Goal: Task Accomplishment & Management: Manage account settings

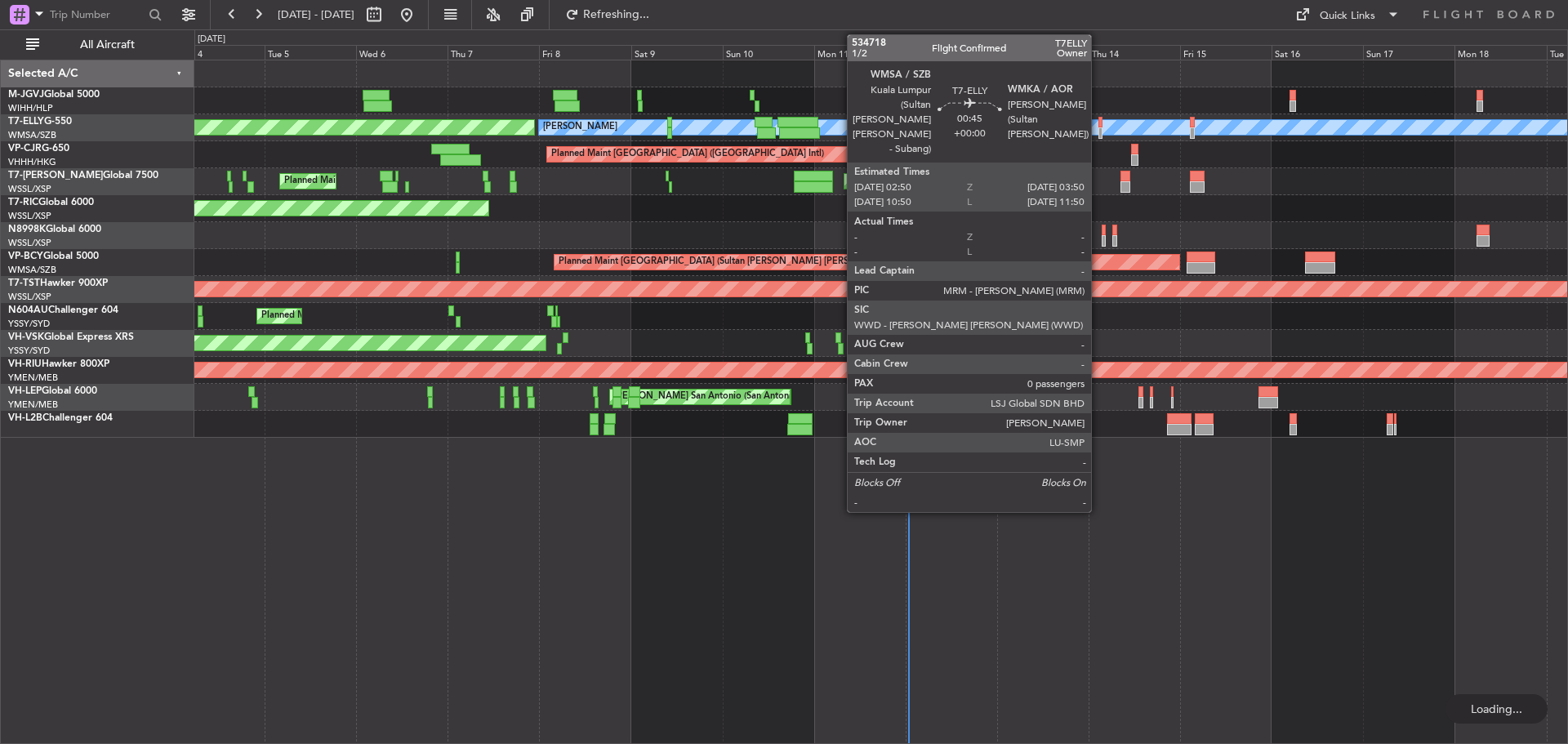
click at [1099, 132] on div at bounding box center [1101, 133] width 4 height 11
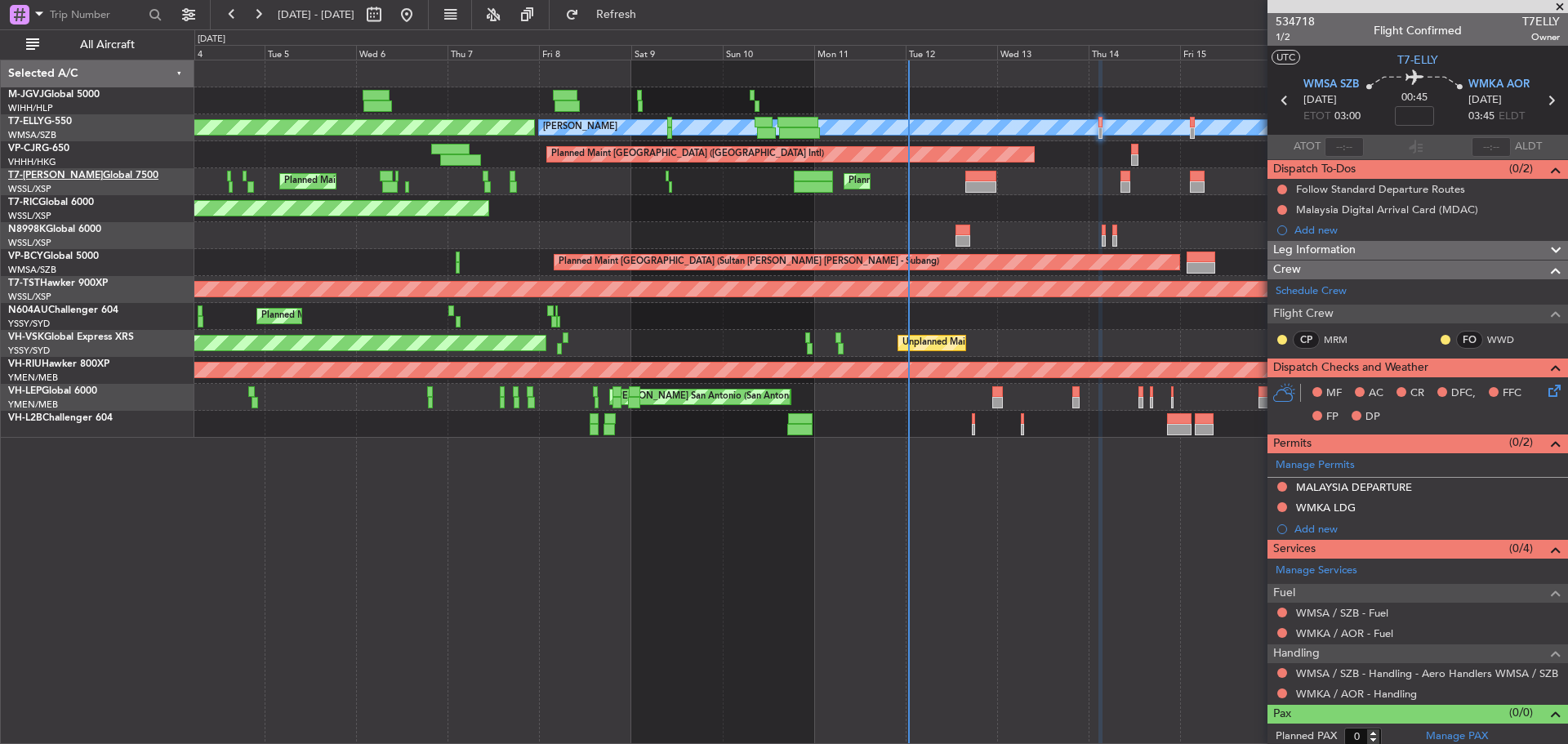
click at [89, 171] on link "T7-JIM Global 7500" at bounding box center [83, 176] width 150 height 10
click at [62, 123] on link "T7-ELLY G-550" at bounding box center [40, 121] width 64 height 10
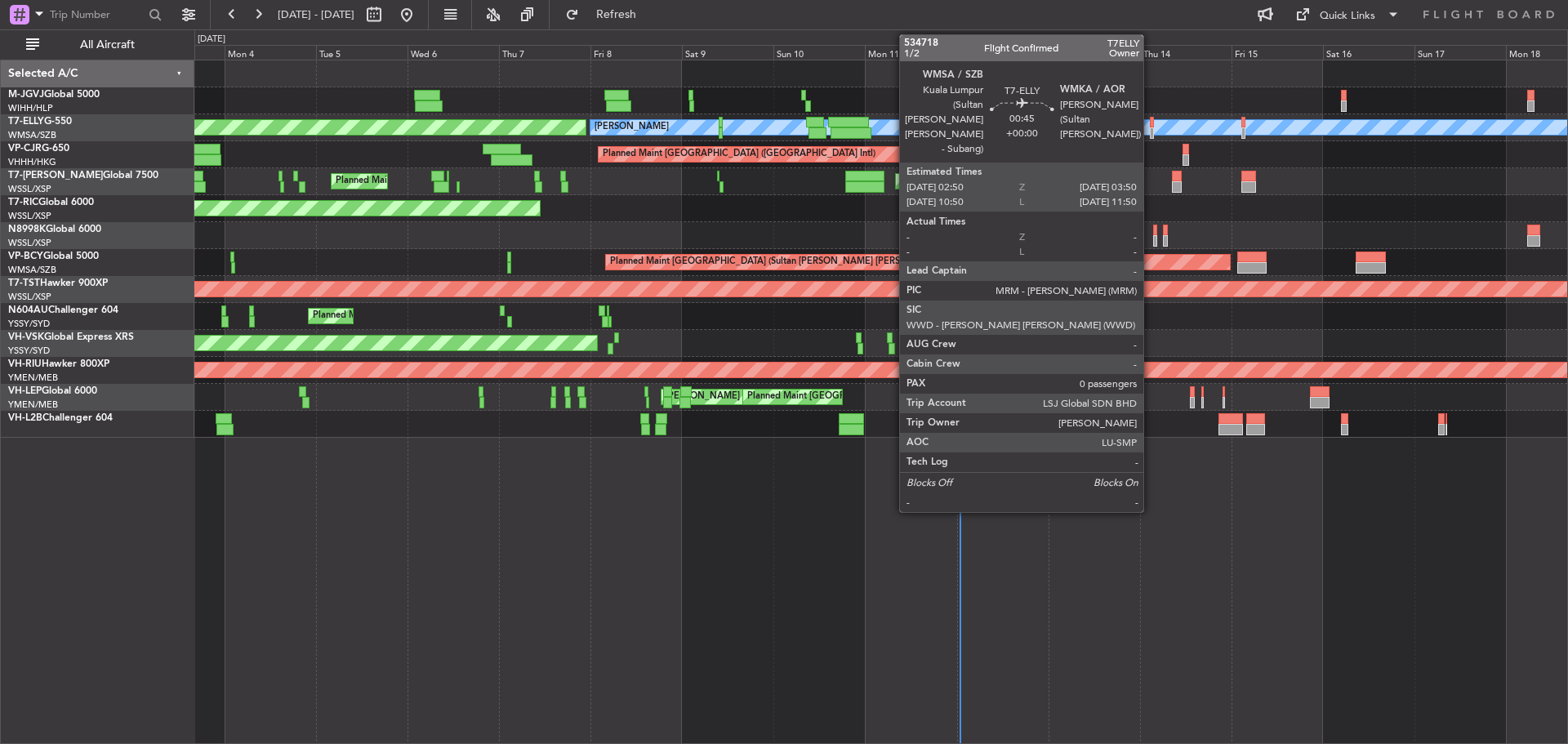
click at [1151, 130] on div at bounding box center [1151, 133] width 4 height 11
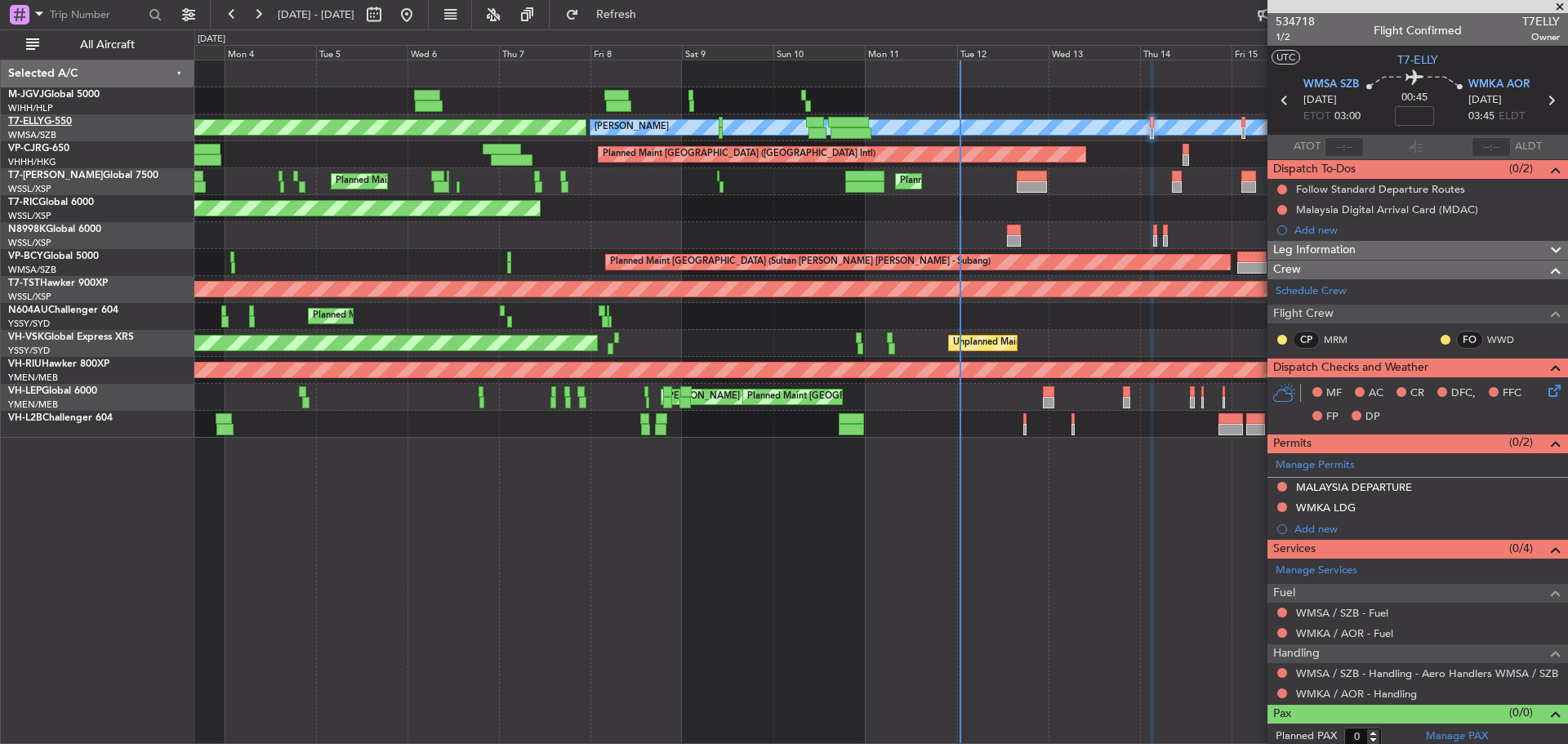
click at [59, 122] on link "T7-ELLY G-550" at bounding box center [40, 121] width 64 height 10
click at [75, 98] on link "M-JGVJ Global 5000" at bounding box center [54, 95] width 92 height 10
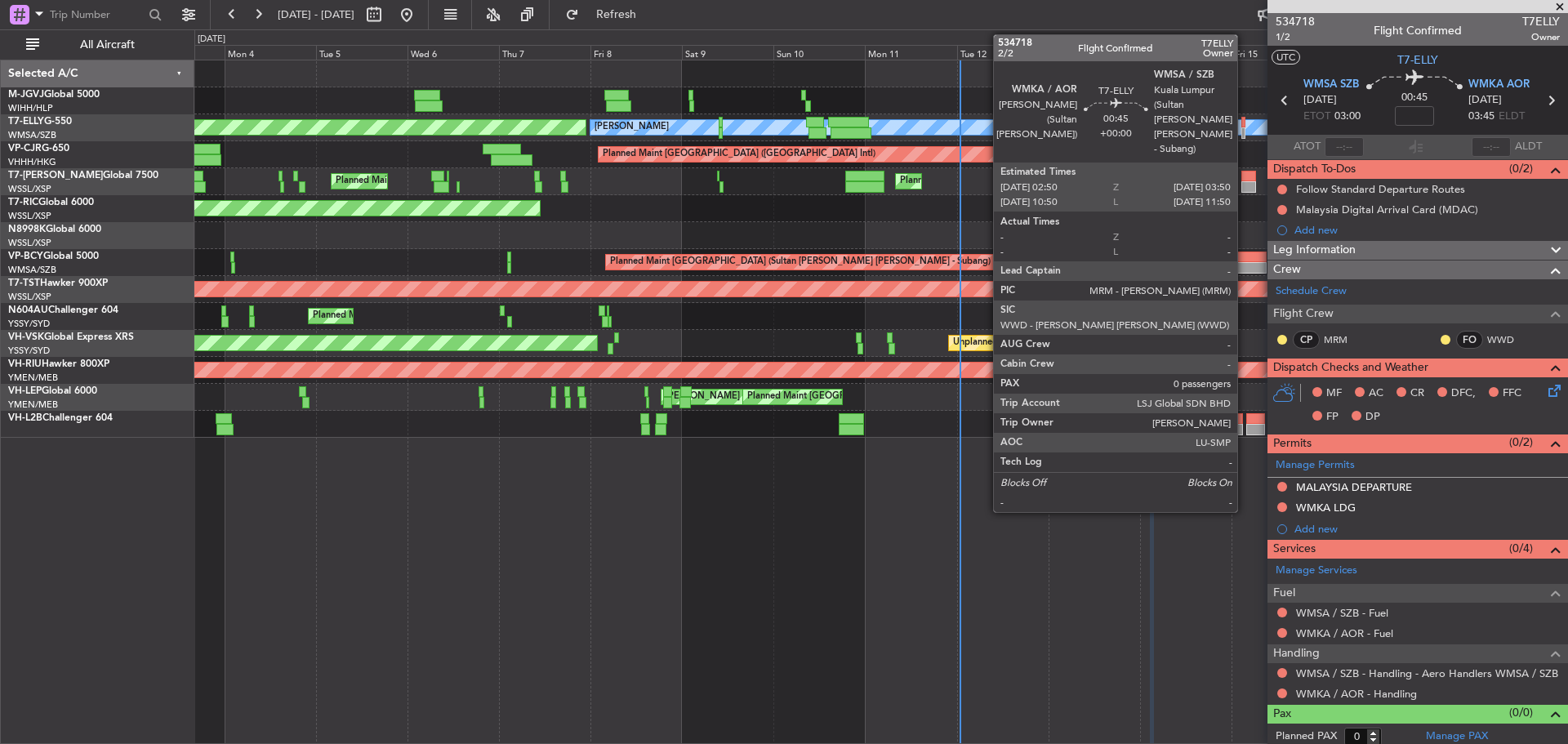
click at [1245, 135] on div at bounding box center [1243, 133] width 4 height 11
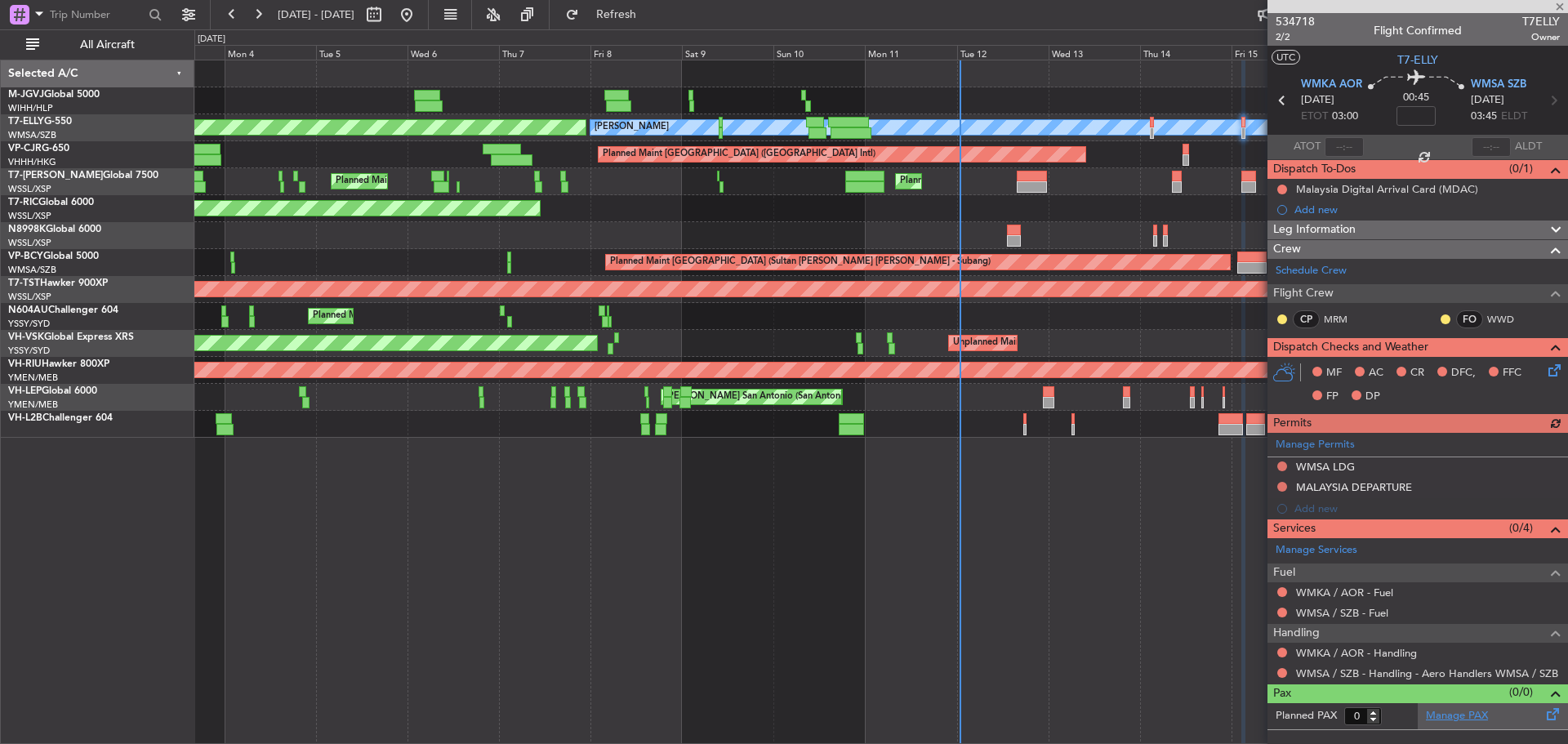
click at [1470, 715] on link "Manage PAX" at bounding box center [1457, 717] width 62 height 16
click at [651, 12] on span "Refresh" at bounding box center [617, 15] width 69 height 11
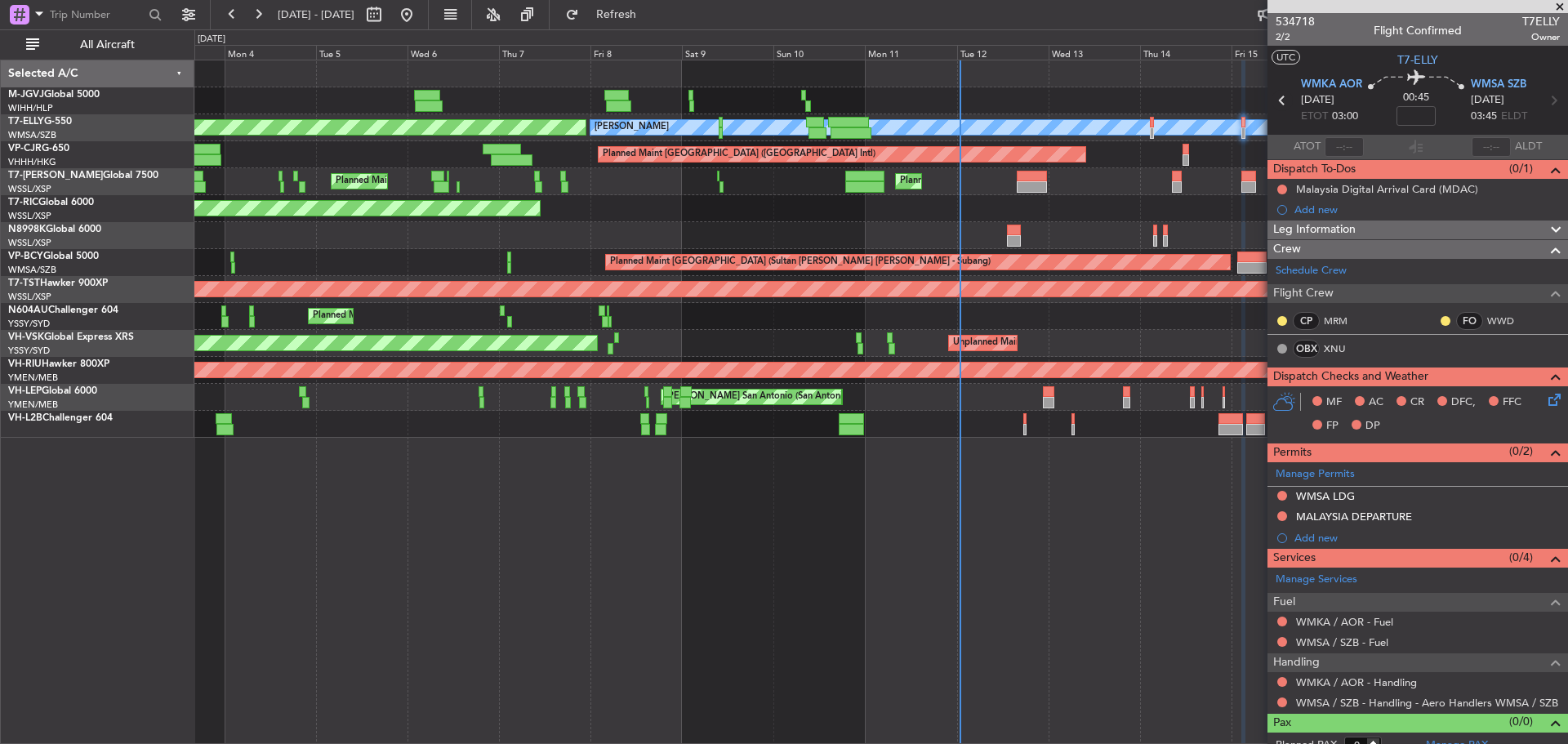
click at [1280, 101] on icon at bounding box center [1283, 101] width 21 height 21
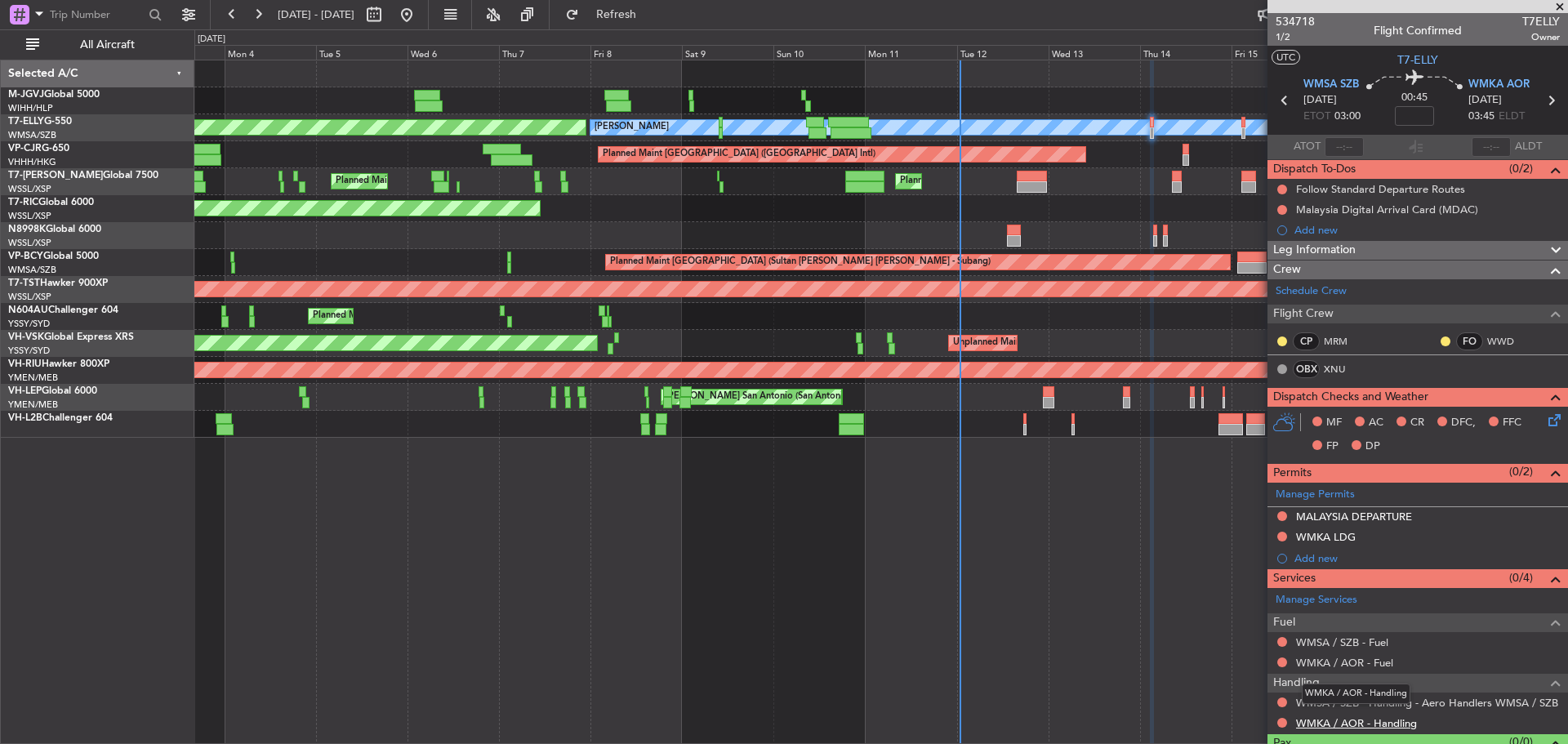
click at [1338, 723] on link "WMKA / AOR - Handling" at bounding box center [1356, 723] width 121 height 14
click at [636, 19] on button "Refresh" at bounding box center [607, 15] width 98 height 26
click at [1544, 103] on icon at bounding box center [1552, 101] width 21 height 21
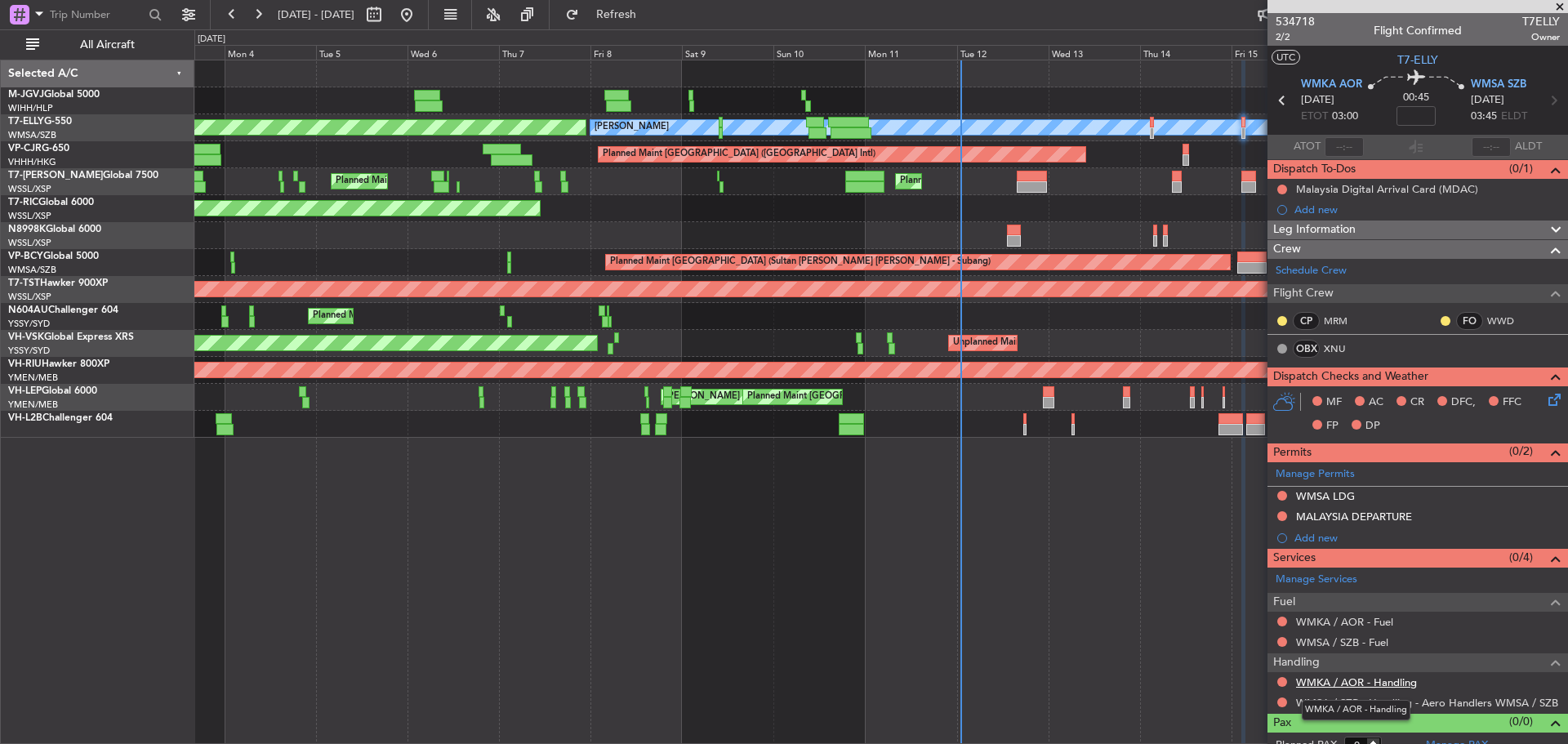
click at [1378, 683] on link "WMKA / AOR - Handling" at bounding box center [1356, 682] width 121 height 14
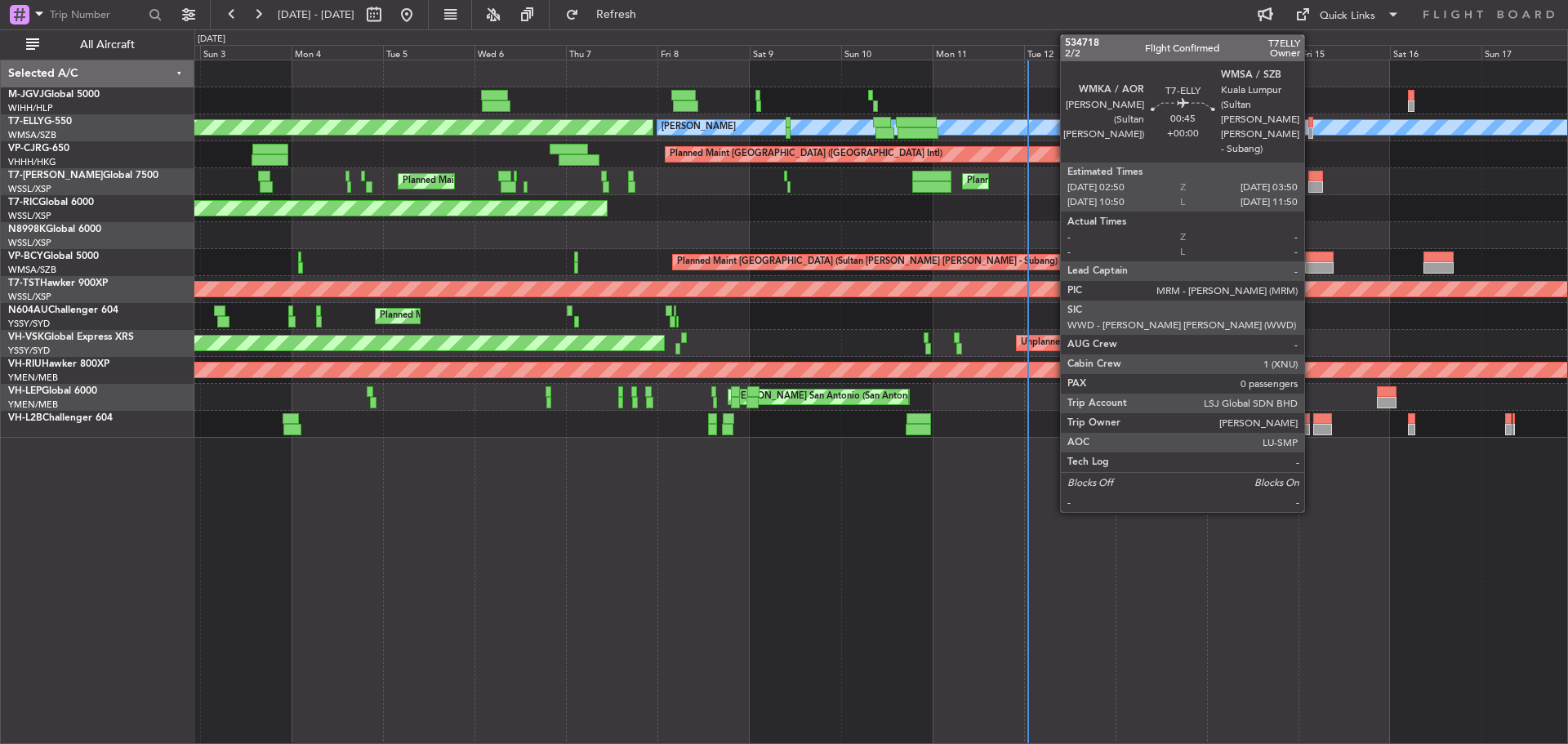
click at [1312, 131] on div at bounding box center [1310, 133] width 4 height 11
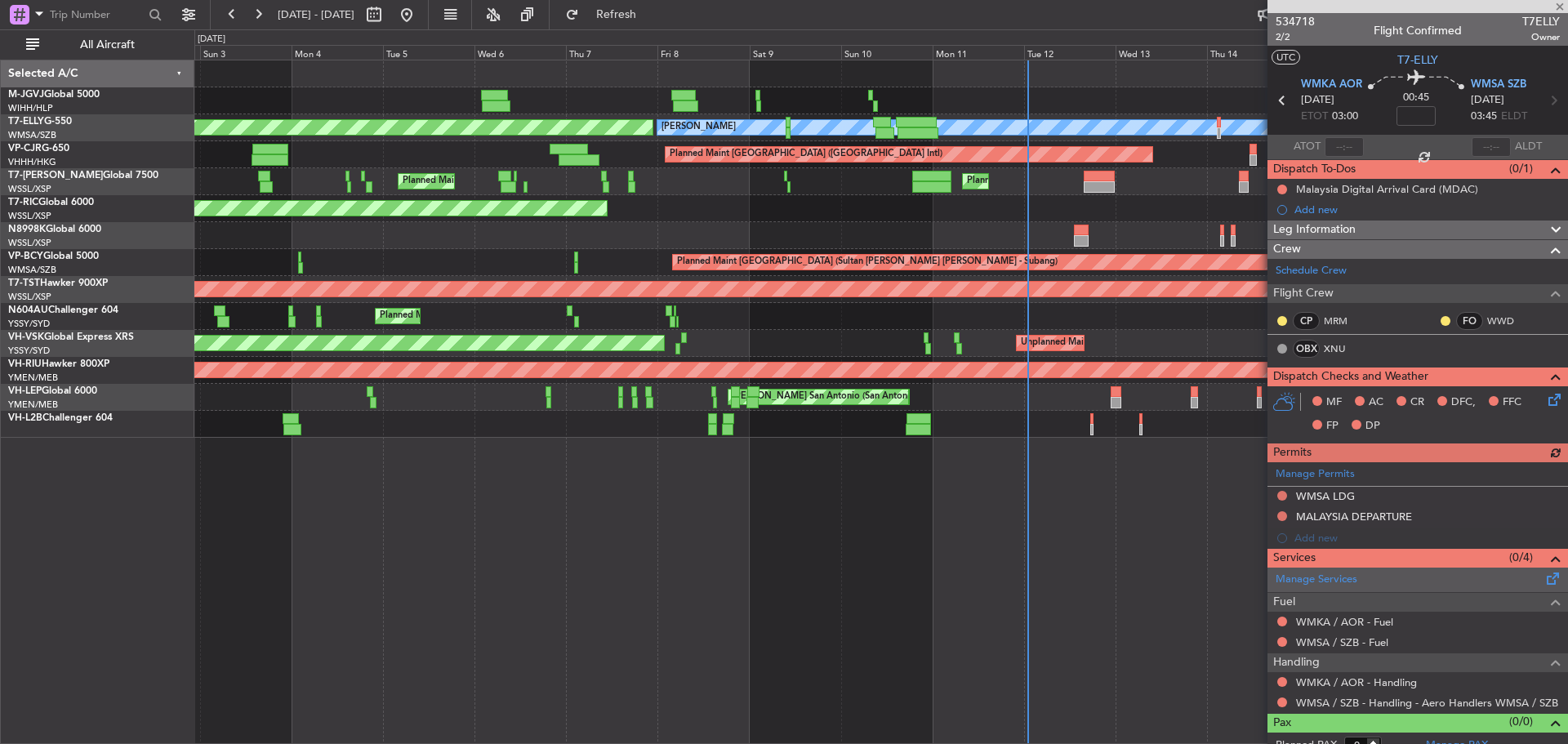
scroll to position [15, 0]
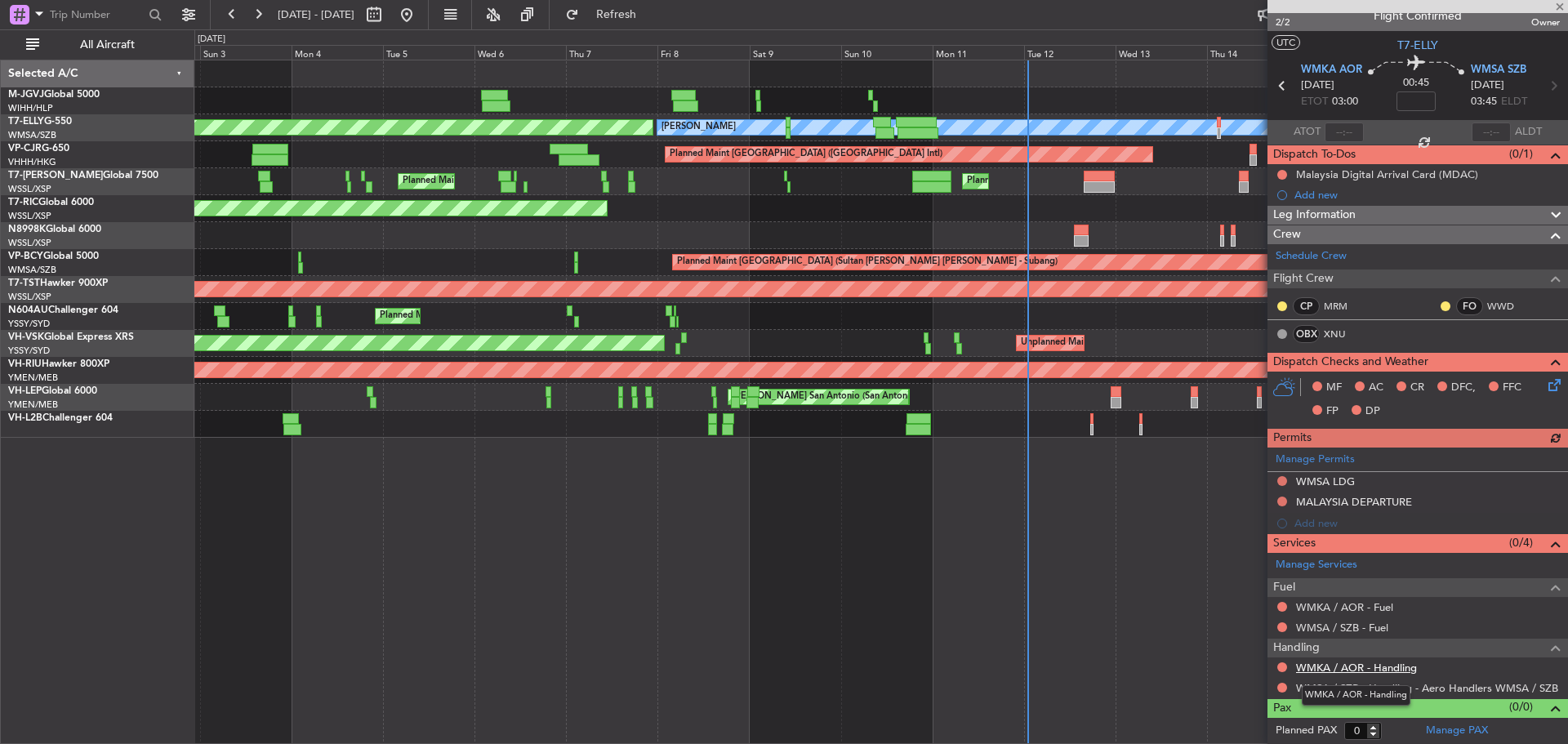
click at [1350, 669] on link "WMKA / AOR - Handling" at bounding box center [1356, 668] width 121 height 14
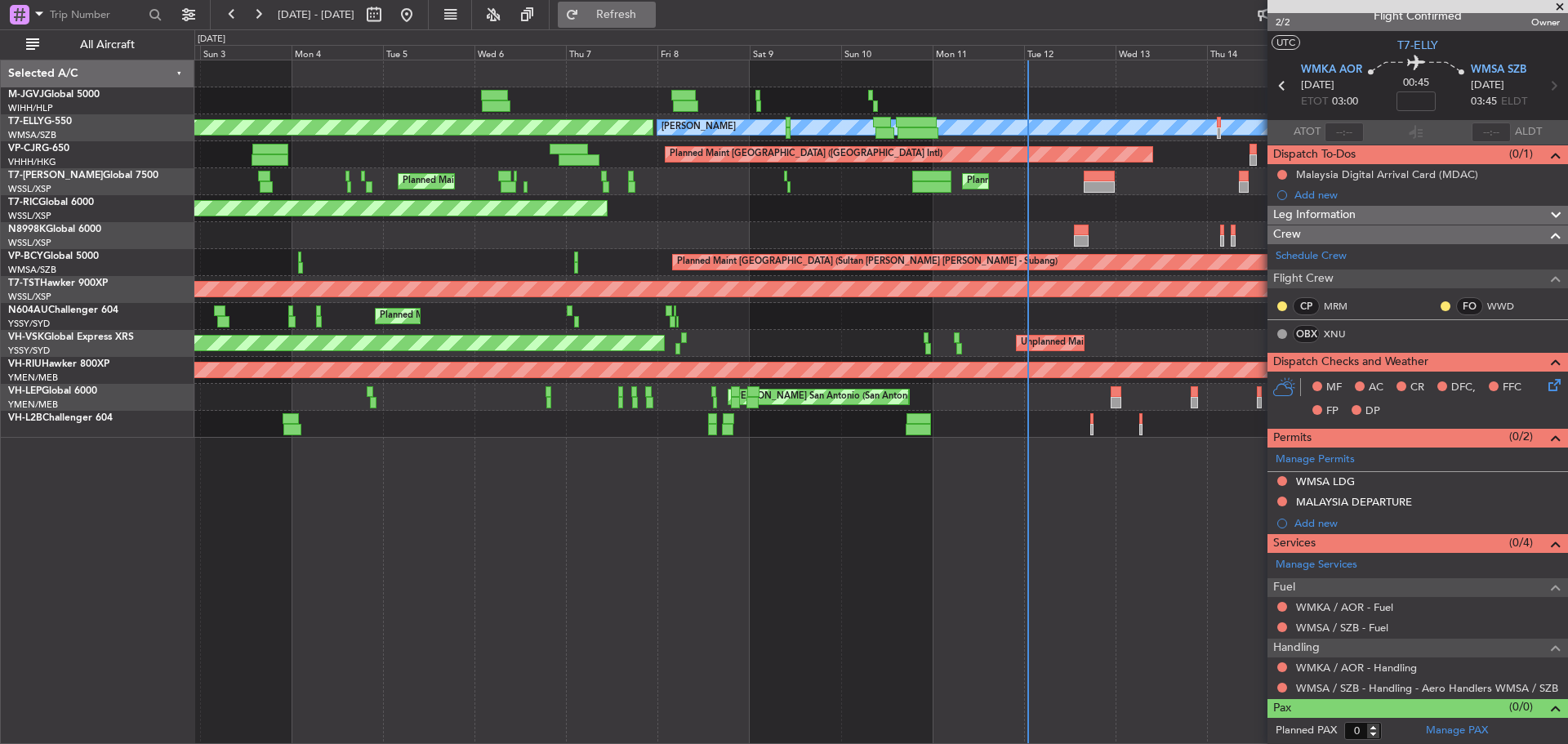
click at [656, 23] on button "Refresh" at bounding box center [607, 15] width 98 height 26
click at [1310, 190] on div "Add new" at bounding box center [1420, 194] width 251 height 14
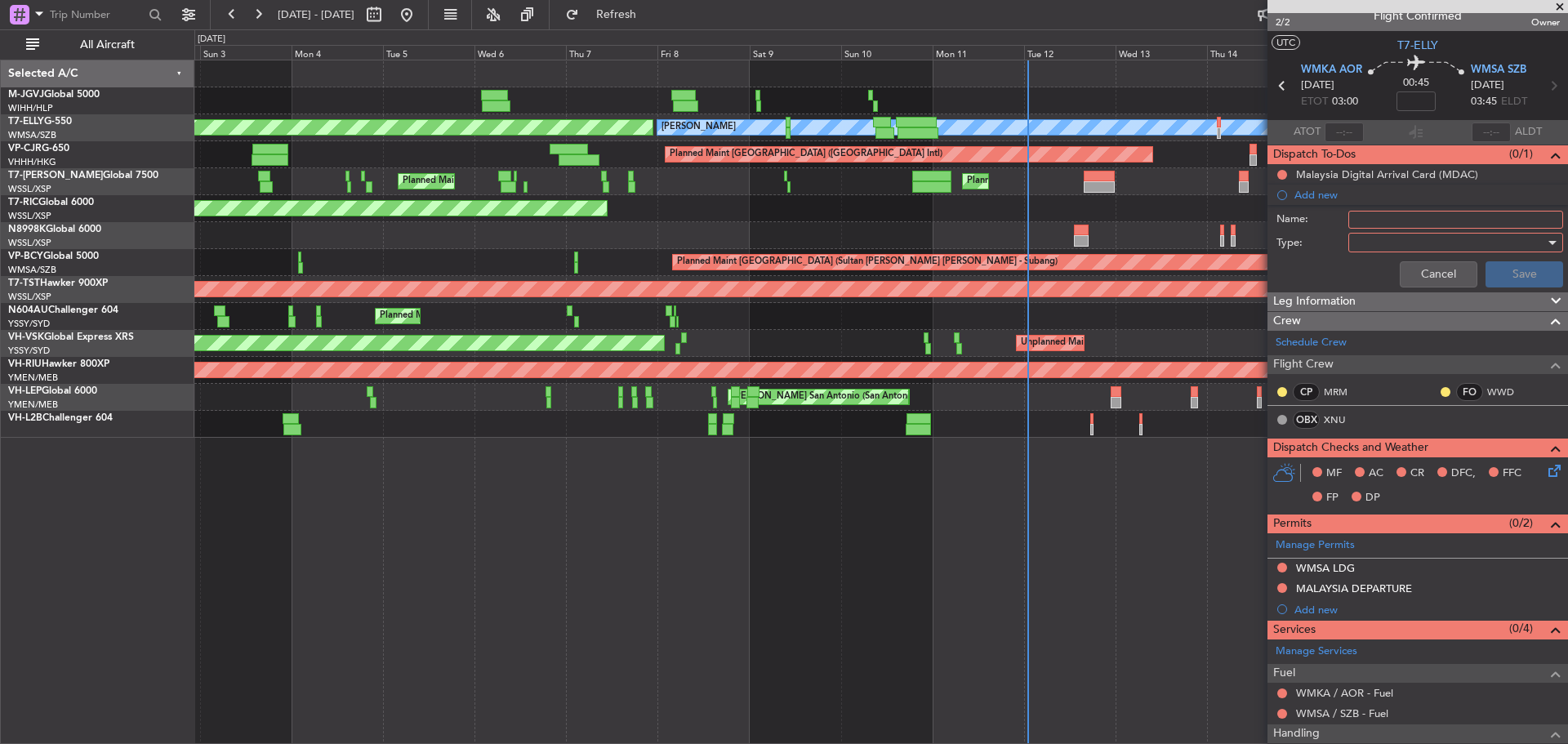
click at [1359, 218] on input "Name:" at bounding box center [1456, 220] width 215 height 18
type input "FPL"
click at [1399, 249] on div at bounding box center [1450, 243] width 190 height 25
click at [1393, 275] on span "Generic" at bounding box center [1447, 276] width 191 height 25
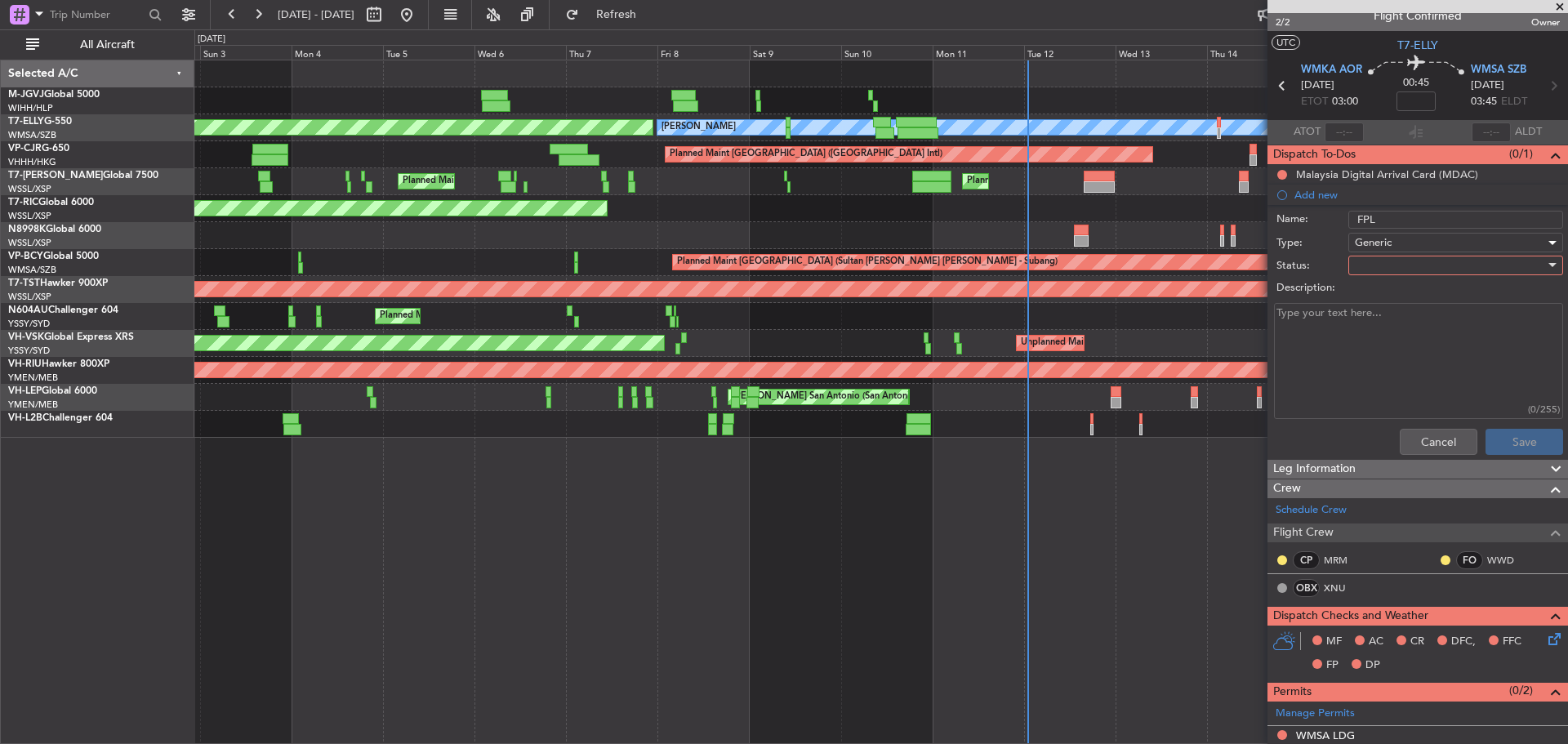
click at [1382, 269] on div at bounding box center [1450, 266] width 190 height 25
click at [1382, 294] on span "Not Started" at bounding box center [1447, 299] width 191 height 25
click at [1365, 342] on textarea "Description:" at bounding box center [1419, 362] width 289 height 116
type textarea "LRC FL250 12000lbs"
click at [1490, 439] on button "Save" at bounding box center [1525, 442] width 78 height 26
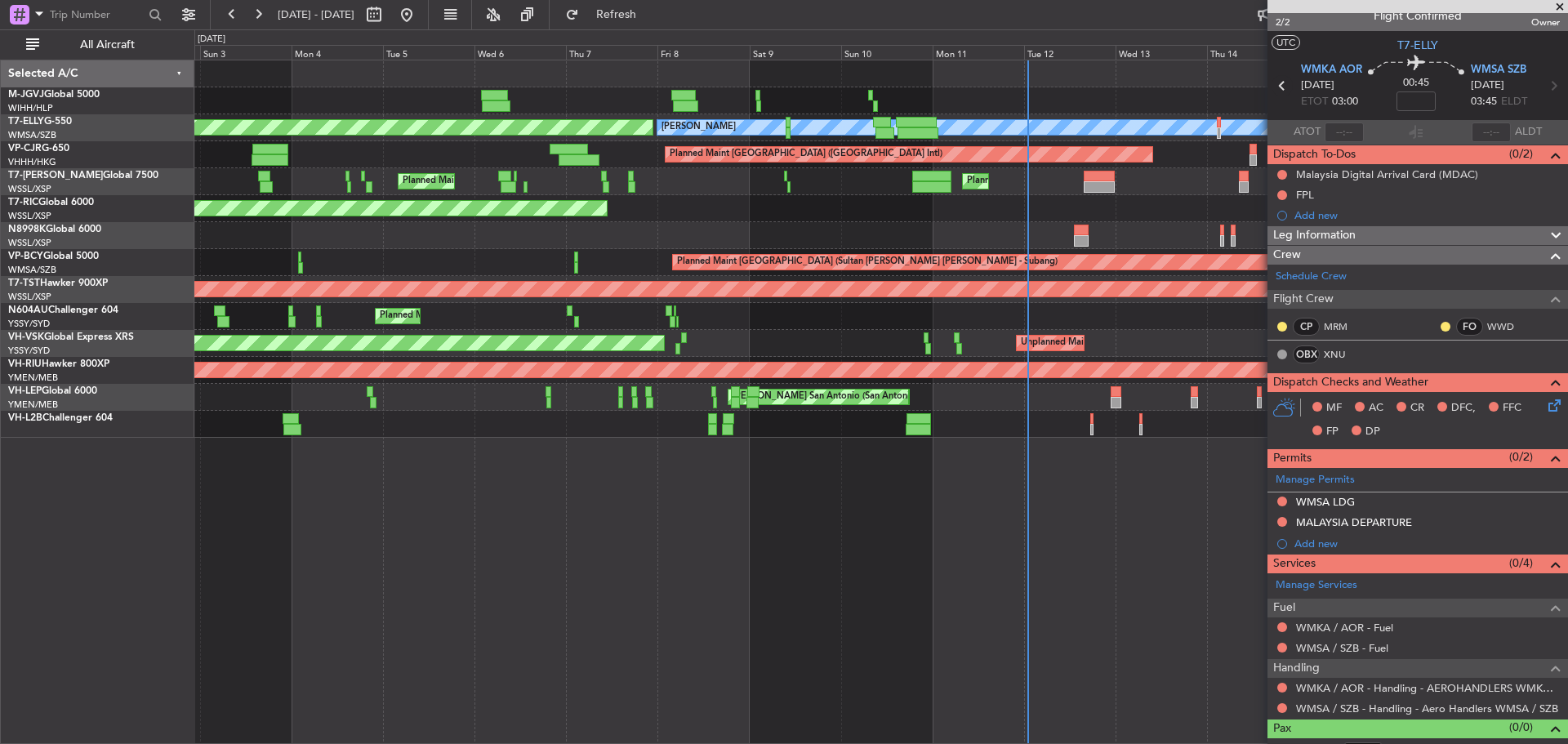
click at [1280, 82] on icon at bounding box center [1283, 86] width 21 height 21
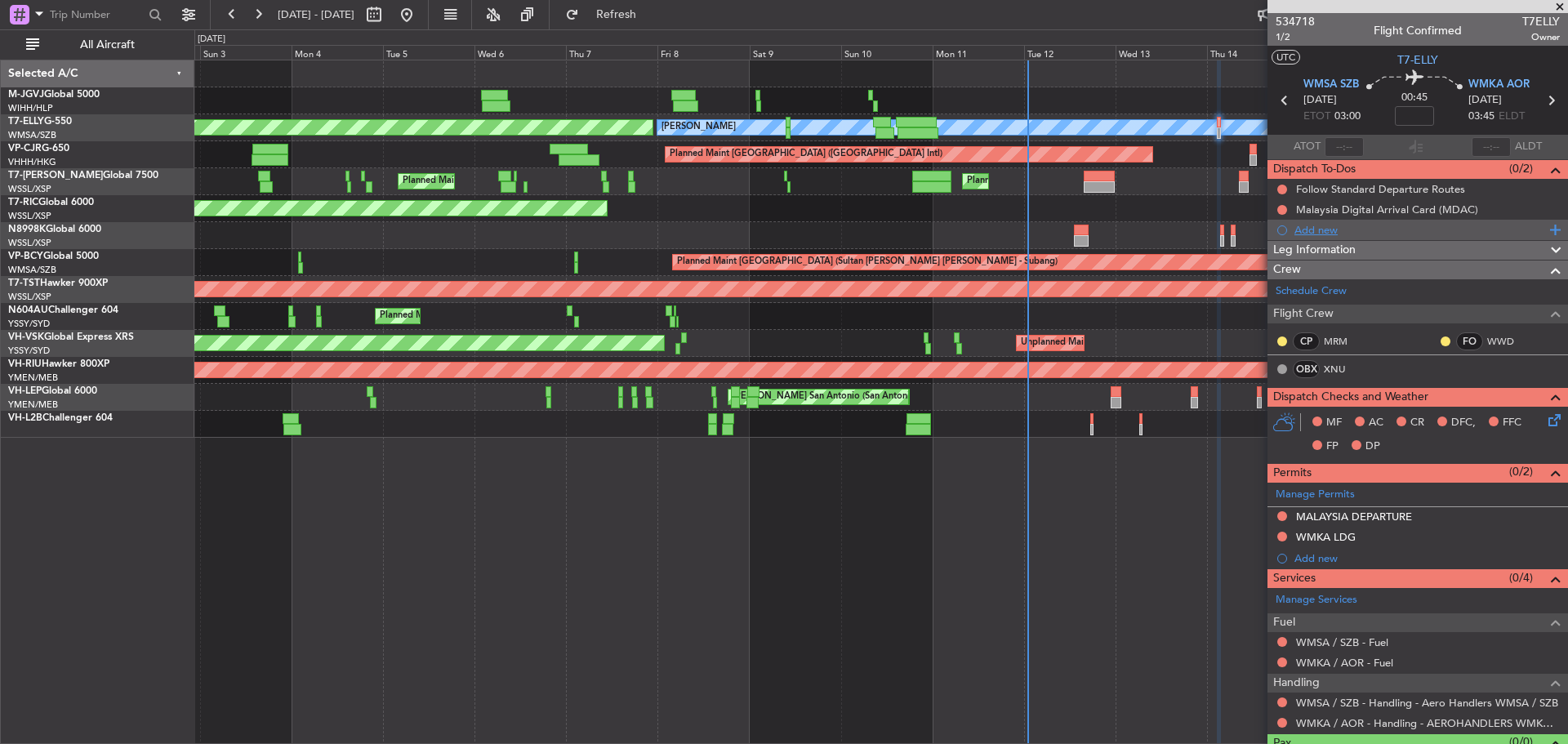
click at [1399, 226] on div "Add new" at bounding box center [1420, 230] width 251 height 14
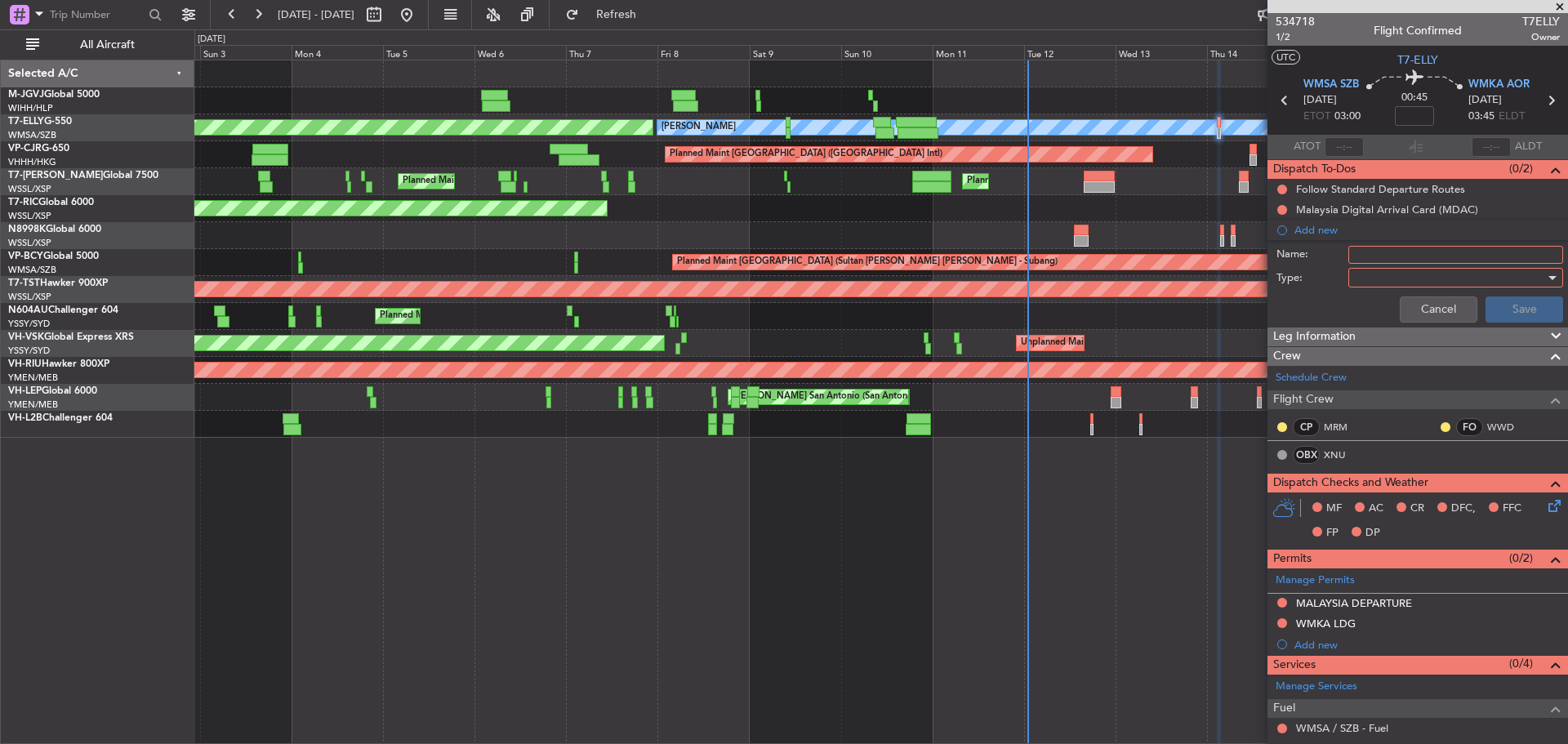
click at [1390, 252] on input "Name:" at bounding box center [1456, 255] width 215 height 18
type input "FPL"
click at [1393, 285] on div at bounding box center [1450, 278] width 190 height 25
click at [1393, 309] on span "Generic" at bounding box center [1447, 312] width 191 height 25
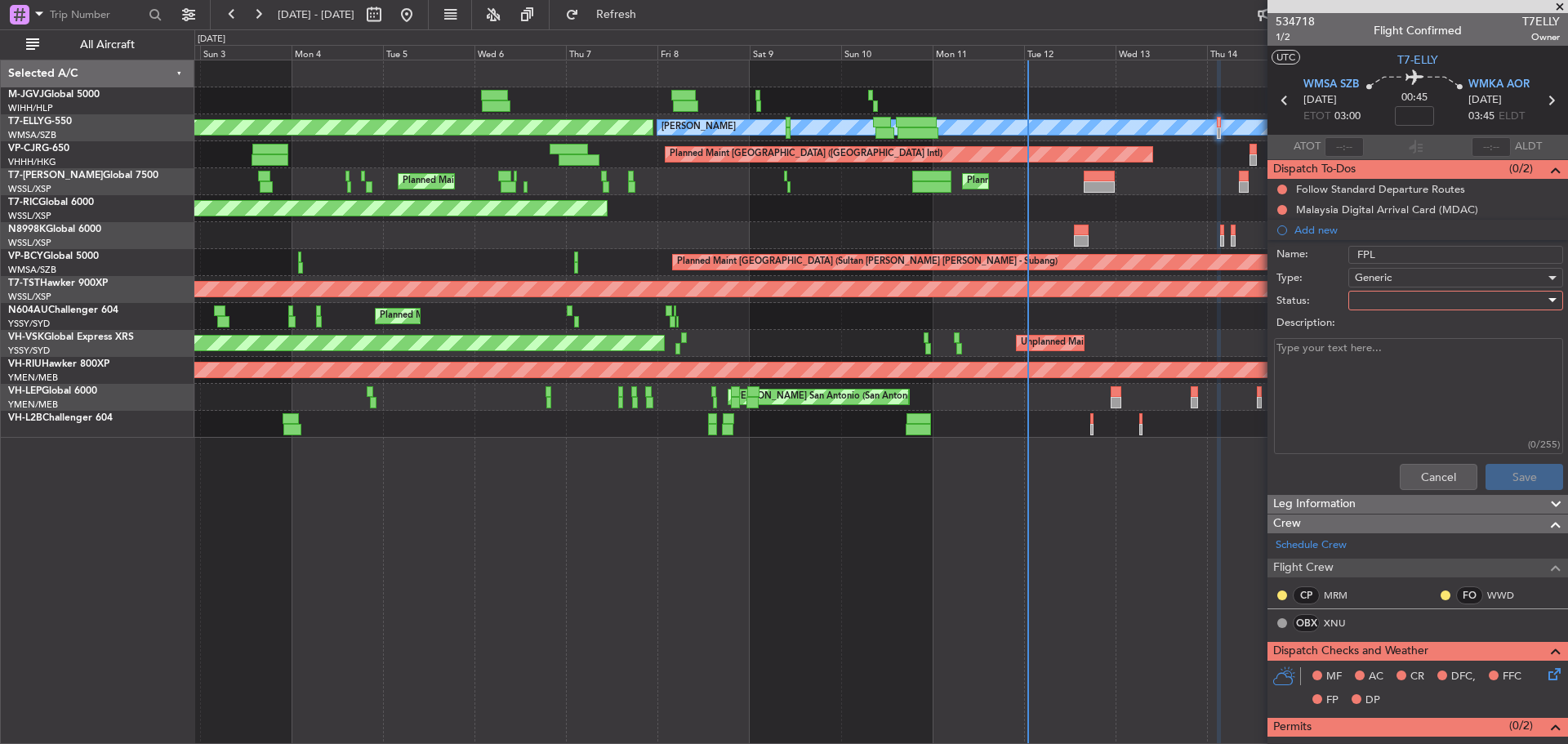
click at [1383, 298] on div at bounding box center [1450, 301] width 190 height 25
click at [1383, 326] on span "Not Started" at bounding box center [1447, 333] width 191 height 25
click at [1340, 386] on textarea "Description:" at bounding box center [1419, 396] width 289 height 116
type textarea "LRC FL260 15500lbs"
click at [1499, 467] on button "Save" at bounding box center [1525, 477] width 78 height 26
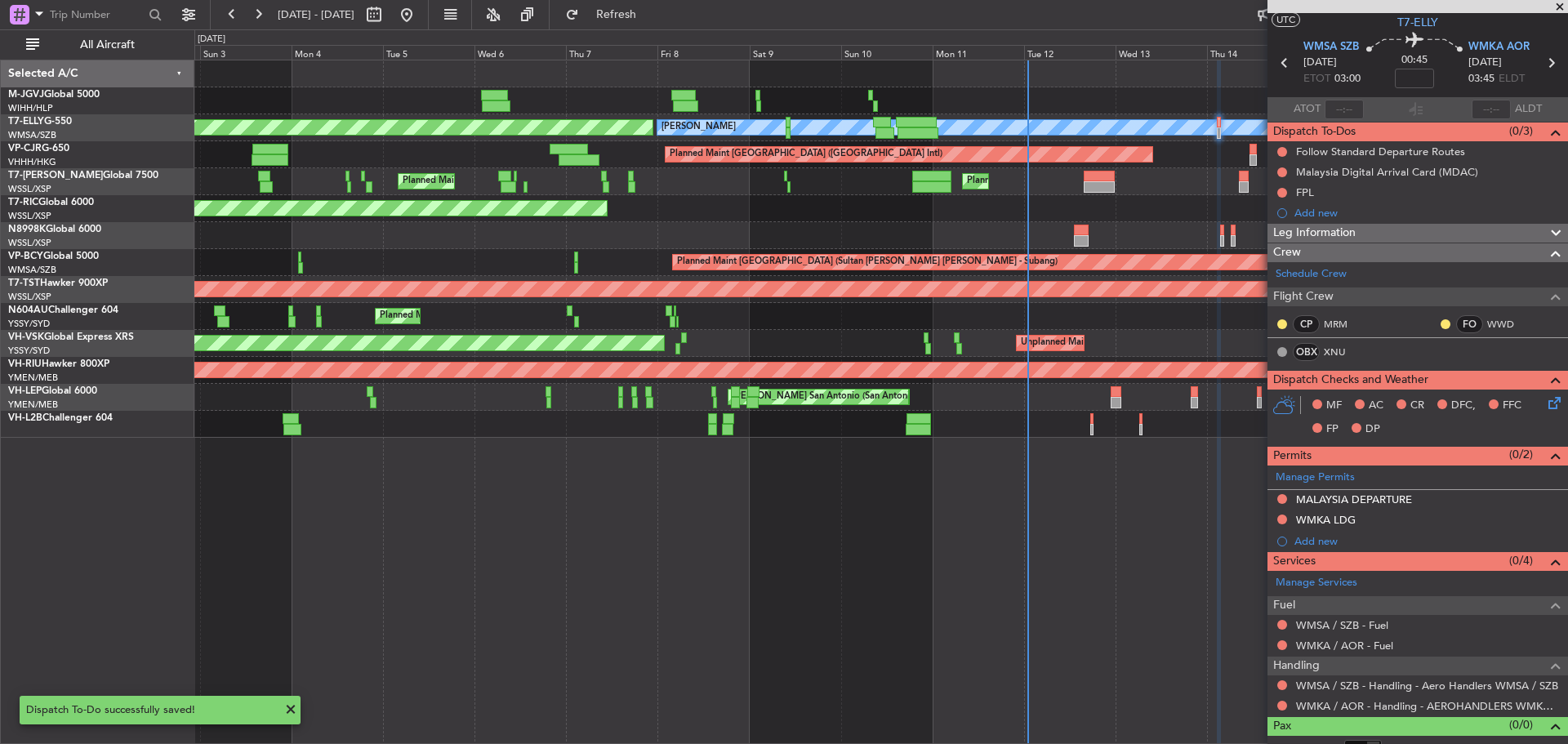
scroll to position [56, 0]
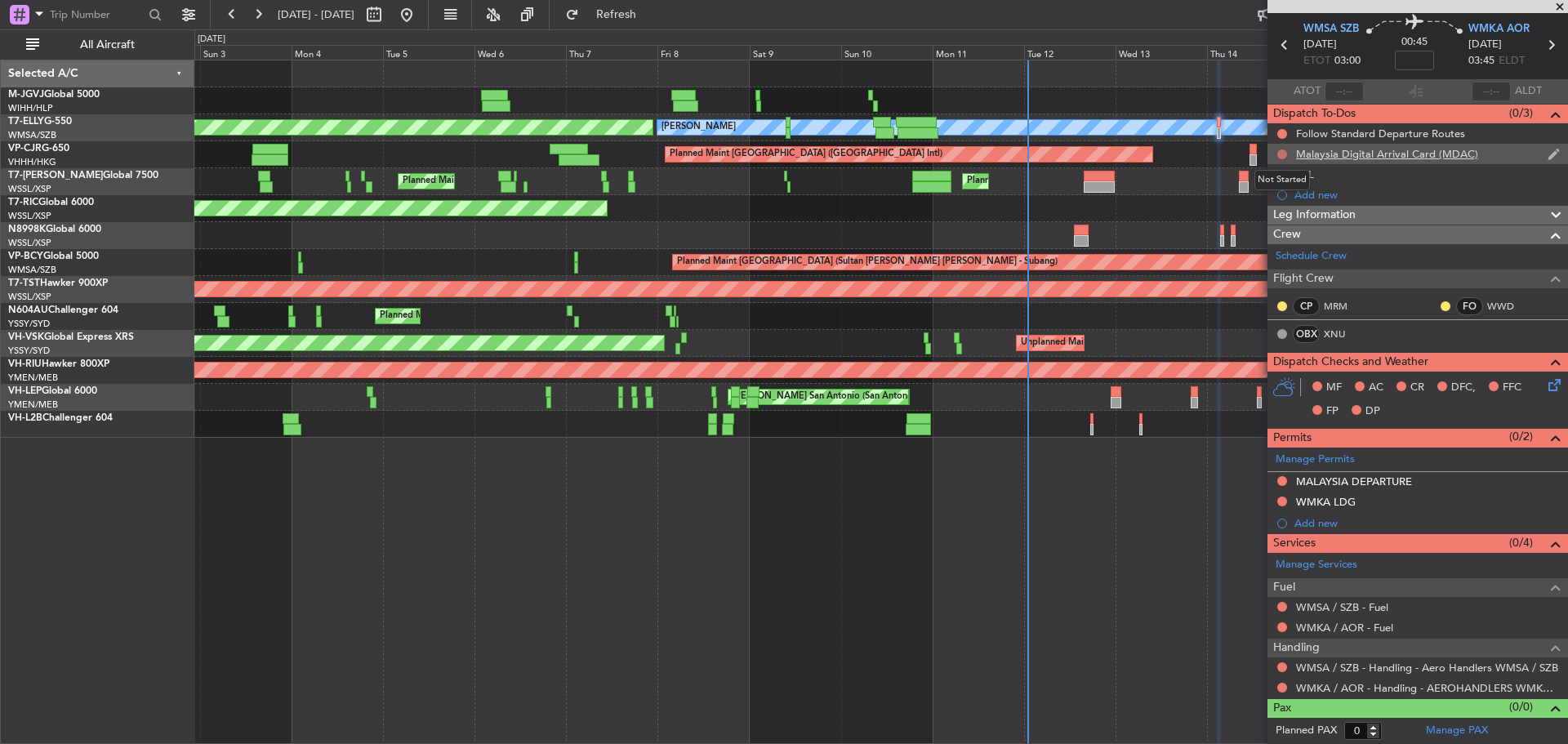
click at [1282, 152] on button at bounding box center [1283, 154] width 10 height 10
click at [1275, 245] on span "Cancelled" at bounding box center [1286, 251] width 47 height 16
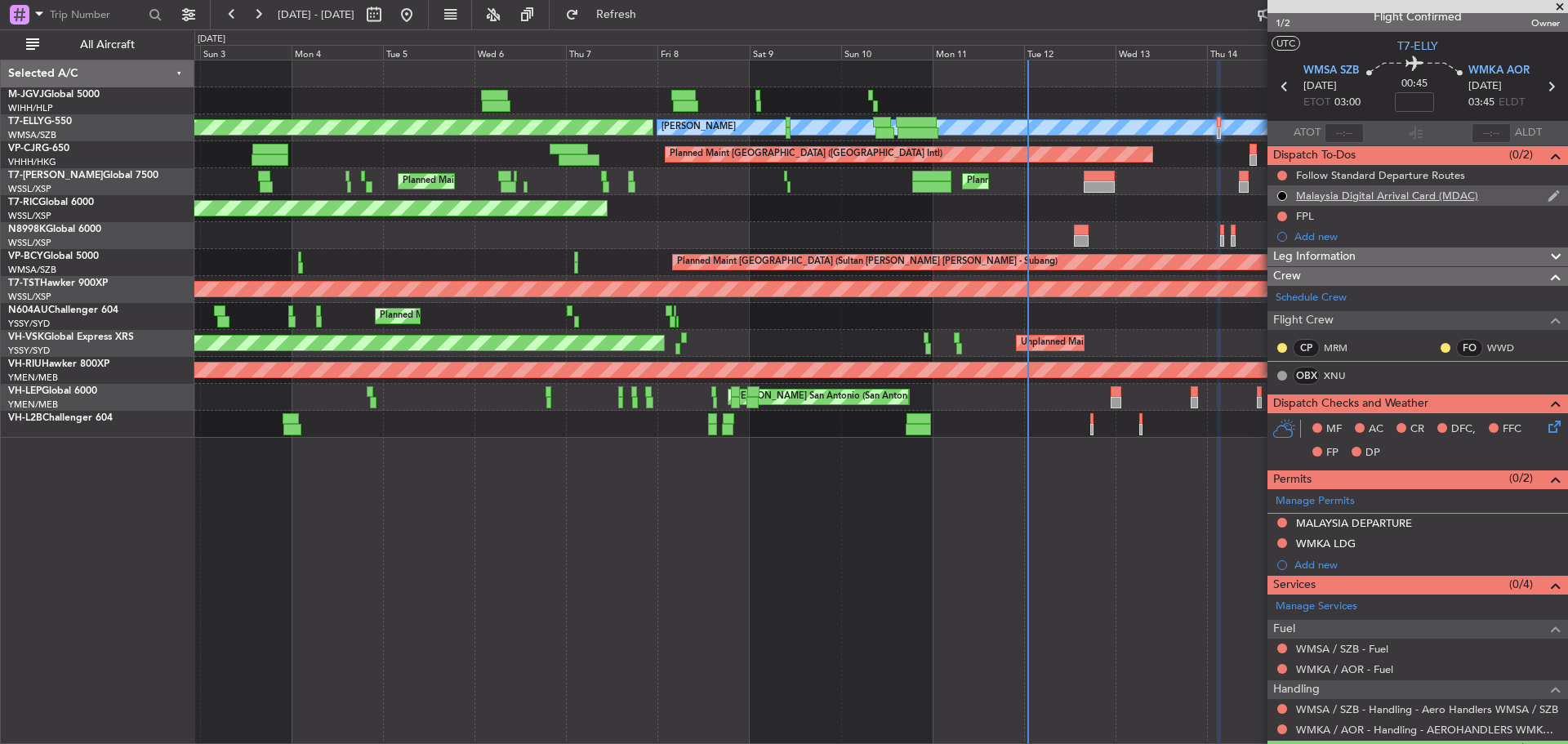
scroll to position [0, 0]
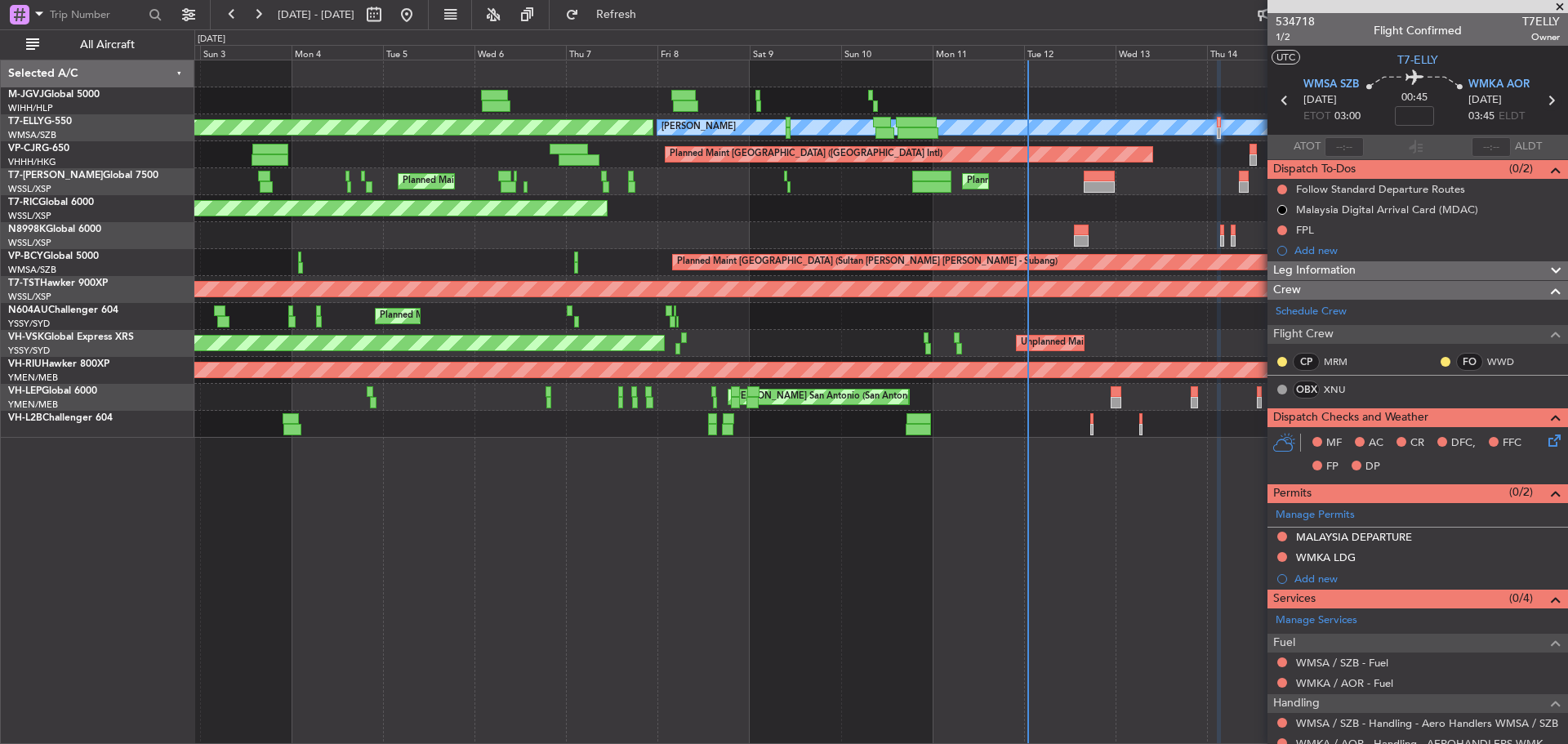
click at [1542, 103] on icon at bounding box center [1552, 101] width 21 height 21
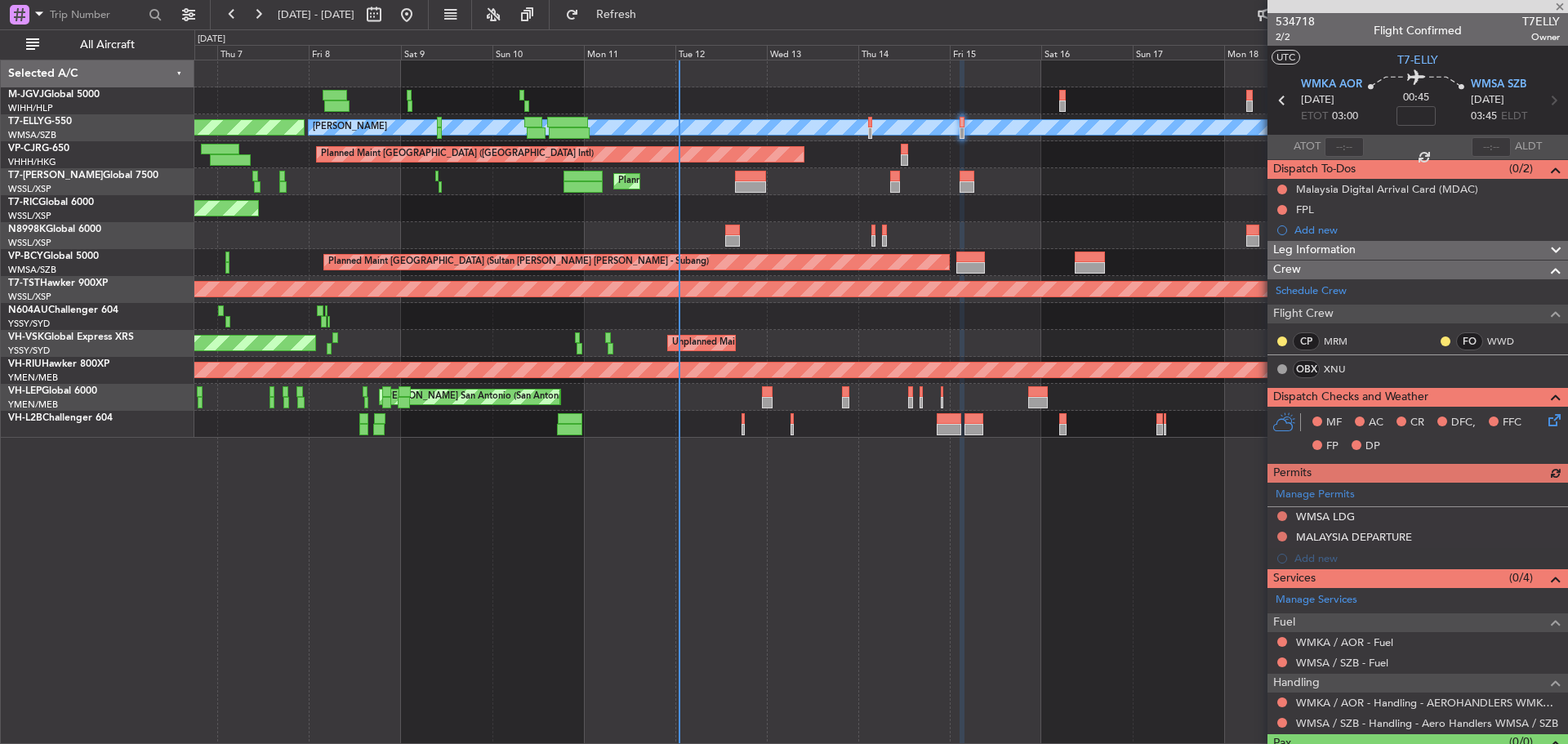
click at [814, 246] on div at bounding box center [881, 235] width 1373 height 27
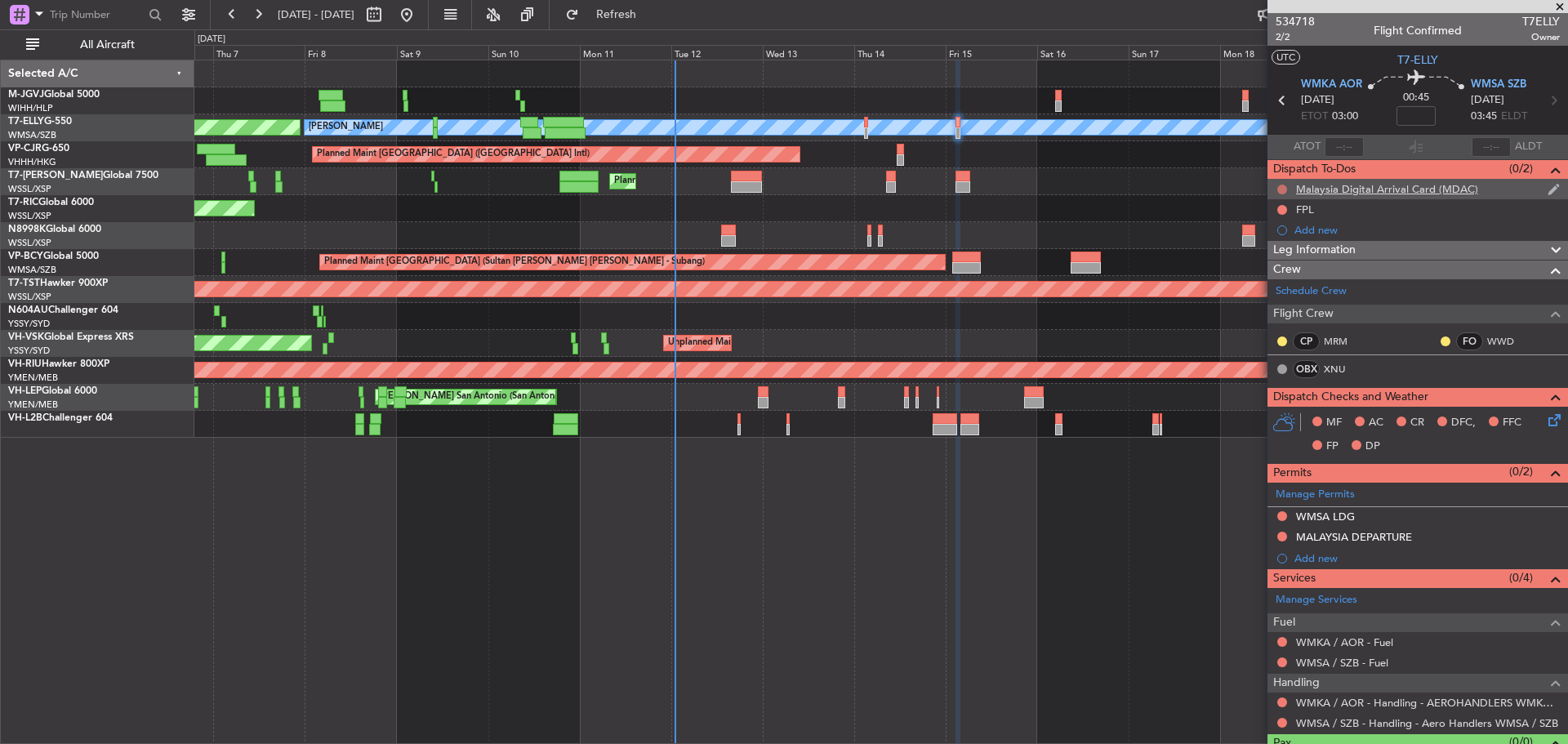
click at [1281, 189] on button at bounding box center [1283, 189] width 10 height 10
click at [1279, 289] on span "Cancelled" at bounding box center [1286, 286] width 47 height 16
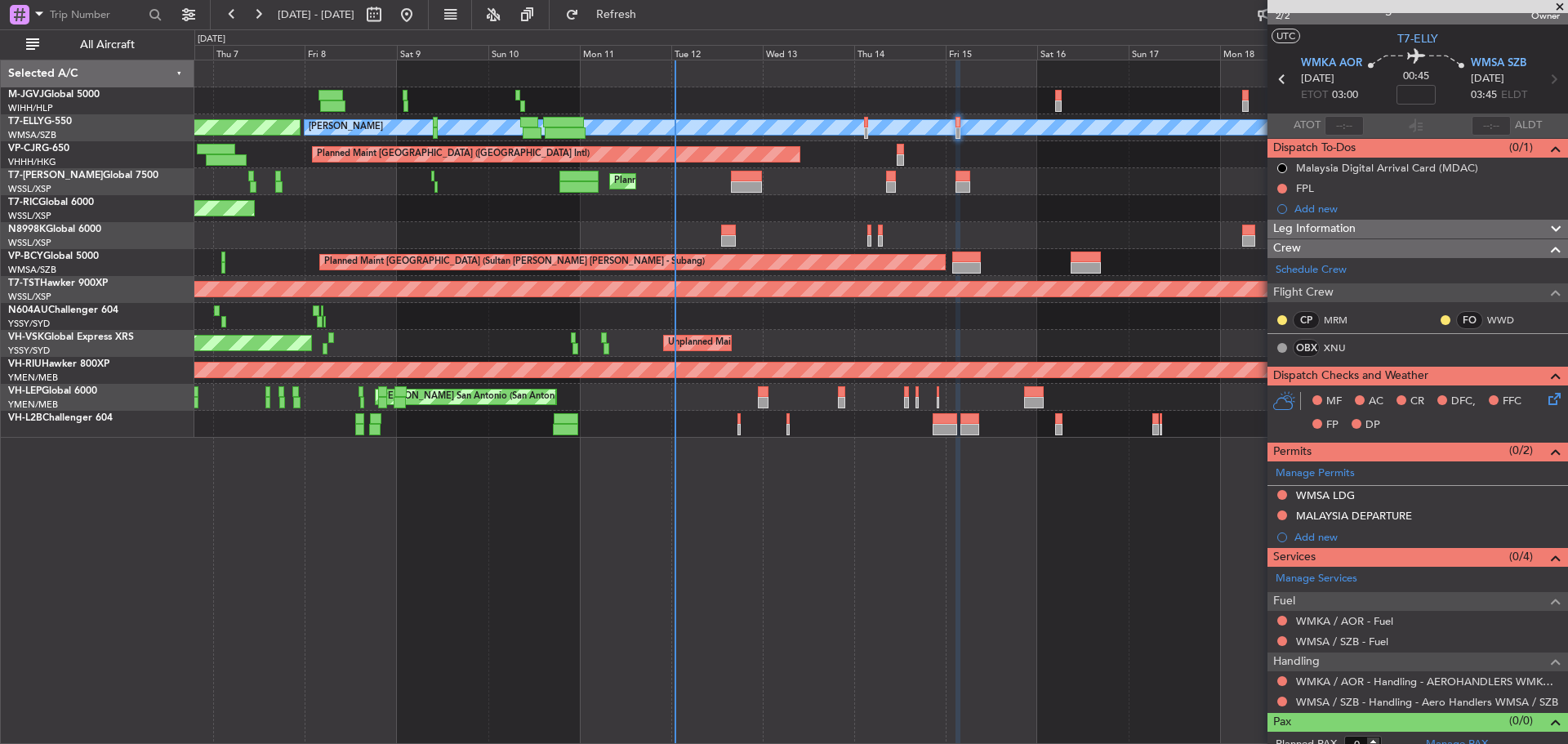
scroll to position [35, 0]
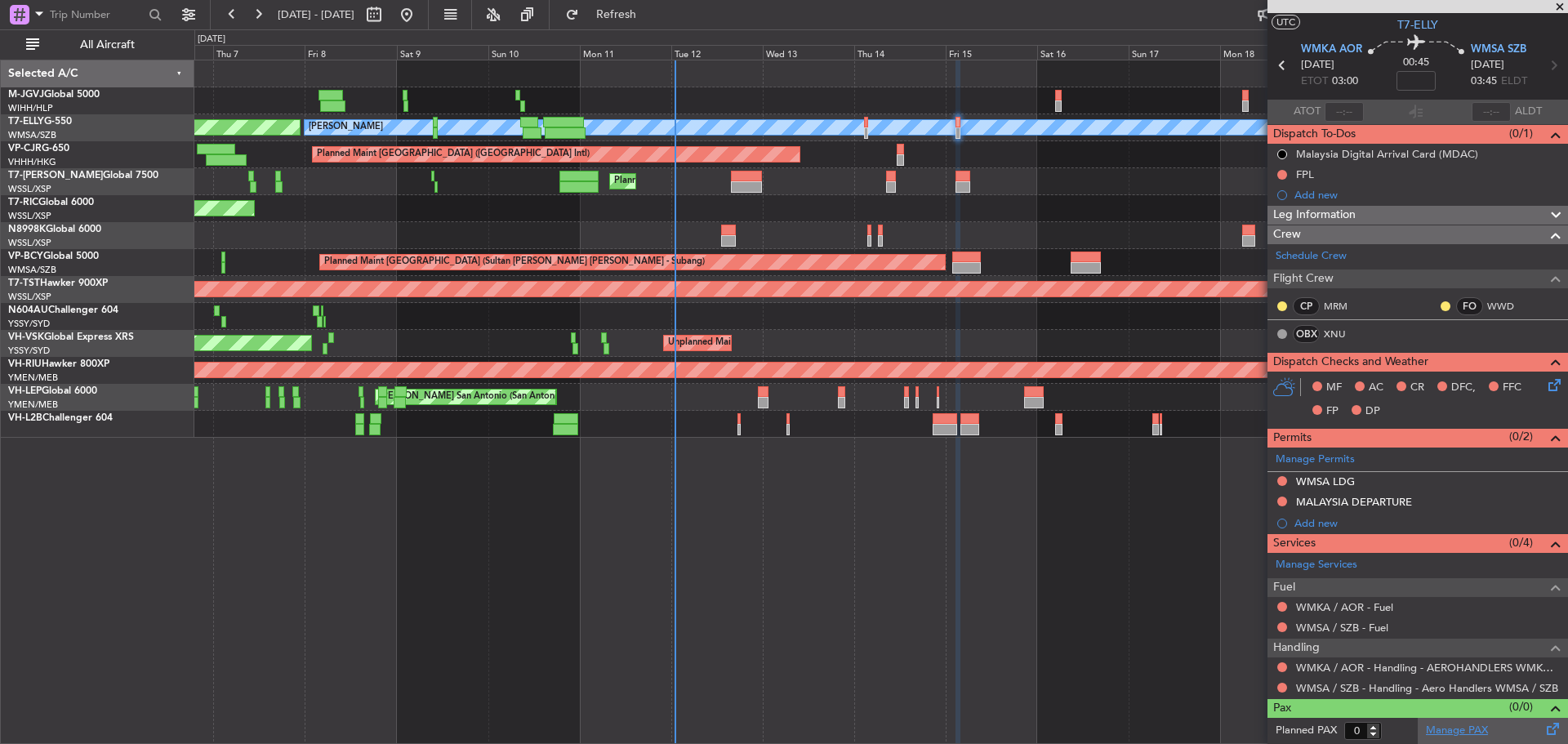
click at [1465, 728] on link "Manage PAX" at bounding box center [1457, 731] width 62 height 16
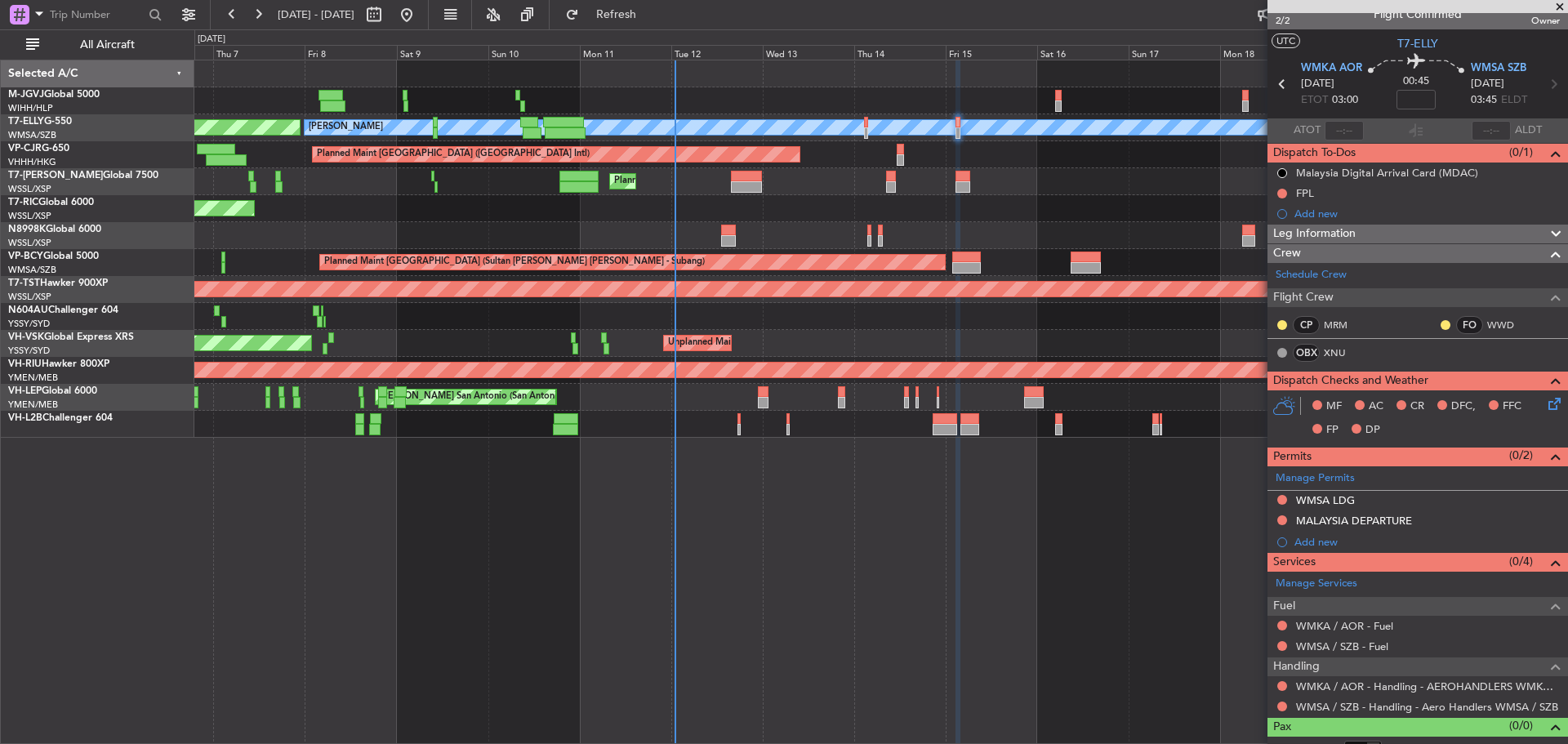
scroll to position [0, 0]
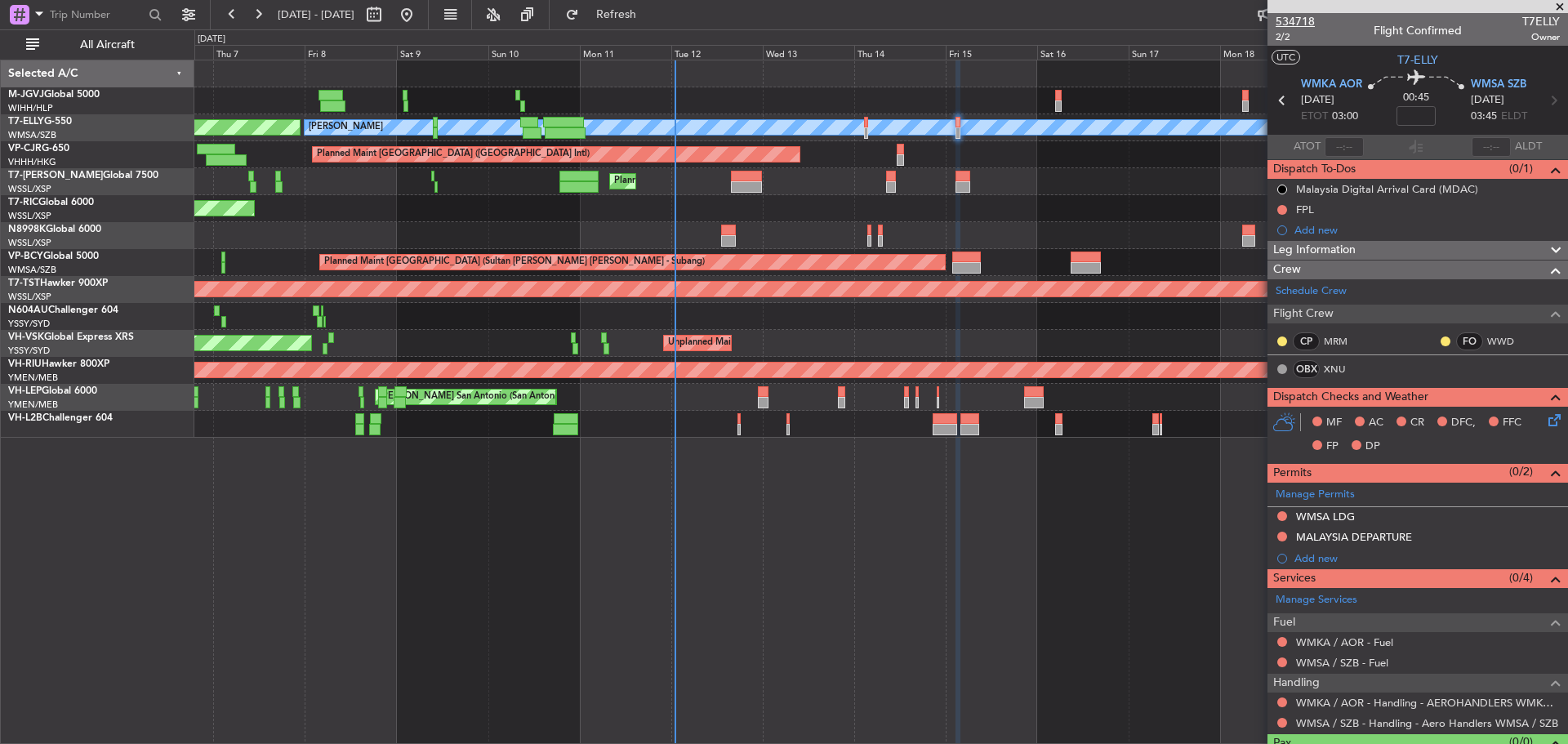
click at [1293, 20] on span "534718" at bounding box center [1296, 21] width 39 height 17
click at [647, 9] on span "Refresh" at bounding box center [617, 15] width 69 height 11
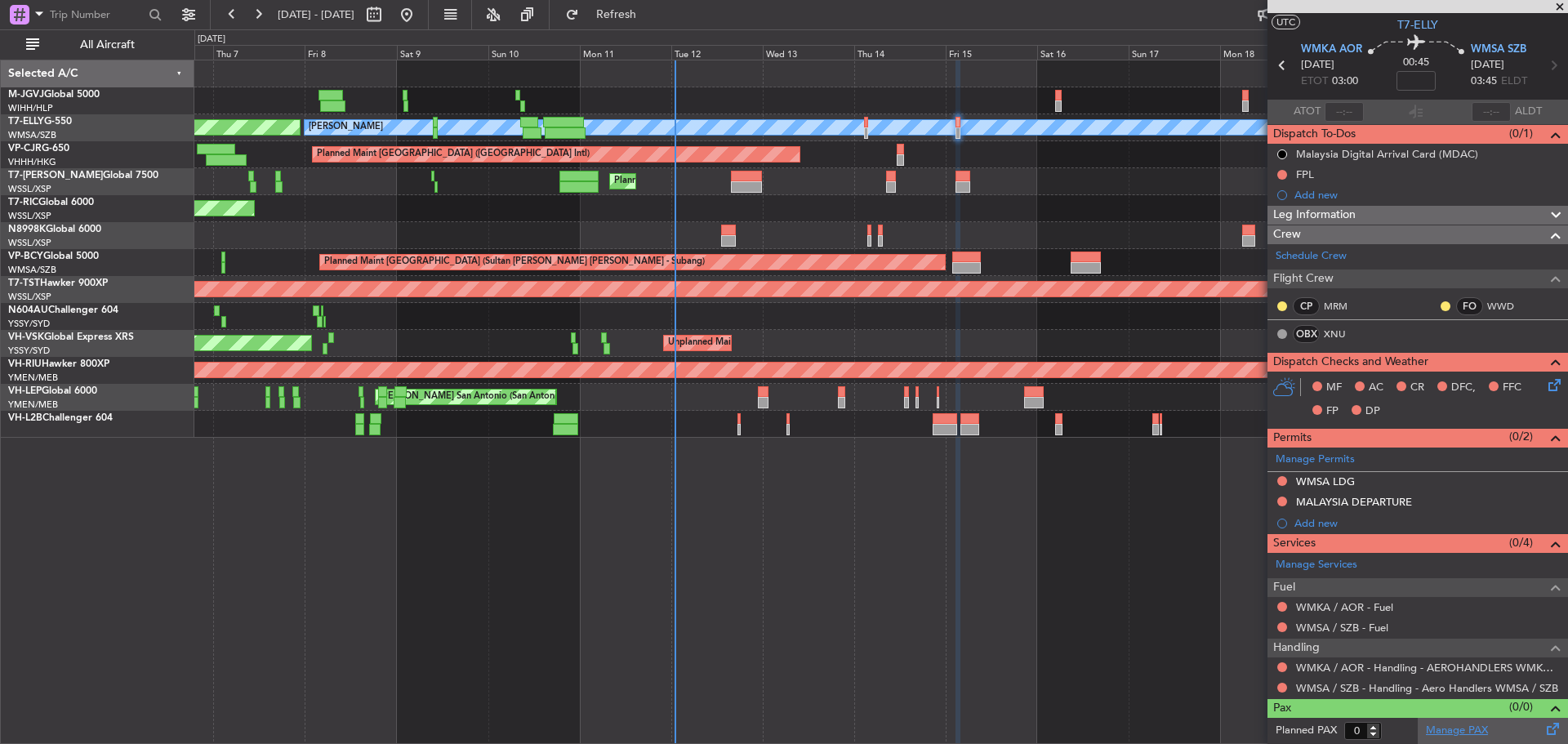
click at [1479, 724] on link "Manage PAX" at bounding box center [1457, 731] width 62 height 16
click at [669, 33] on div "0 0 Wed 6 Thu 7 Fri 8 Sat 9 Sun 10 Mon 11 [DATE] Wed 13 Thu 14 Fri 15 Sat 16 Su…" at bounding box center [881, 45] width 1372 height 30
click at [656, 22] on button "Refresh" at bounding box center [607, 15] width 98 height 26
type input "1"
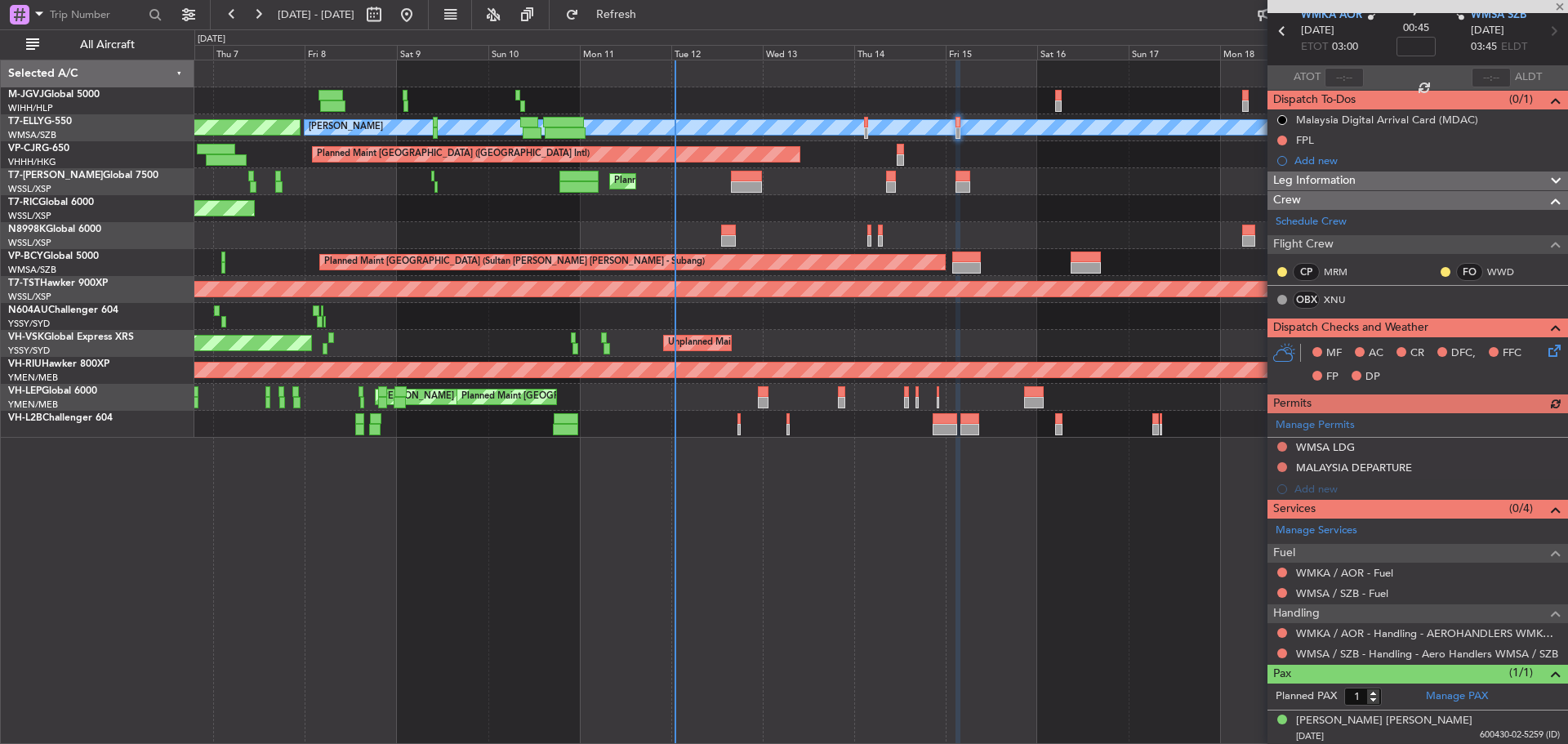
scroll to position [72, 0]
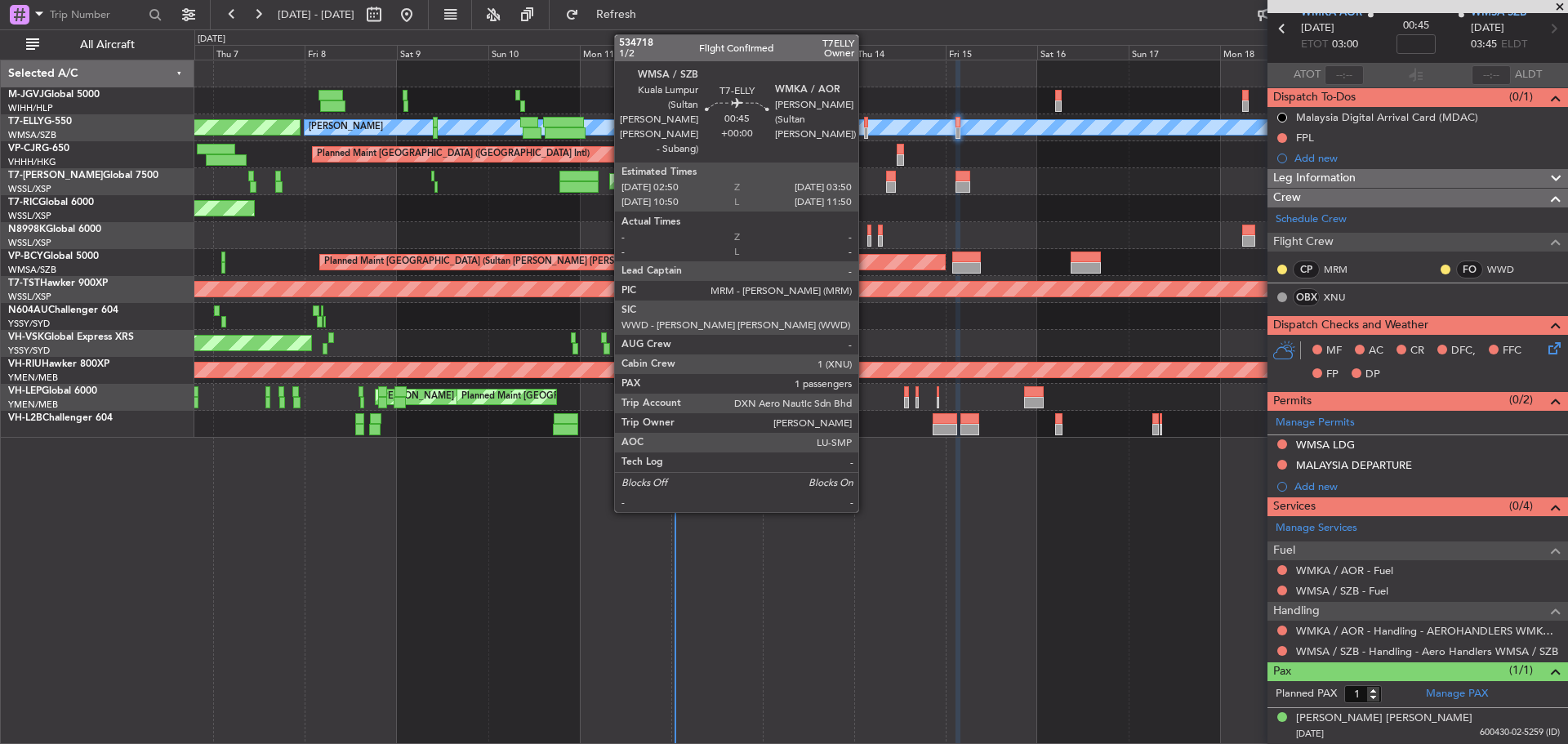
click at [866, 128] on div at bounding box center [866, 133] width 4 height 11
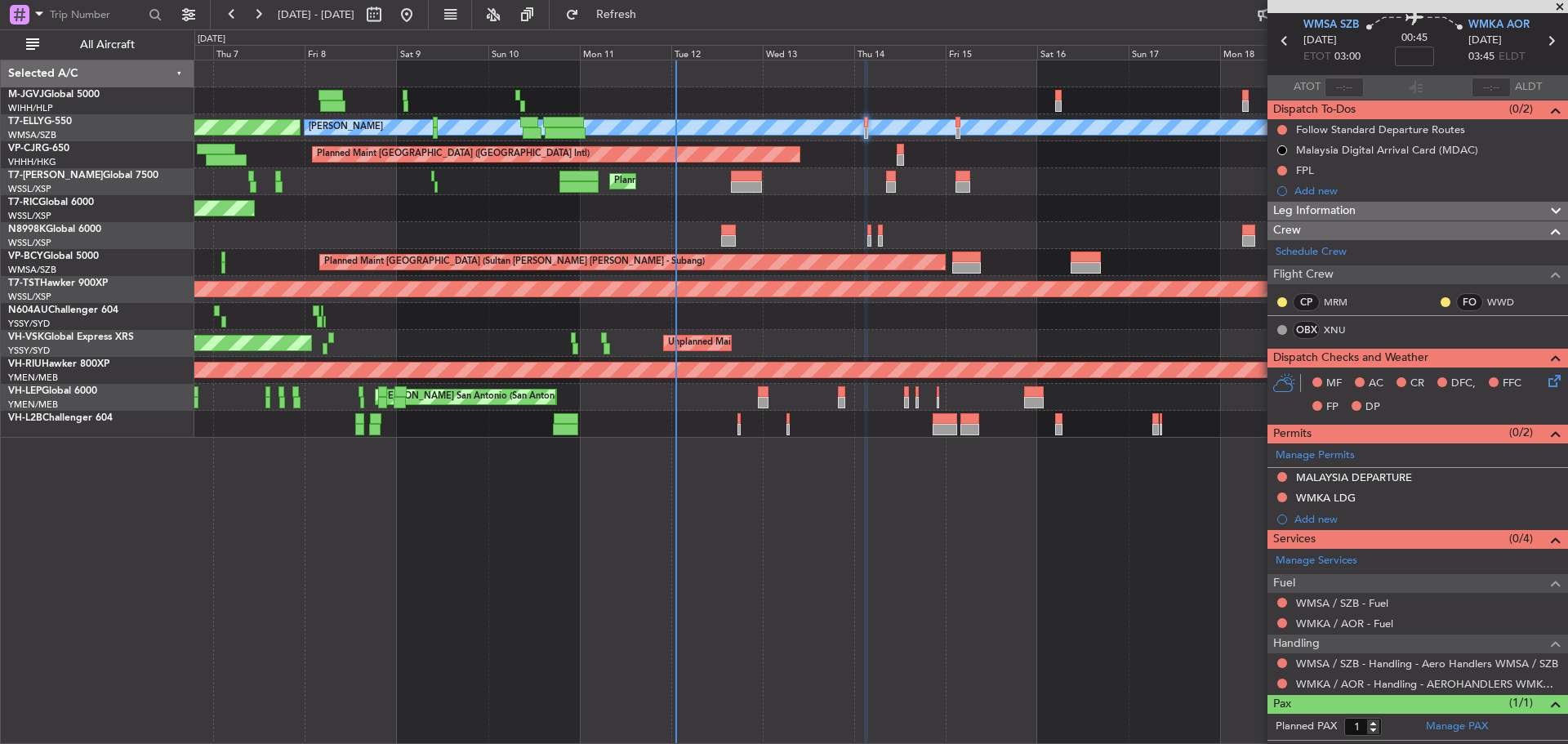
scroll to position [93, 0]
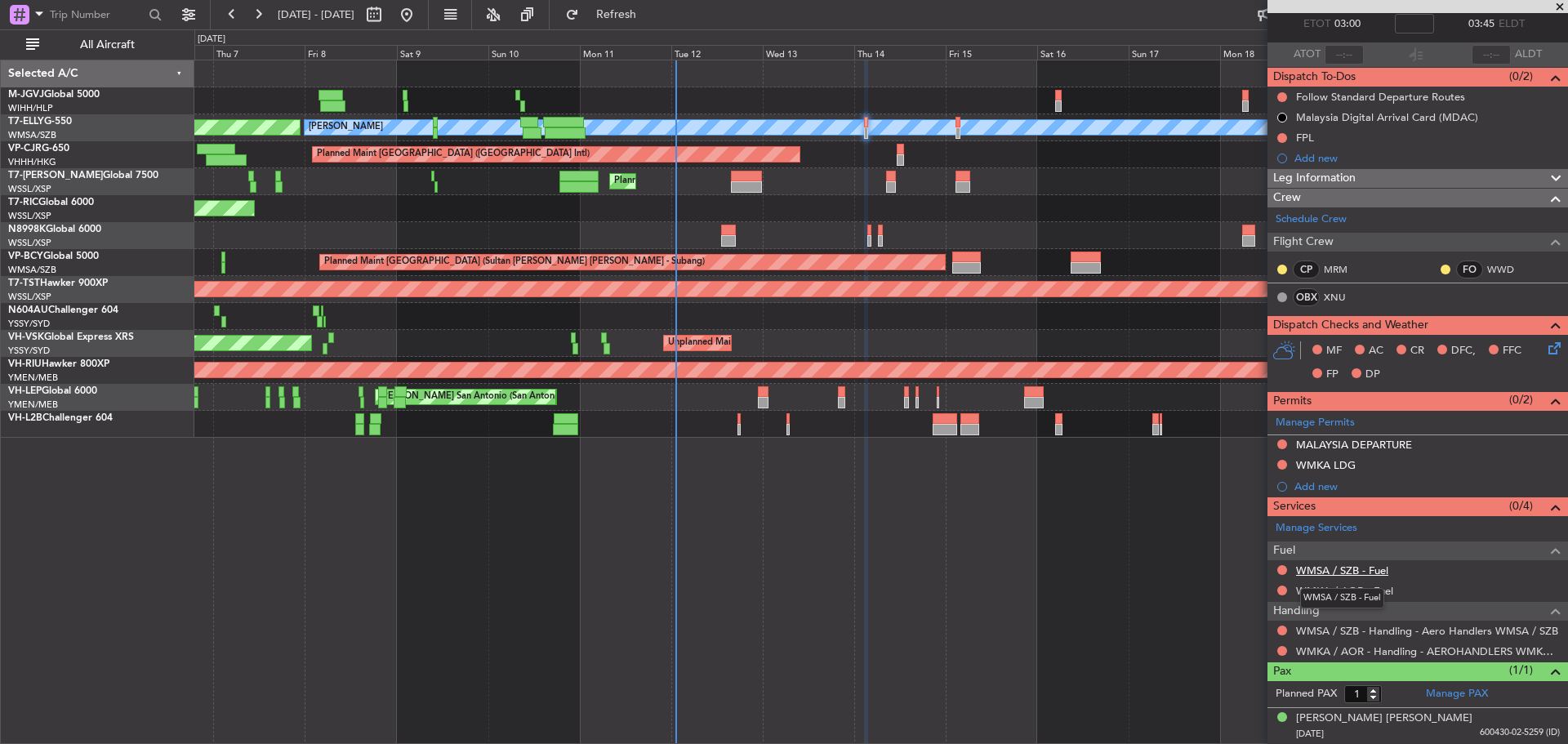
click at [1345, 572] on link "WMSA / SZB - Fuel" at bounding box center [1342, 570] width 93 height 14
click at [645, 13] on span "Refresh" at bounding box center [617, 15] width 69 height 11
click at [1279, 594] on div at bounding box center [1283, 591] width 13 height 13
click at [1283, 592] on button at bounding box center [1283, 591] width 10 height 10
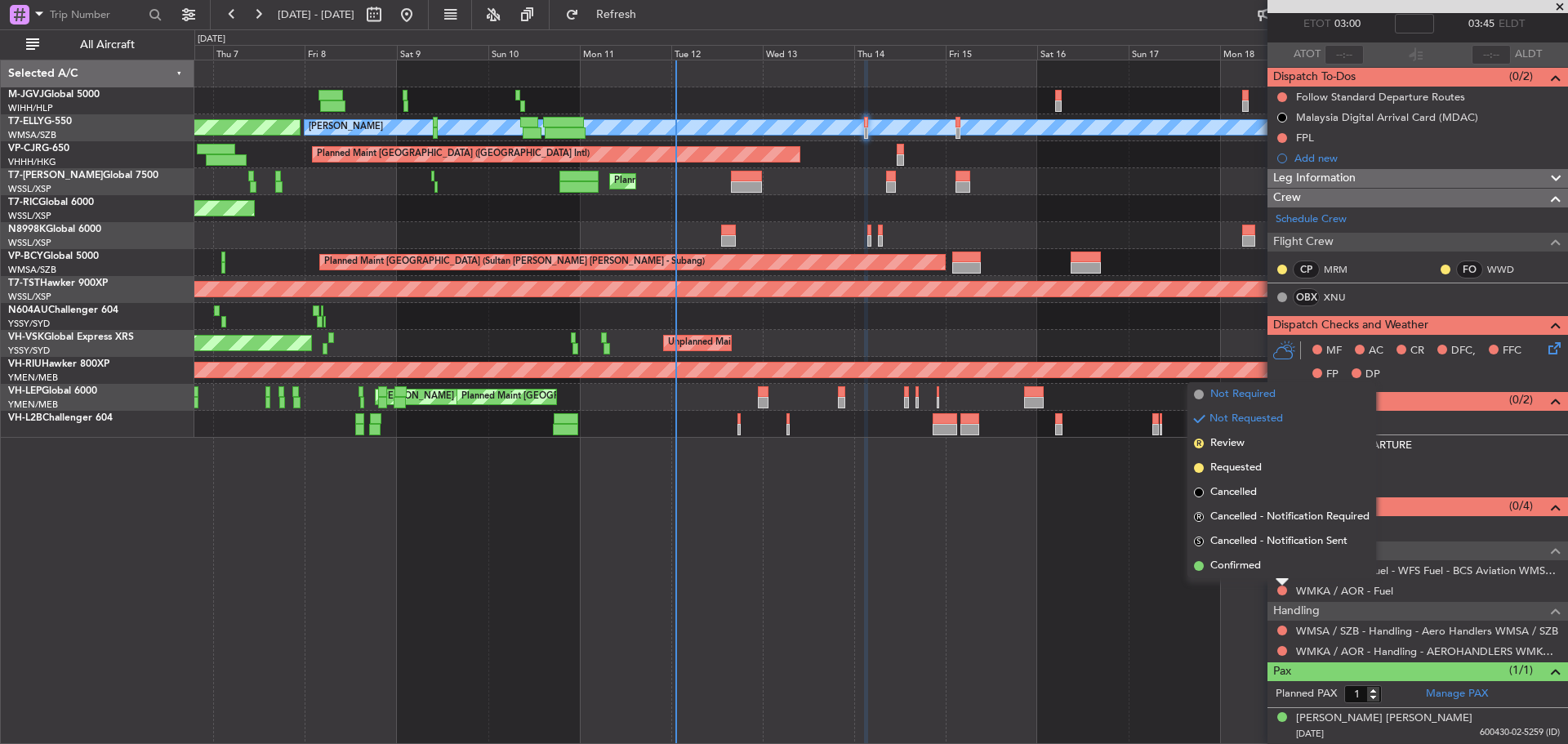
click at [1250, 396] on span "Not Required" at bounding box center [1243, 395] width 66 height 16
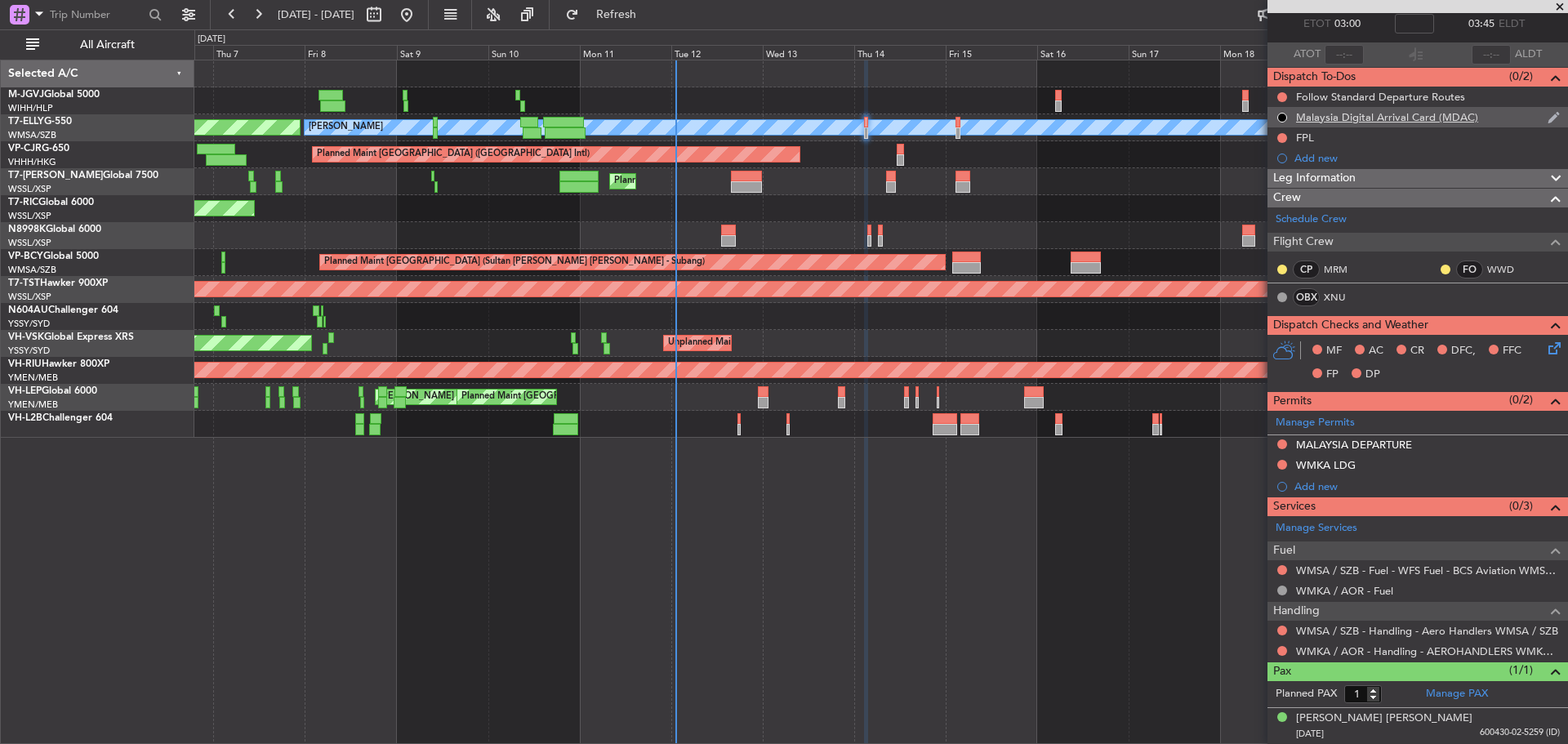
scroll to position [0, 0]
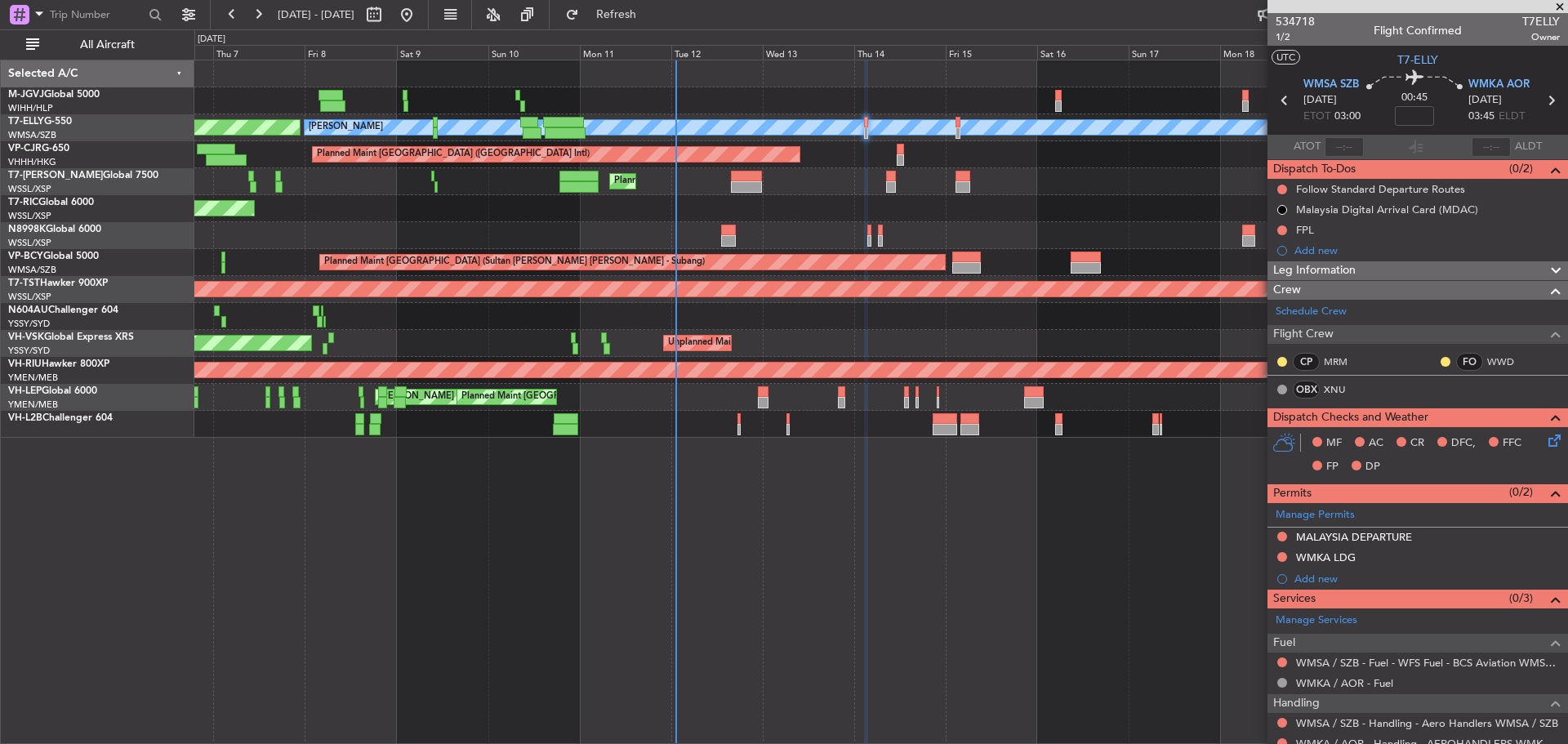
click at [1543, 98] on icon at bounding box center [1552, 101] width 21 height 21
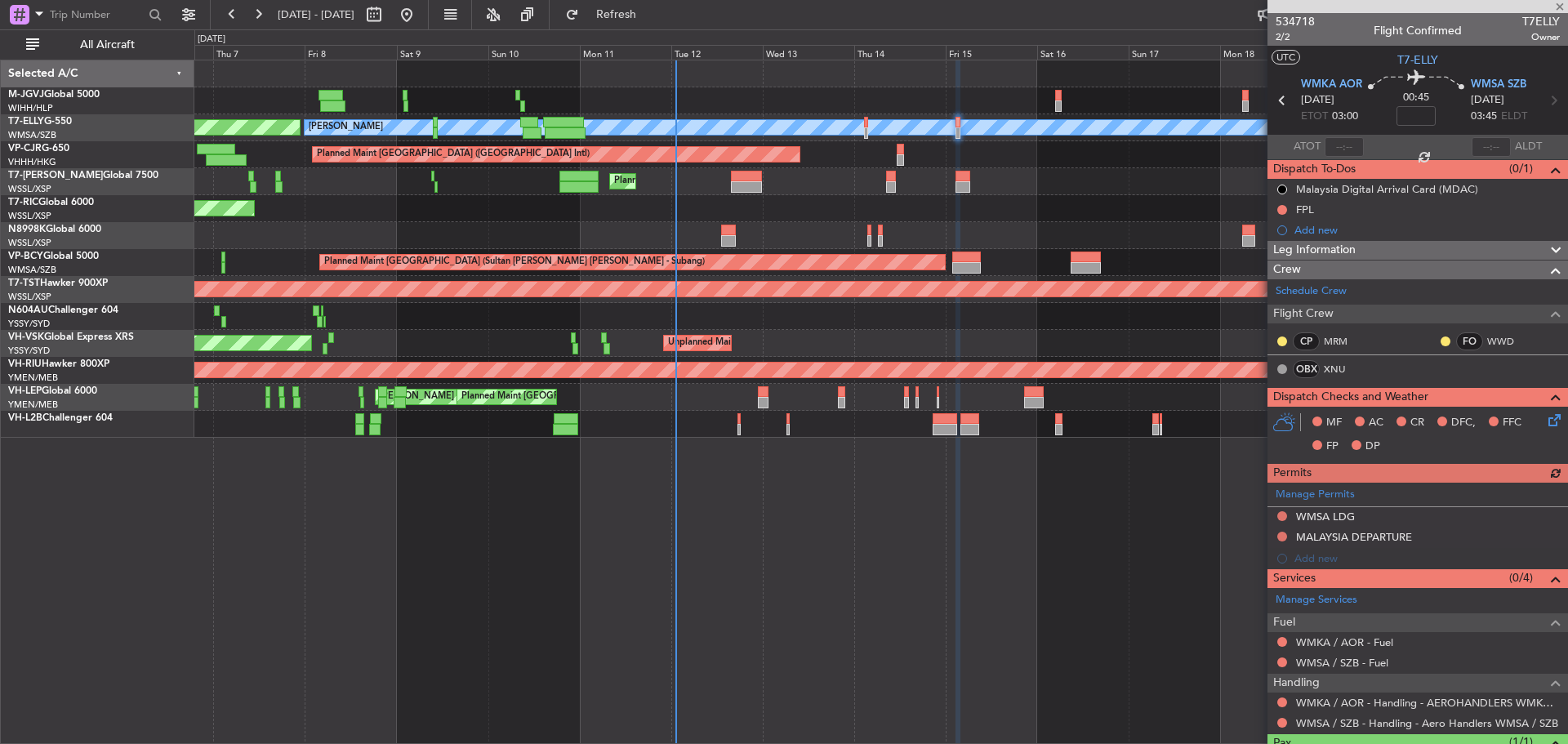
scroll to position [72, 0]
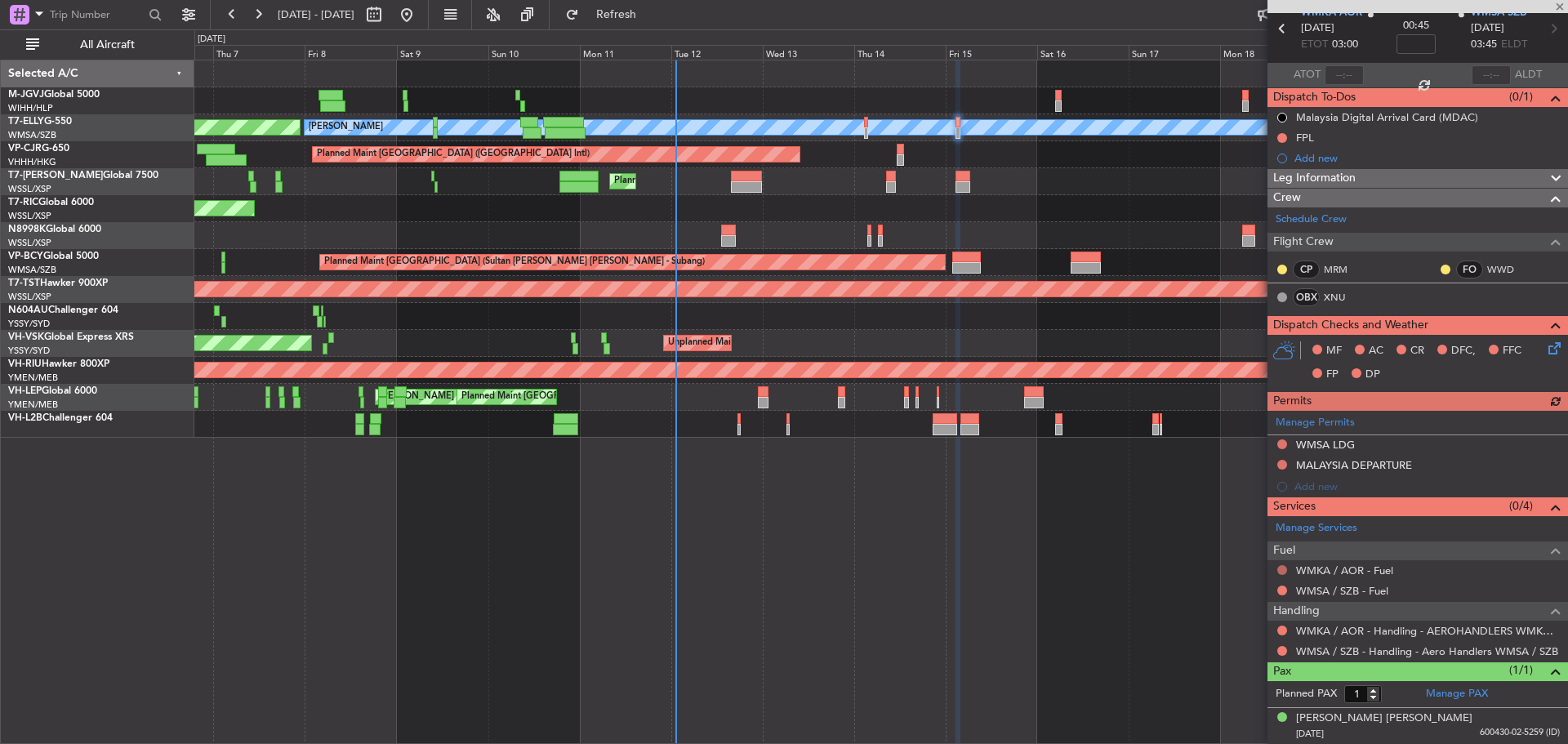
click at [1281, 569] on button at bounding box center [1283, 570] width 10 height 10
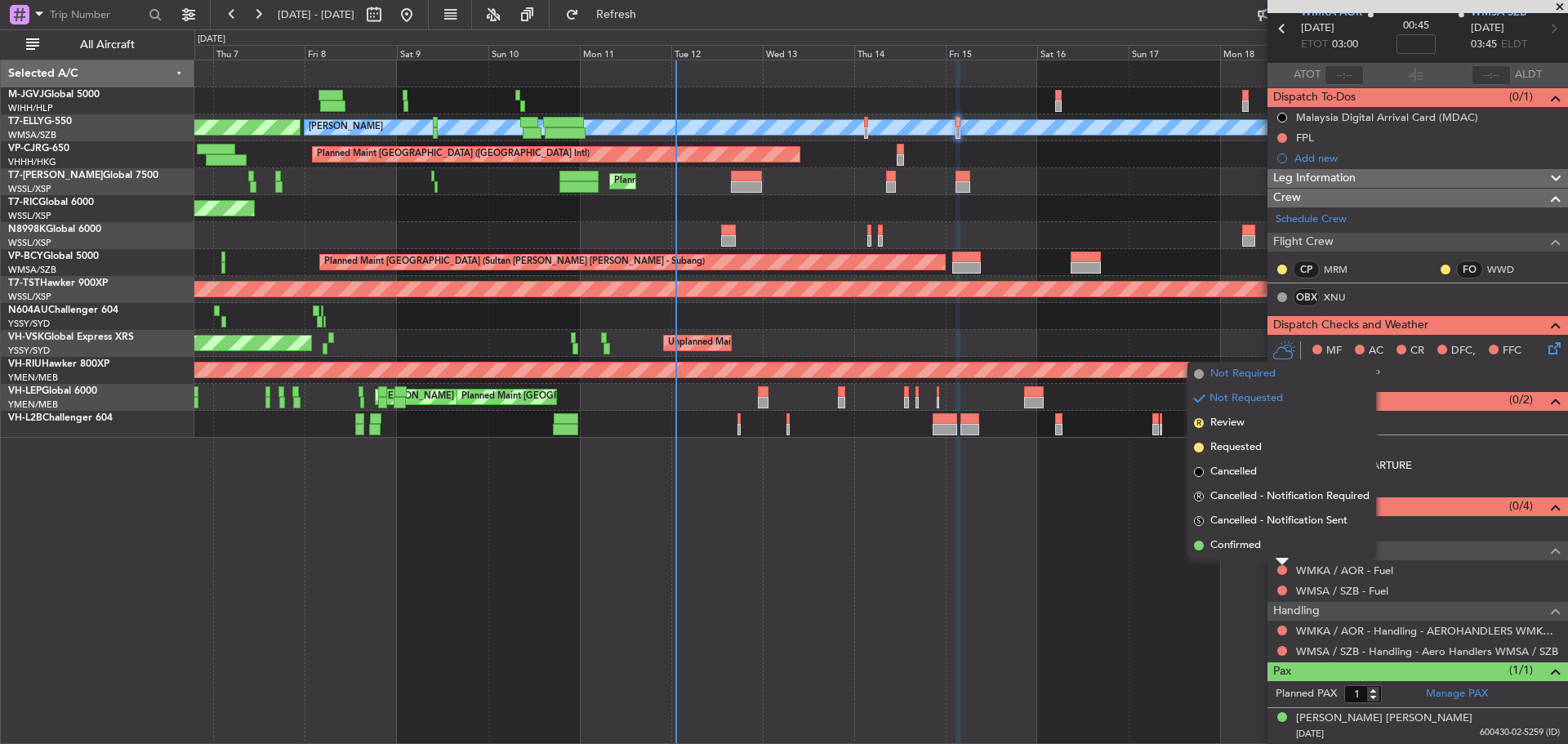
click at [1274, 367] on span "Not Required" at bounding box center [1243, 374] width 66 height 16
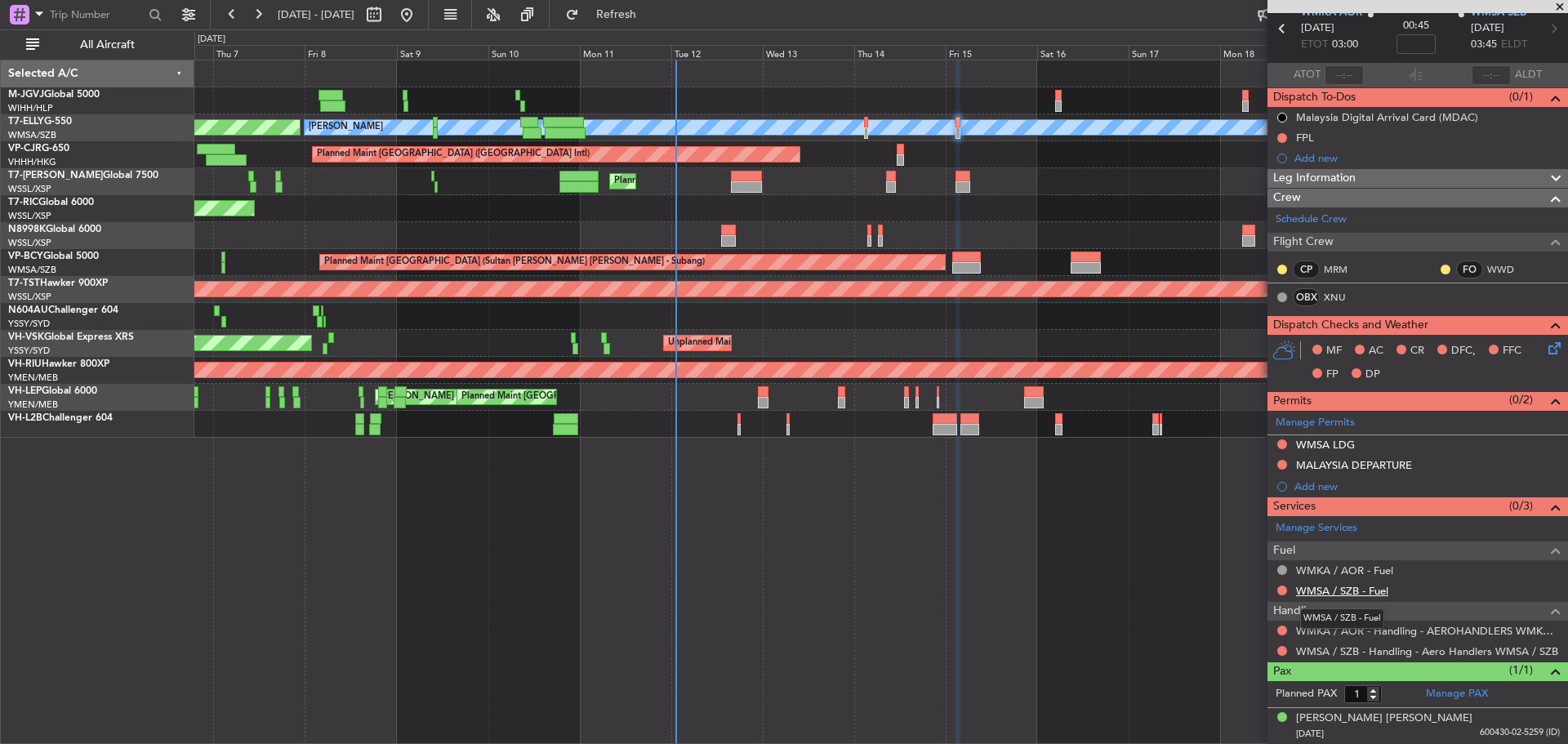
click at [1317, 587] on link "WMSA / SZB - Fuel" at bounding box center [1342, 591] width 93 height 14
click at [656, 5] on button "Refresh" at bounding box center [607, 15] width 98 height 26
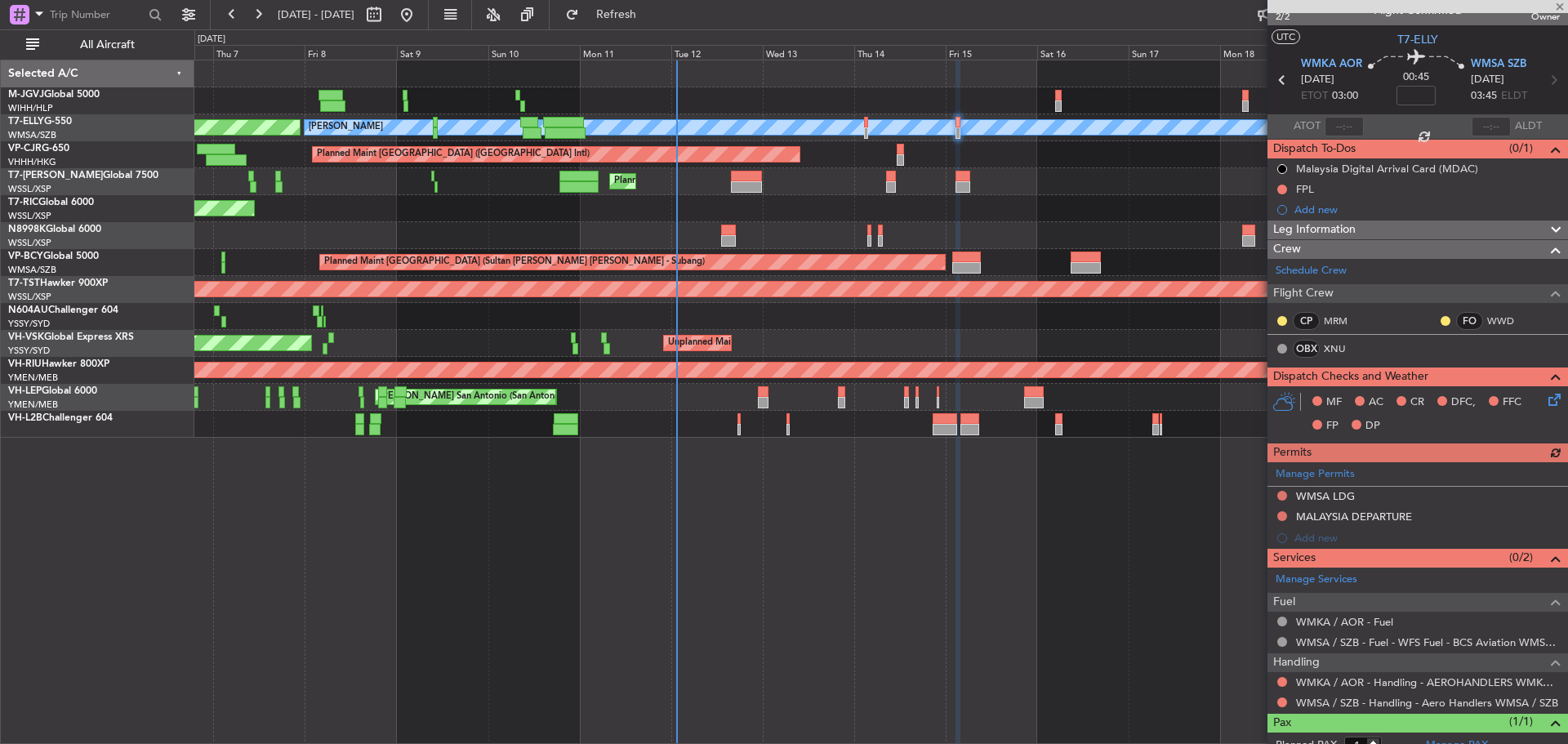
scroll to position [0, 0]
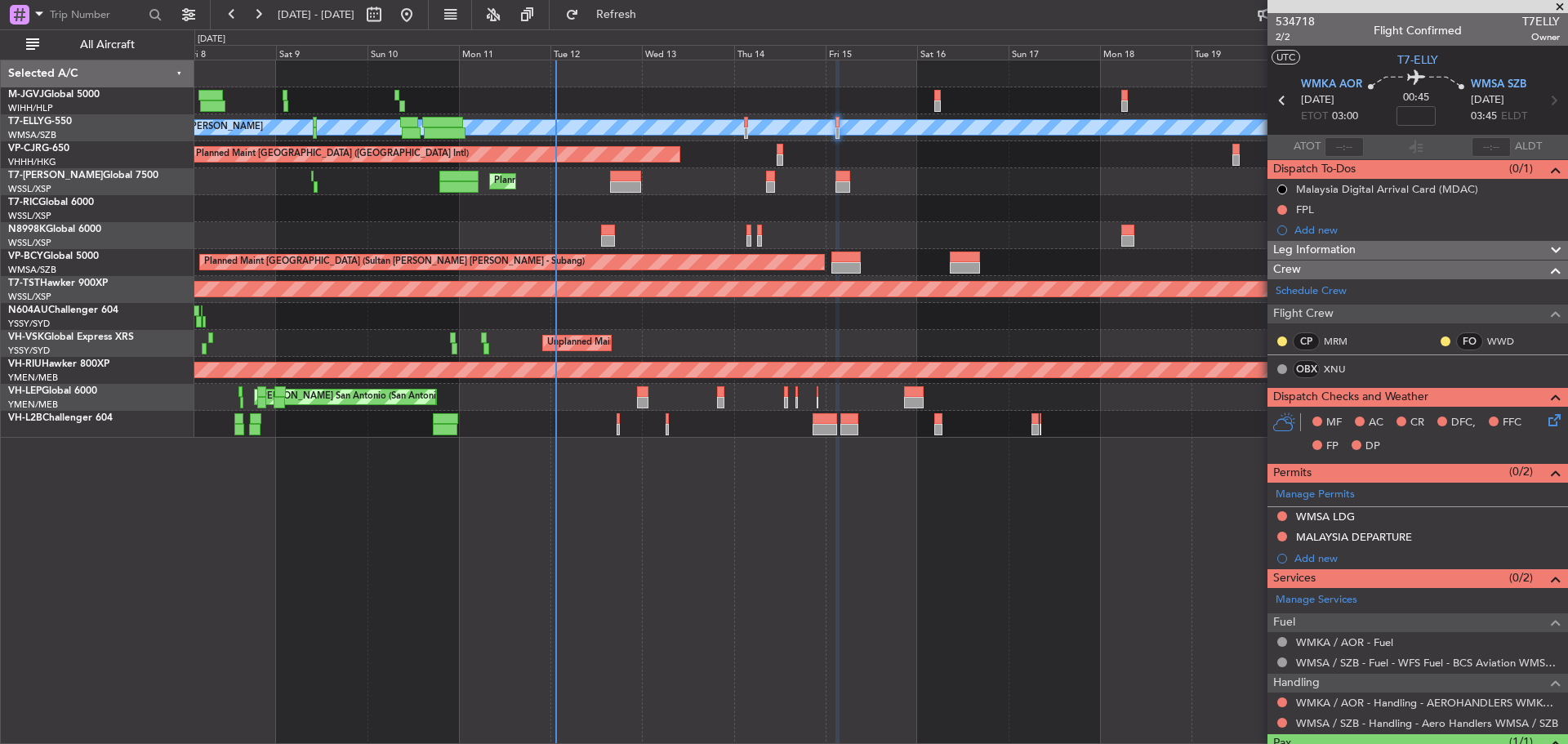
click at [754, 183] on div "Planned Maint [GEOGRAPHIC_DATA] ([GEOGRAPHIC_DATA]) Planned Maint [GEOGRAPHIC_D…" at bounding box center [881, 181] width 1373 height 27
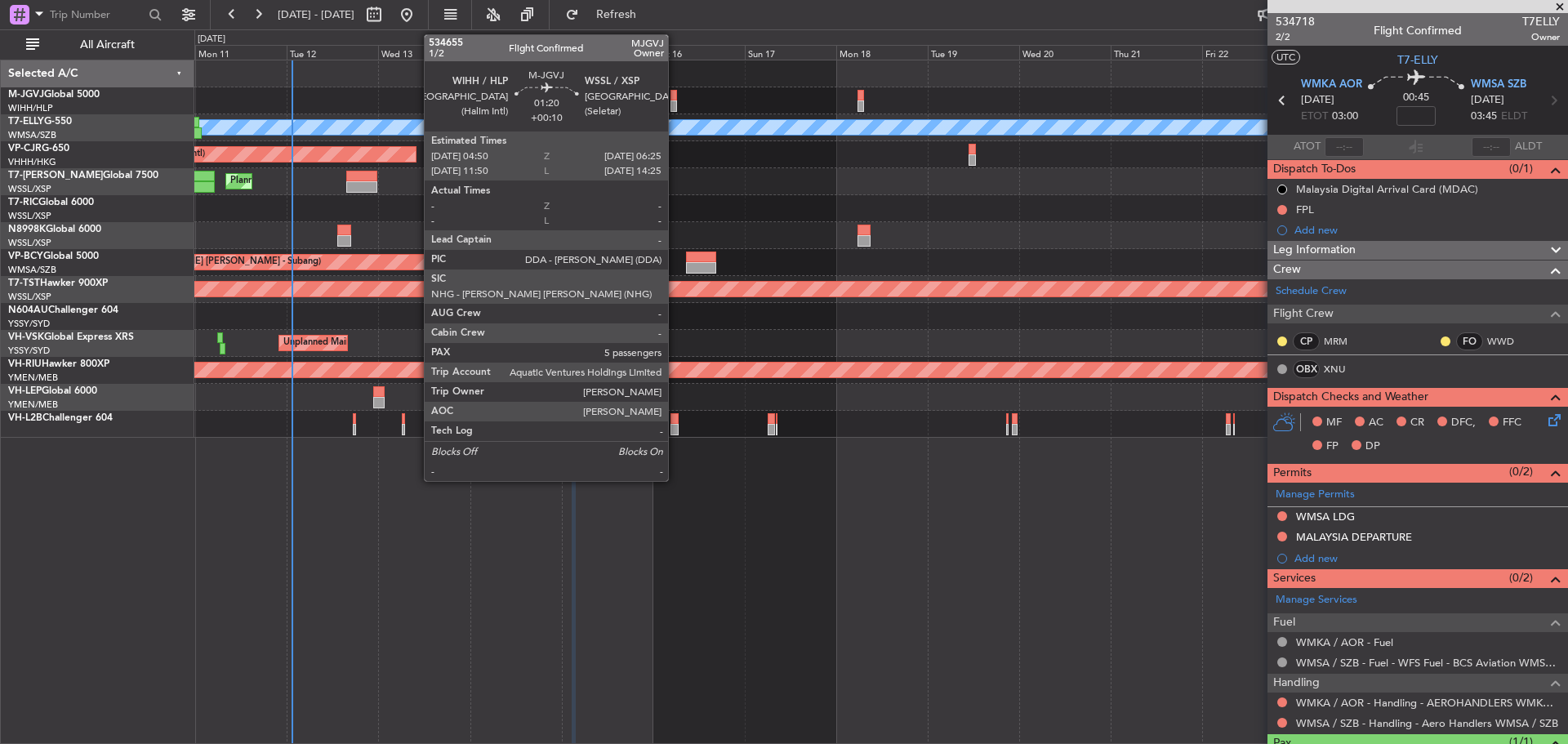
click at [676, 106] on div at bounding box center [674, 107] width 7 height 11
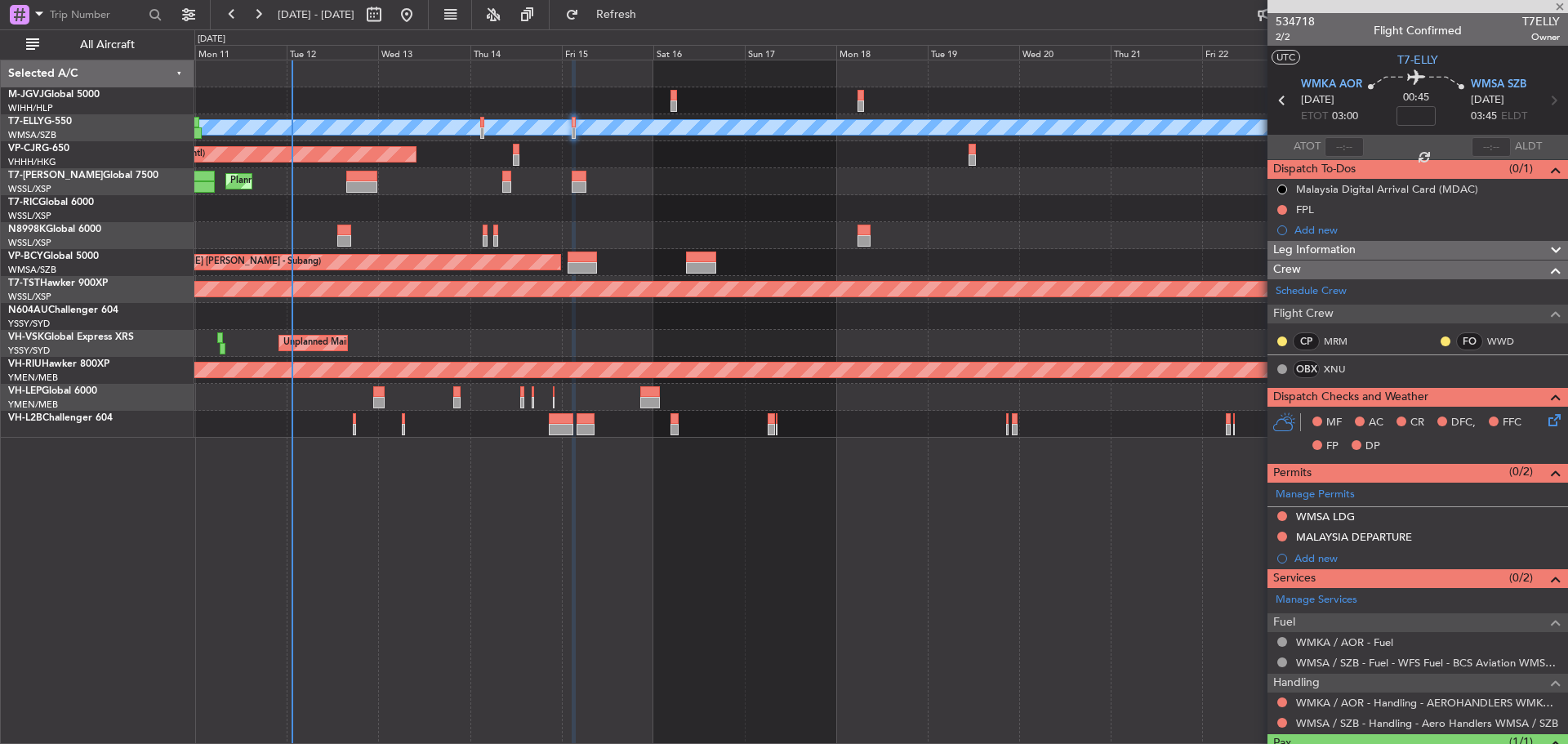
type input "+00:10"
type input "5"
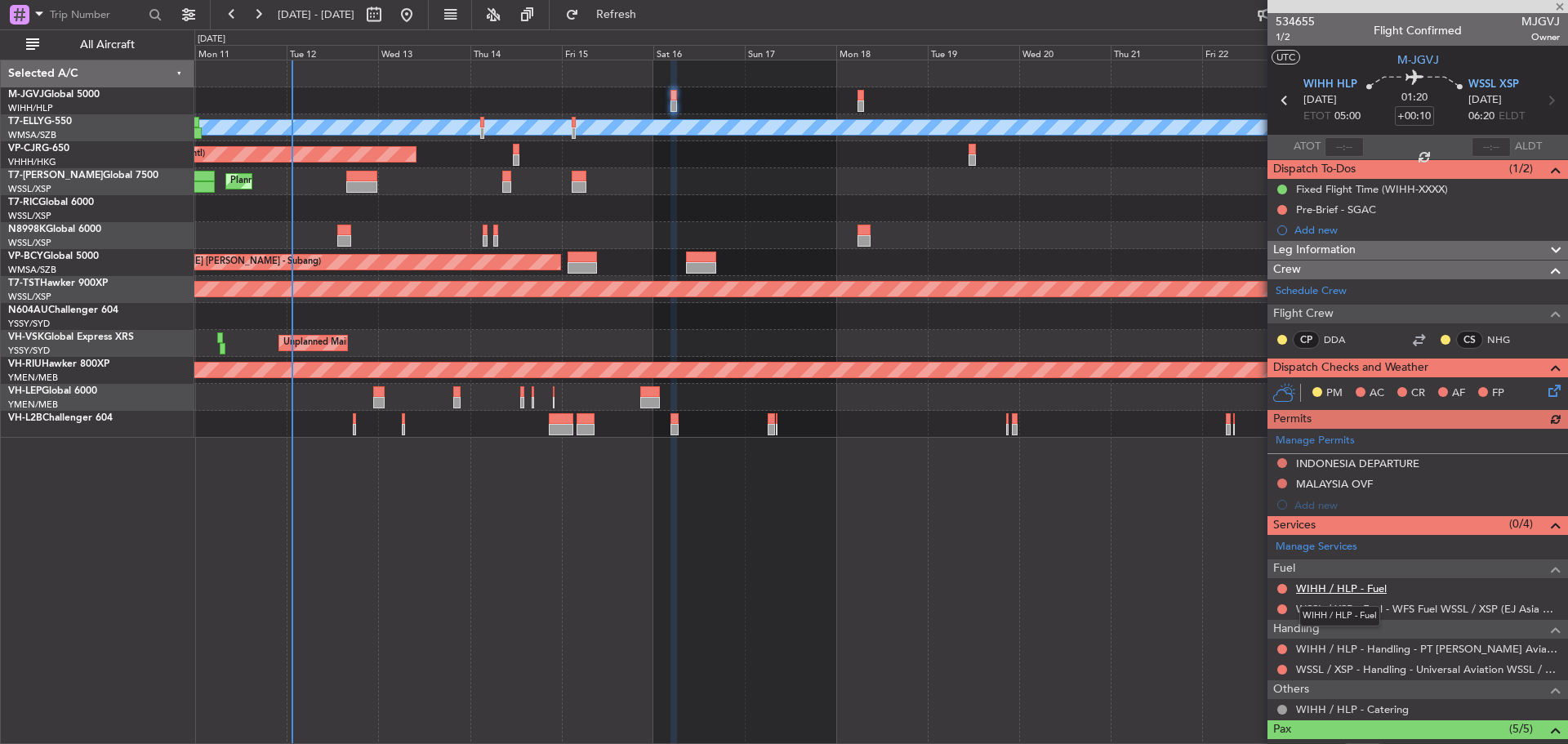
click at [1333, 584] on link "WIHH / HLP - Fuel" at bounding box center [1342, 588] width 91 height 14
click at [651, 12] on span "Refresh" at bounding box center [617, 15] width 69 height 11
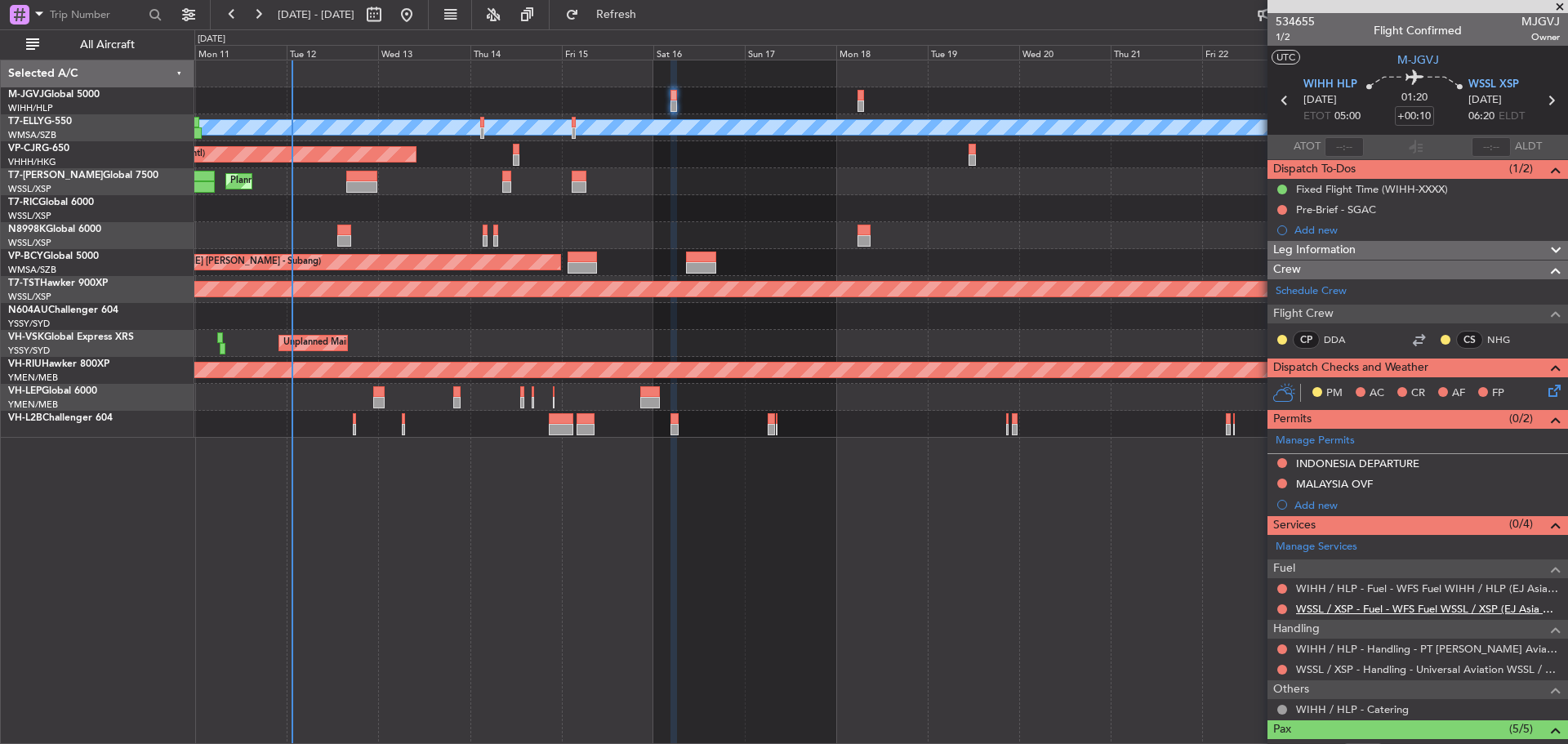
click at [1339, 608] on link "WSSL / XSP - Fuel - WFS Fuel WSSL / XSP (EJ Asia Only)" at bounding box center [1429, 609] width 264 height 14
click at [648, 13] on span "Refresh" at bounding box center [617, 15] width 69 height 11
click at [1543, 103] on icon at bounding box center [1552, 101] width 21 height 21
type input "+00:20"
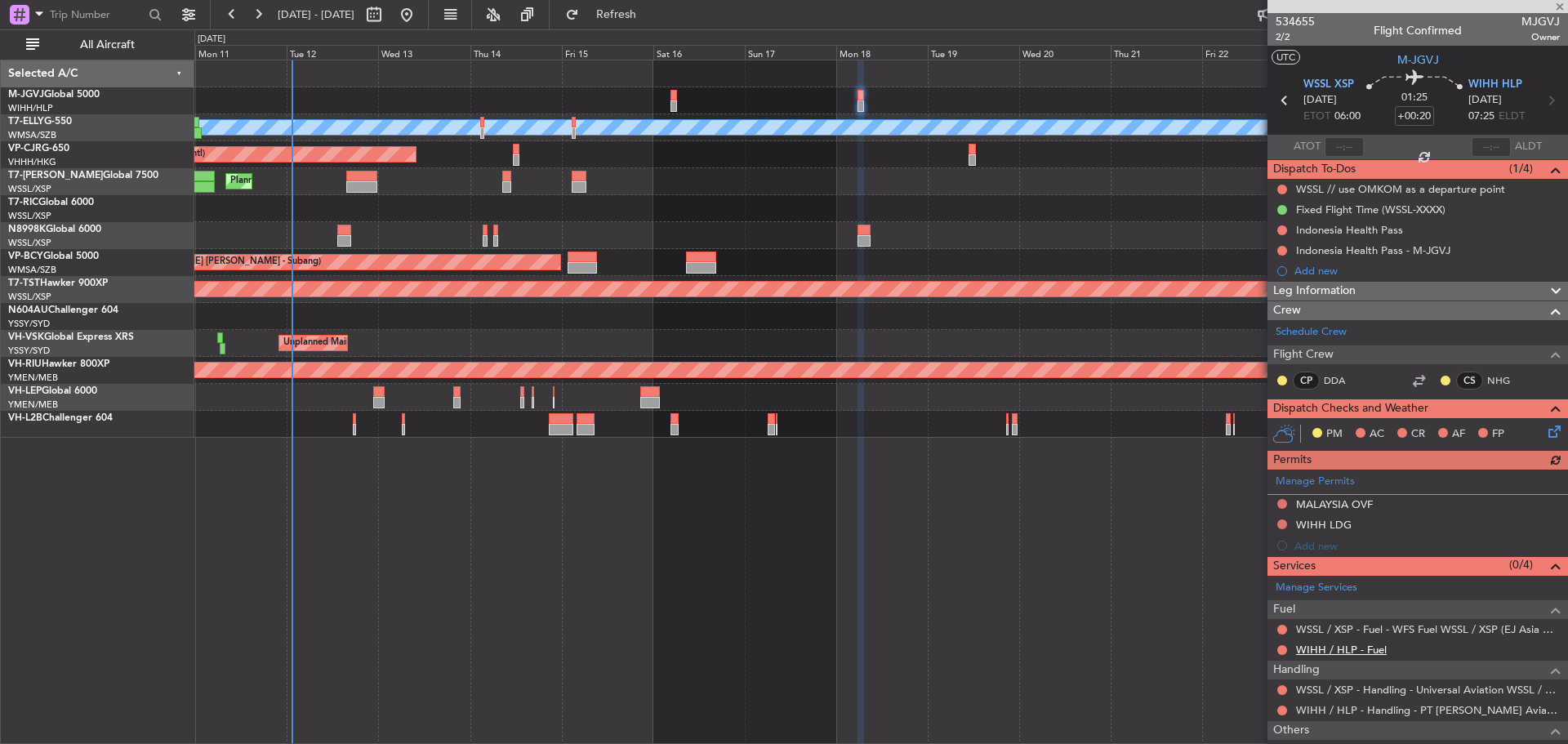
click at [1353, 651] on link "WIHH / HLP - Fuel" at bounding box center [1342, 650] width 91 height 14
click at [645, 16] on span "Refresh" at bounding box center [617, 15] width 69 height 11
click at [1365, 626] on link "WSSL / XSP - Fuel - WFS Fuel WSSL / XSP (EJ Asia Only)" at bounding box center [1429, 629] width 264 height 14
click at [645, 9] on button "Refresh" at bounding box center [607, 15] width 98 height 26
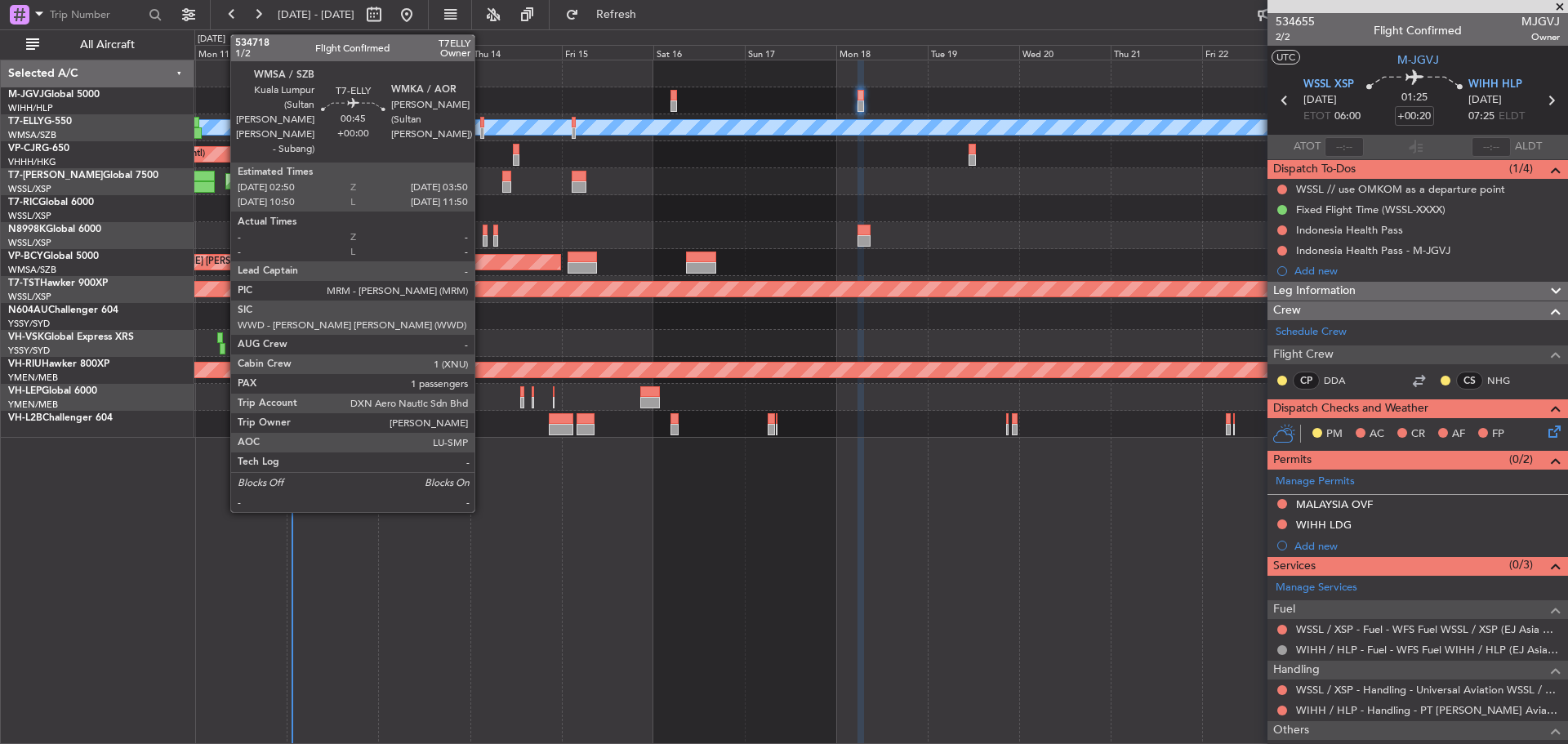
click at [482, 131] on div at bounding box center [482, 133] width 4 height 11
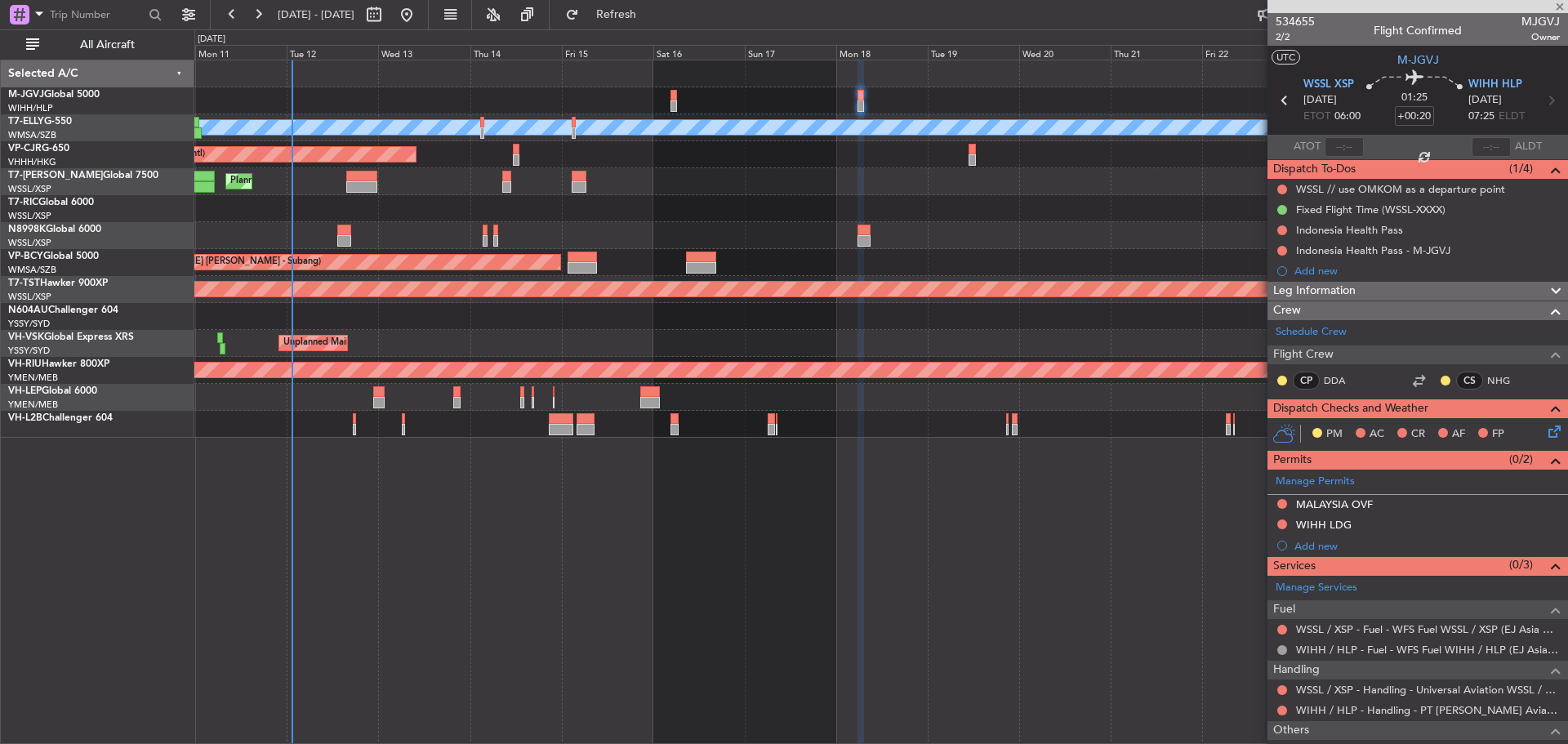
type input "1"
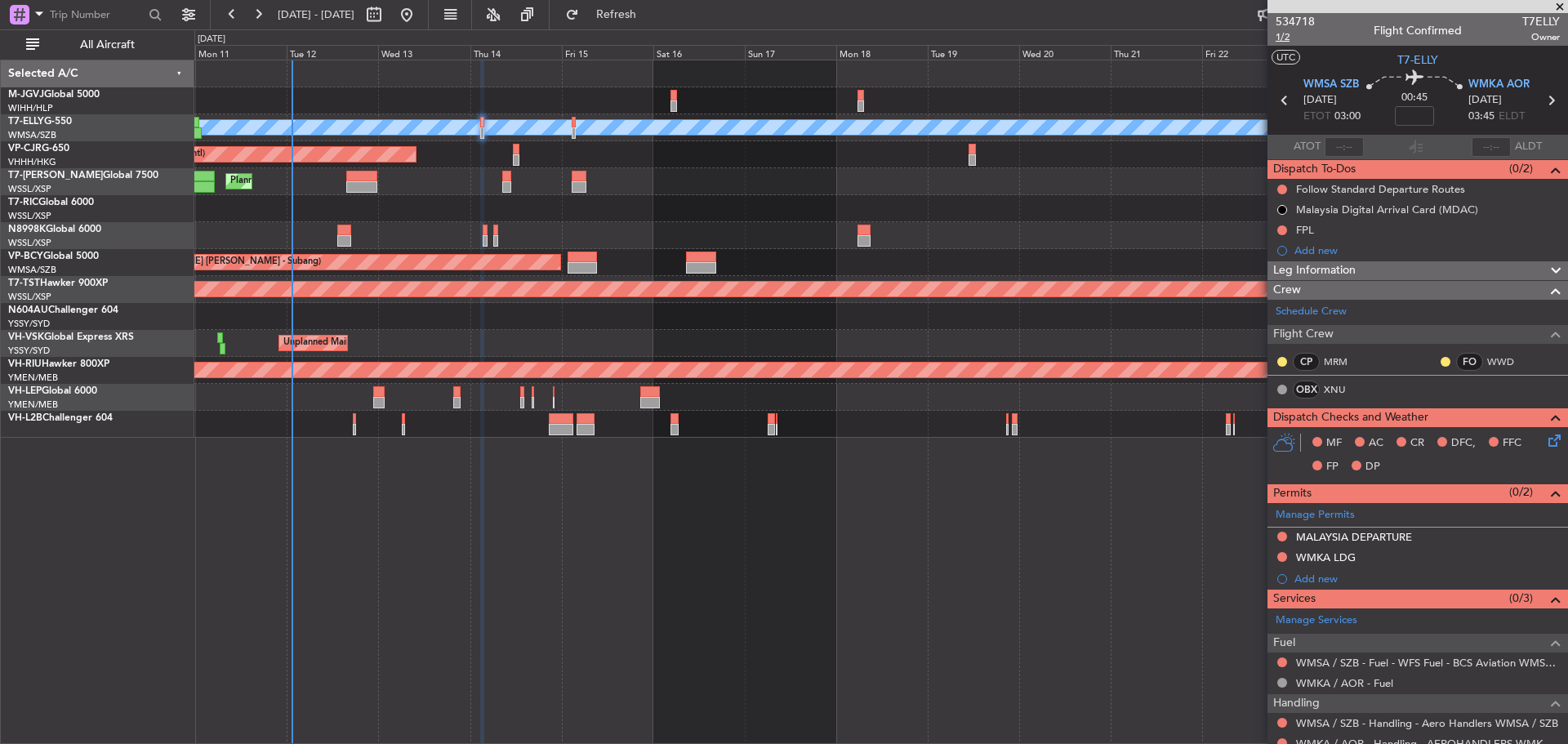
click at [1284, 37] on span "1/2" at bounding box center [1296, 37] width 39 height 14
click at [650, 12] on span "Refresh" at bounding box center [617, 15] width 69 height 11
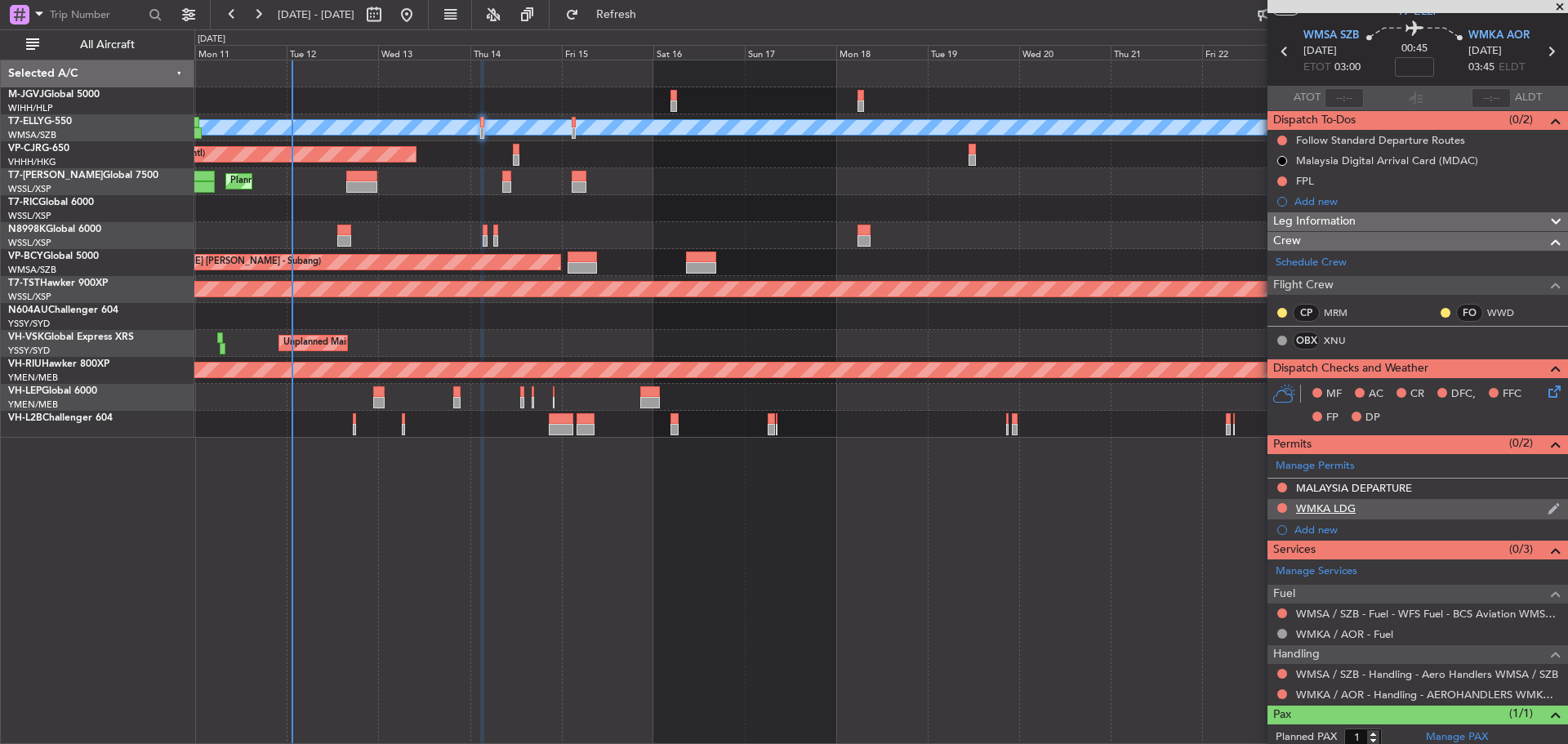
scroll to position [93, 0]
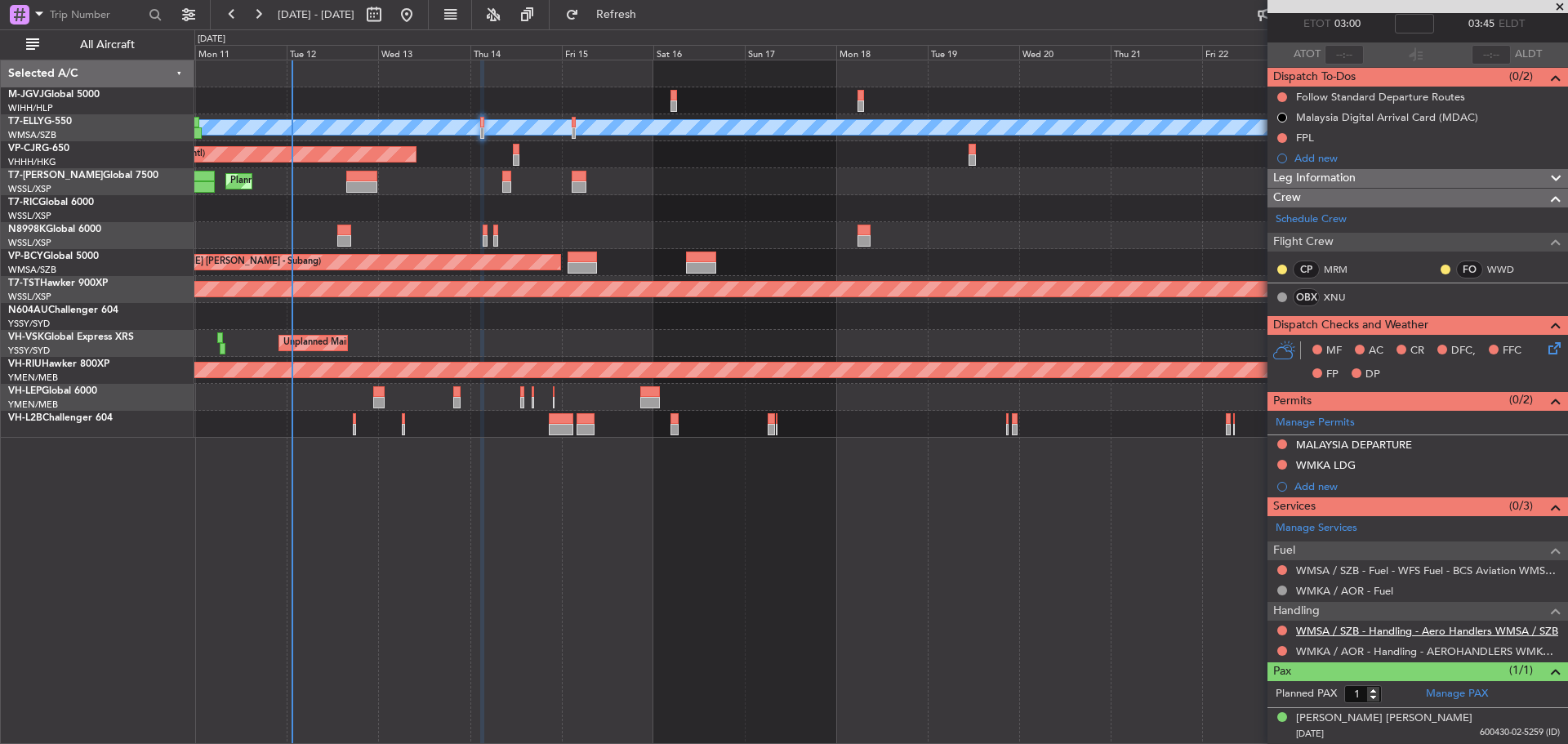
click at [1357, 629] on link "WMSA / SZB - Handling - Aero Handlers WMSA / SZB" at bounding box center [1428, 631] width 262 height 14
click at [637, 18] on button "Refresh" at bounding box center [607, 15] width 98 height 26
click at [1279, 443] on button at bounding box center [1283, 445] width 10 height 10
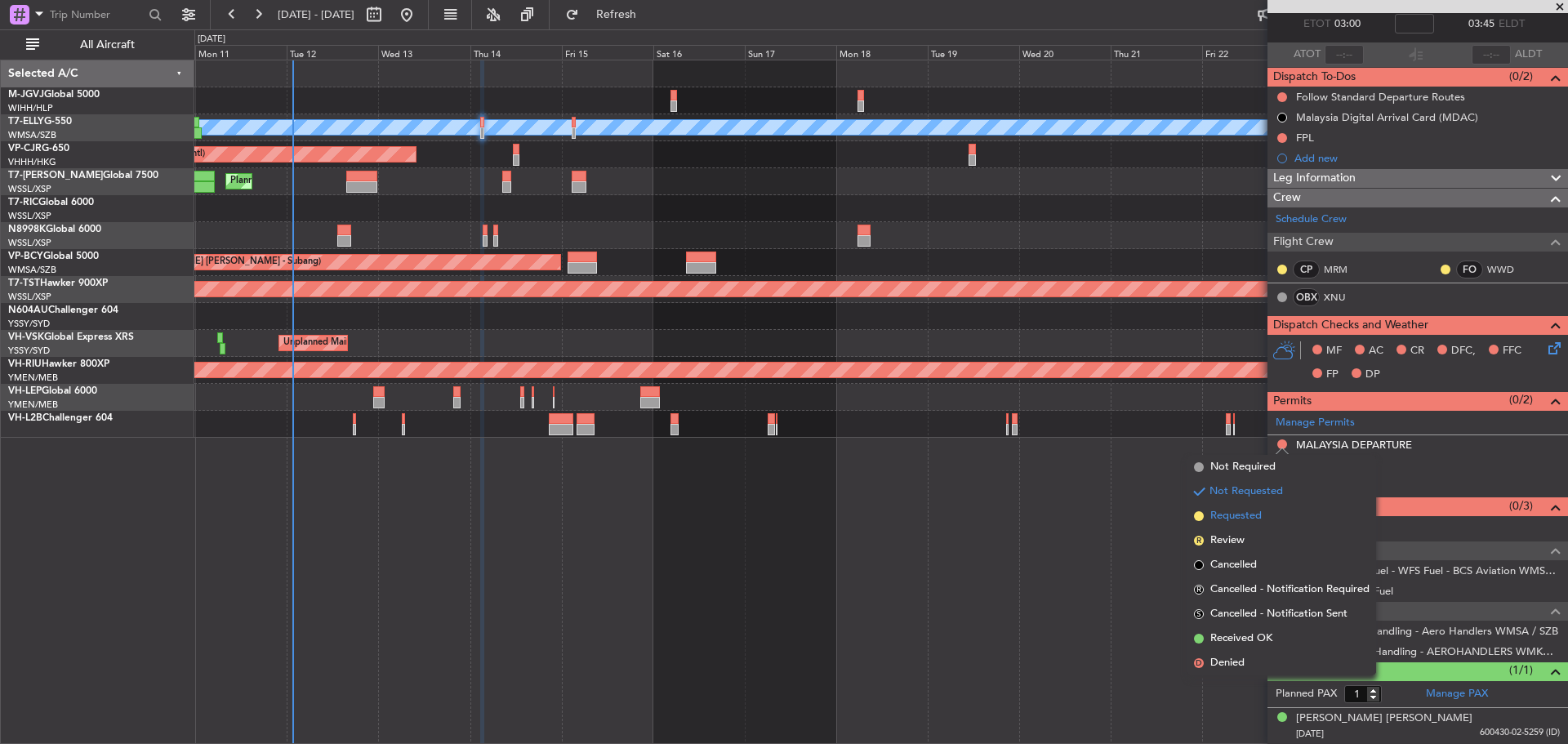
click at [1260, 514] on span "Requested" at bounding box center [1236, 517] width 52 height 16
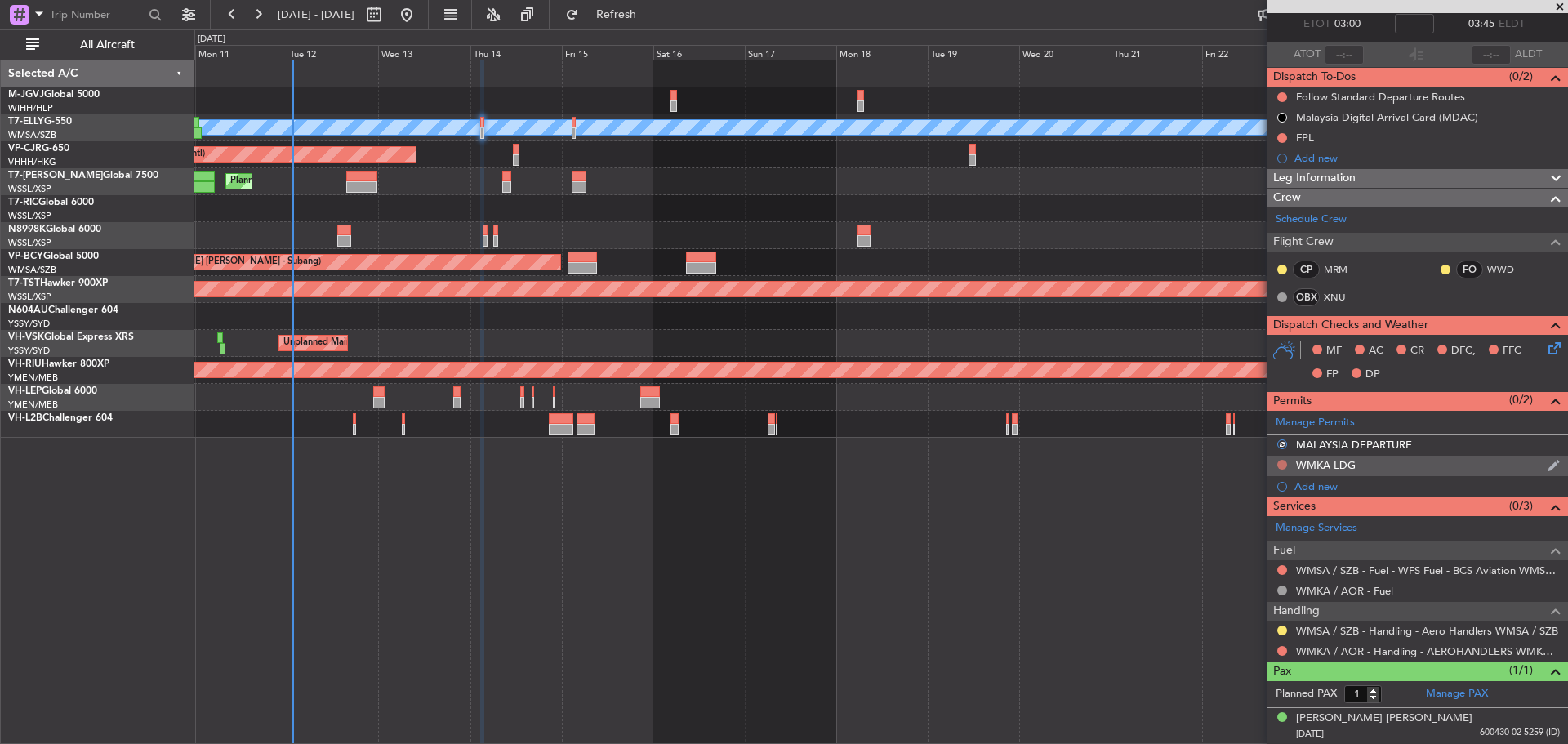
click at [1283, 463] on button at bounding box center [1283, 465] width 10 height 10
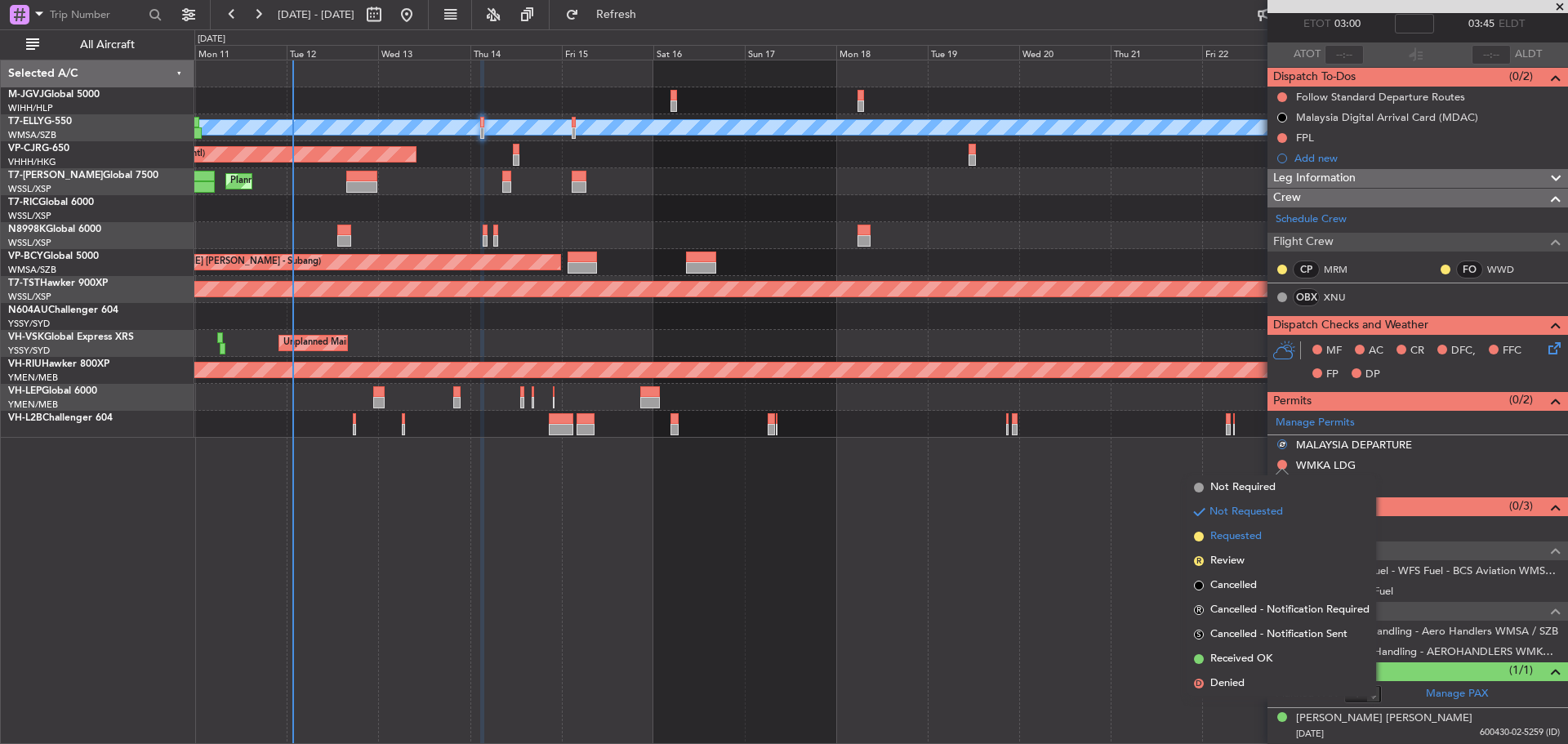
click at [1260, 535] on span "Requested" at bounding box center [1236, 536] width 52 height 16
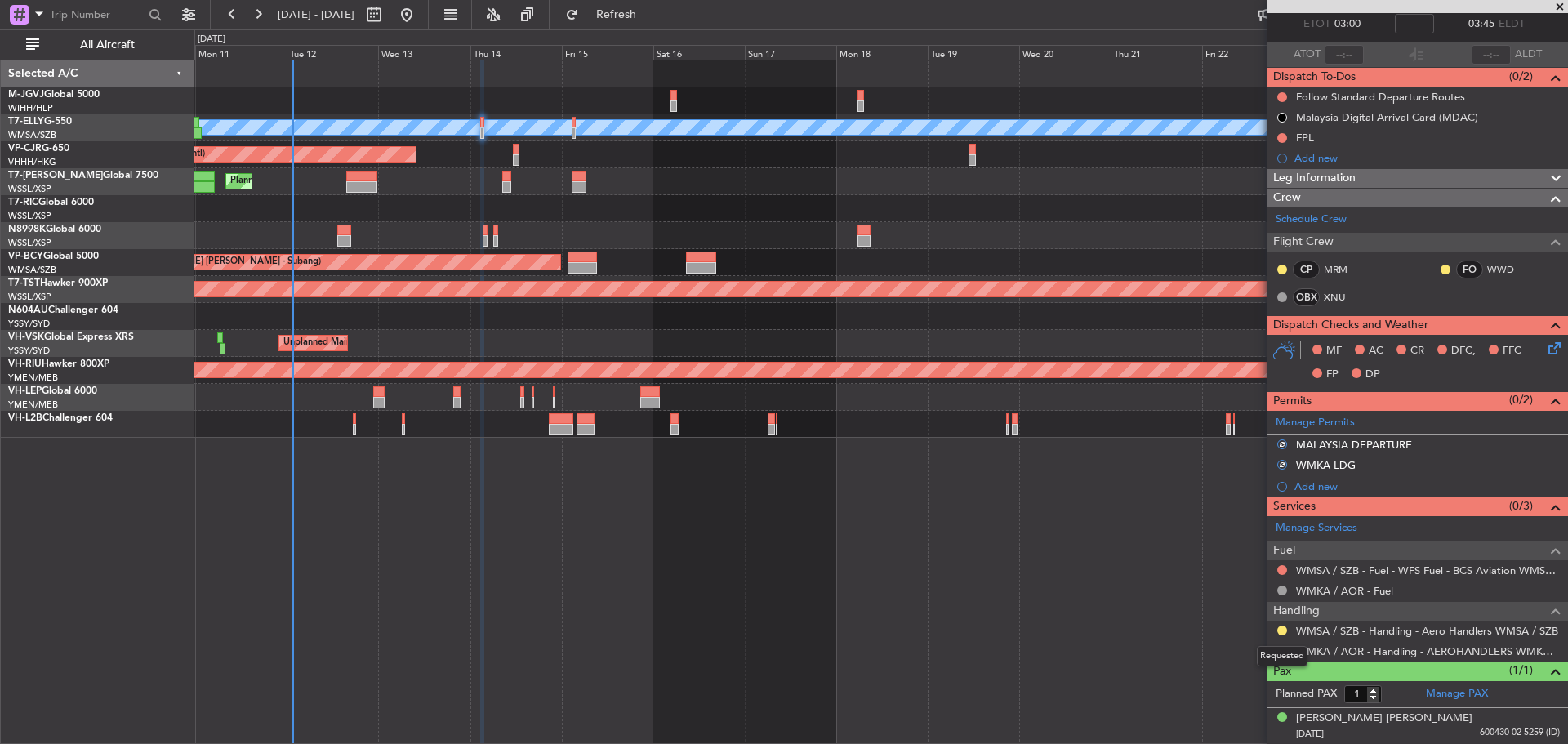
click at [1280, 653] on div "Requested" at bounding box center [1283, 656] width 51 height 21
click at [1282, 650] on button at bounding box center [1283, 651] width 10 height 10
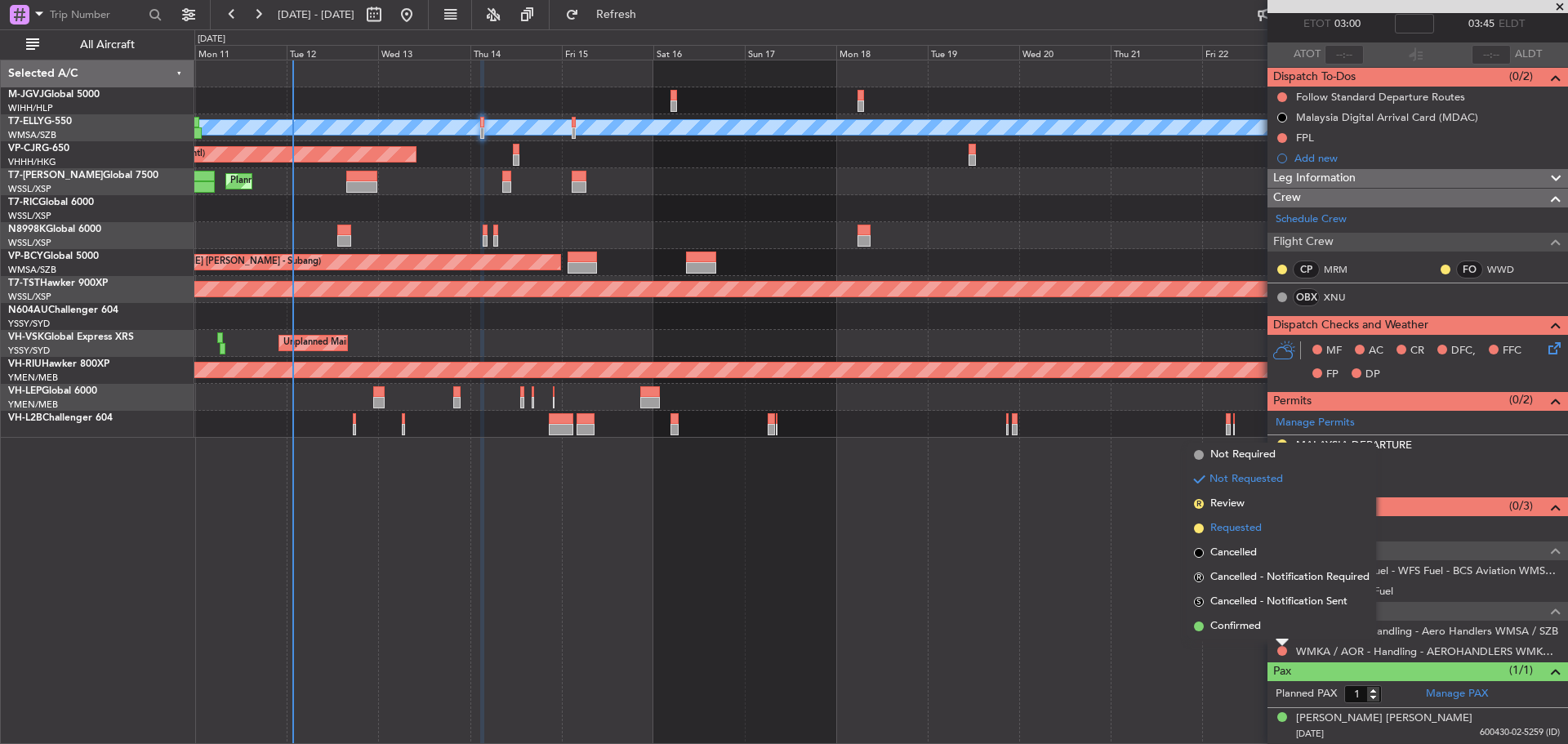
click at [1257, 528] on span "Requested" at bounding box center [1236, 528] width 52 height 16
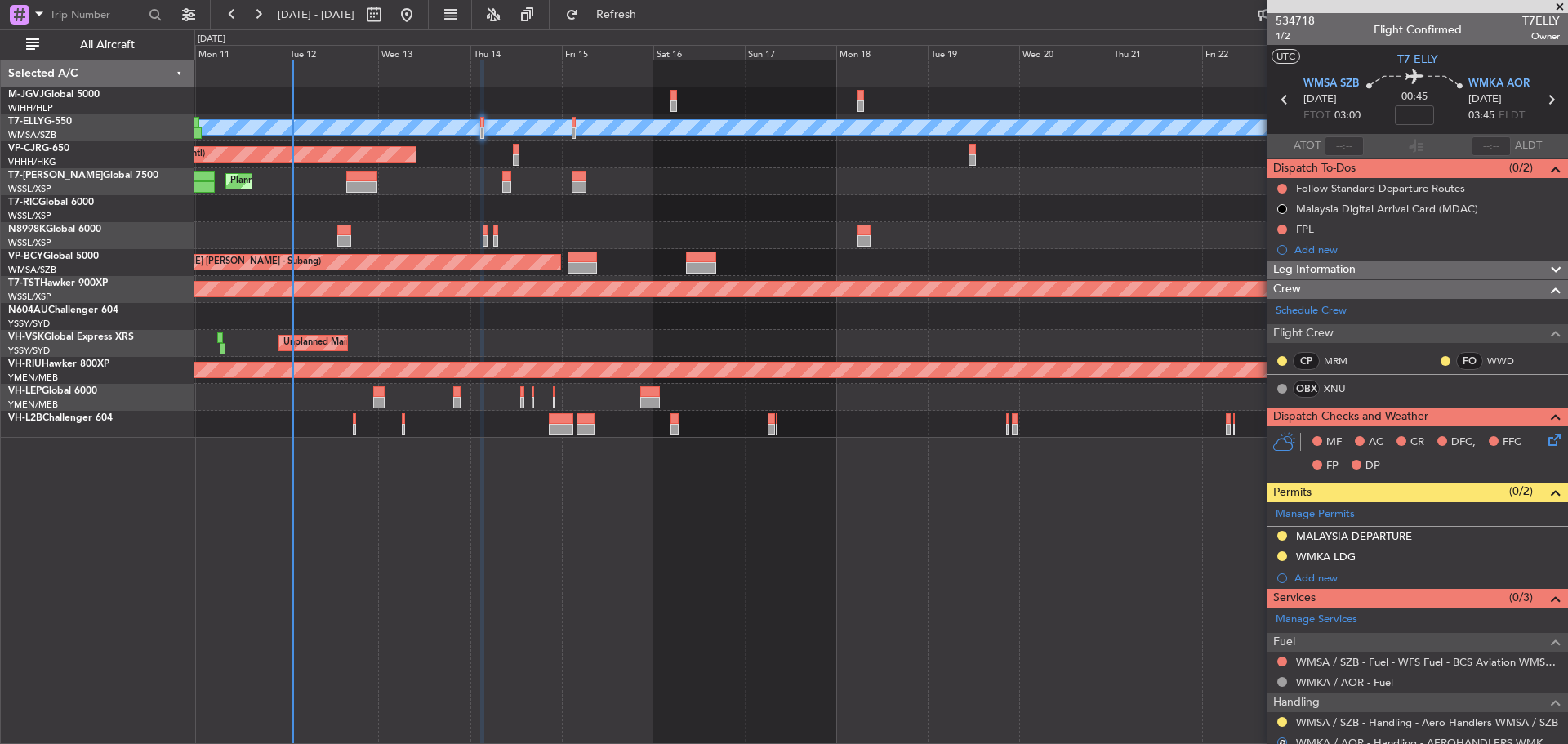
scroll to position [0, 0]
click at [1541, 103] on icon at bounding box center [1552, 101] width 21 height 21
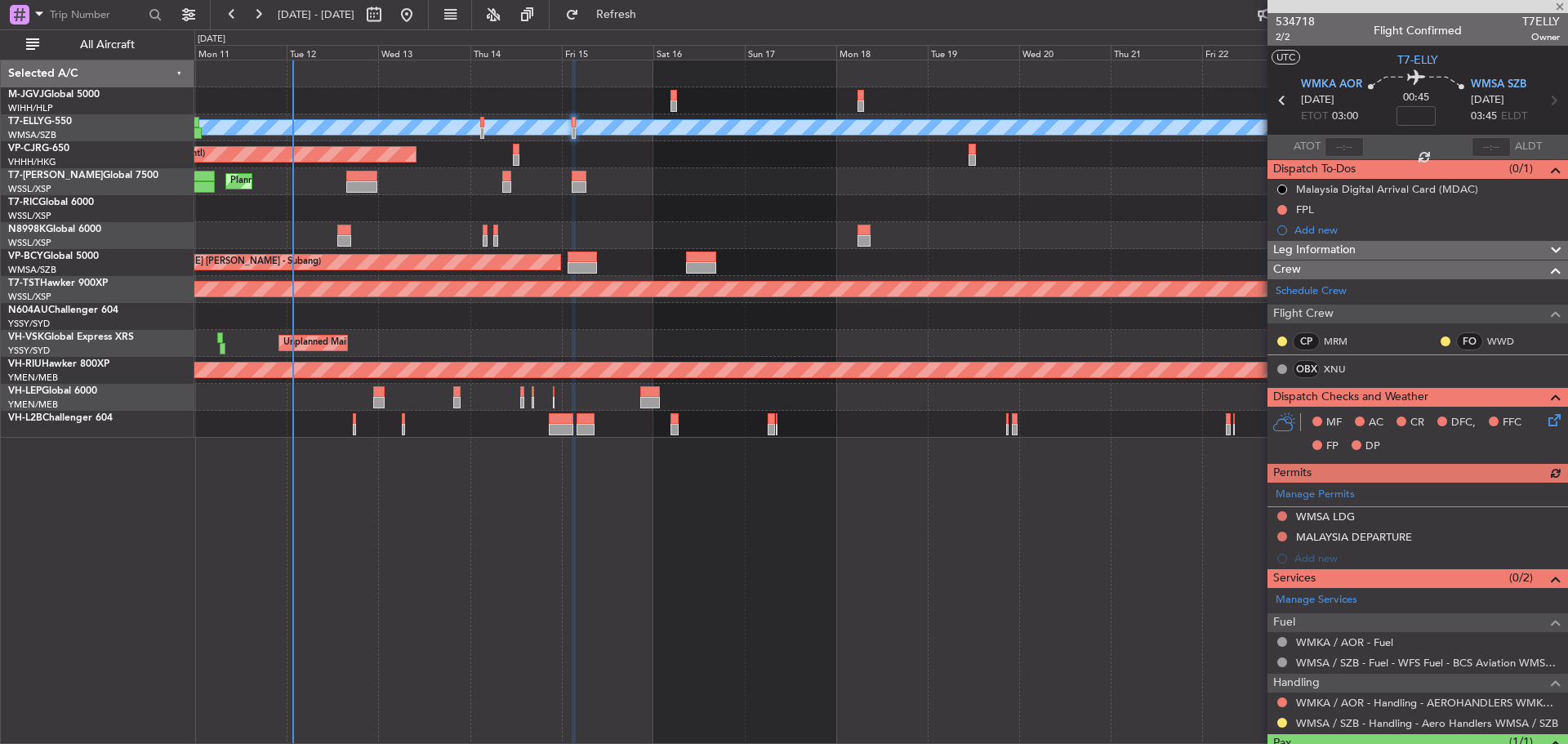
scroll to position [72, 0]
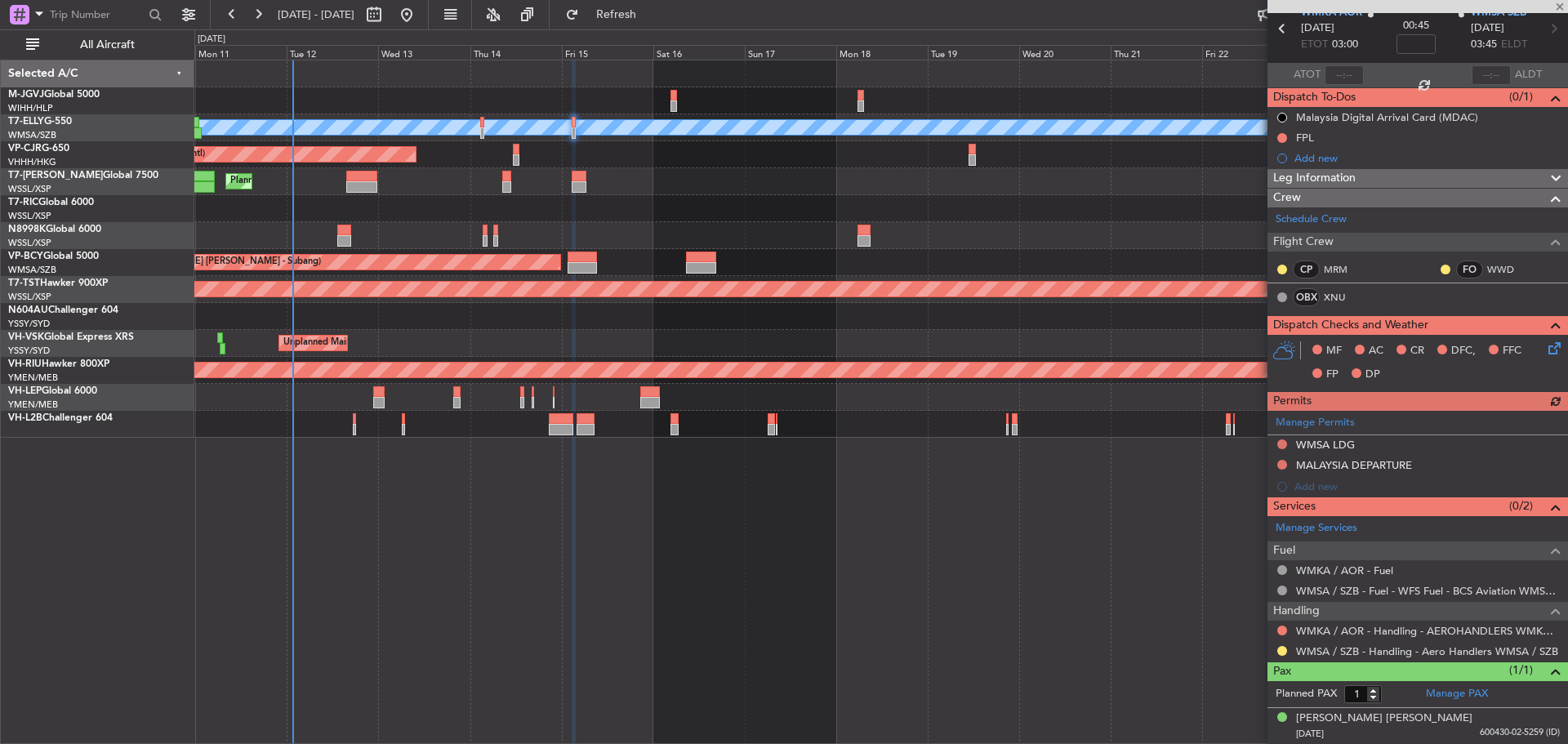
click at [1281, 442] on div "Manage Permits WMSA LDG MALAYSIA DEPARTURE Add new" at bounding box center [1418, 454] width 301 height 87
click at [1282, 445] on button at bounding box center [1283, 445] width 10 height 10
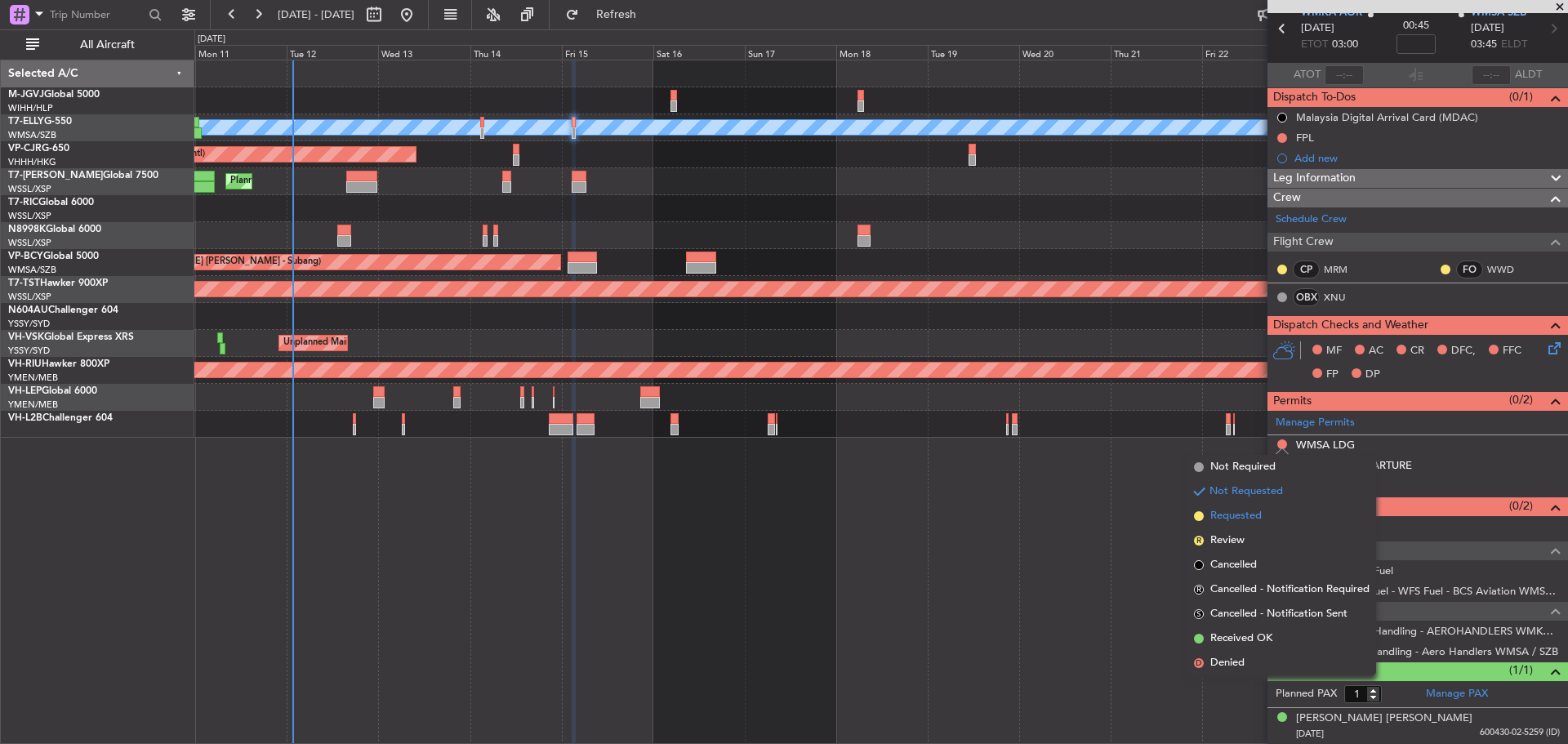
click at [1277, 514] on li "Requested" at bounding box center [1282, 517] width 189 height 25
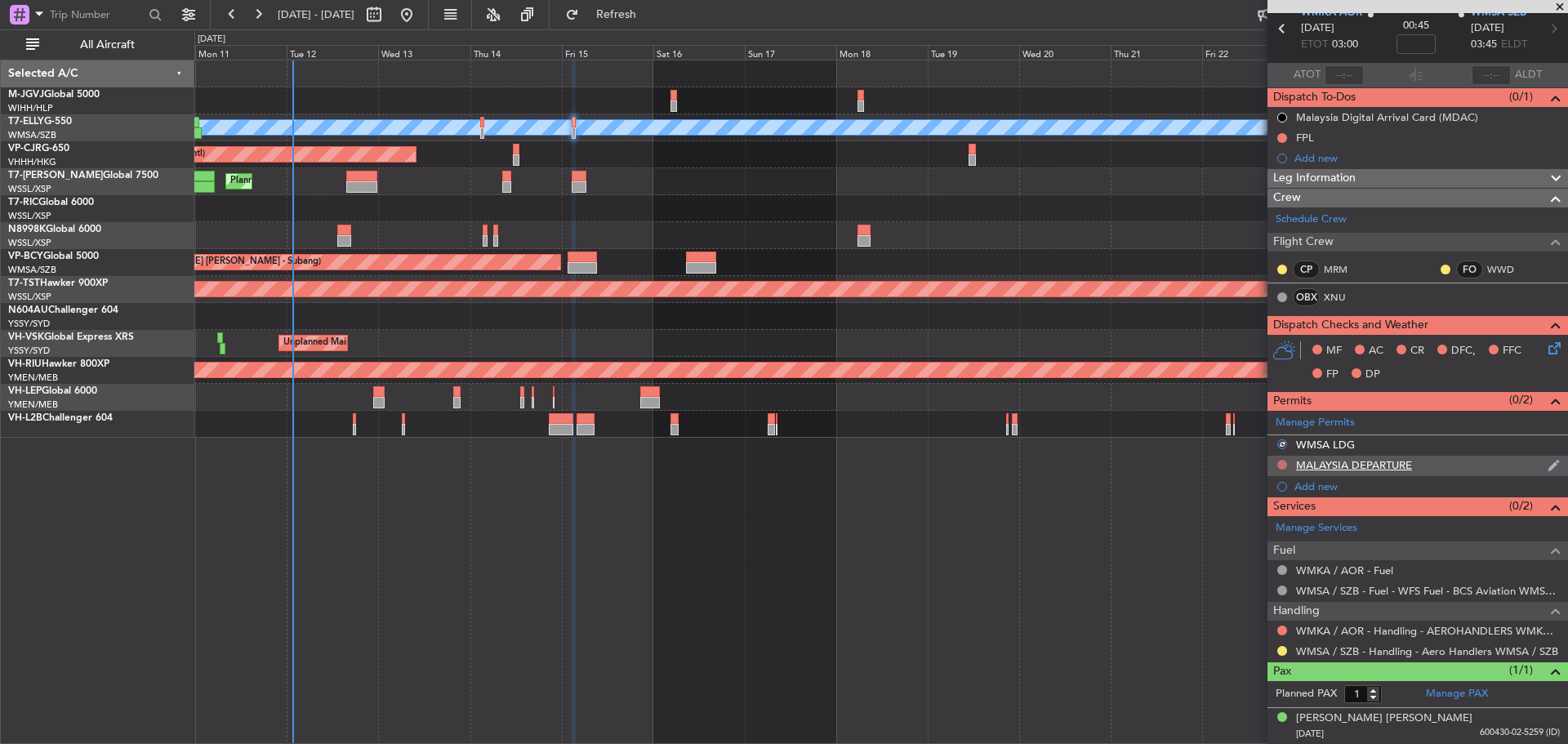
click at [1283, 466] on button at bounding box center [1283, 465] width 10 height 10
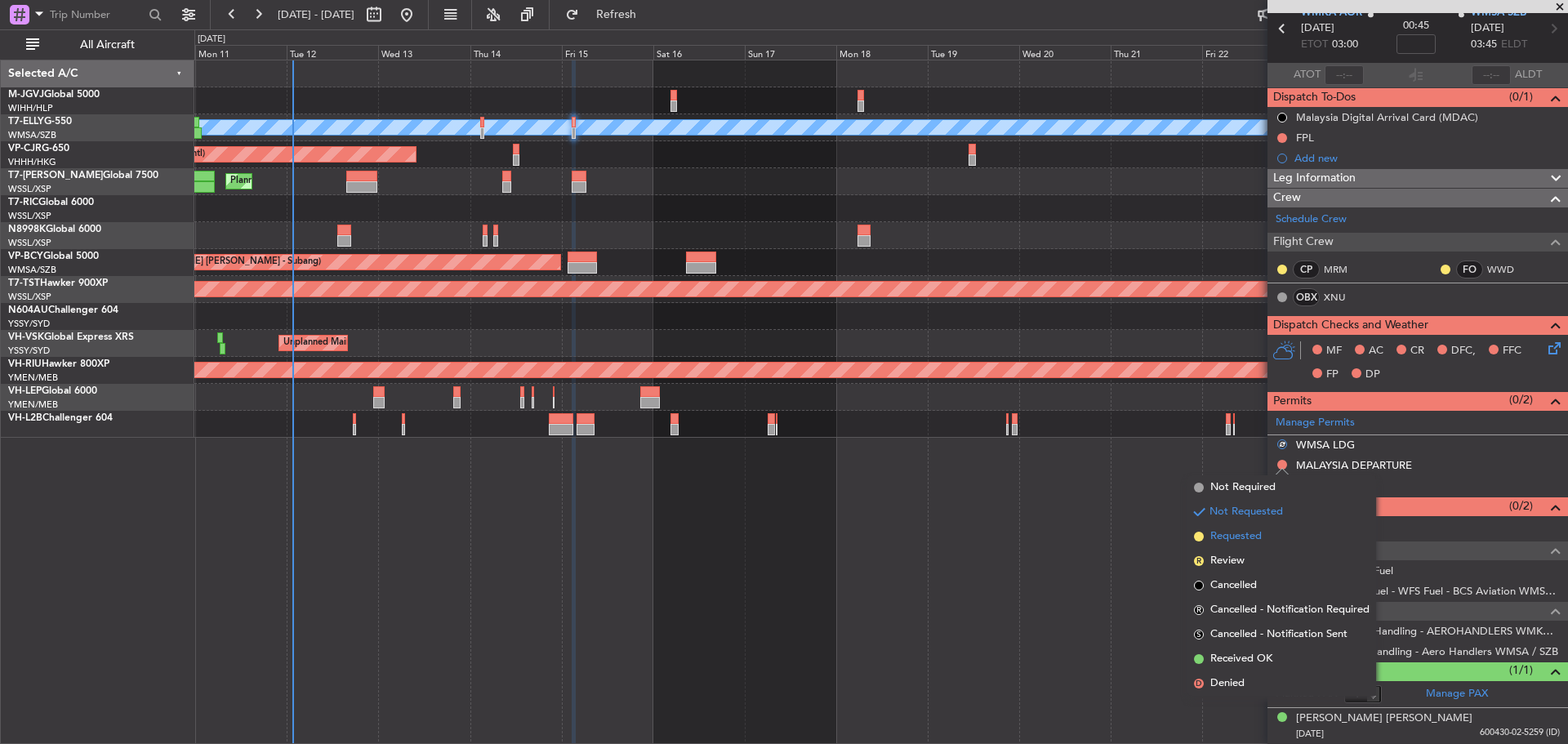
click at [1274, 537] on li "Requested" at bounding box center [1282, 536] width 189 height 25
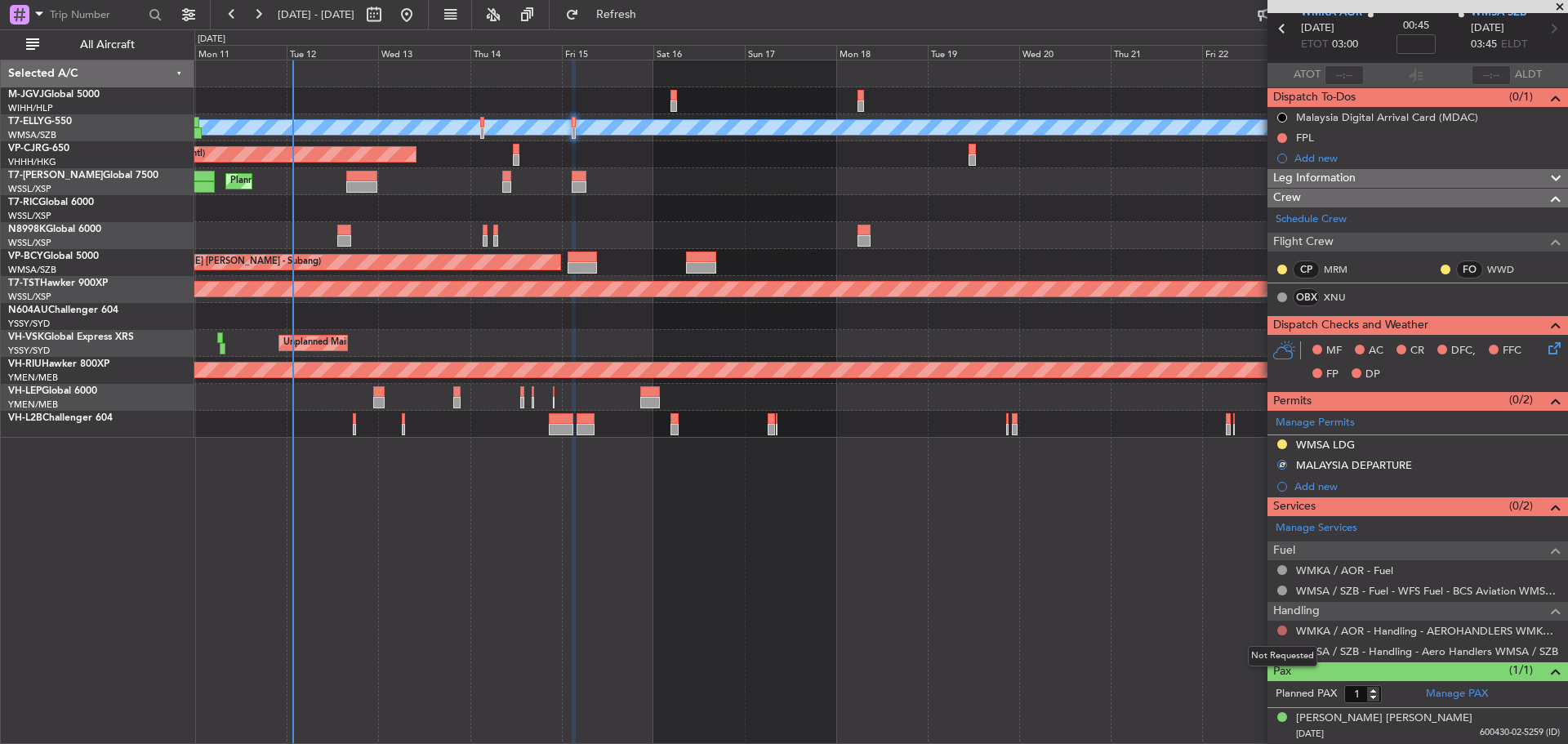
click at [1283, 629] on button at bounding box center [1283, 631] width 10 height 10
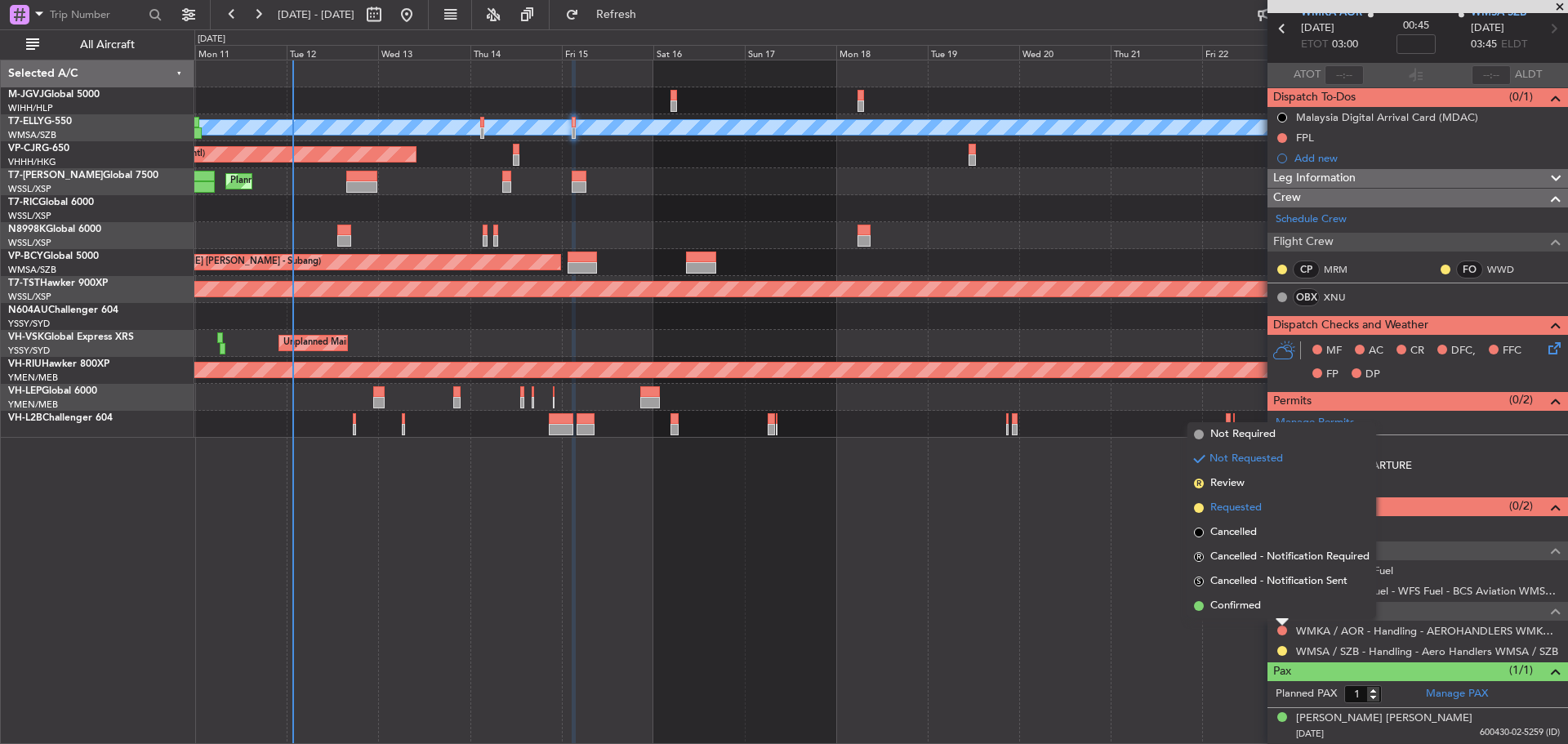
click at [1274, 504] on li "Requested" at bounding box center [1282, 509] width 189 height 25
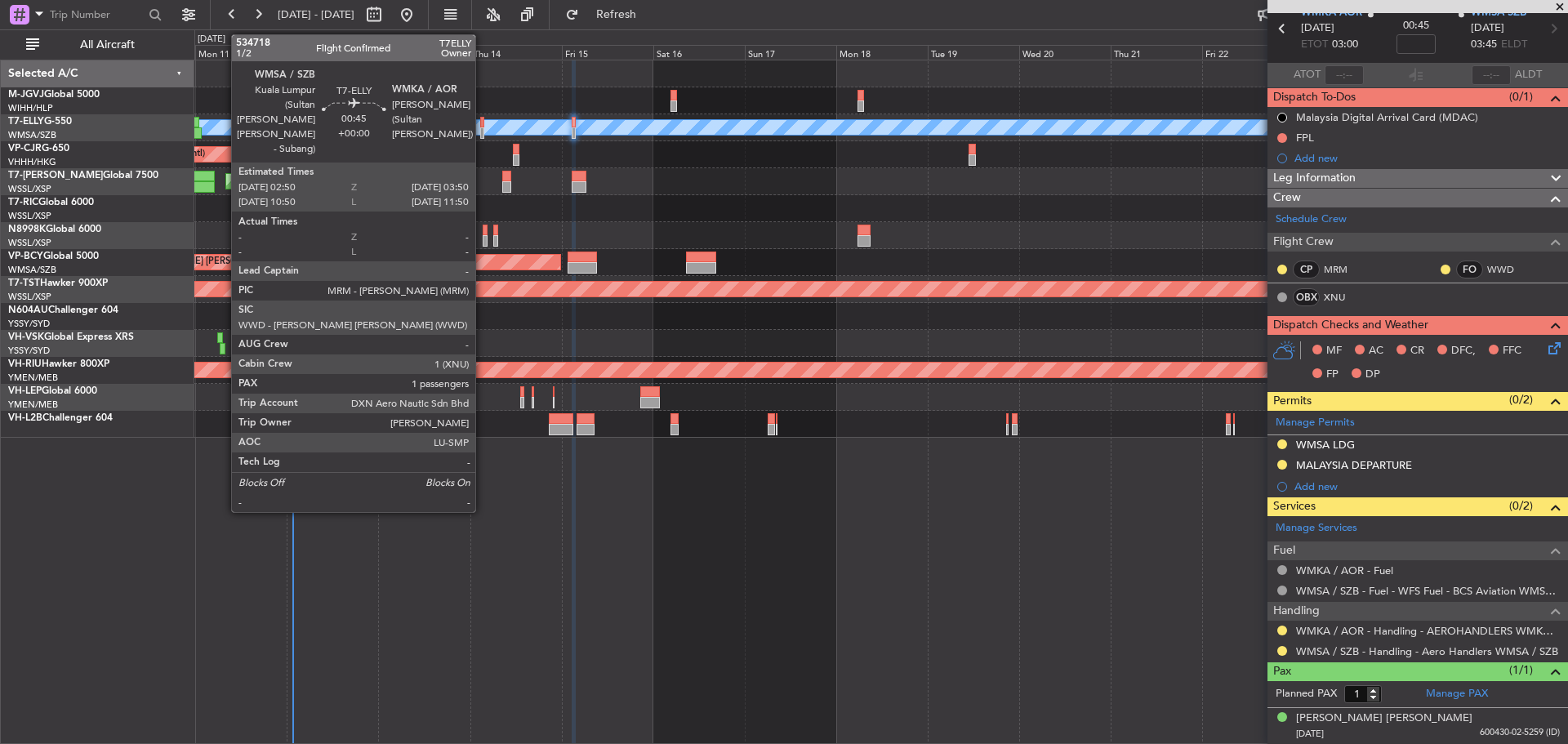
click at [483, 133] on div at bounding box center [482, 133] width 4 height 11
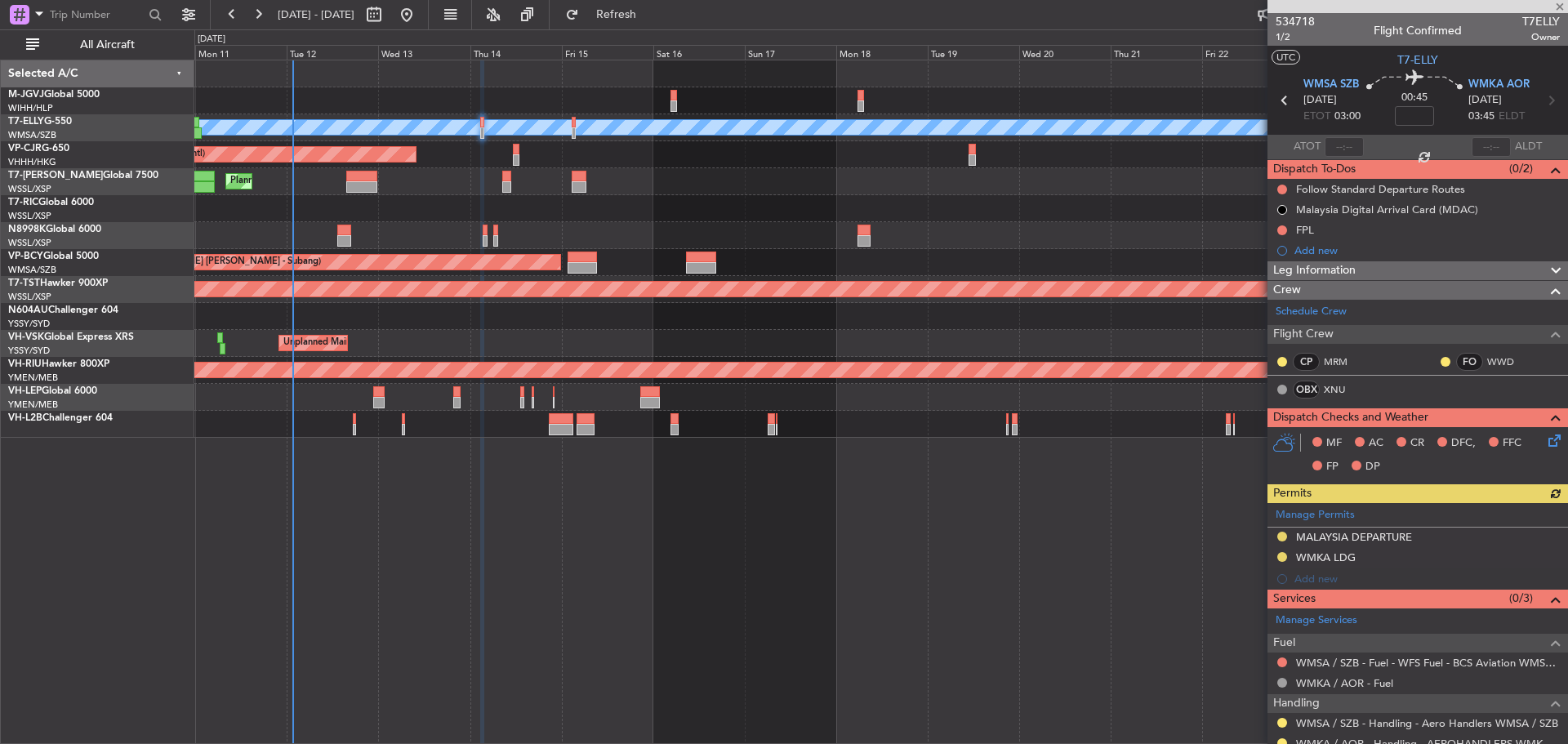
scroll to position [93, 0]
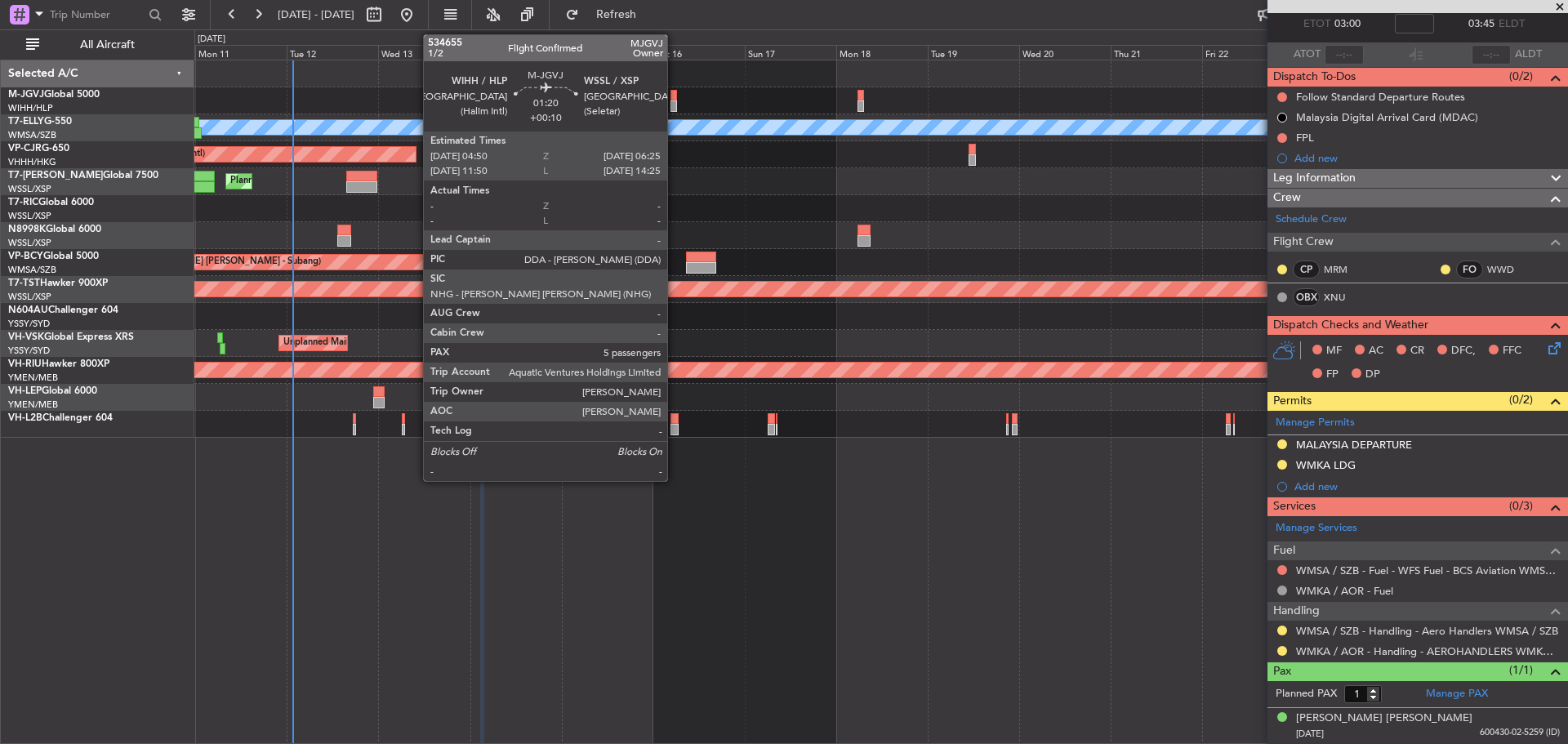
click at [675, 101] on div at bounding box center [674, 107] width 7 height 11
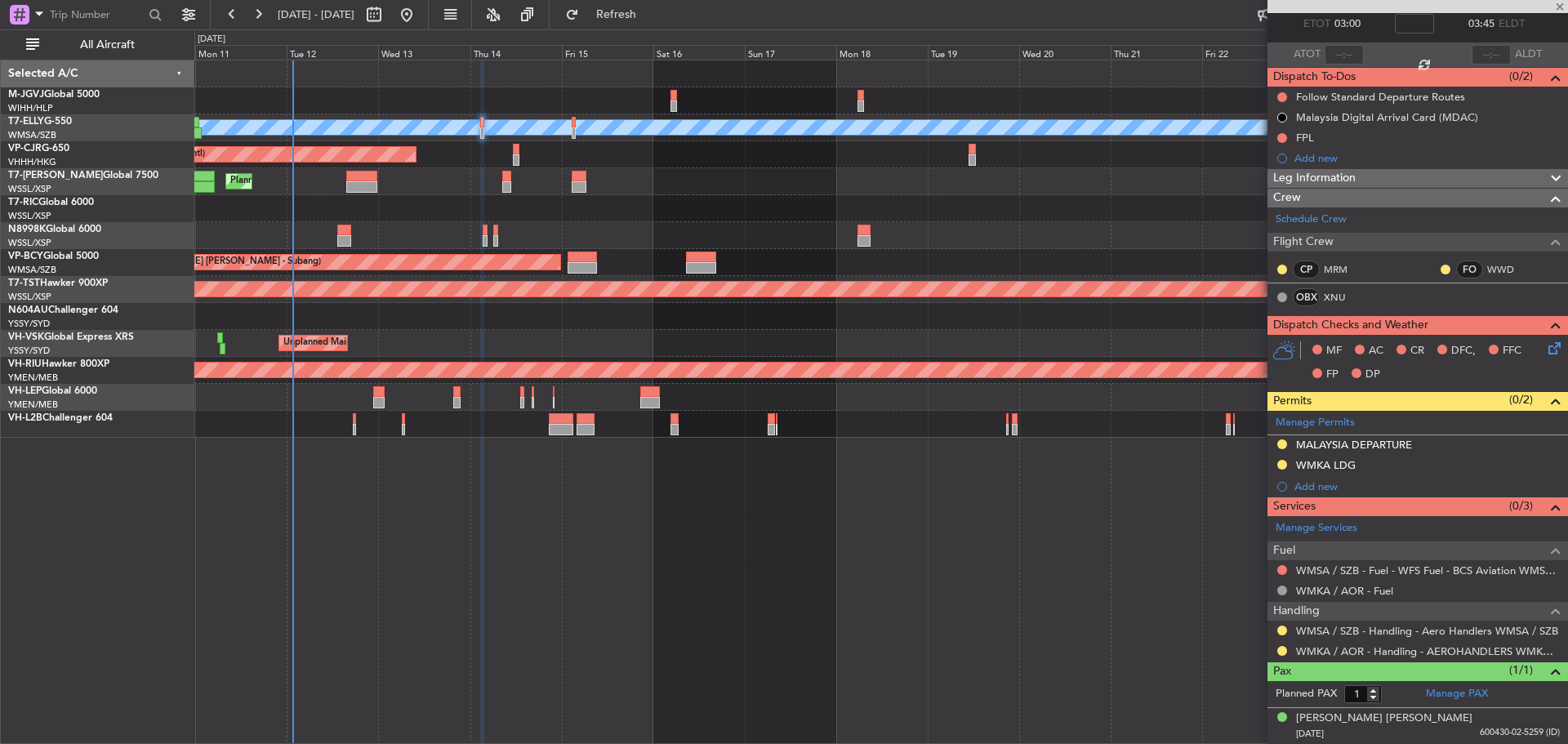
type input "+00:10"
type input "5"
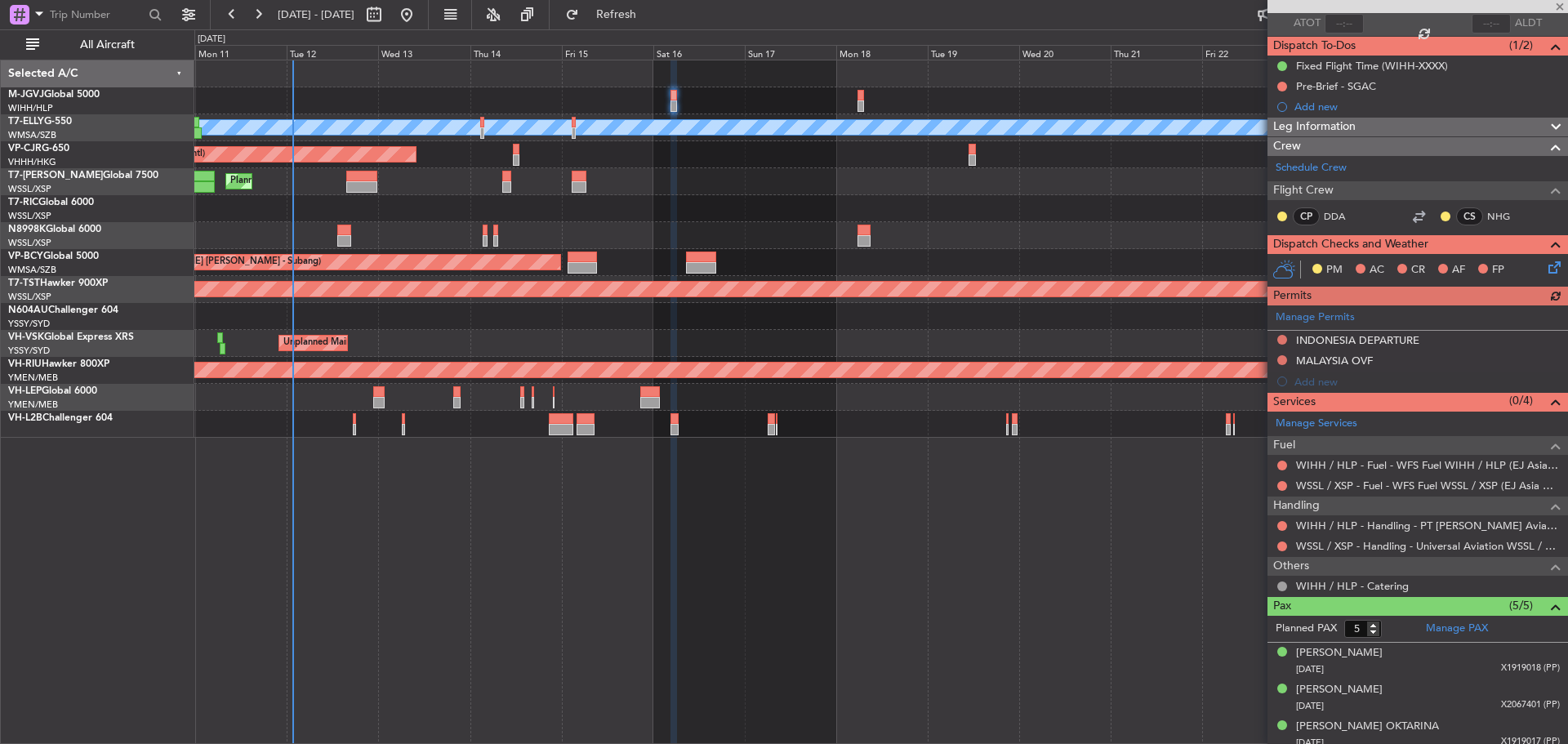
scroll to position [205, 0]
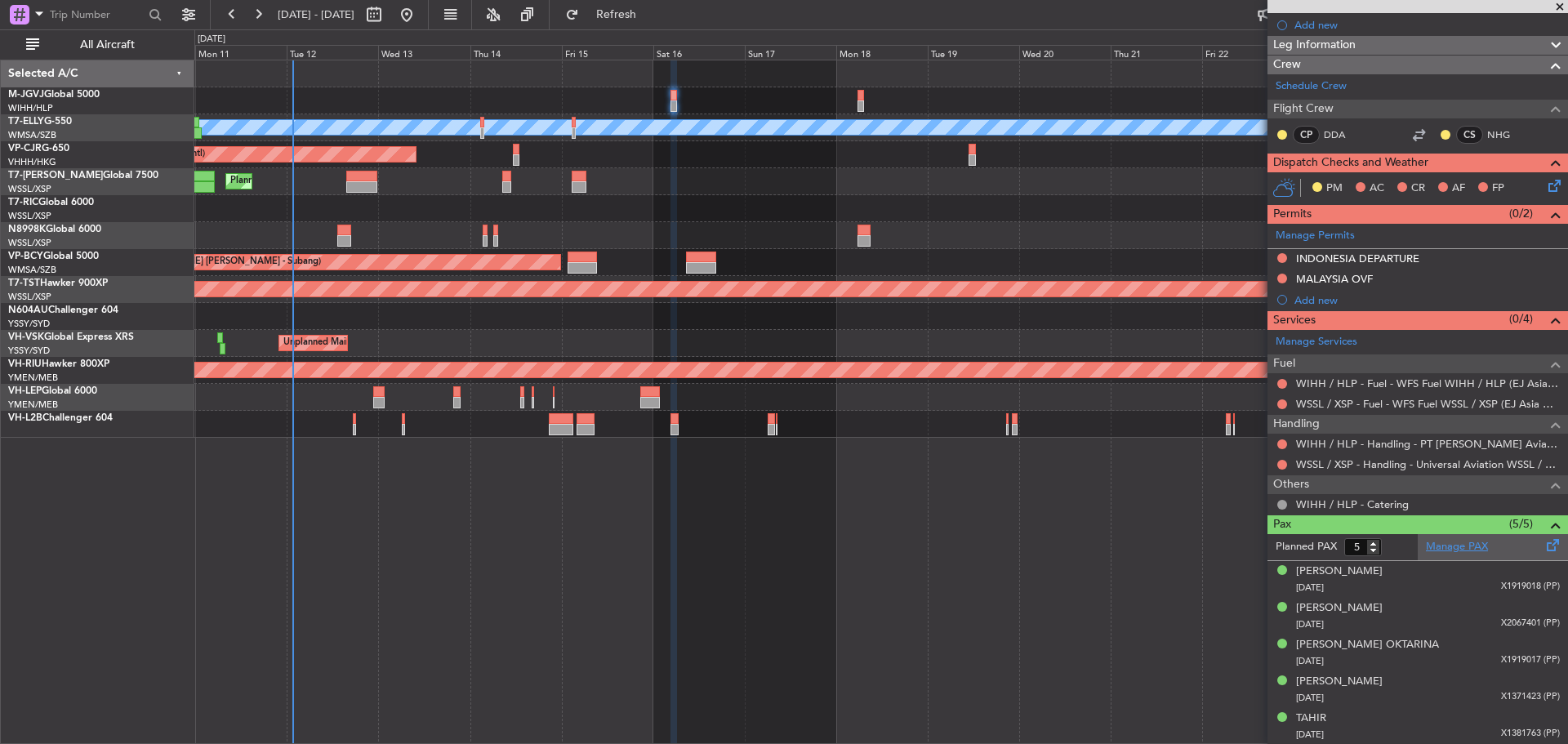
click at [1441, 545] on link "Manage PAX" at bounding box center [1457, 547] width 62 height 16
click at [654, 27] on button "Refresh" at bounding box center [607, 15] width 98 height 26
click at [1365, 444] on link "WIHH / HLP - Handling - PT [PERSON_NAME] Aviasi WIHH / HLP" at bounding box center [1429, 444] width 264 height 14
click at [650, 21] on button "Refresh" at bounding box center [607, 15] width 98 height 26
click at [1286, 262] on div at bounding box center [1283, 258] width 13 height 13
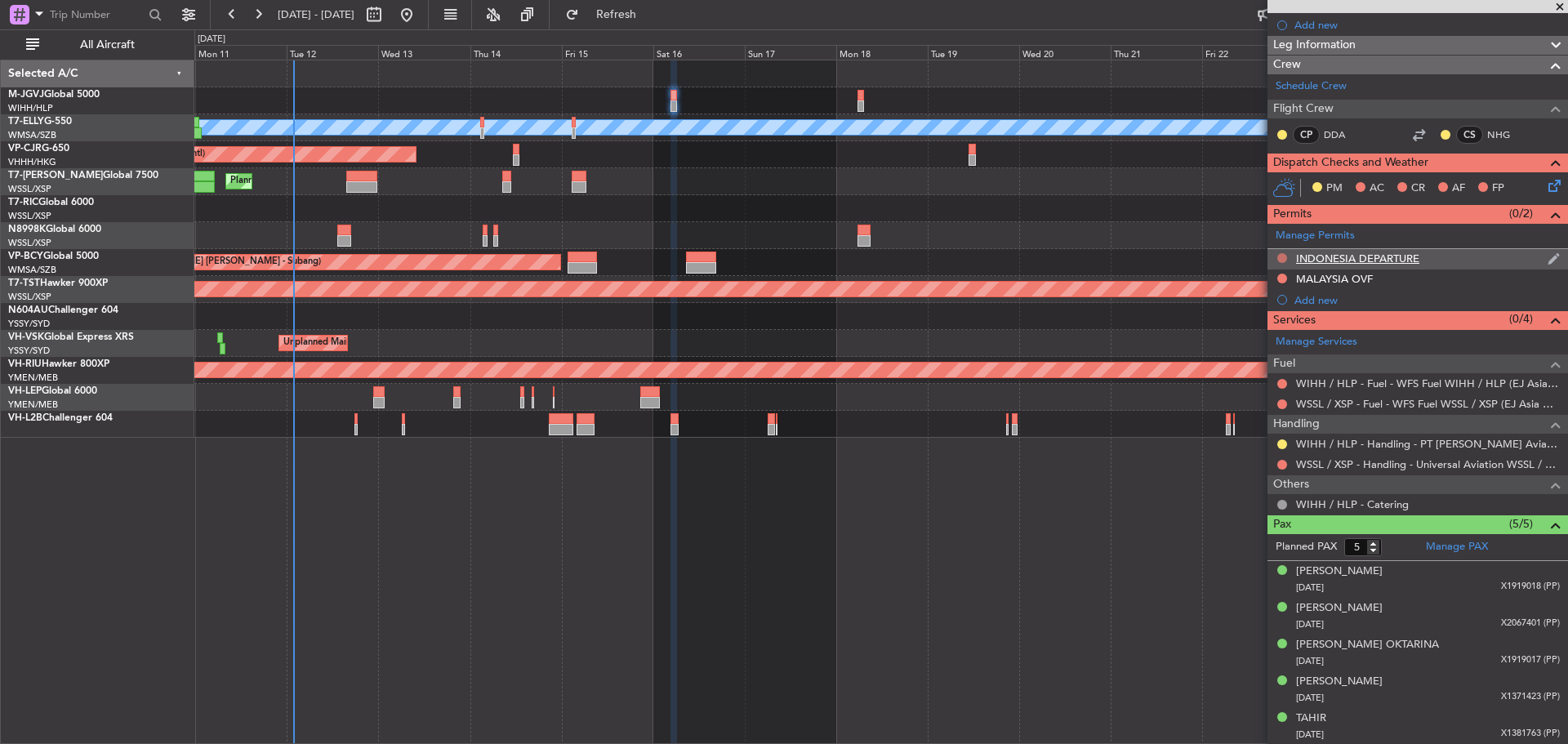
click at [1283, 261] on button at bounding box center [1283, 258] width 10 height 10
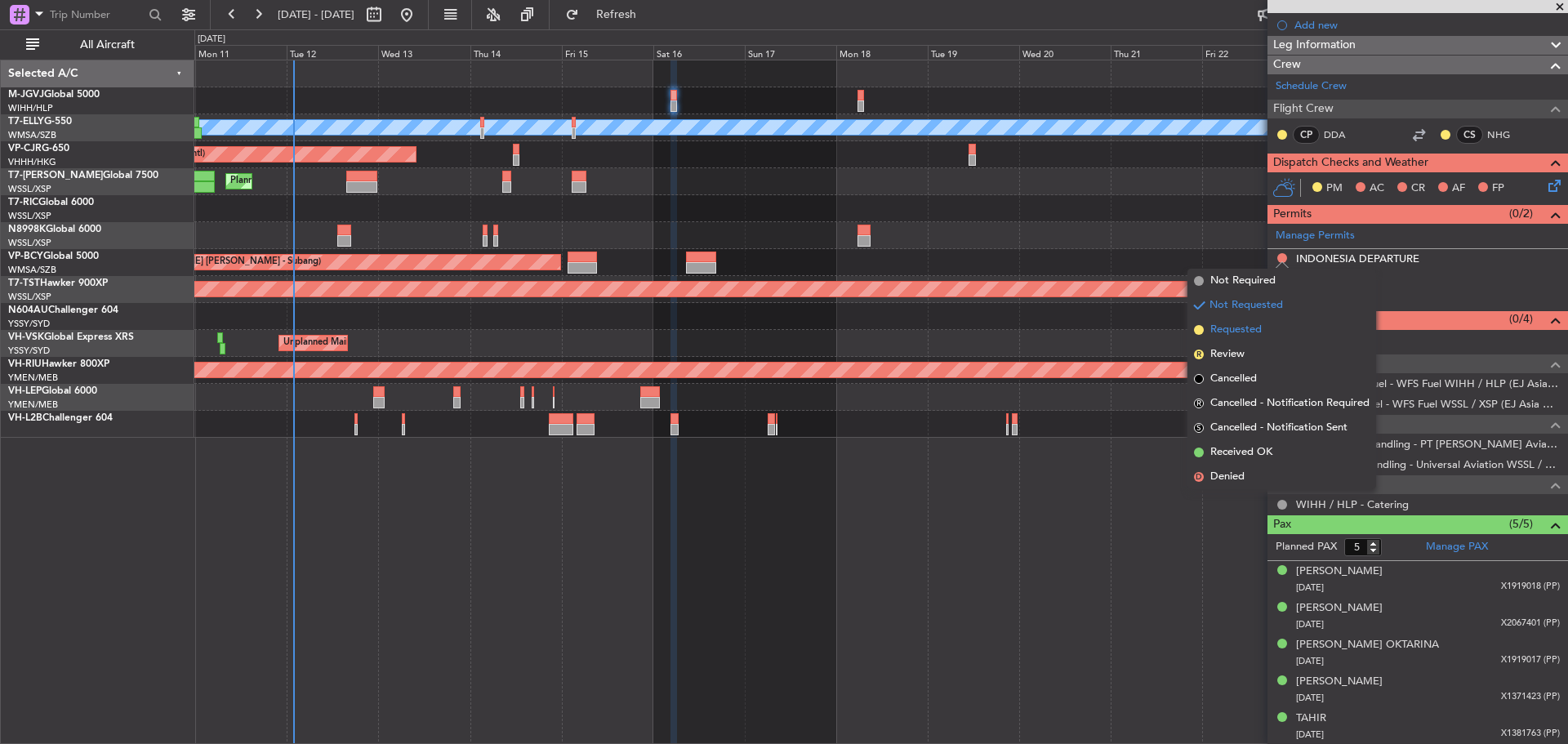
click at [1253, 332] on span "Requested" at bounding box center [1236, 330] width 52 height 16
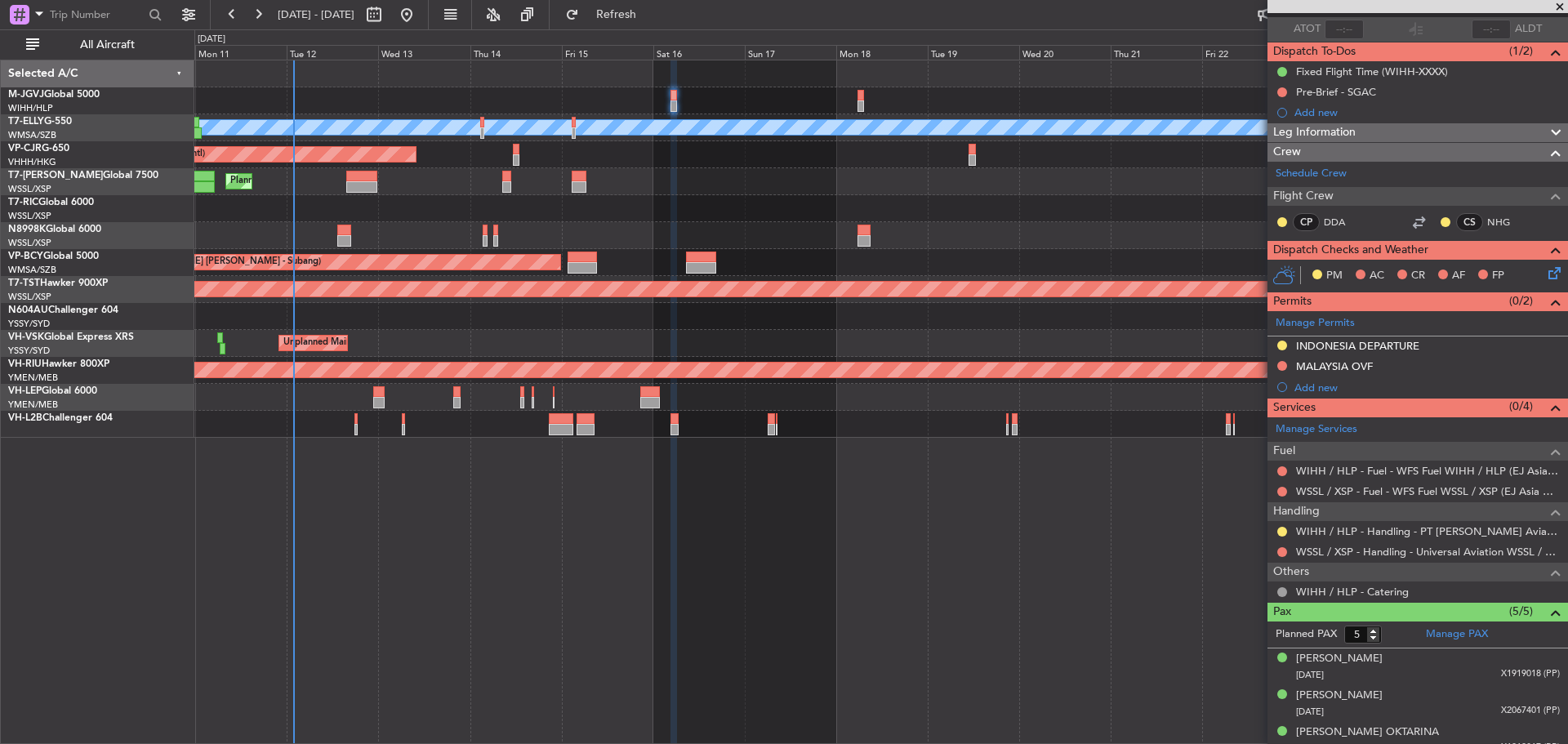
scroll to position [0, 0]
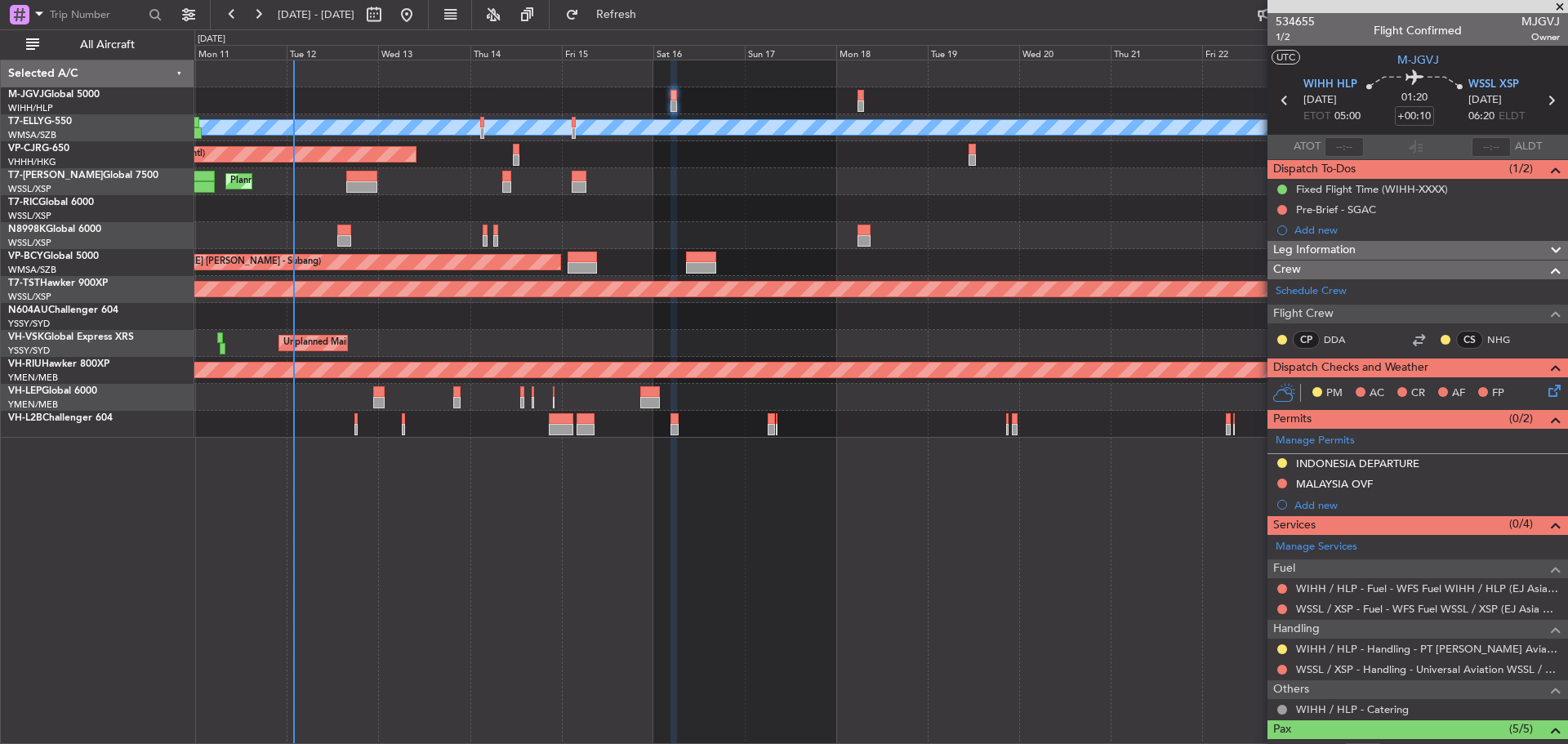
click at [1541, 102] on icon at bounding box center [1552, 101] width 21 height 21
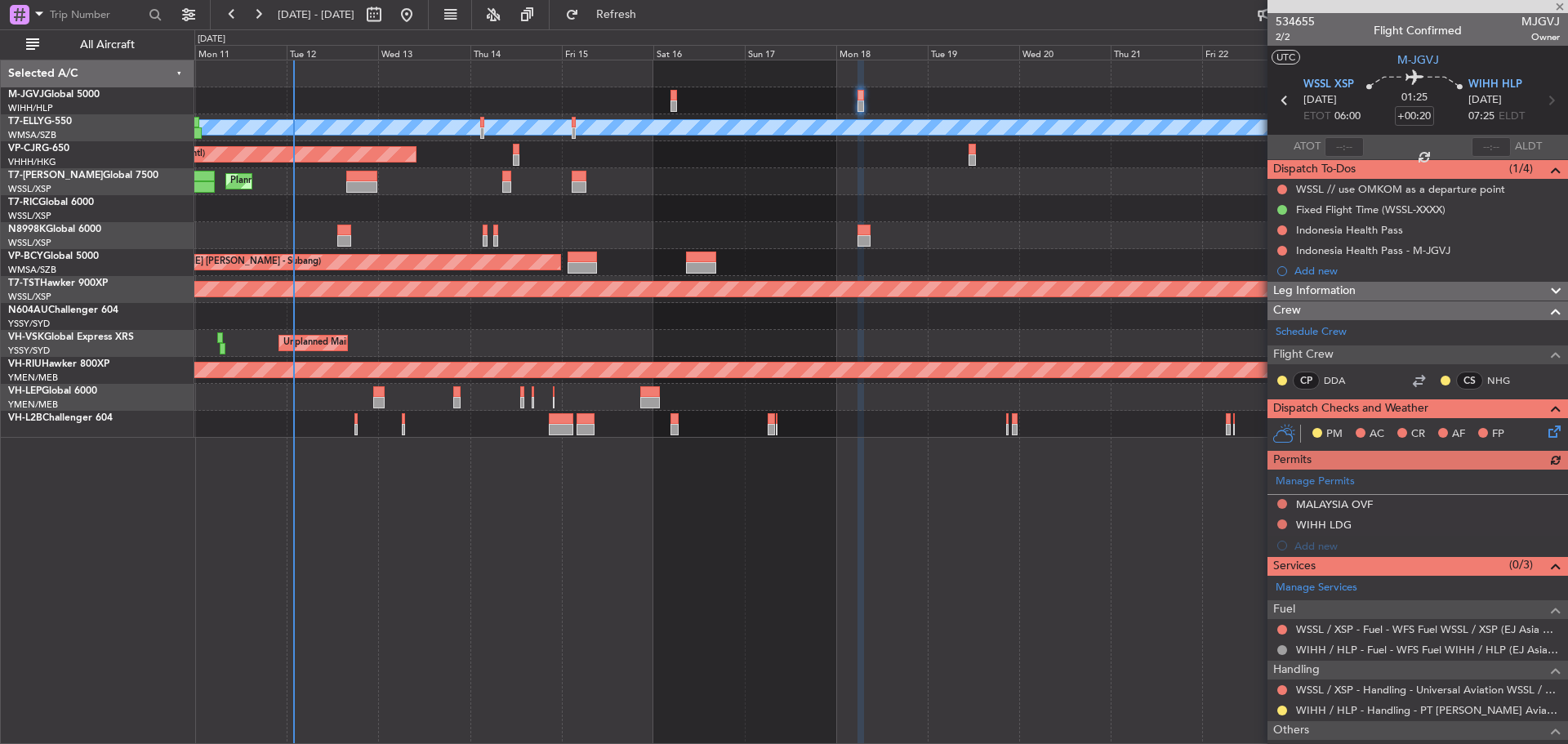
scroll to position [82, 0]
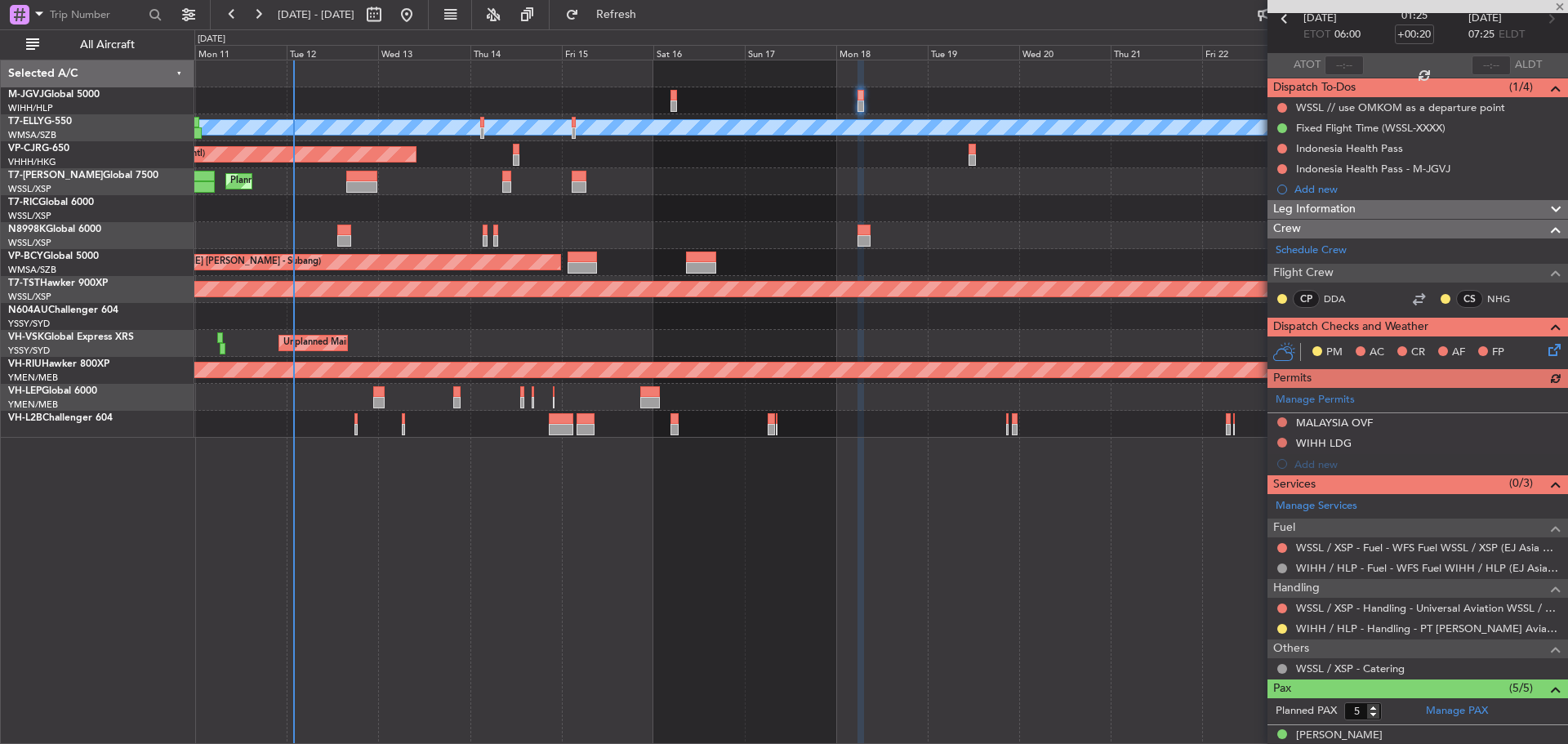
click at [1282, 443] on div "Manage Permits [GEOGRAPHIC_DATA] OVF WIHH LDG Add new" at bounding box center [1418, 431] width 301 height 87
click at [1282, 443] on button at bounding box center [1283, 443] width 10 height 10
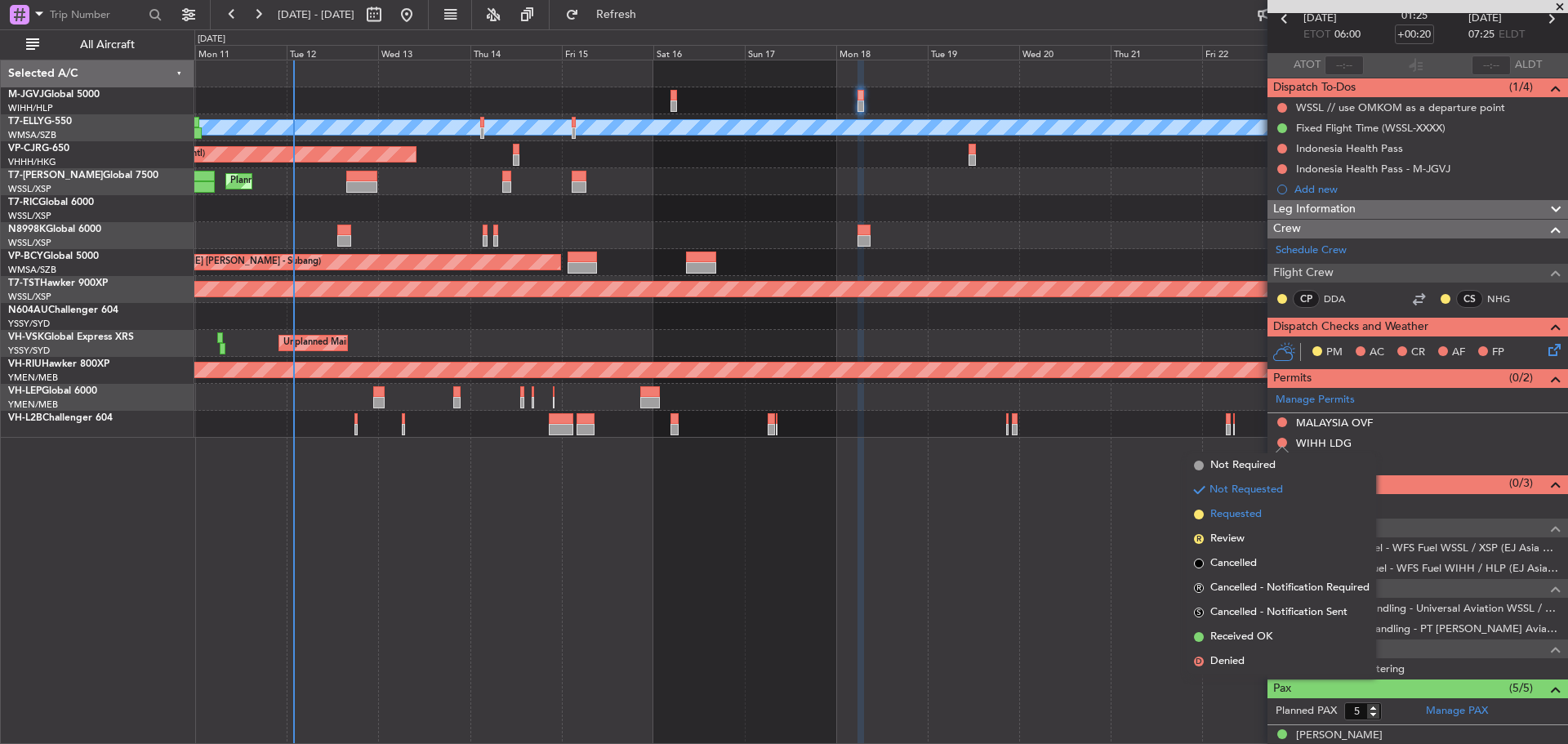
click at [1250, 513] on span "Requested" at bounding box center [1236, 515] width 52 height 16
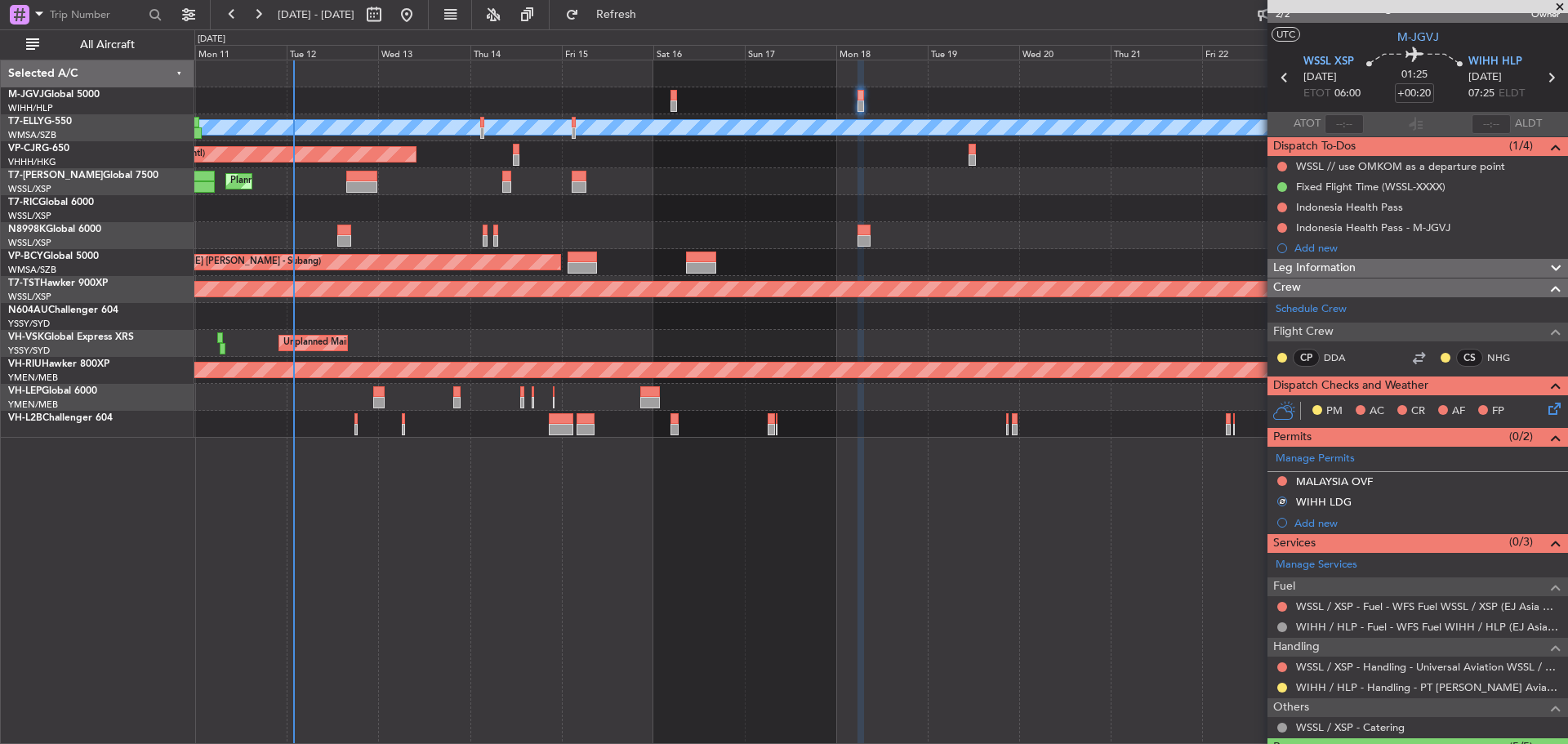
scroll to position [0, 0]
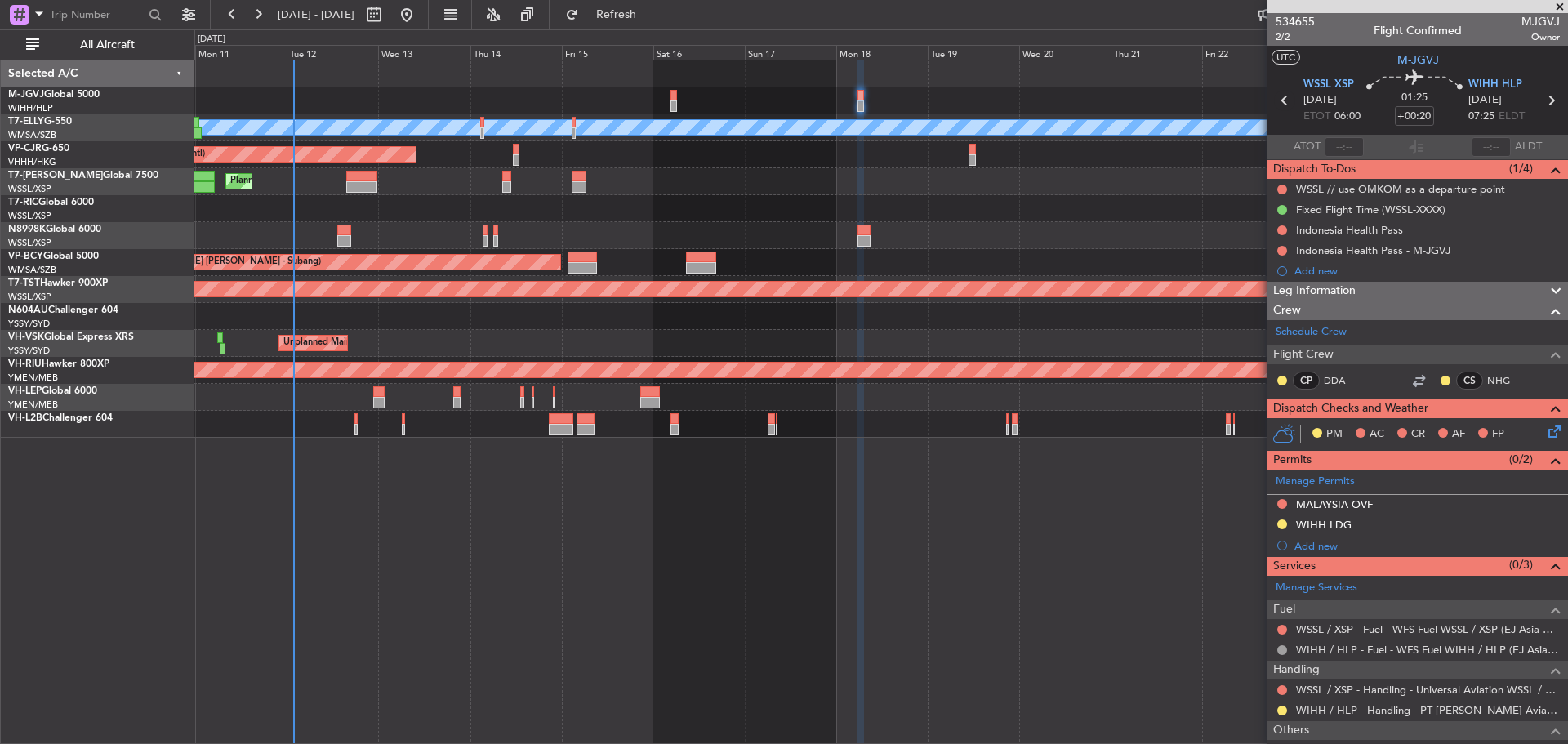
click at [1281, 103] on icon at bounding box center [1285, 101] width 21 height 21
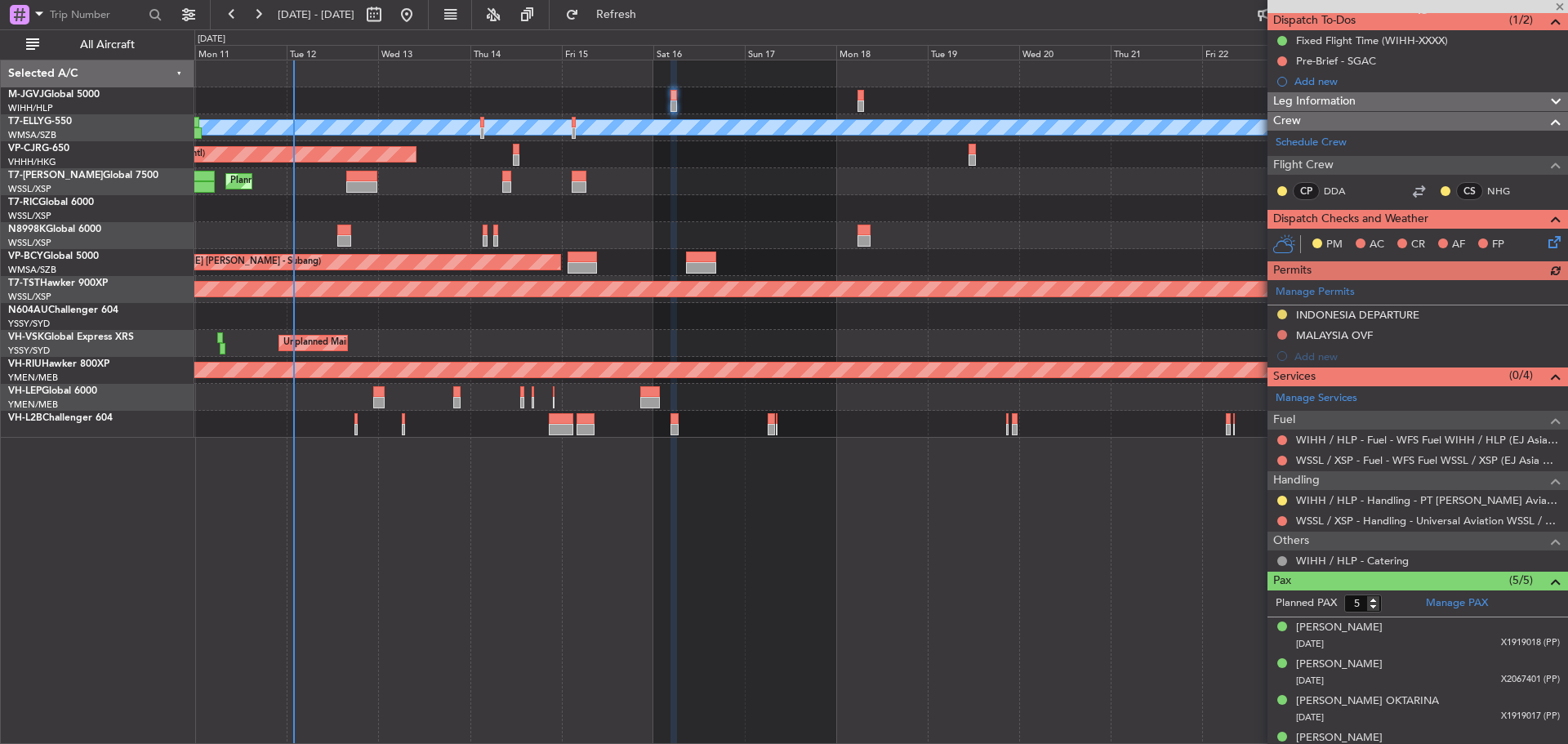
scroll to position [163, 0]
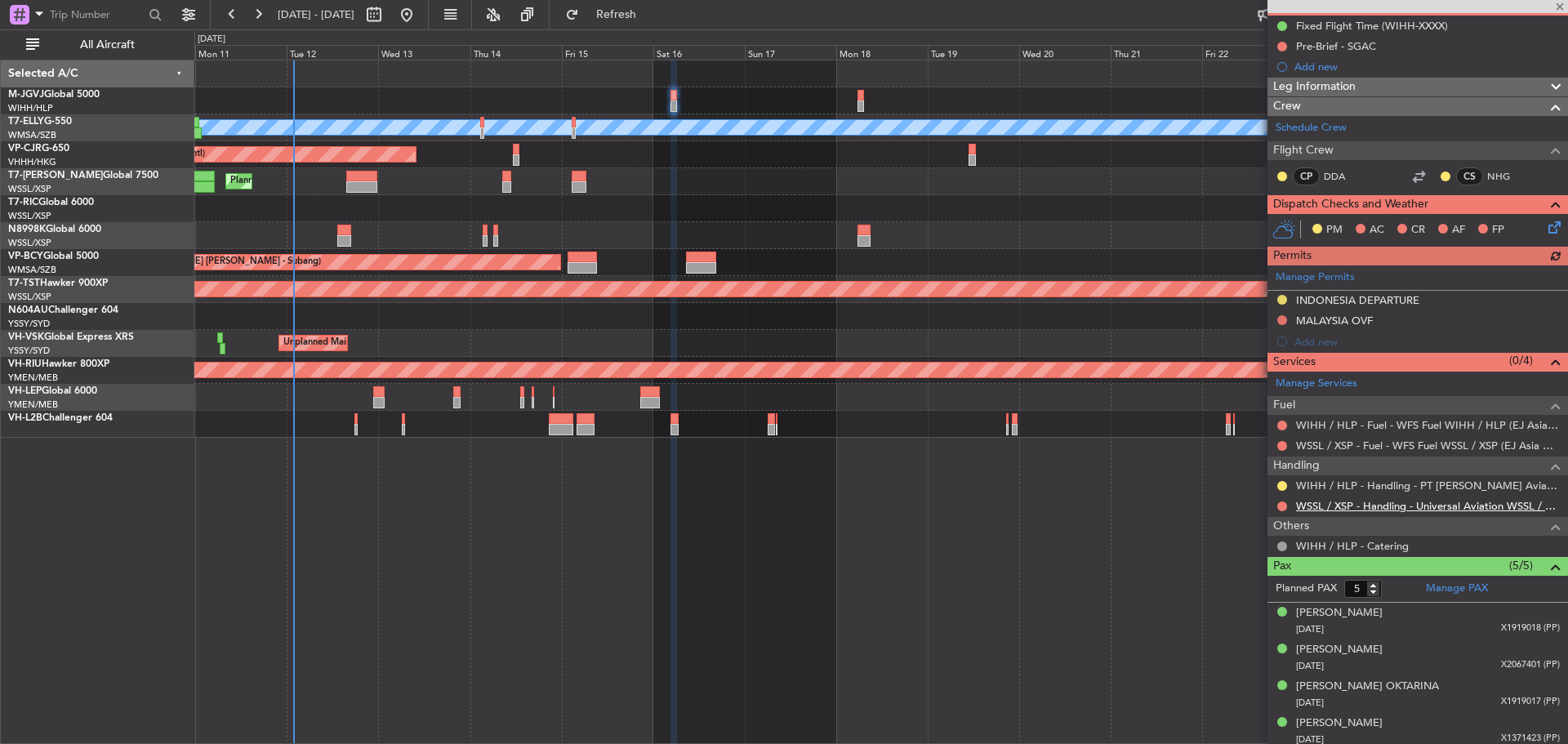
click at [1315, 504] on link "WSSL / XSP - Handling - Universal Aviation WSSL / XSP" at bounding box center [1429, 506] width 264 height 14
click at [651, 13] on span "Refresh" at bounding box center [617, 15] width 69 height 11
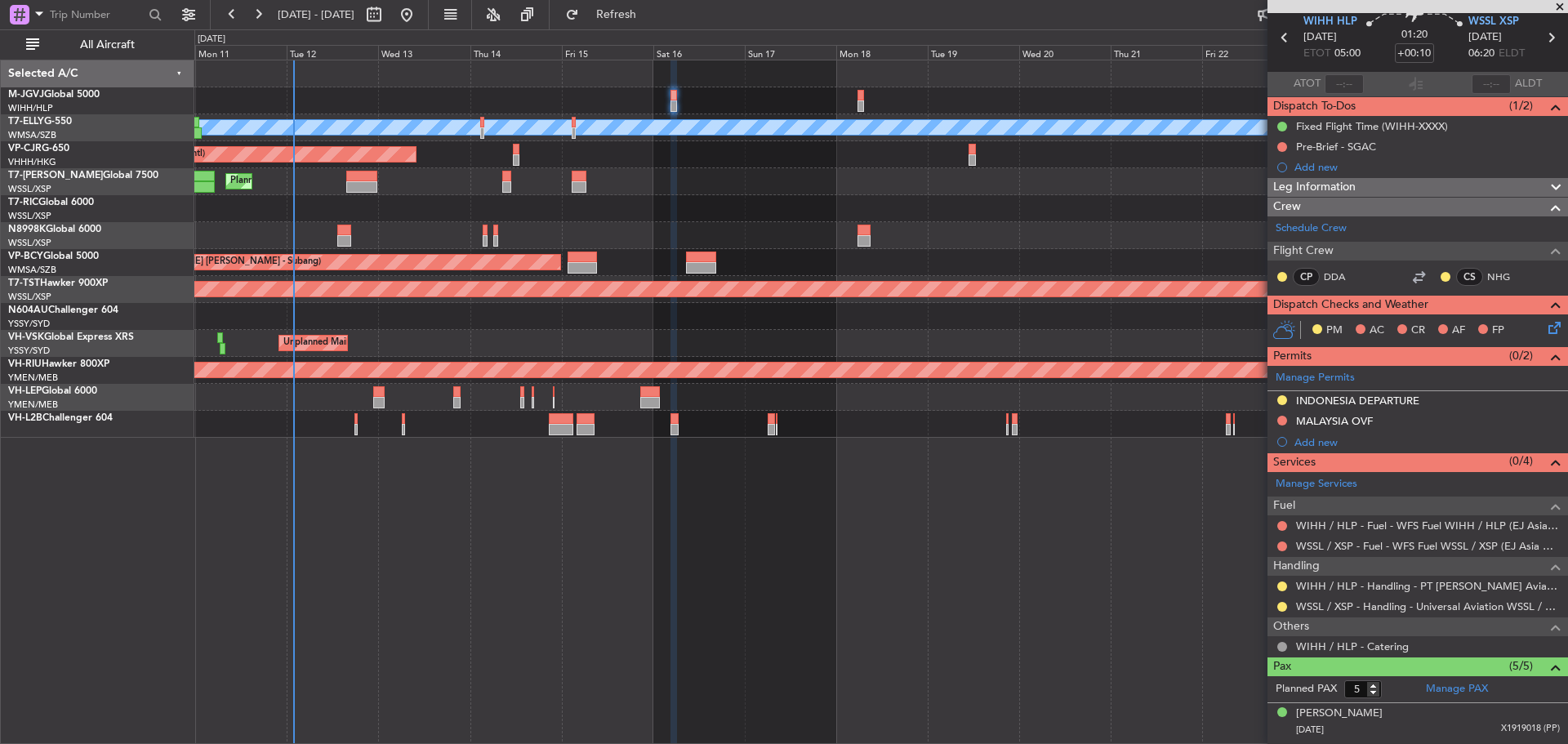
scroll to position [0, 0]
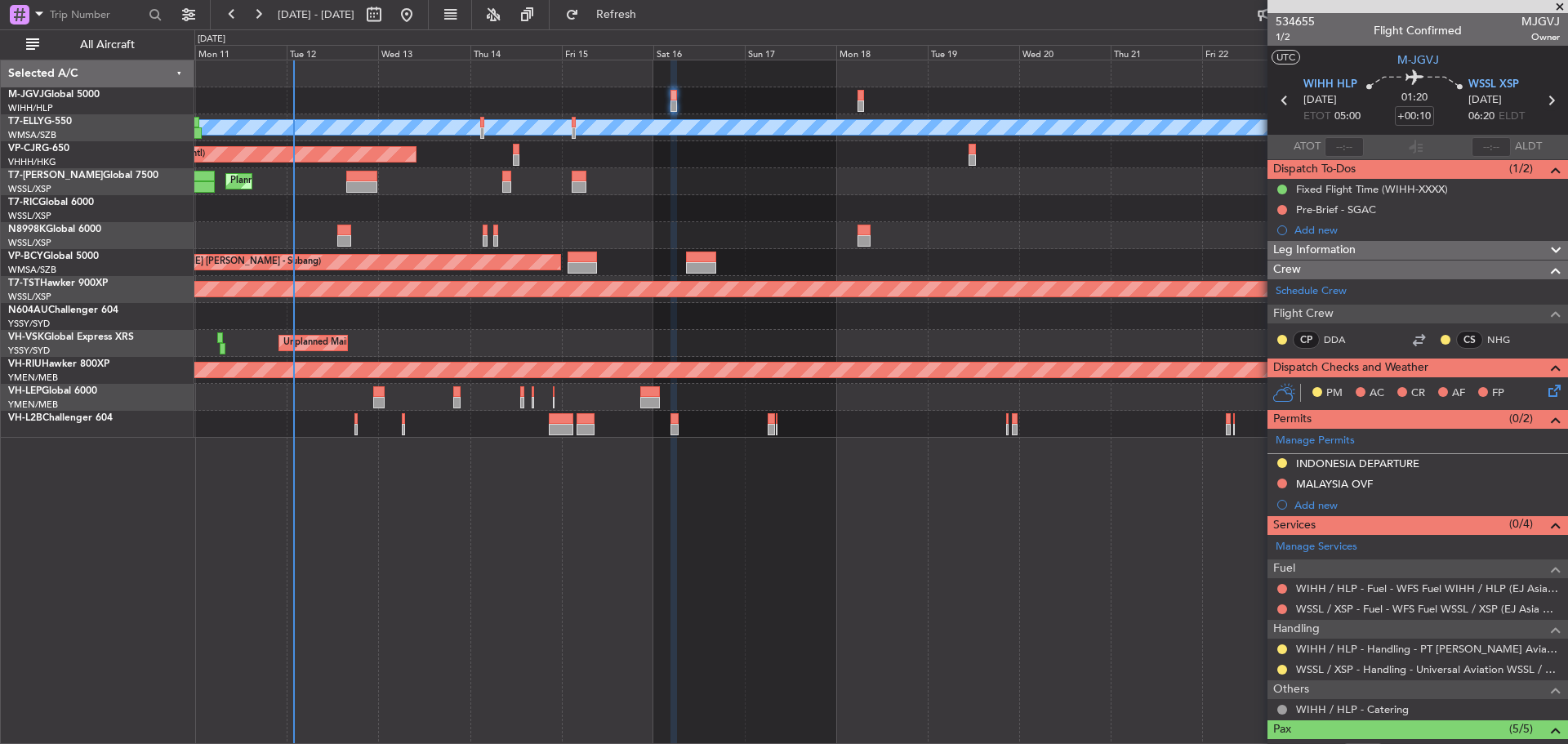
click at [1542, 103] on icon at bounding box center [1552, 101] width 21 height 21
type input "+00:20"
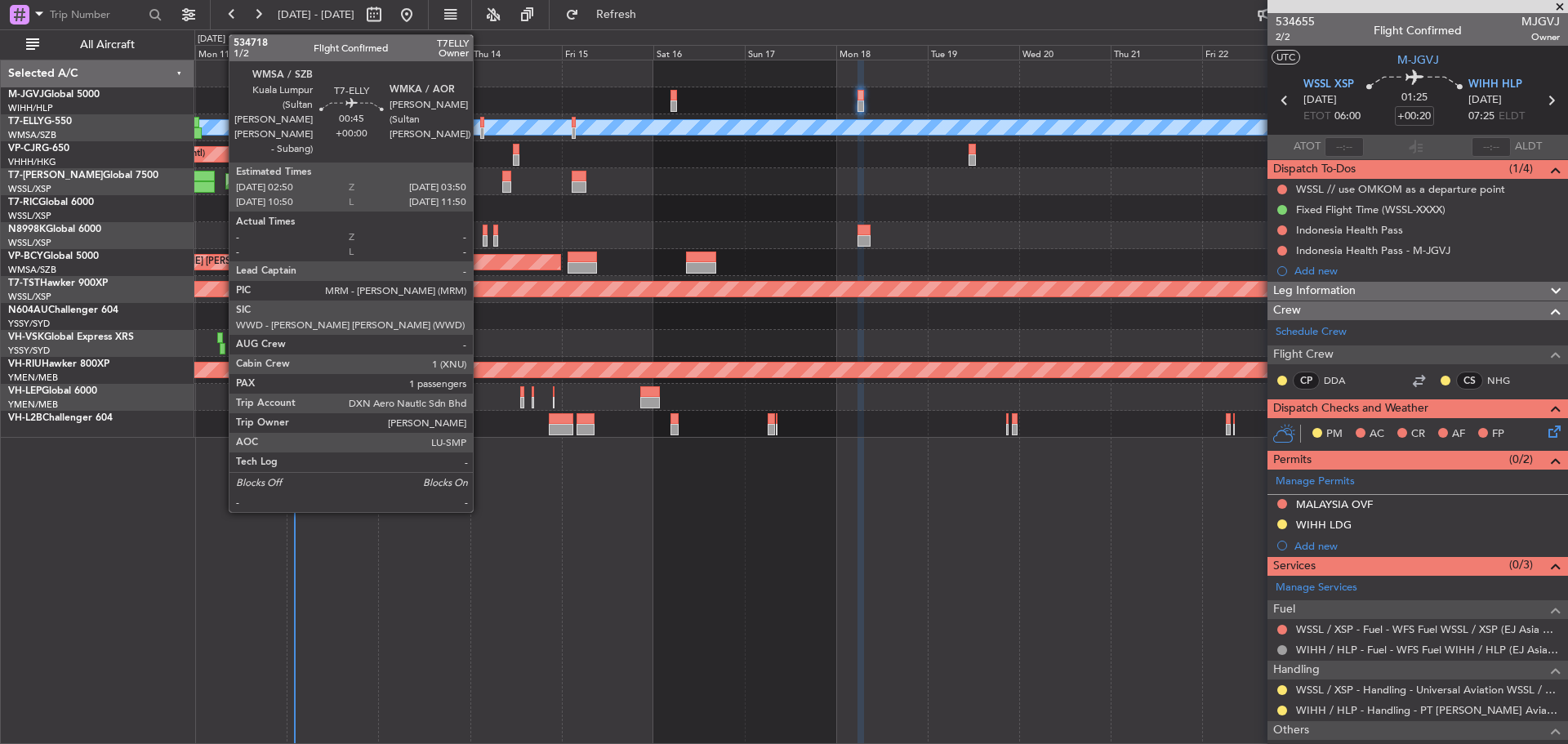
click at [481, 134] on div at bounding box center [482, 133] width 4 height 11
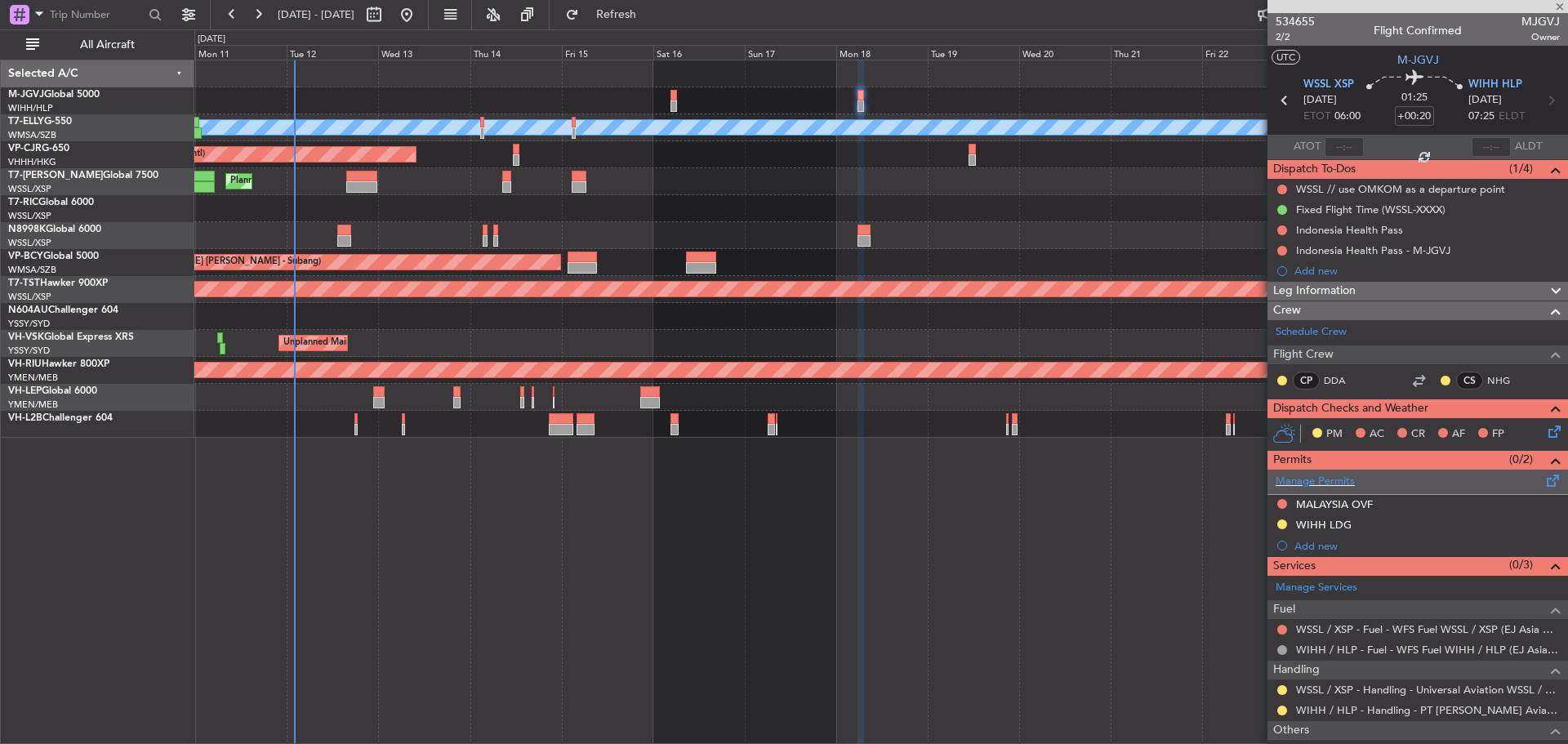
type input "1"
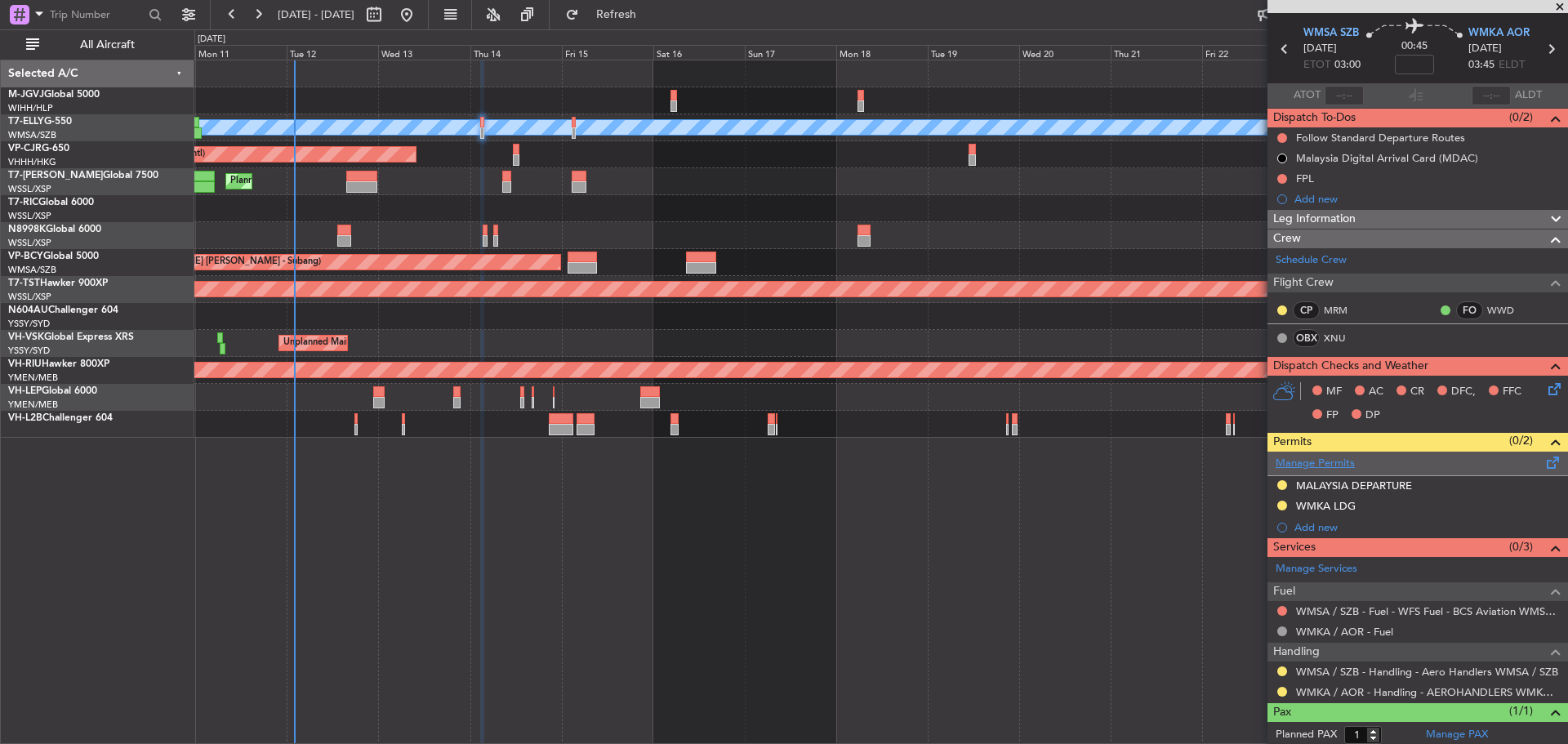
scroll to position [93, 0]
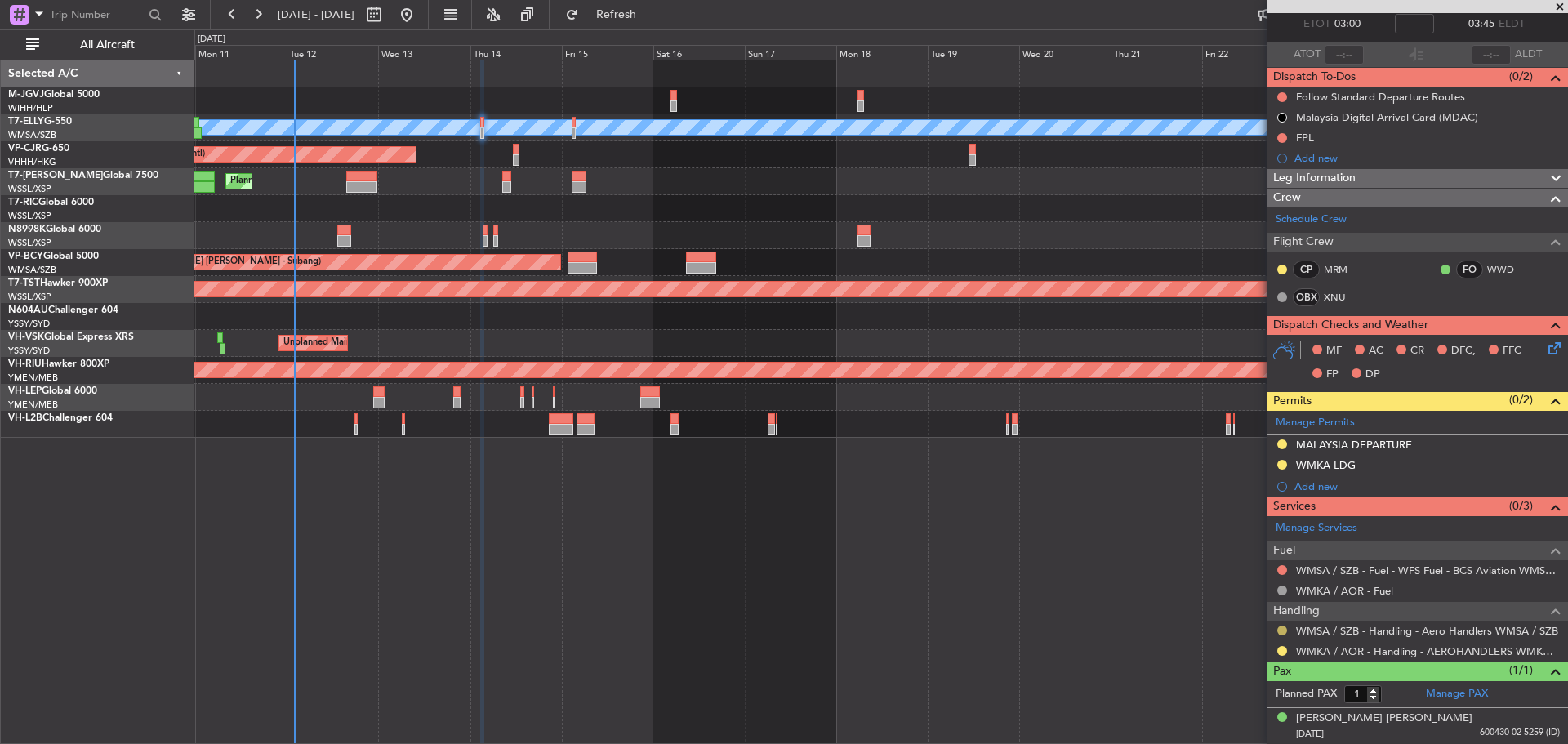
click at [1282, 632] on button at bounding box center [1283, 631] width 10 height 10
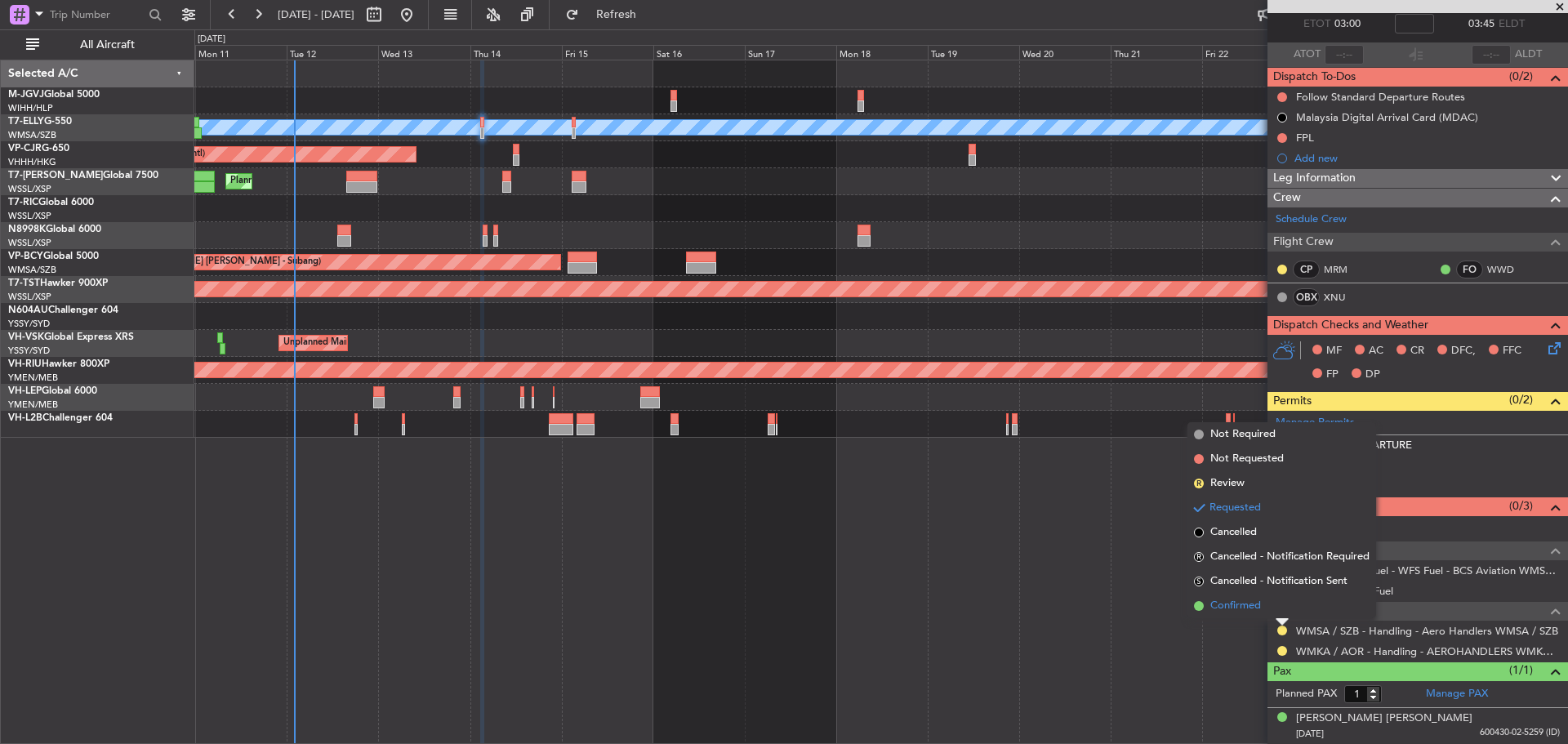
click at [1283, 609] on li "Confirmed" at bounding box center [1282, 606] width 189 height 25
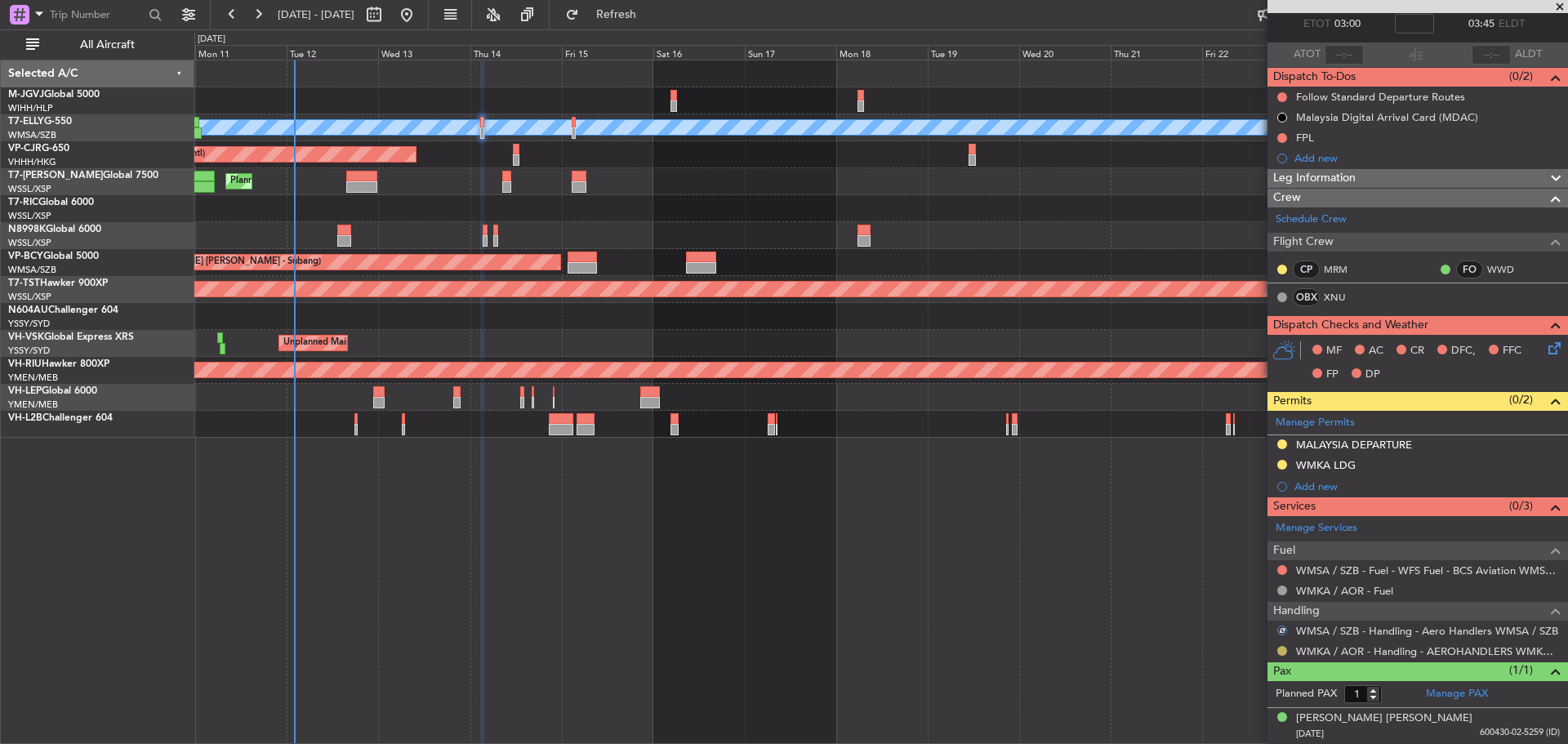
click at [1280, 651] on button at bounding box center [1283, 651] width 10 height 10
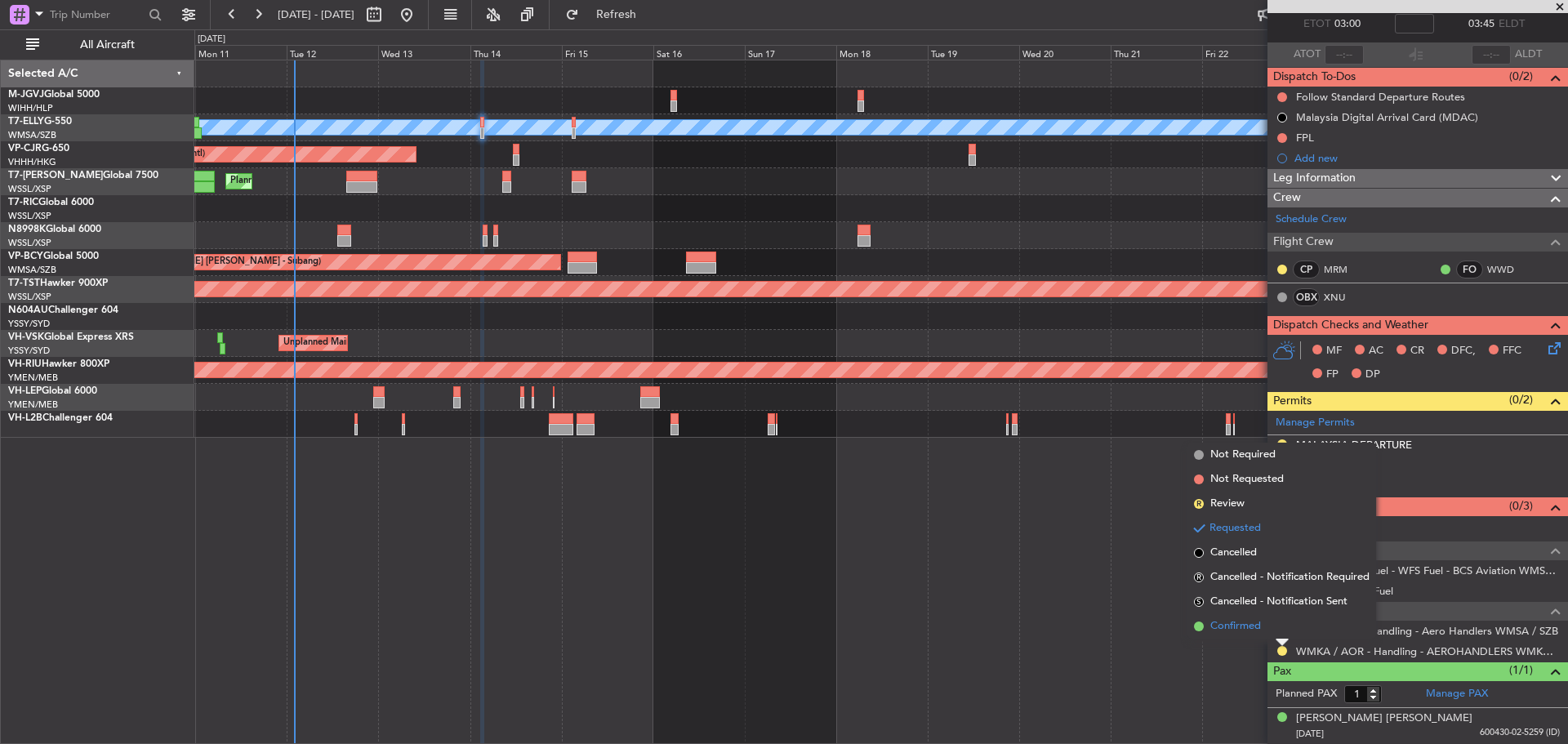
click at [1283, 629] on li "Confirmed" at bounding box center [1282, 627] width 189 height 25
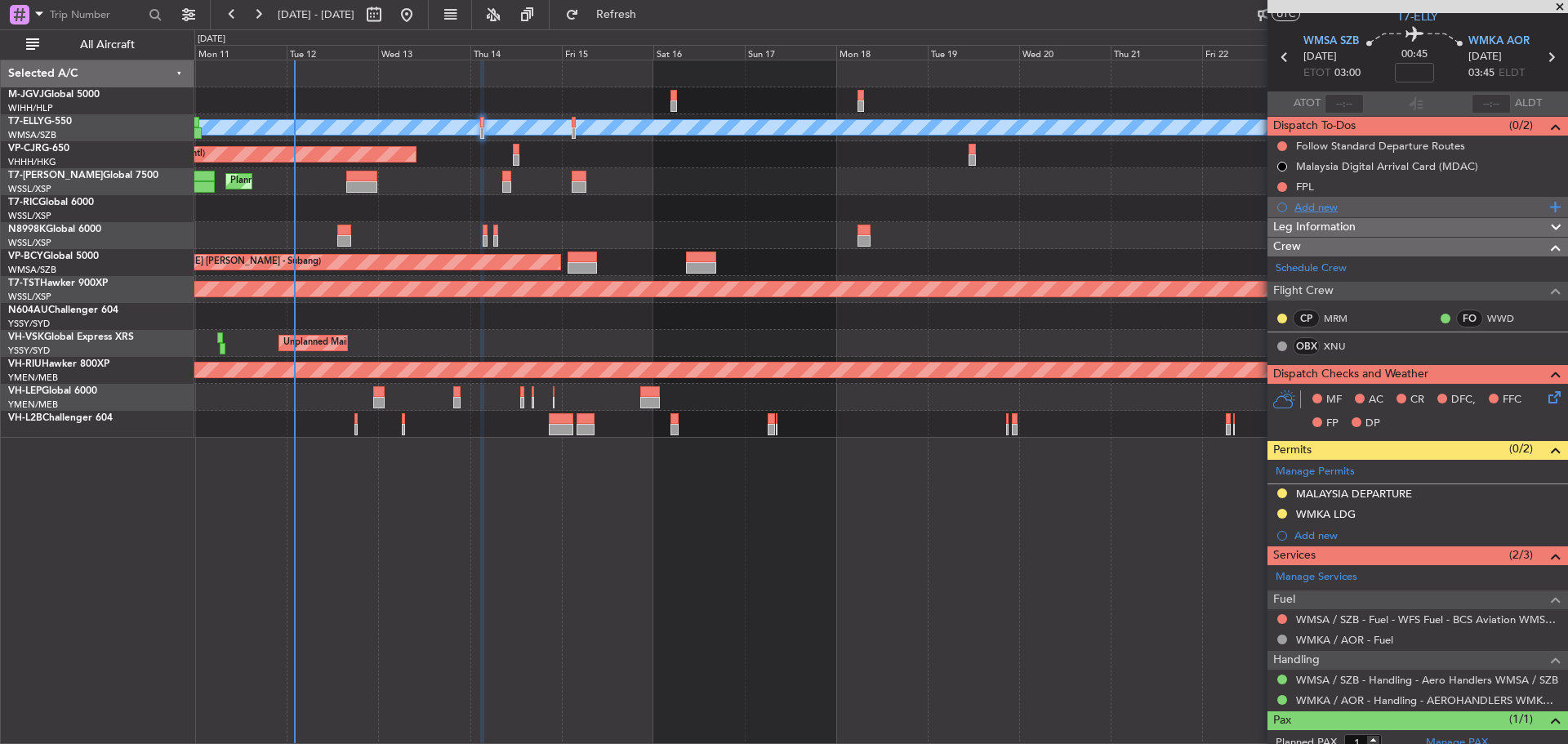
scroll to position [0, 0]
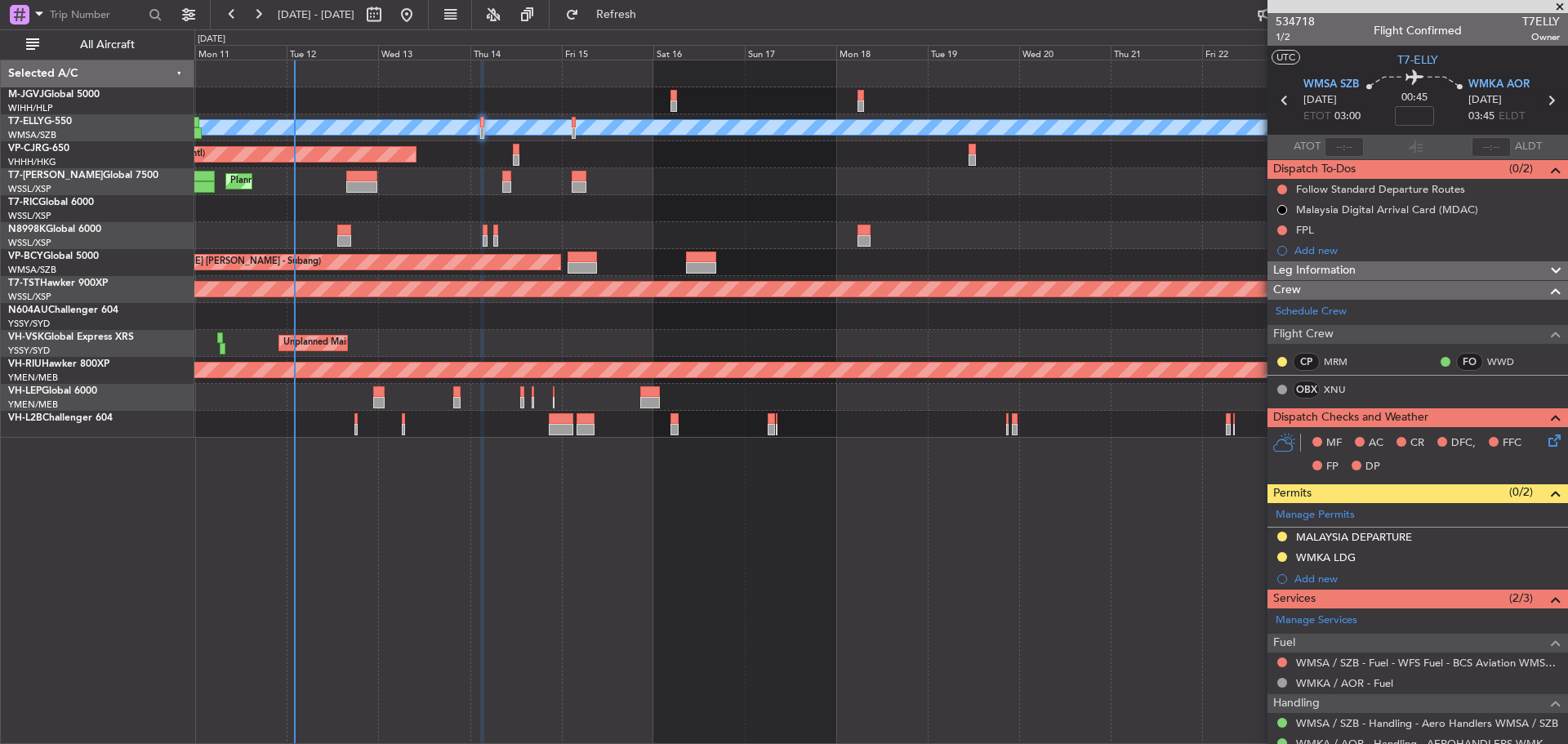
click at [1543, 103] on icon at bounding box center [1552, 101] width 21 height 21
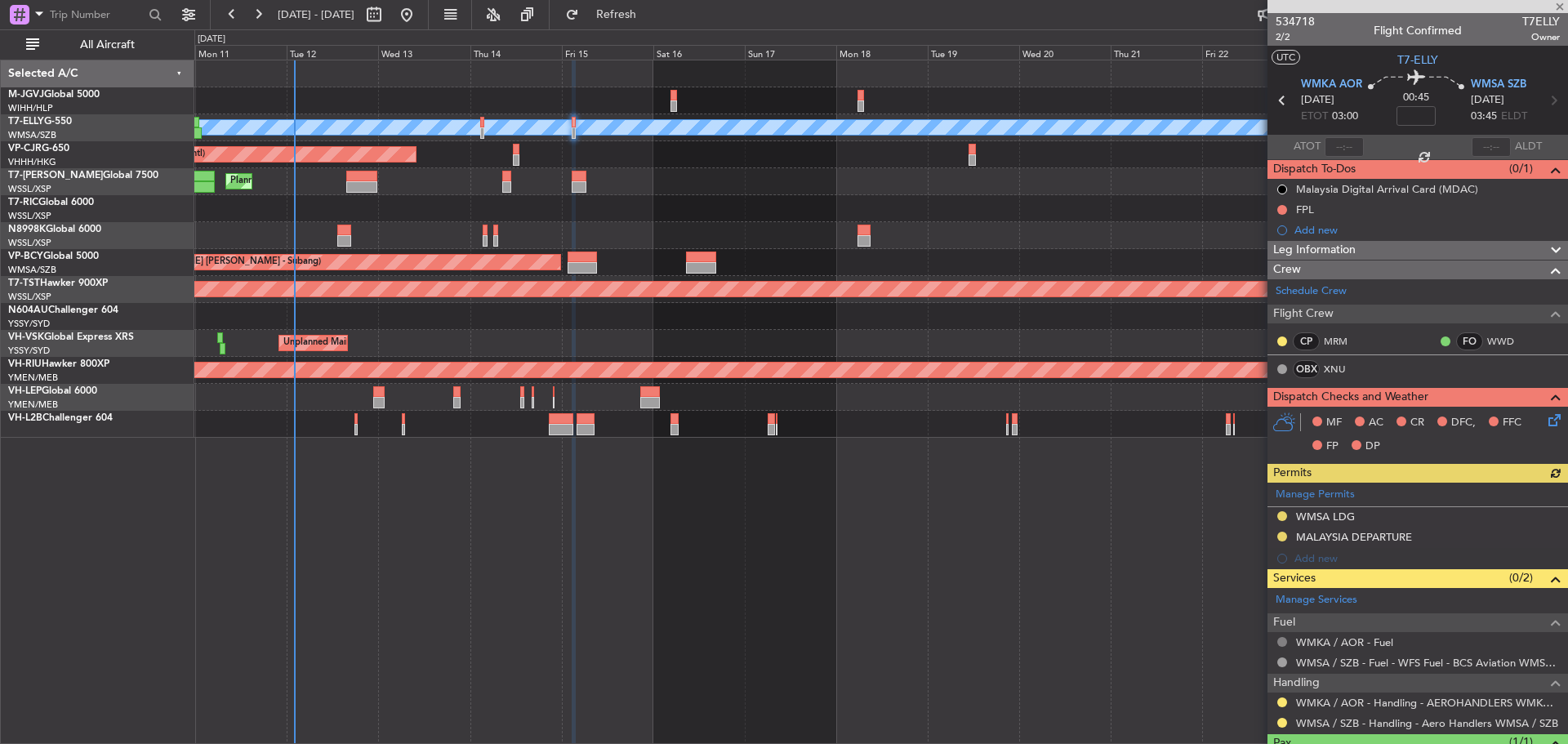
scroll to position [72, 0]
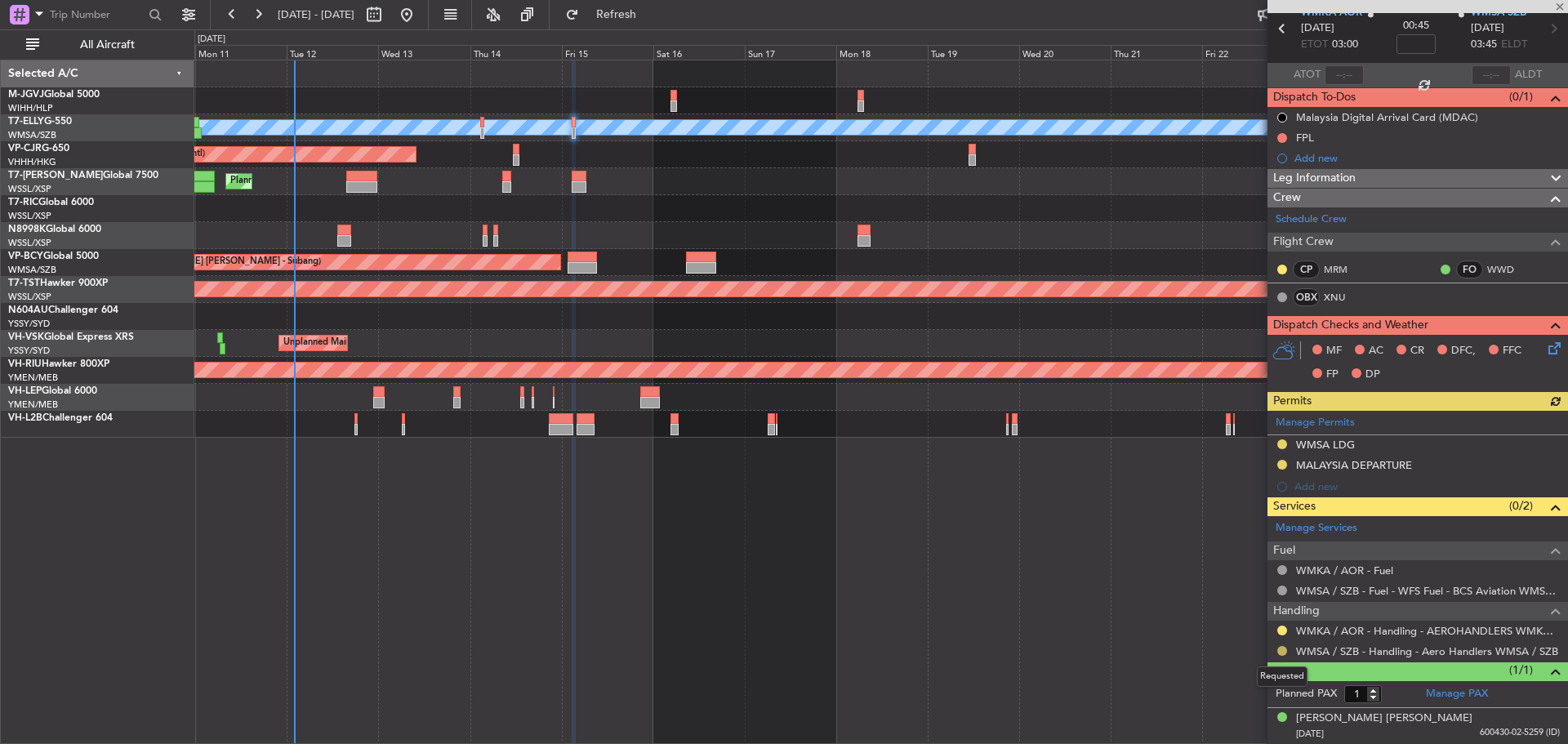
click at [1284, 654] on button at bounding box center [1283, 651] width 10 height 10
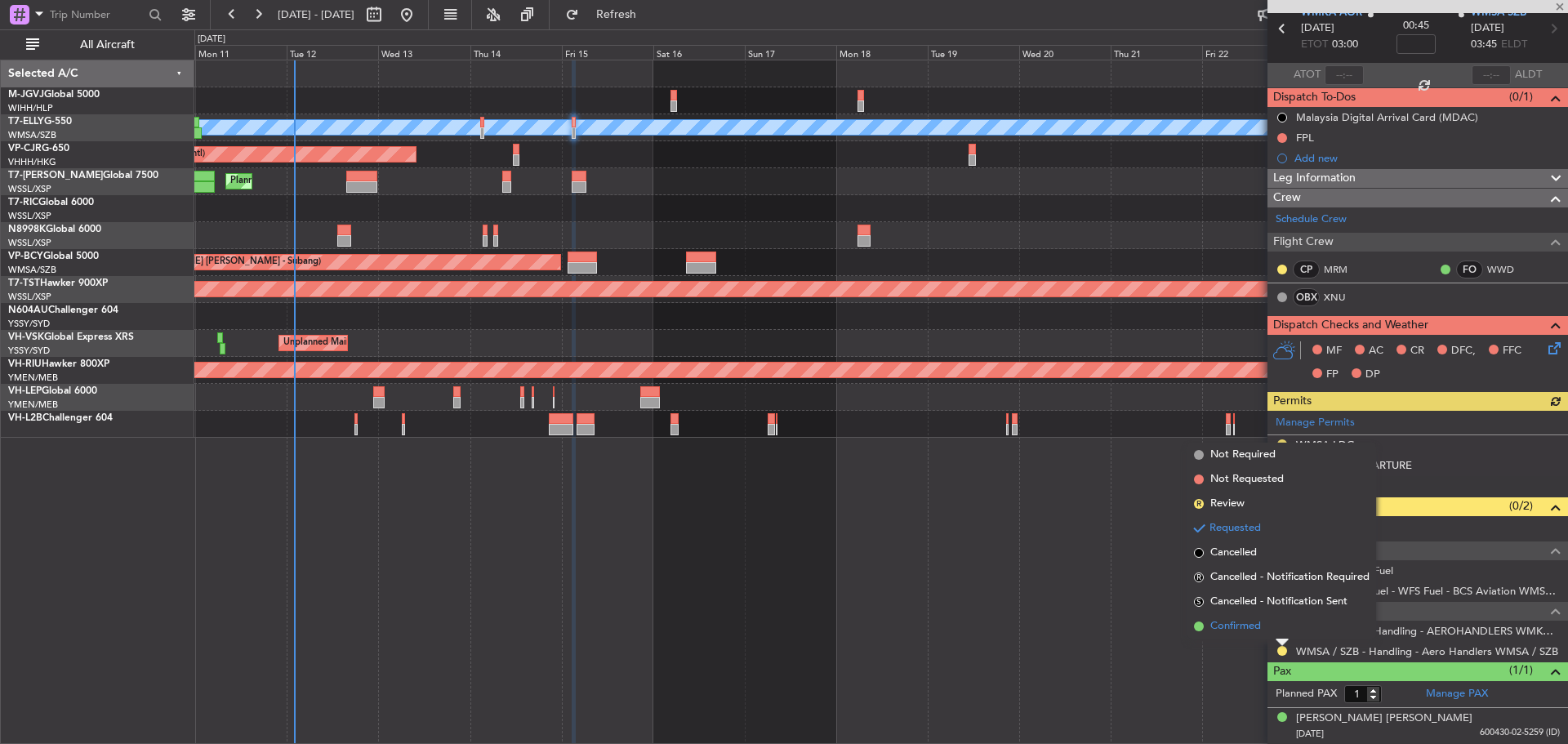
click at [1285, 635] on li "Confirmed" at bounding box center [1282, 627] width 189 height 25
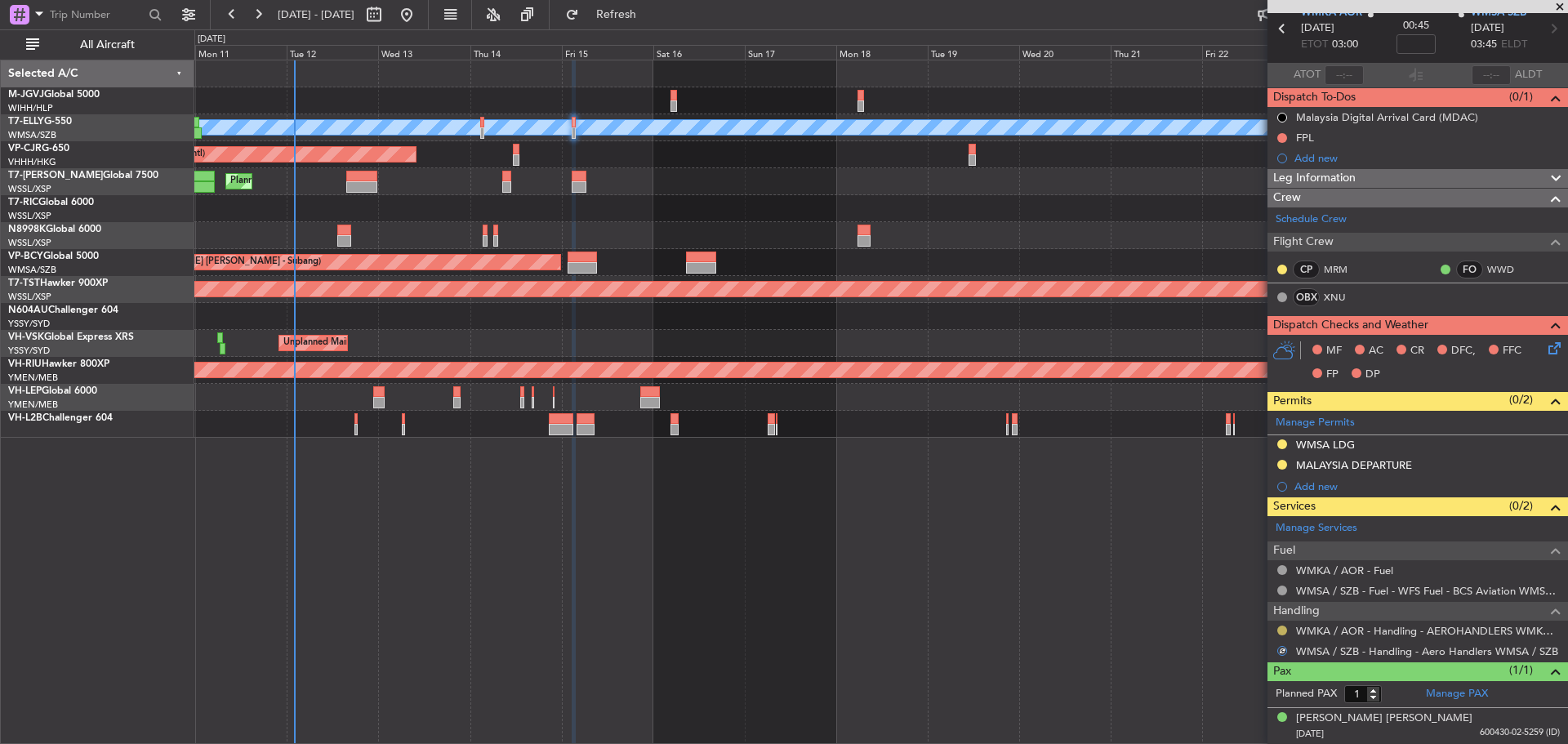
click at [1285, 632] on button at bounding box center [1283, 631] width 10 height 10
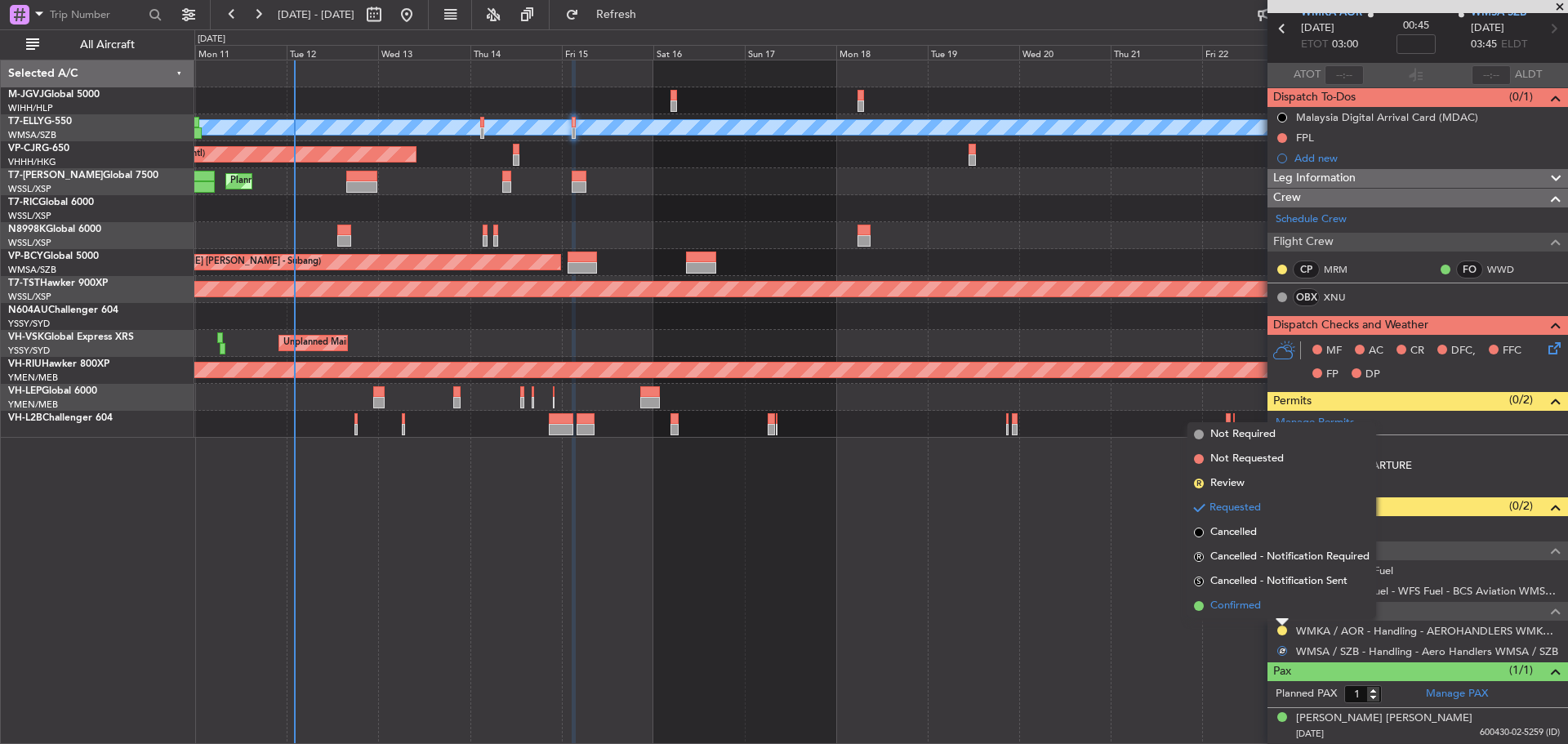
click at [1281, 609] on li "Confirmed" at bounding box center [1282, 606] width 189 height 25
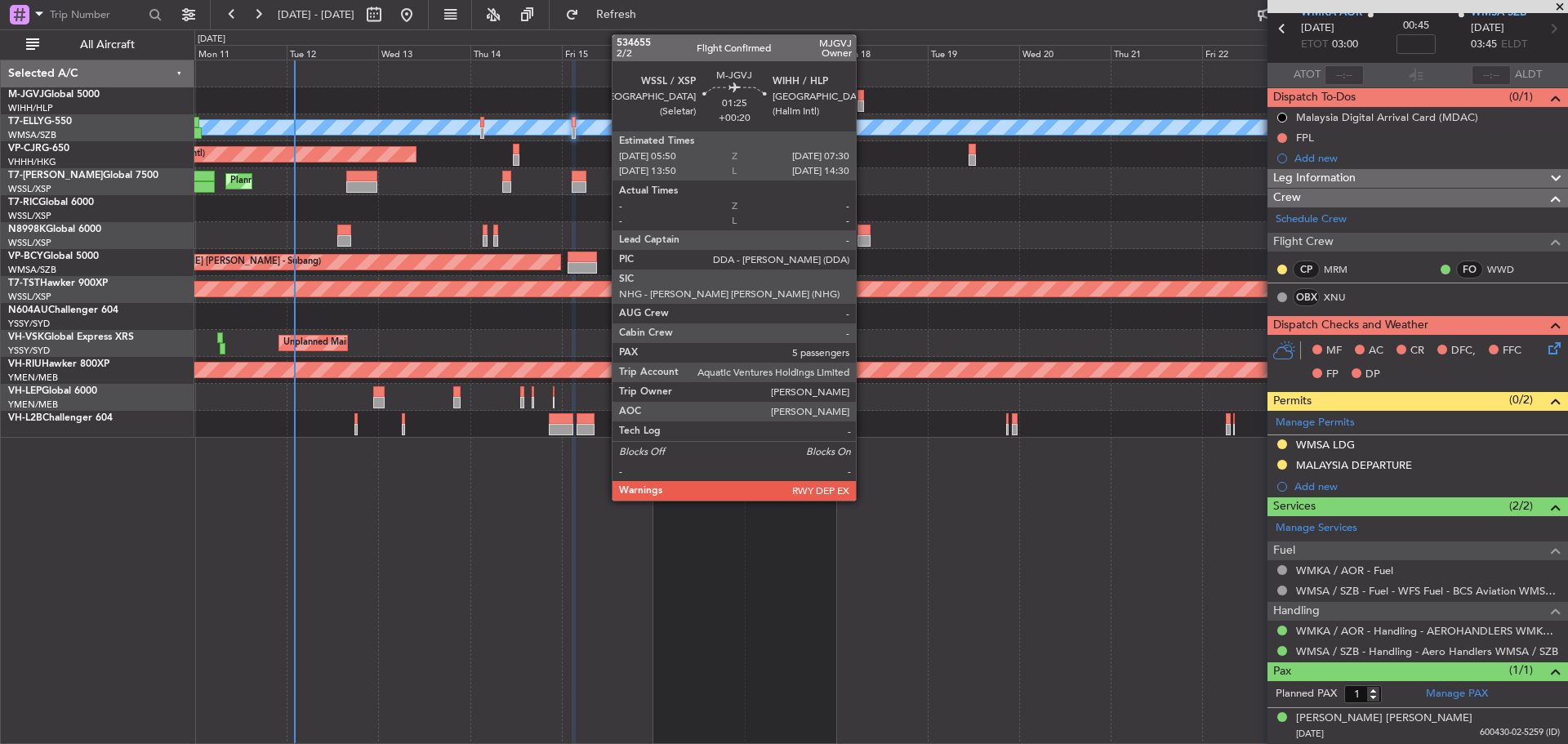
click at [864, 105] on div at bounding box center [861, 107] width 7 height 11
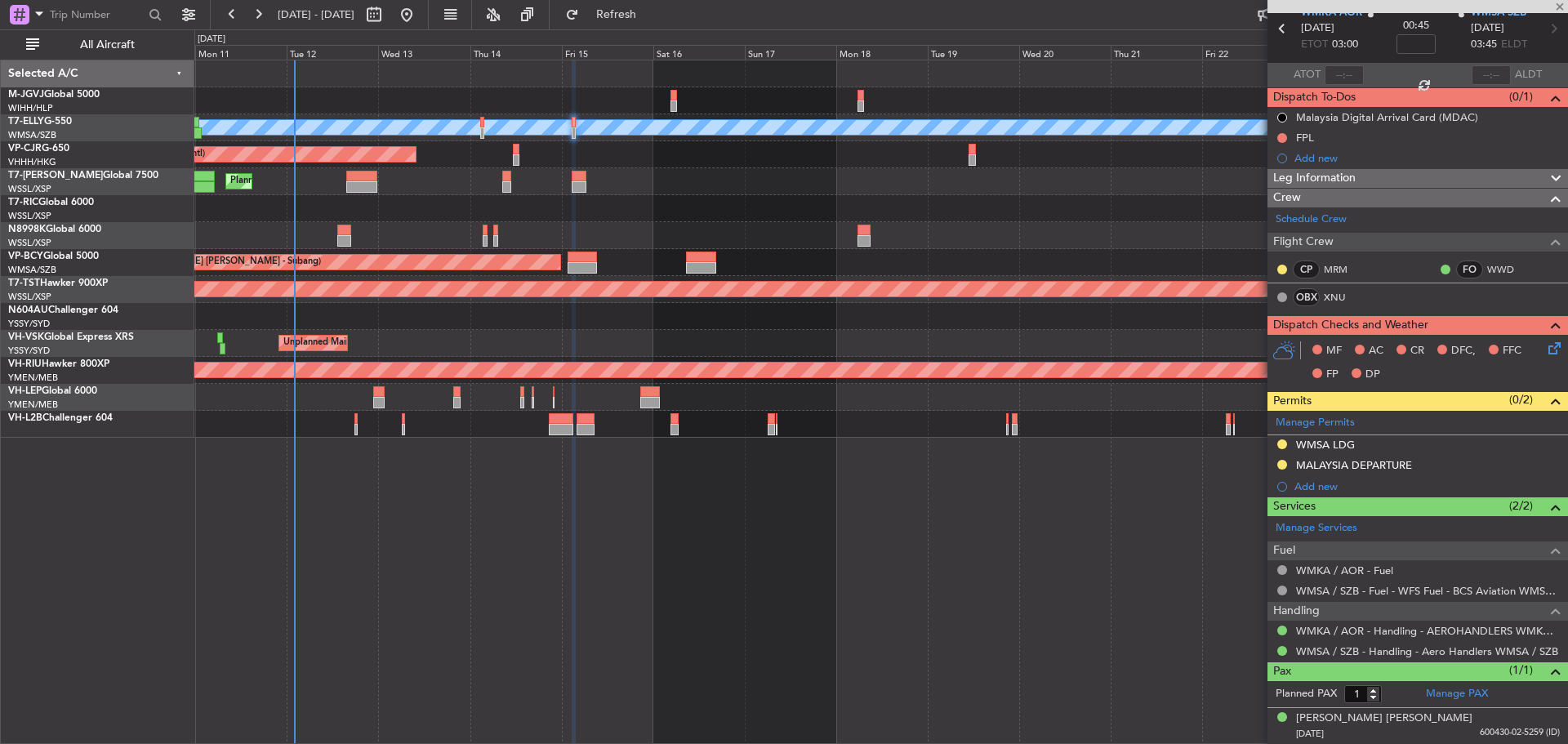
type input "+00:20"
type input "5"
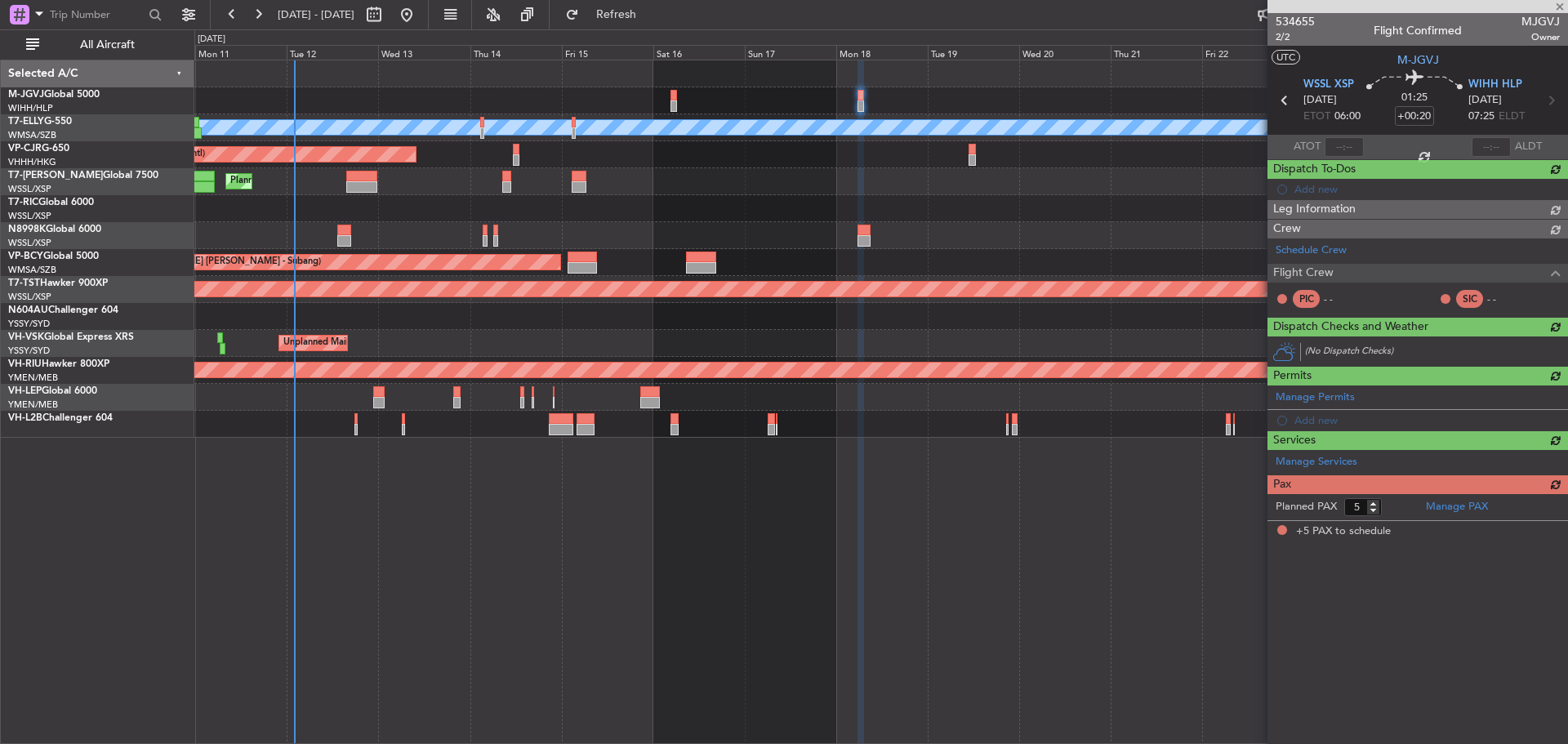
scroll to position [0, 0]
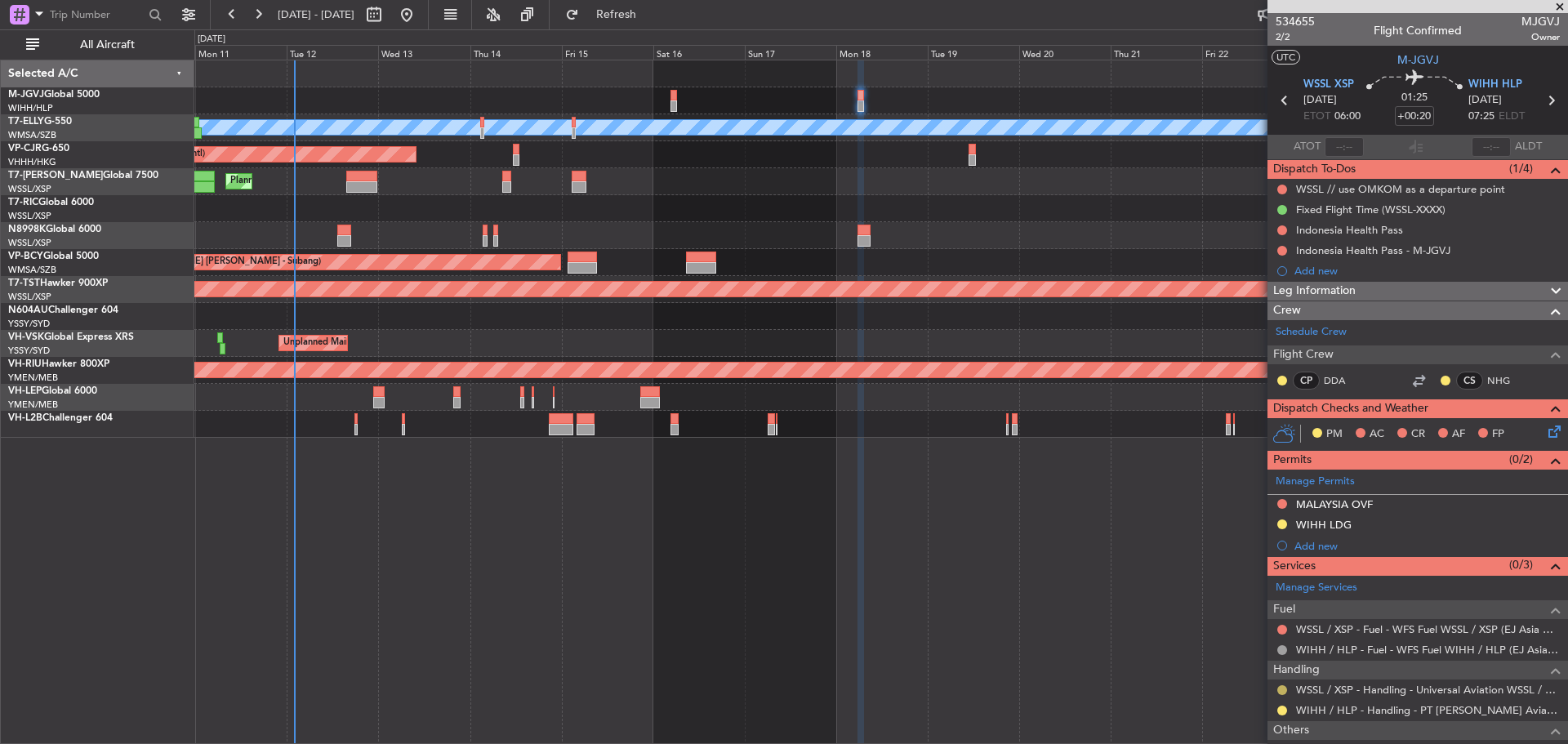
click at [1283, 691] on button at bounding box center [1283, 691] width 10 height 10
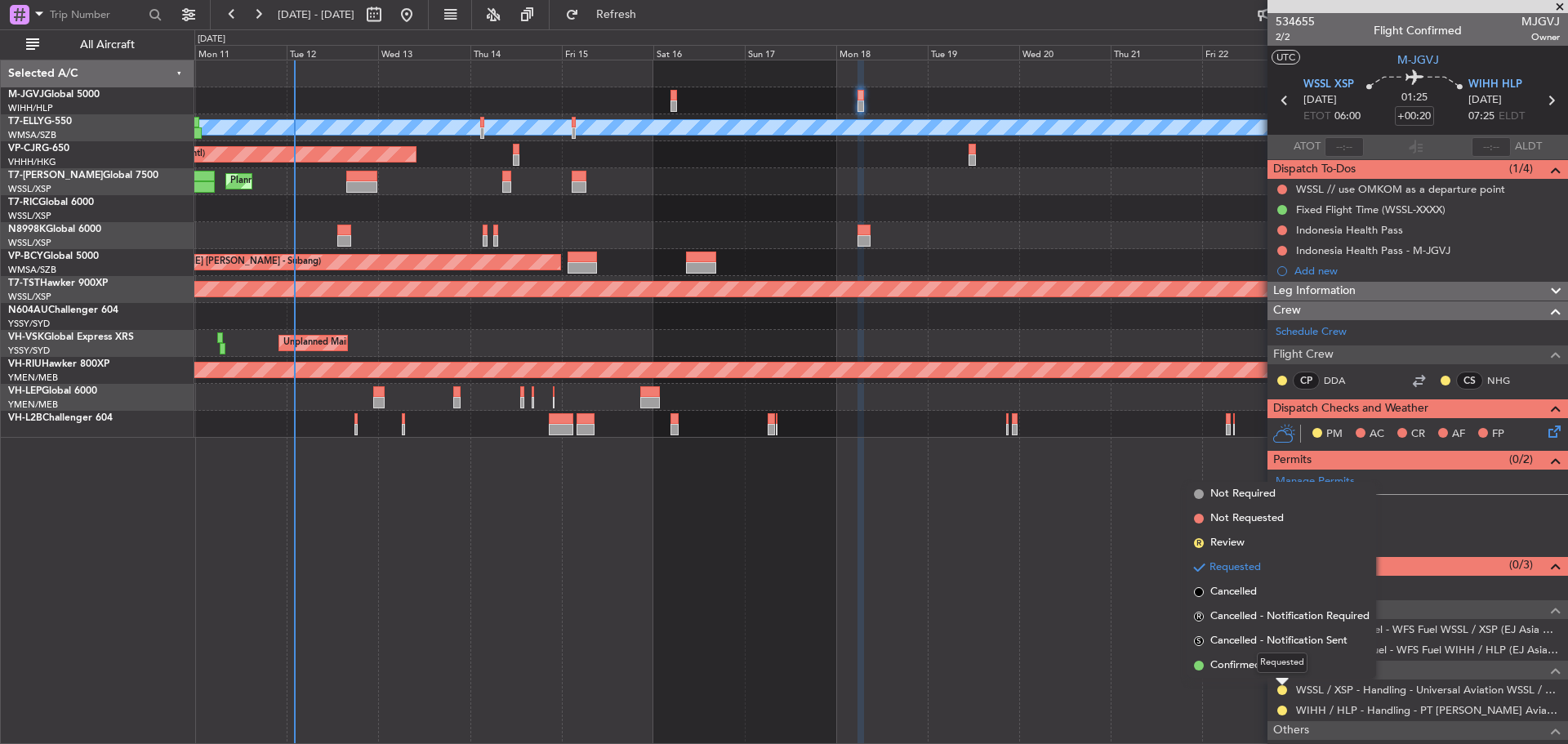
click at [1270, 668] on div "Requested" at bounding box center [1283, 663] width 51 height 21
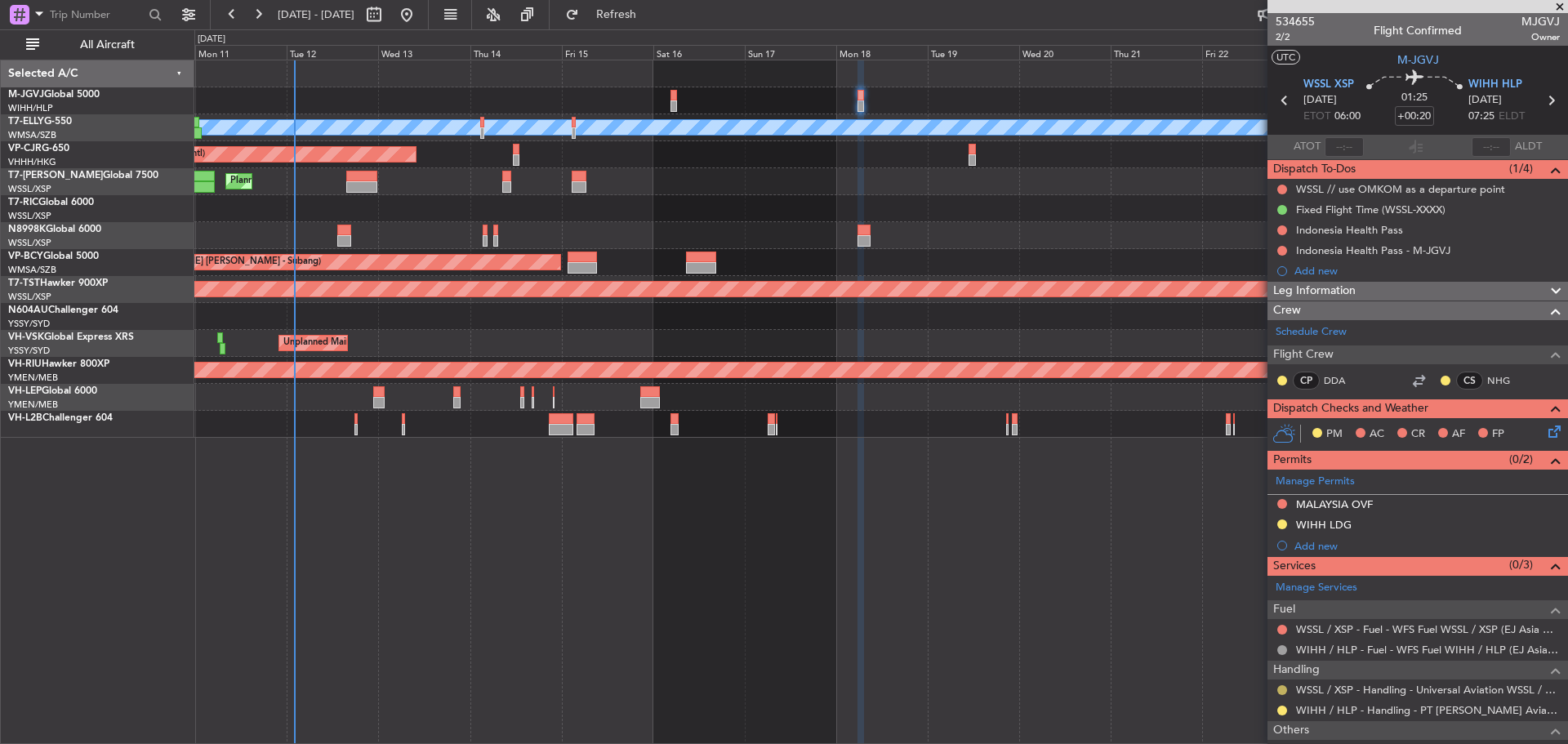
click at [1284, 689] on button at bounding box center [1283, 691] width 10 height 10
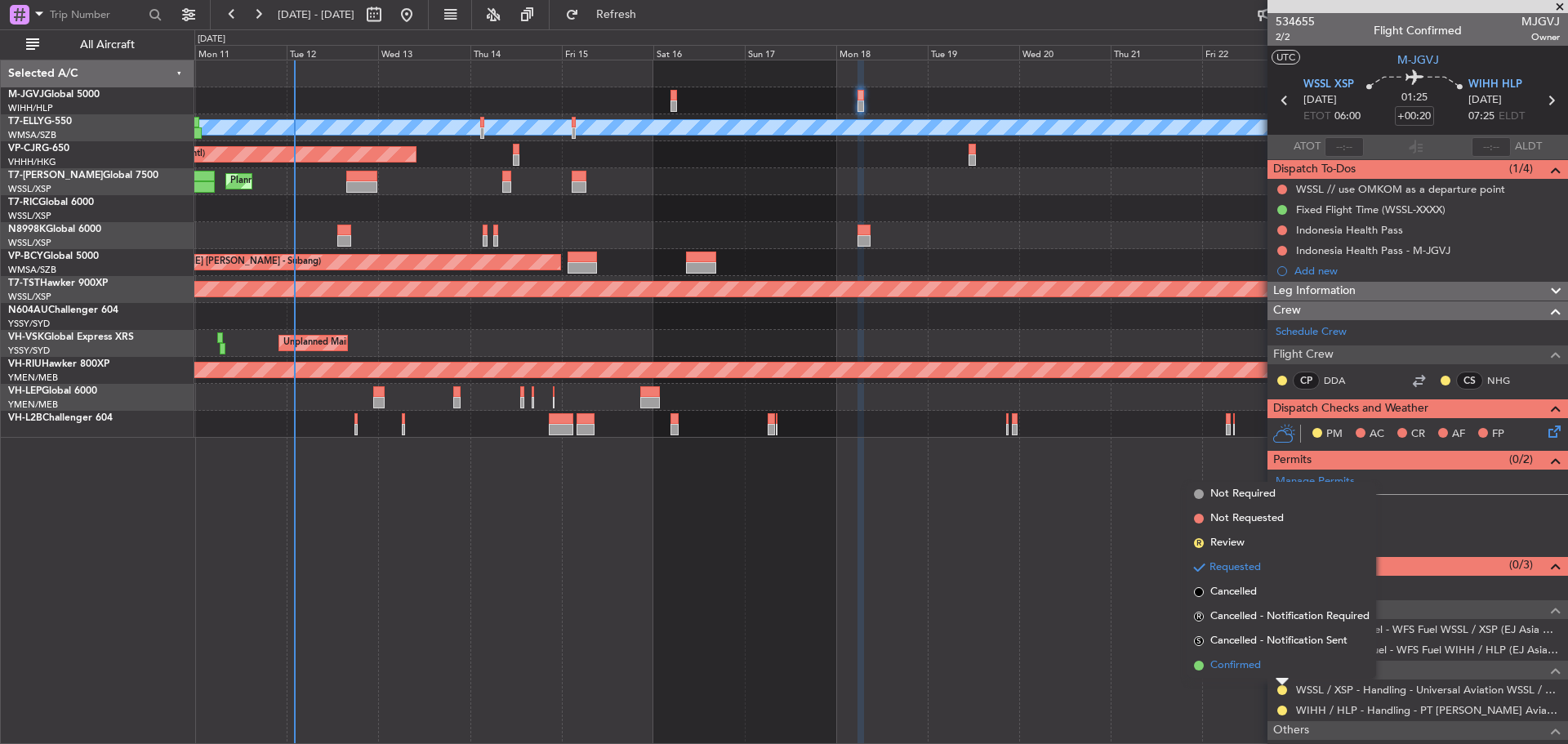
click at [1244, 664] on span "Confirmed" at bounding box center [1236, 666] width 51 height 16
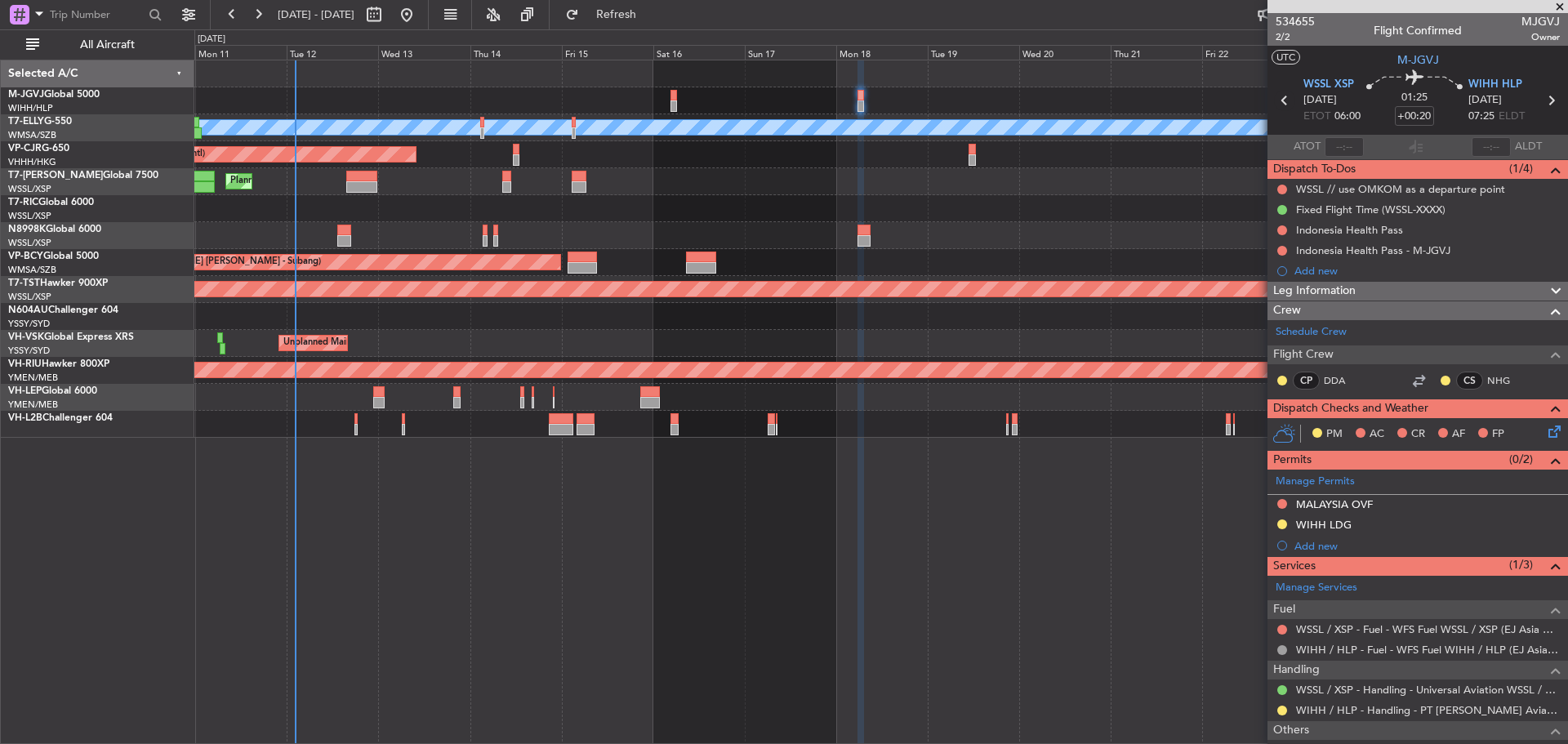
click at [1281, 104] on icon at bounding box center [1285, 101] width 21 height 21
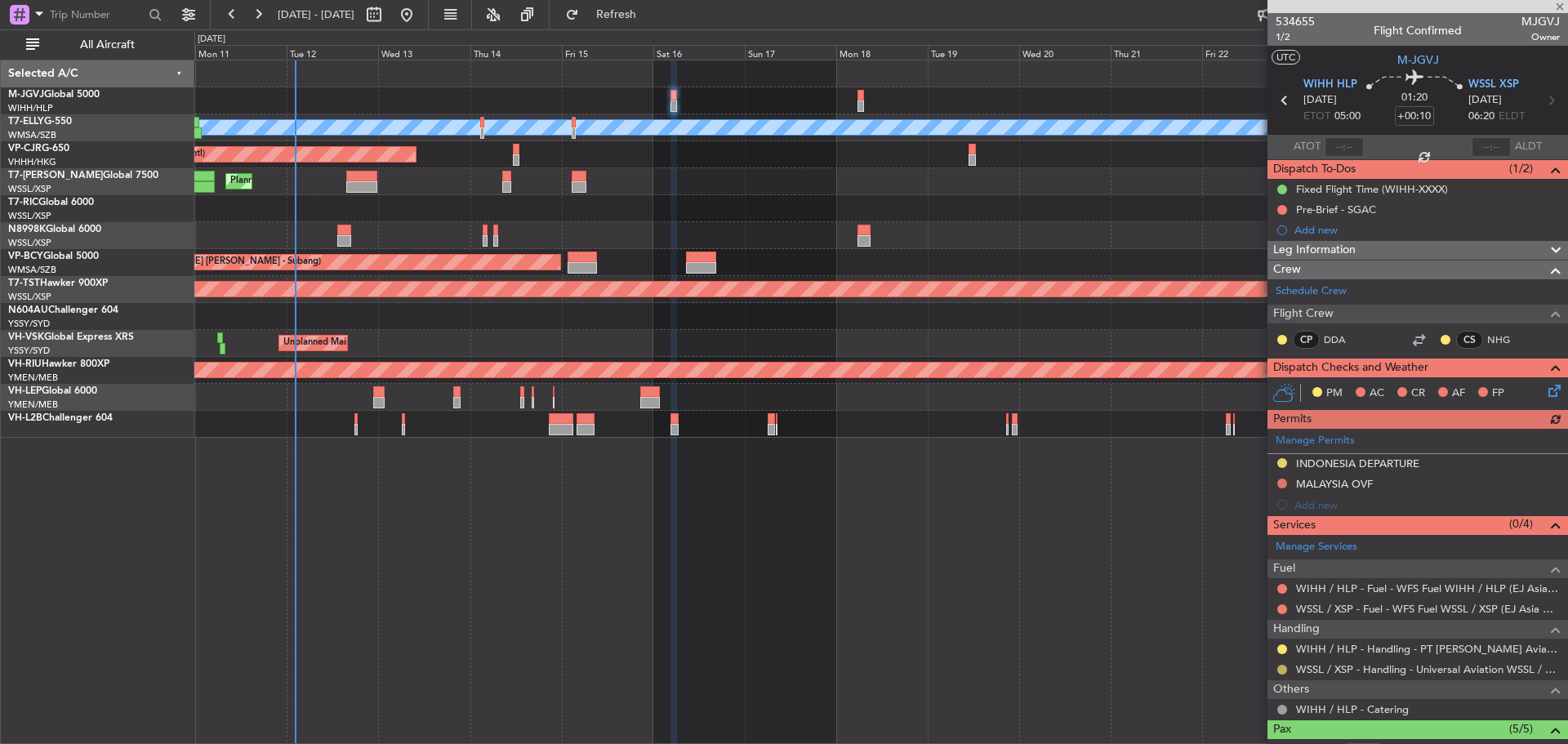
click at [1282, 669] on button at bounding box center [1283, 670] width 10 height 10
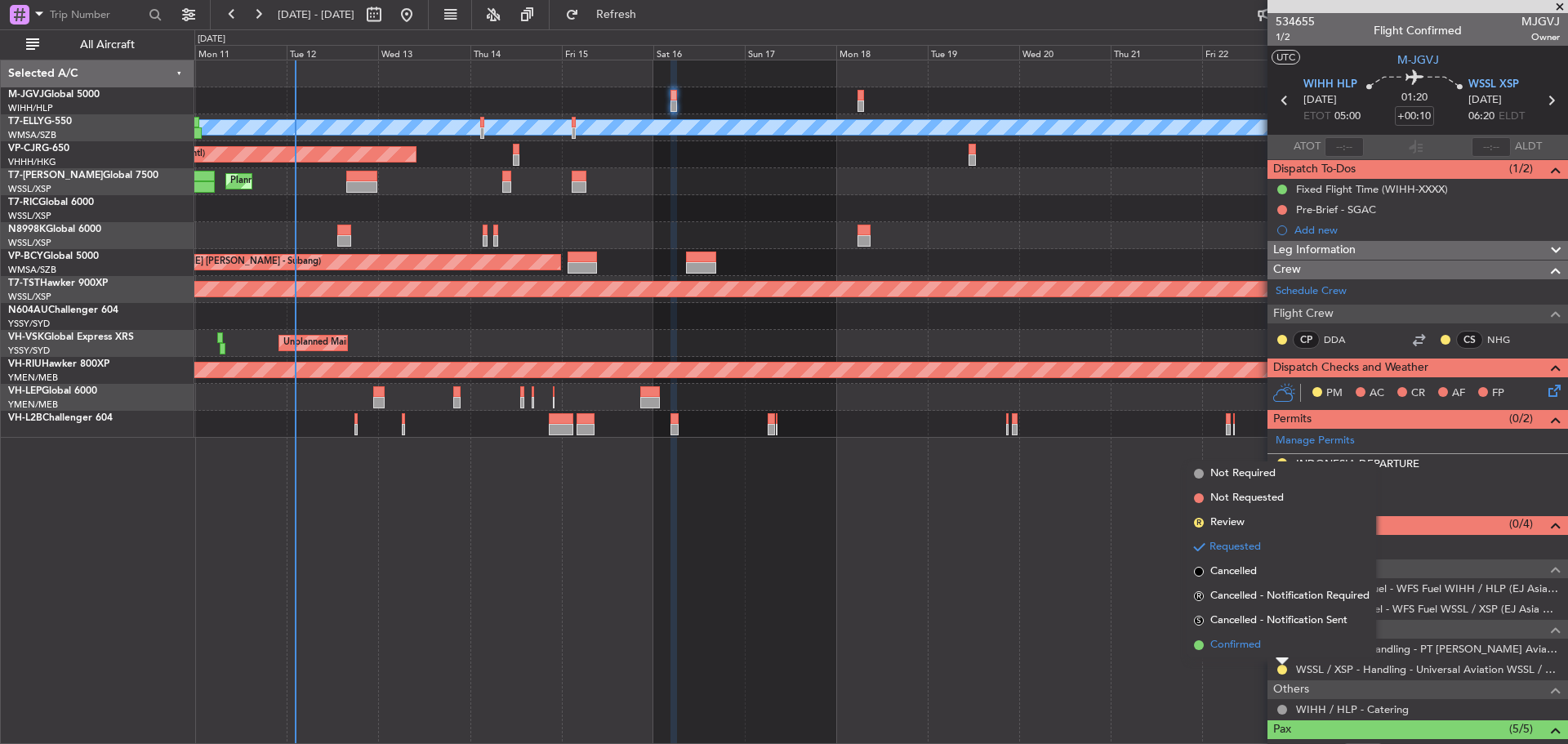
click at [1278, 646] on li "Confirmed" at bounding box center [1282, 646] width 189 height 25
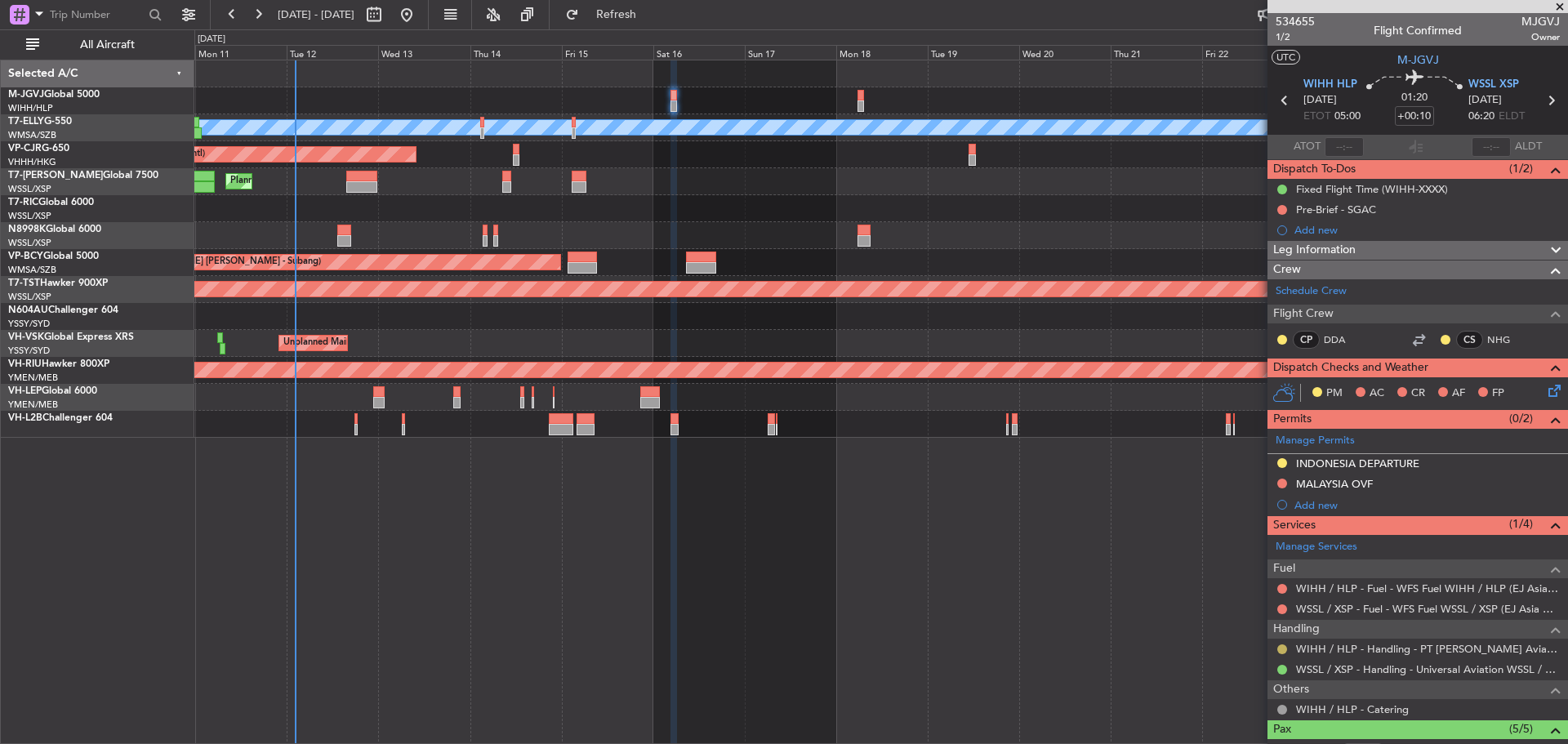
click at [1283, 650] on button at bounding box center [1283, 650] width 10 height 10
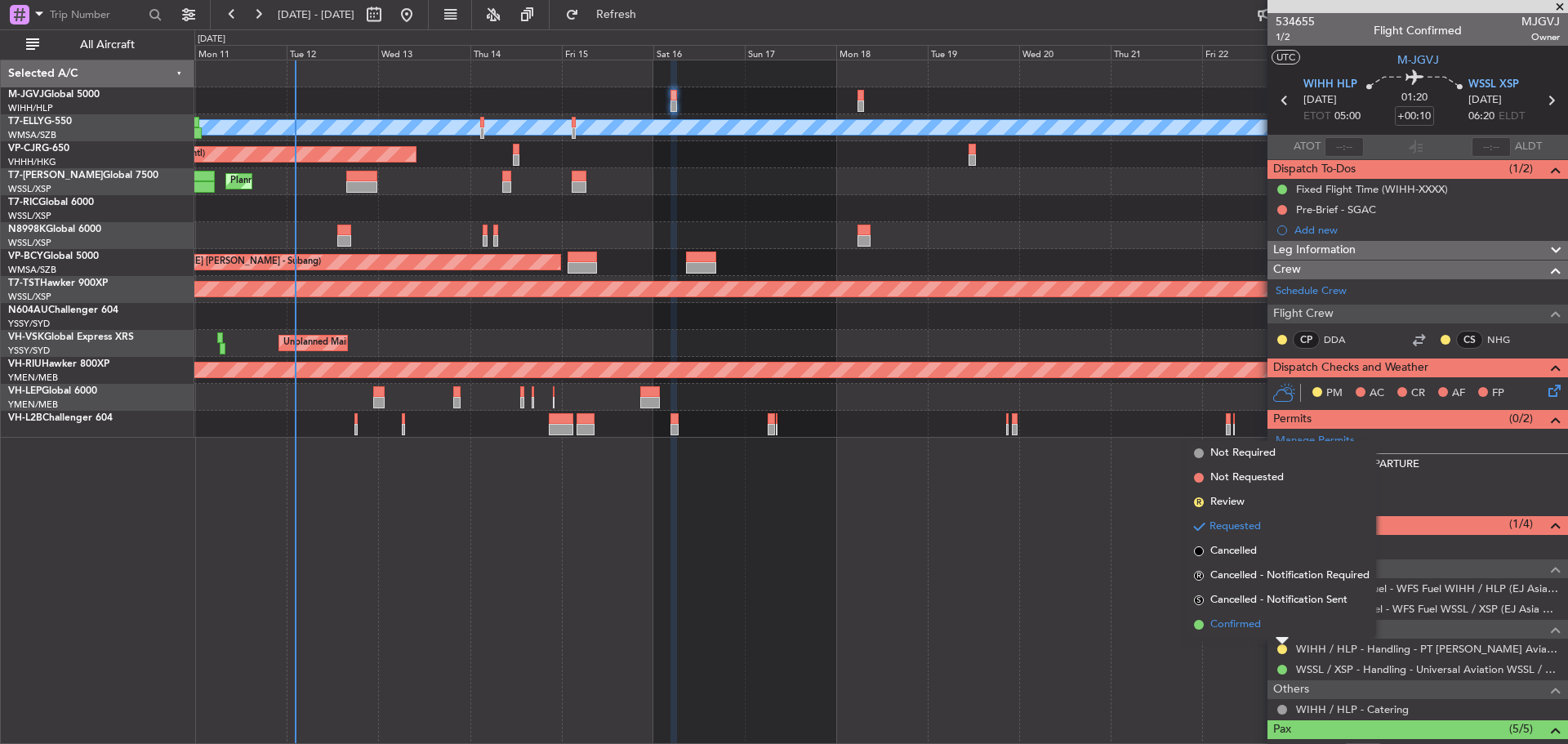
click at [1270, 623] on li "Confirmed" at bounding box center [1282, 625] width 189 height 25
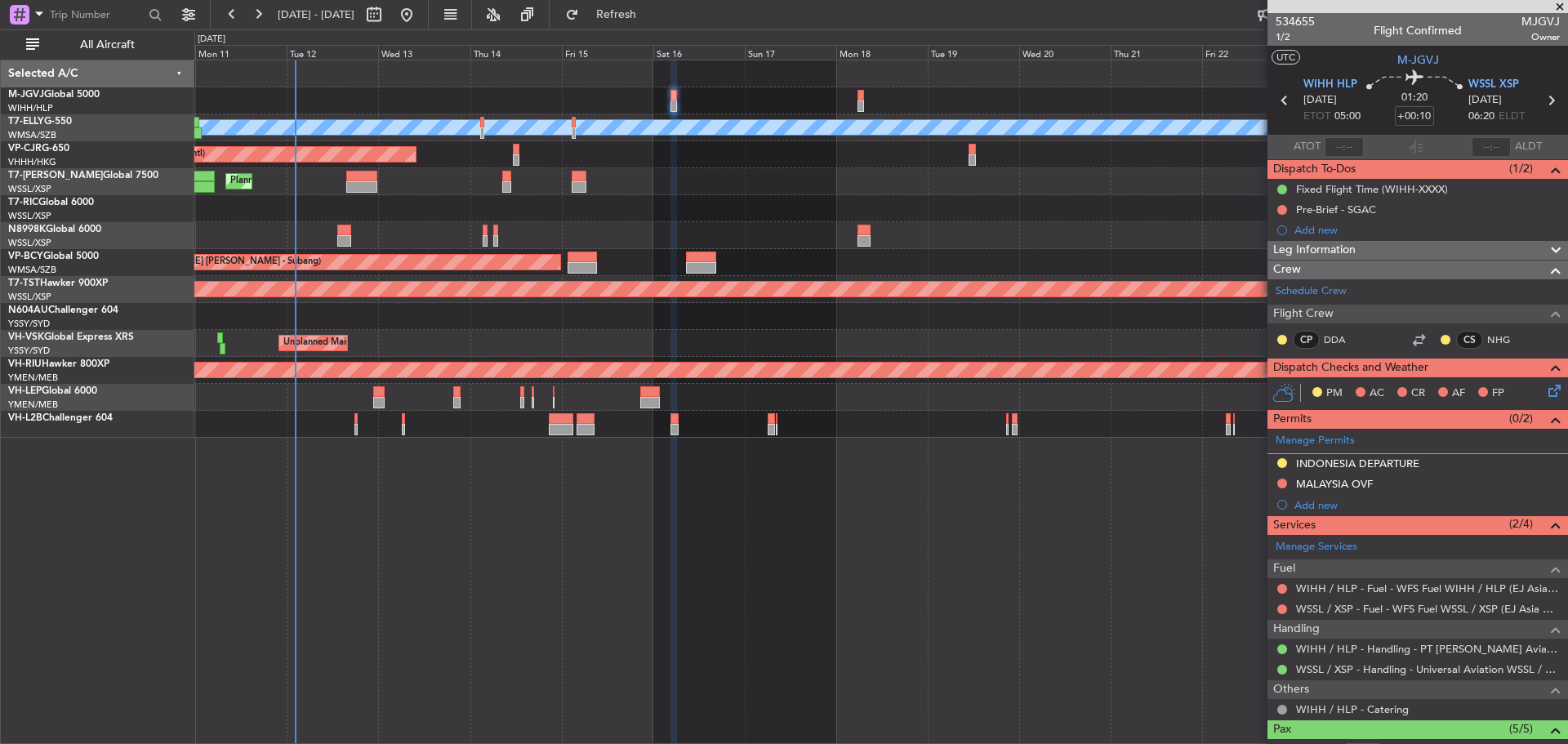
click at [1543, 103] on icon at bounding box center [1552, 101] width 21 height 21
type input "+00:20"
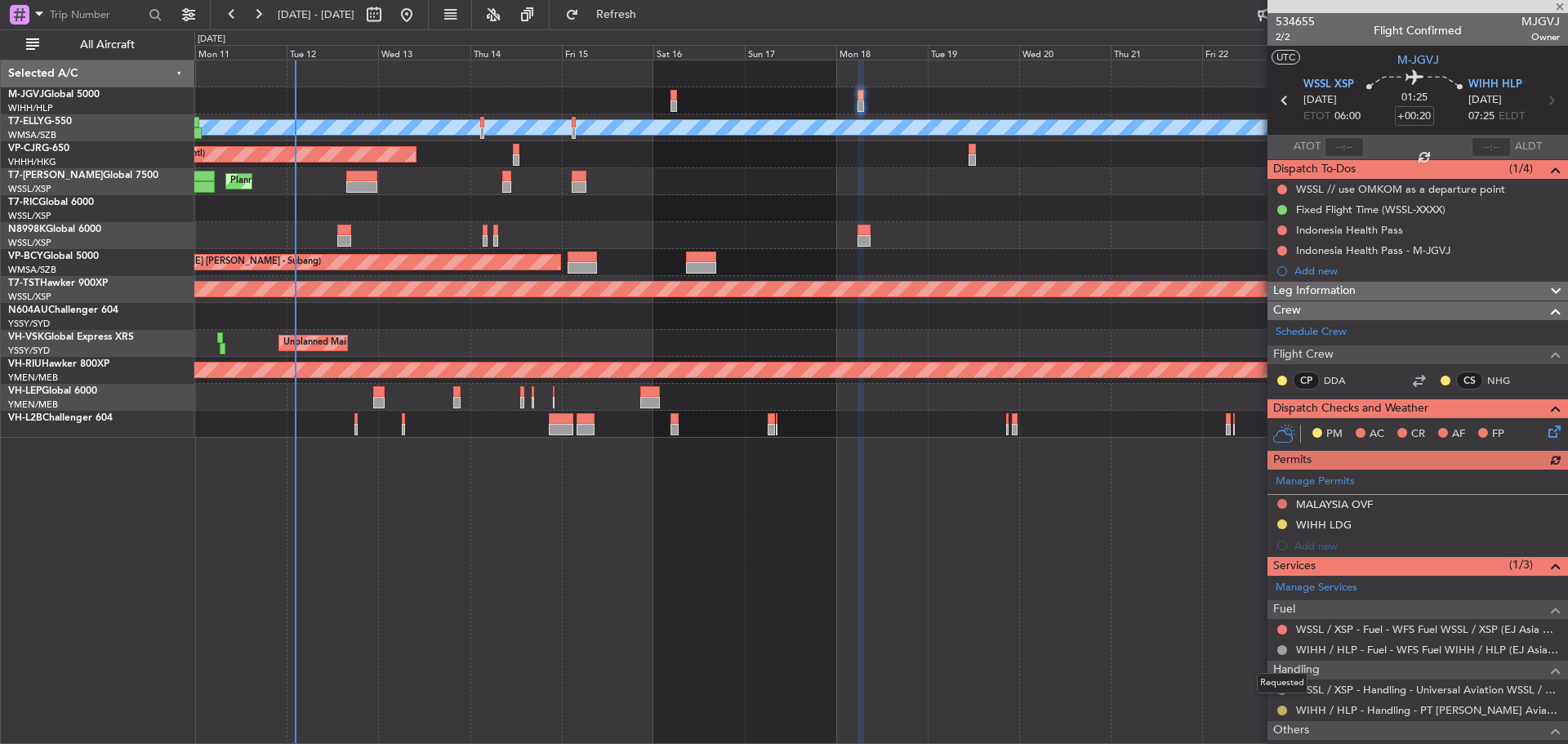
click at [1282, 712] on button at bounding box center [1283, 711] width 10 height 10
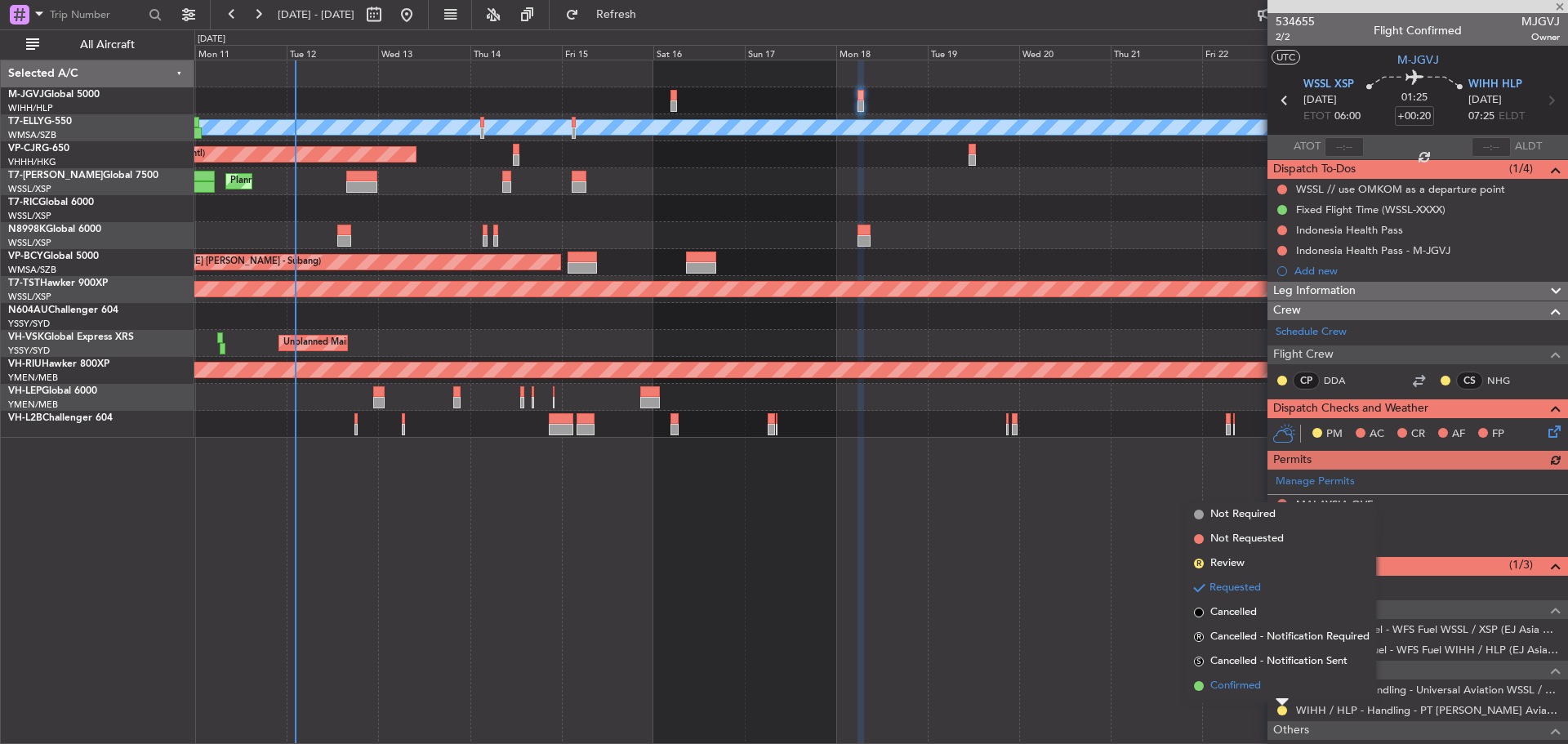
click at [1277, 679] on li "Confirmed" at bounding box center [1282, 687] width 189 height 25
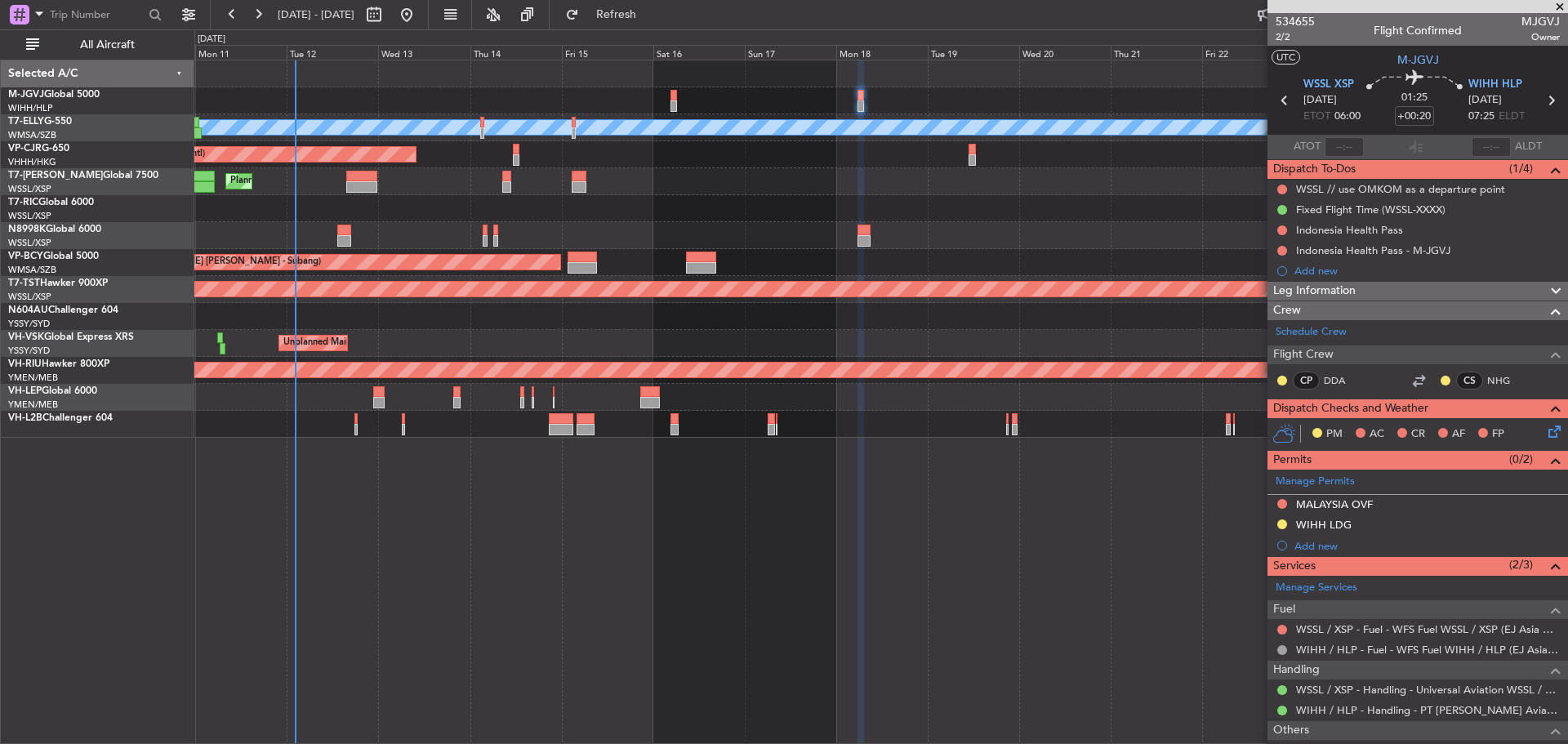
click at [780, 180] on div "Planned Maint [GEOGRAPHIC_DATA] ([GEOGRAPHIC_DATA])" at bounding box center [881, 181] width 1373 height 27
click at [1562, 4] on span at bounding box center [1560, 7] width 16 height 15
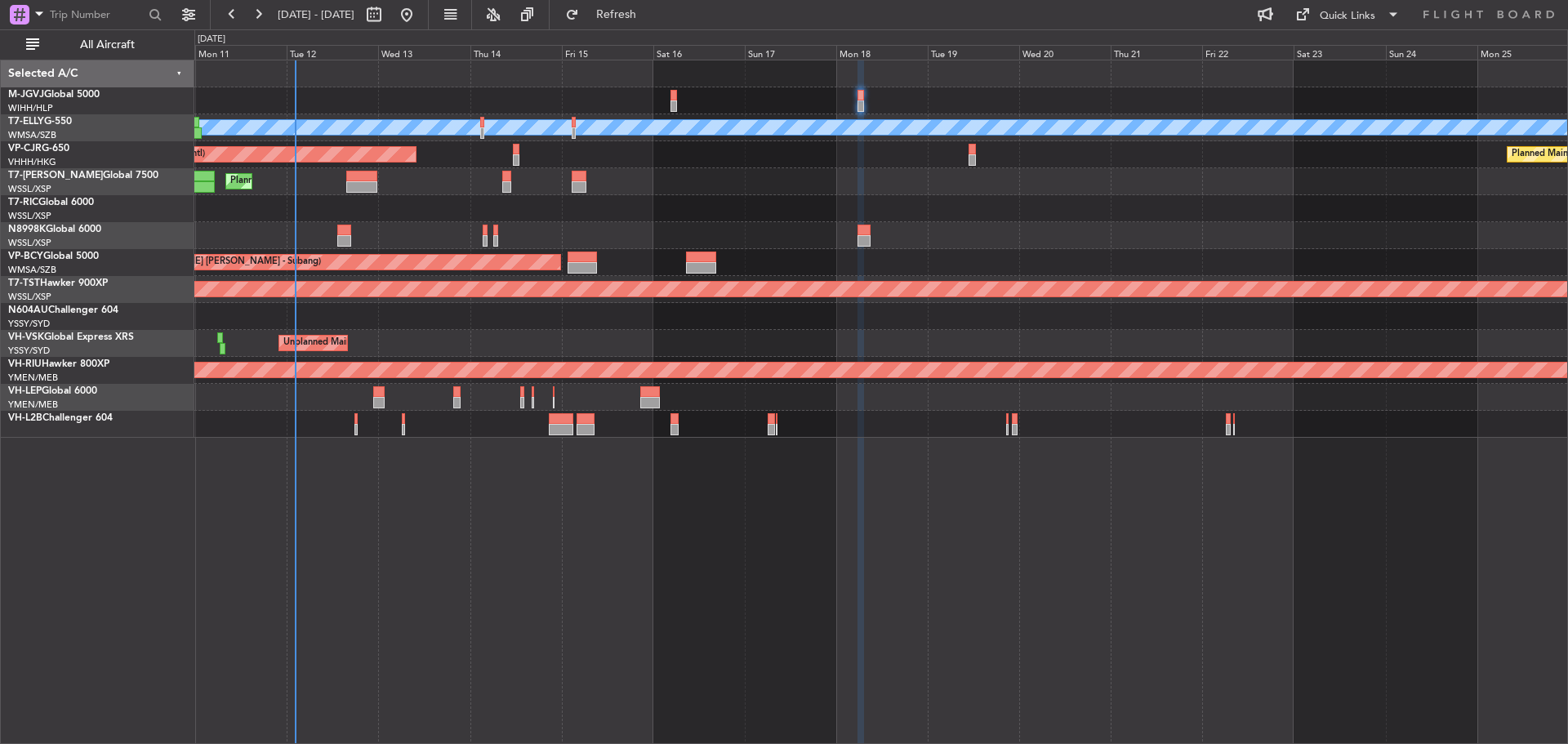
type input "0"
click at [1364, 20] on div "Quick Links" at bounding box center [1348, 16] width 56 height 16
click at [1345, 49] on button "Trip Builder" at bounding box center [1348, 54] width 122 height 39
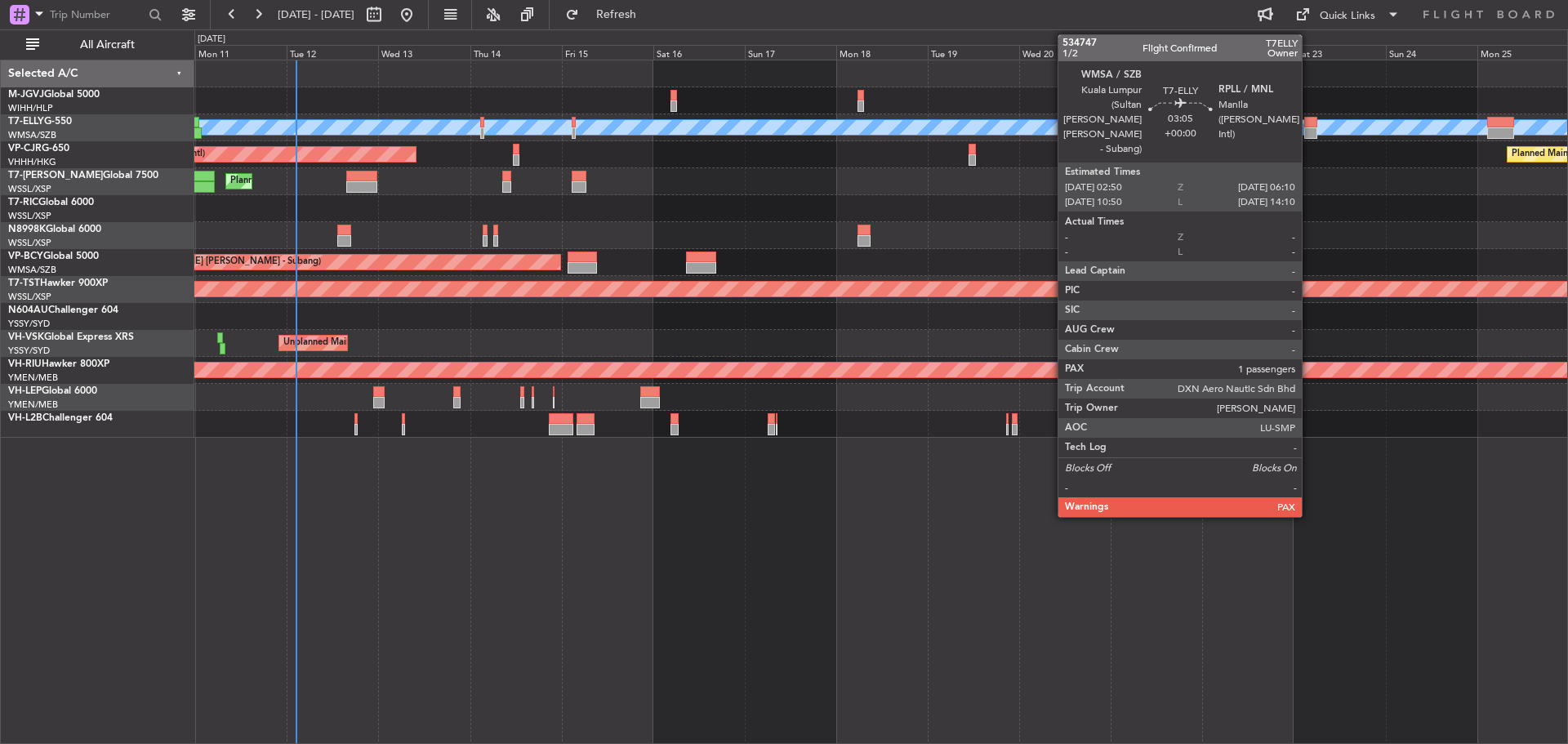
click at [1310, 131] on div at bounding box center [1311, 133] width 13 height 11
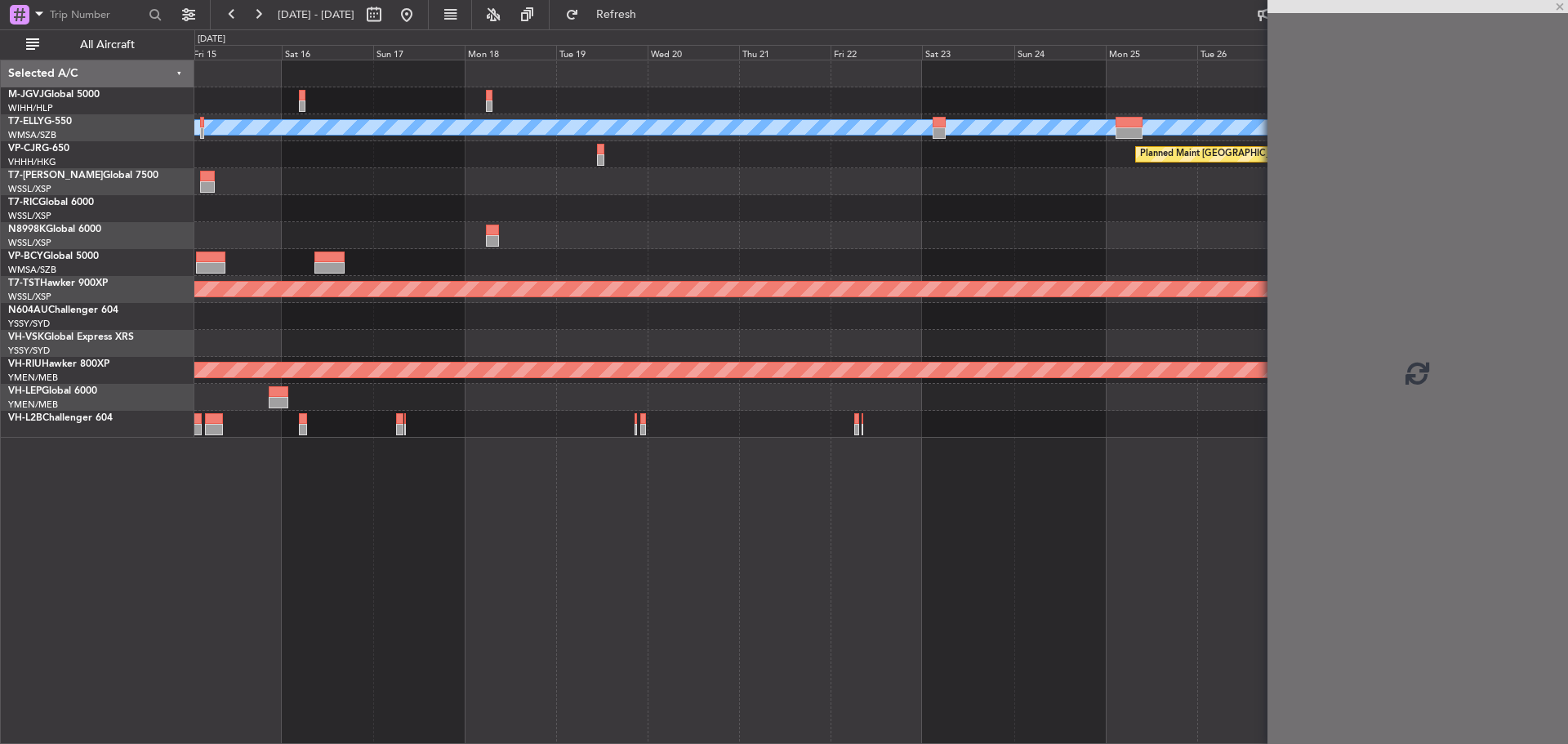
click at [600, 280] on div "[PERSON_NAME] Planned Maint [GEOGRAPHIC_DATA] ([GEOGRAPHIC_DATA]) Planned Maint…" at bounding box center [881, 249] width 1373 height 377
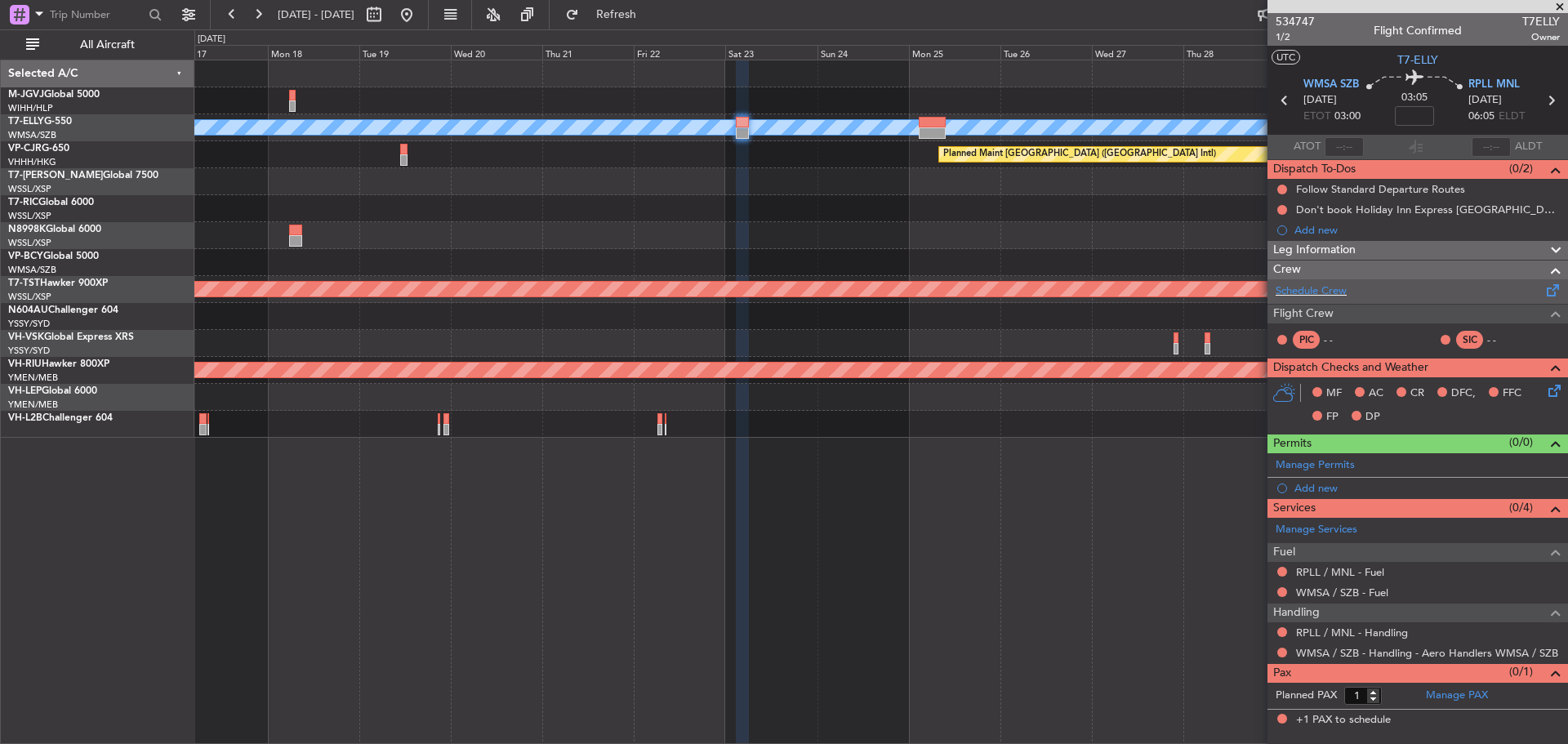
click at [1556, 290] on span at bounding box center [1554, 287] width 20 height 12
click at [1462, 703] on link "Manage PAX" at bounding box center [1457, 696] width 62 height 16
click at [642, 16] on span "Refresh" at bounding box center [617, 15] width 69 height 11
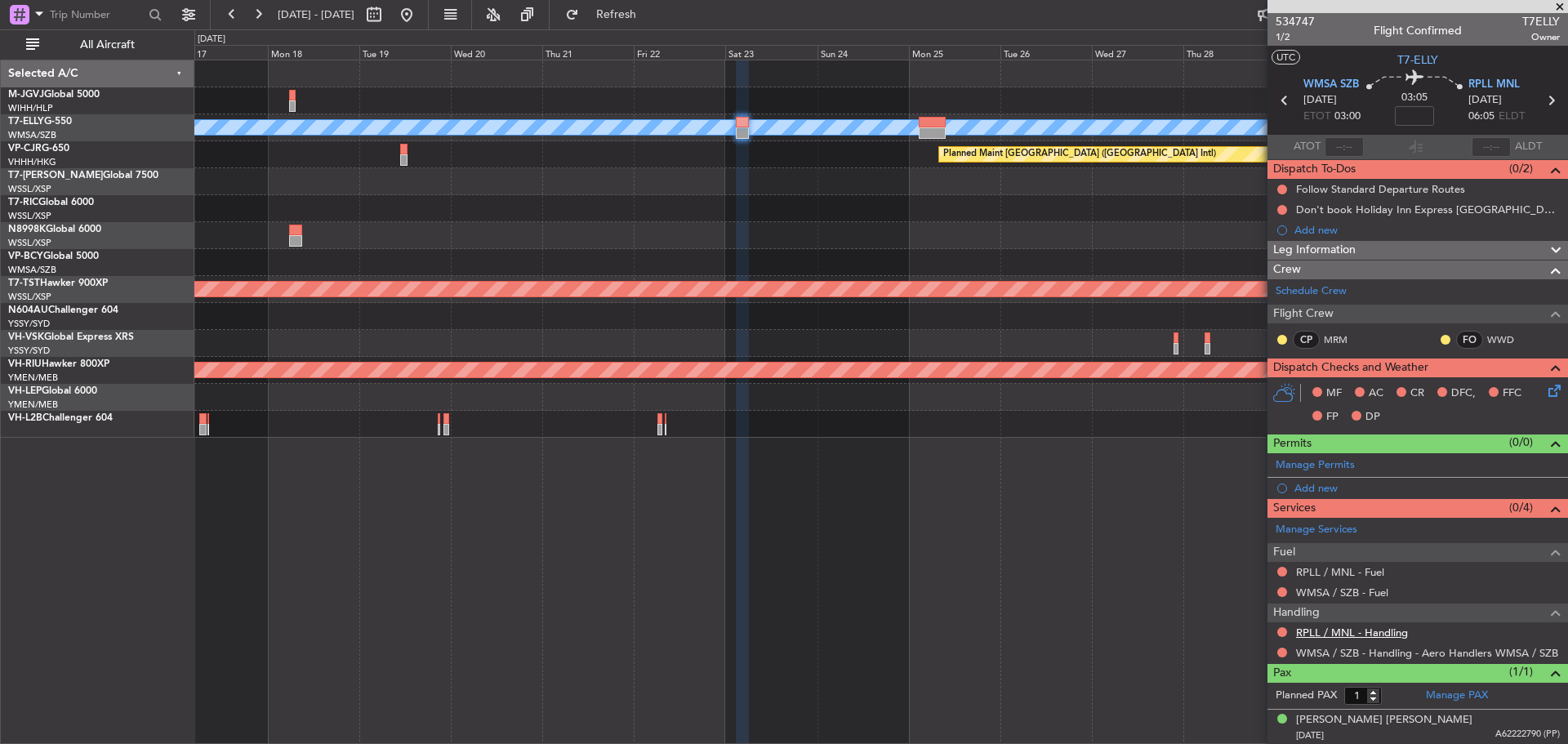
click at [1370, 633] on link "RPLL / MNL - Handling" at bounding box center [1352, 632] width 112 height 14
click at [638, 13] on span "Refresh" at bounding box center [617, 15] width 69 height 11
click at [1541, 104] on icon at bounding box center [1552, 101] width 21 height 21
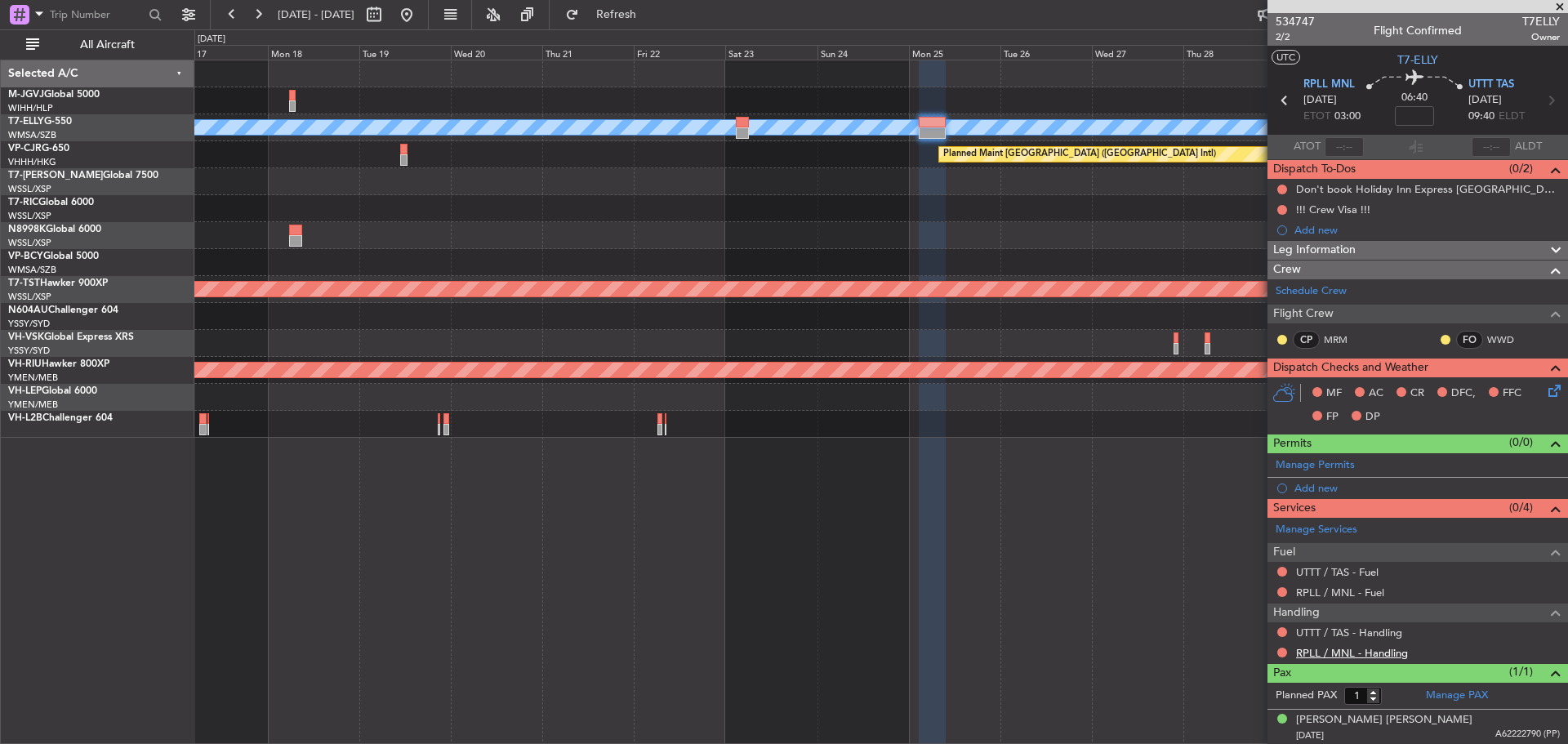
click at [1320, 655] on link "RPLL / MNL - Handling" at bounding box center [1352, 653] width 112 height 14
click at [619, 10] on button "Refresh" at bounding box center [607, 15] width 98 height 26
click at [1544, 465] on span at bounding box center [1554, 461] width 20 height 12
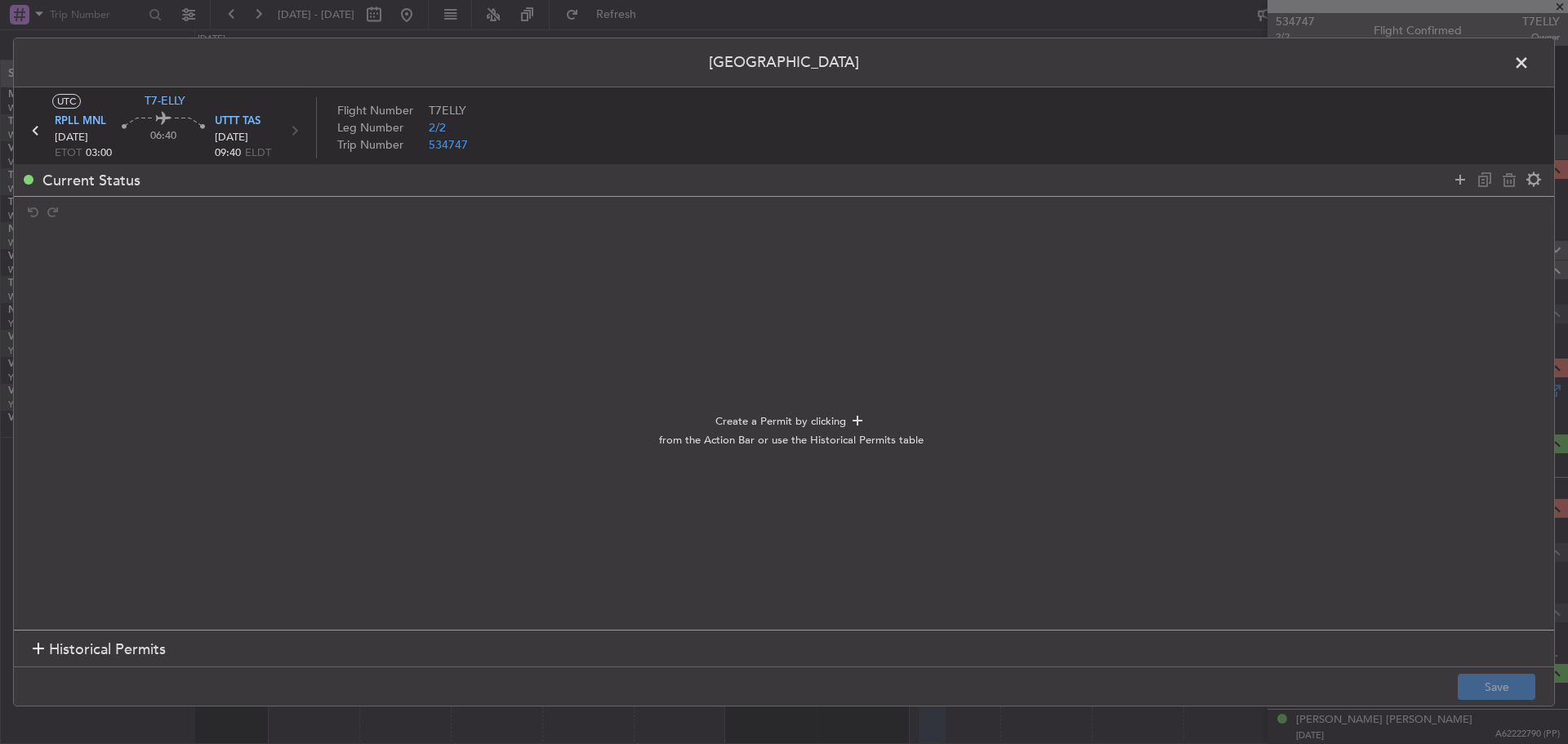
click at [83, 645] on span "Historical Permits" at bounding box center [107, 650] width 116 height 22
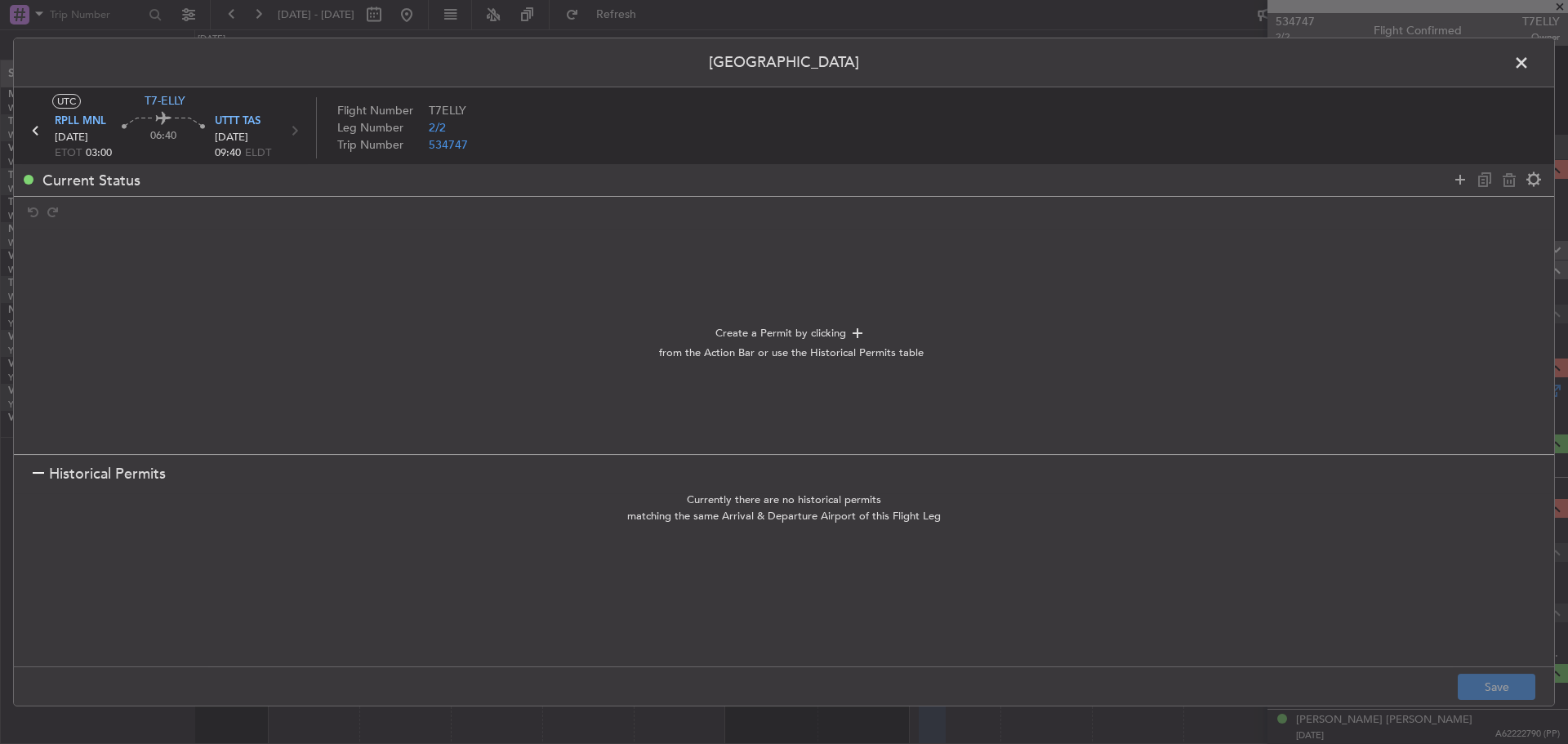
click at [1530, 69] on span at bounding box center [1530, 67] width 0 height 33
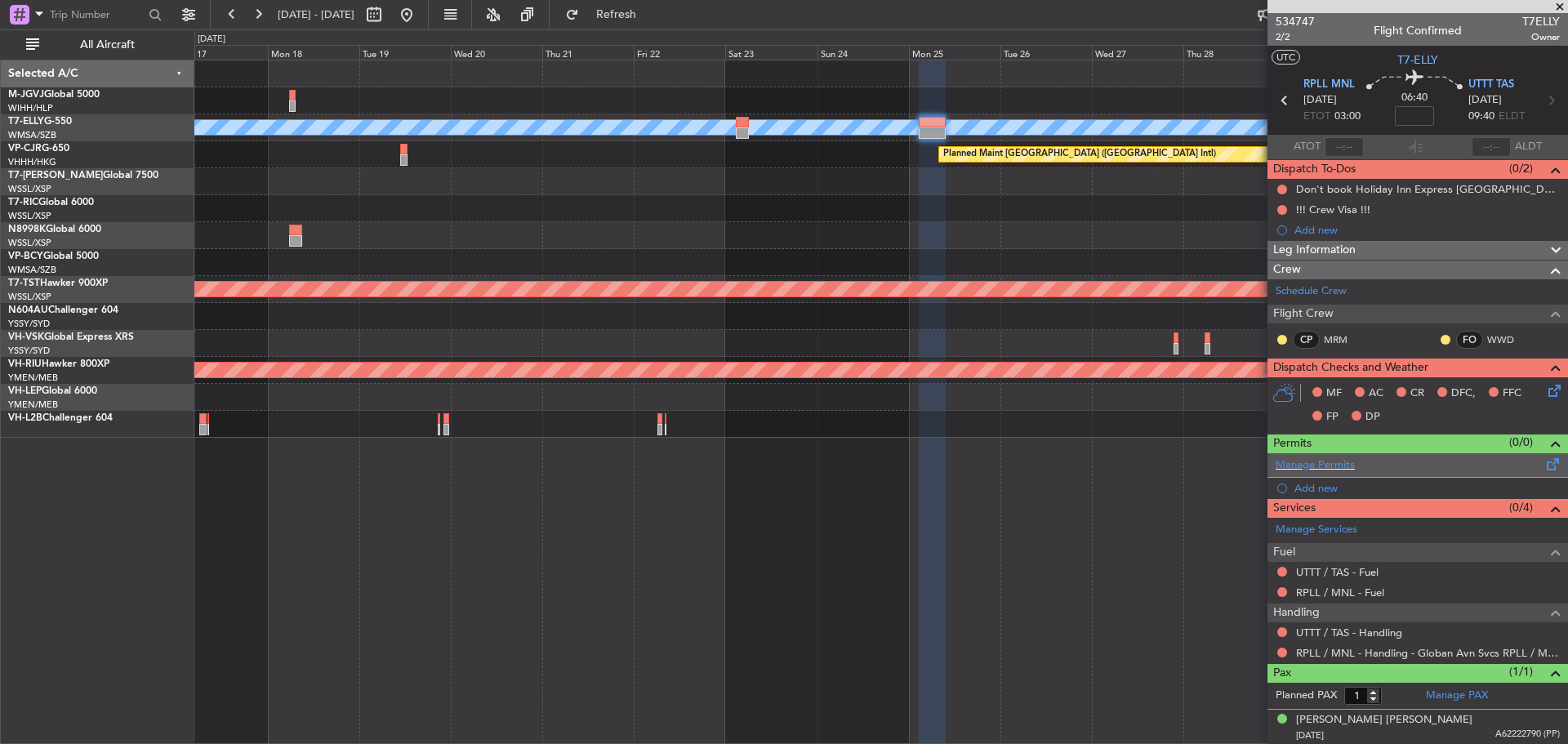
click at [1544, 463] on span at bounding box center [1554, 461] width 20 height 12
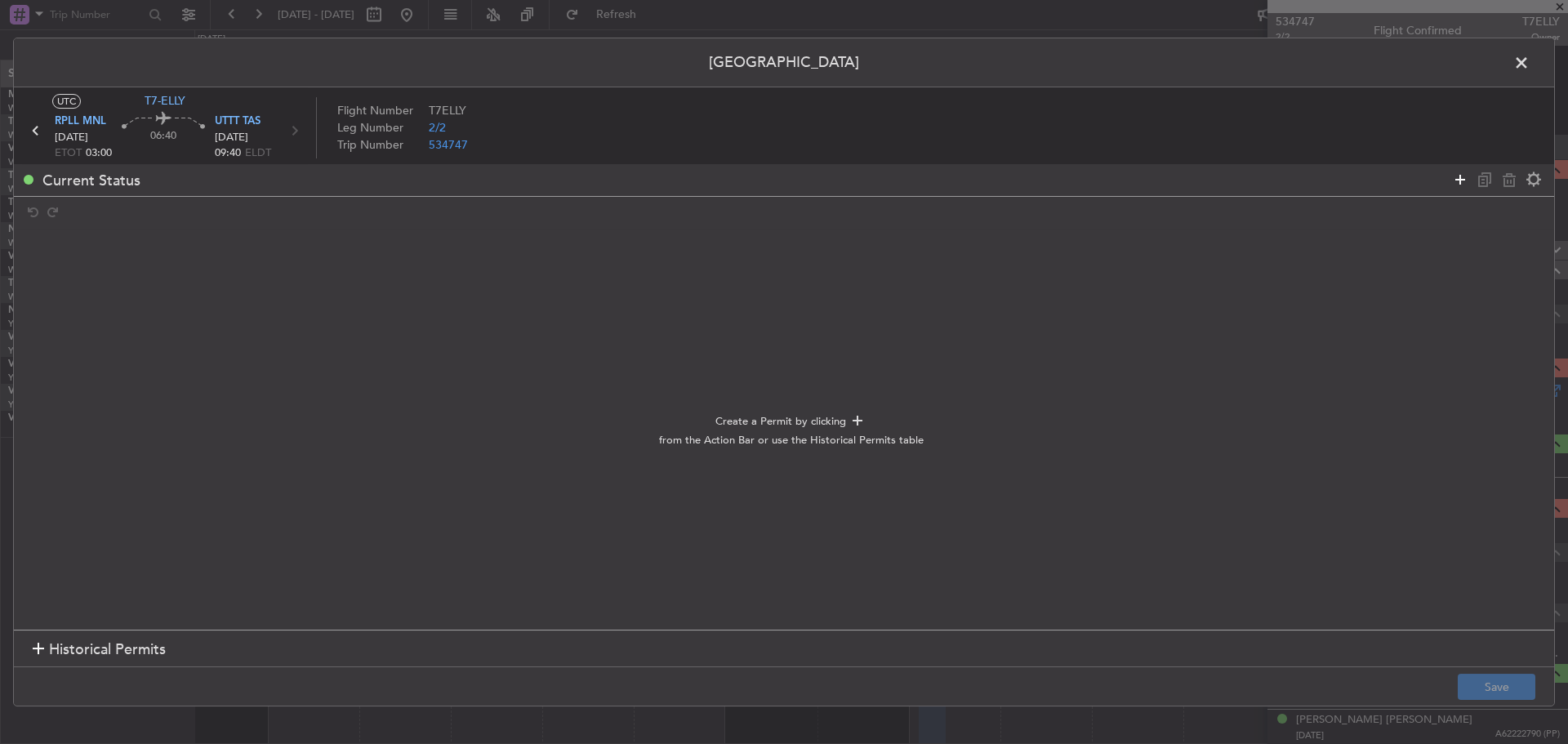
click at [1466, 180] on icon at bounding box center [1461, 180] width 20 height 20
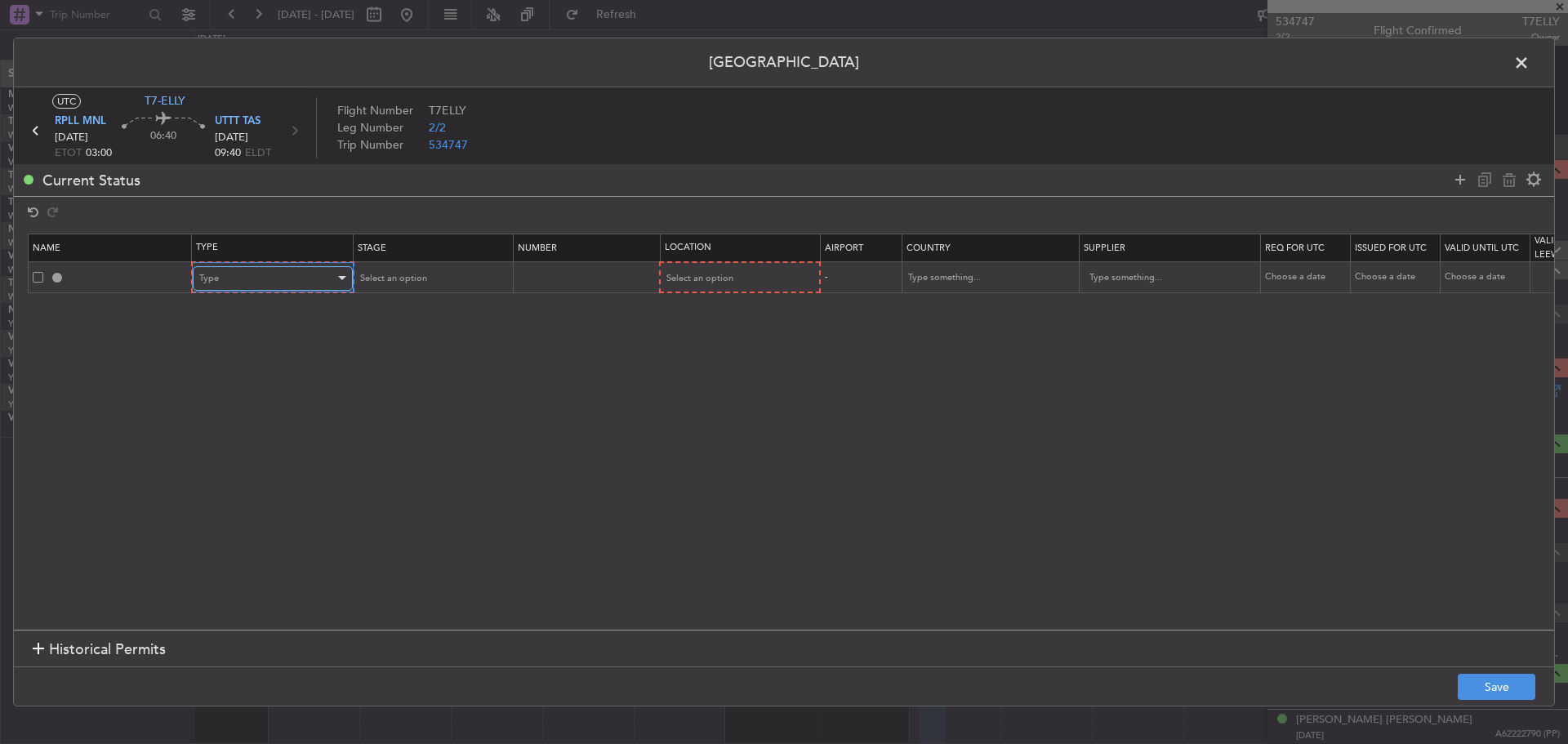
click at [321, 280] on div "Type" at bounding box center [267, 279] width 135 height 25
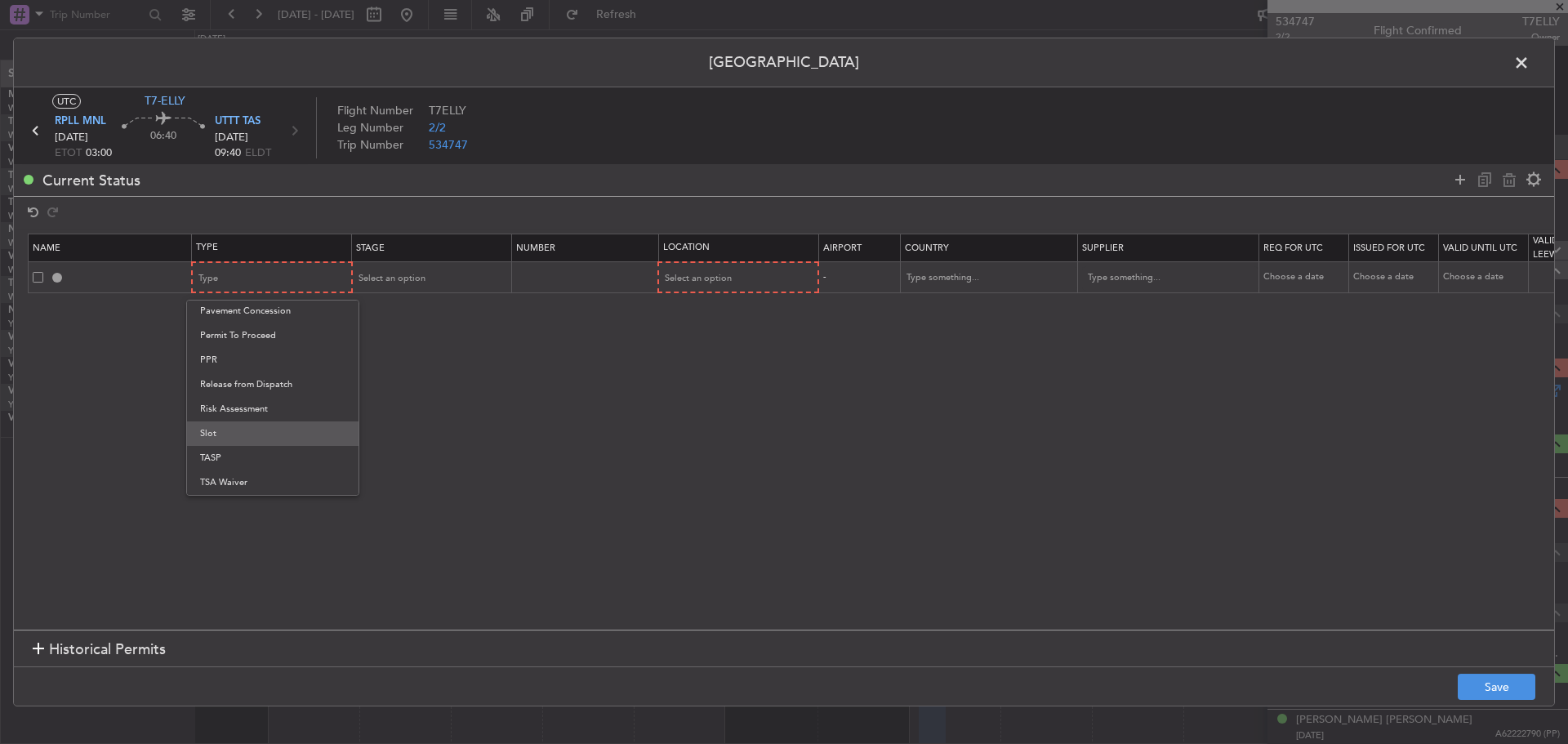
click at [258, 432] on span "Slot" at bounding box center [272, 434] width 145 height 25
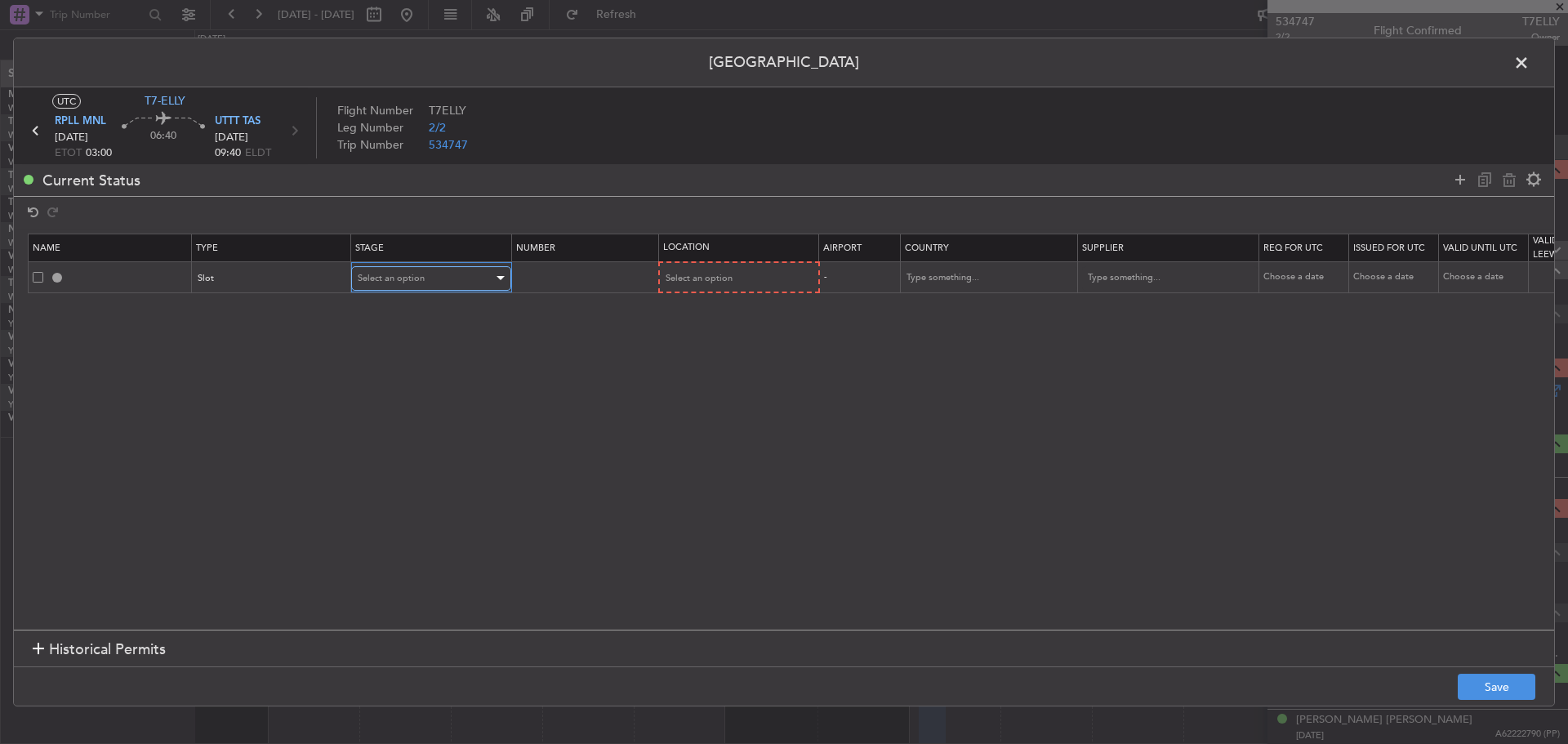
click at [382, 280] on span "Select an option" at bounding box center [391, 278] width 67 height 12
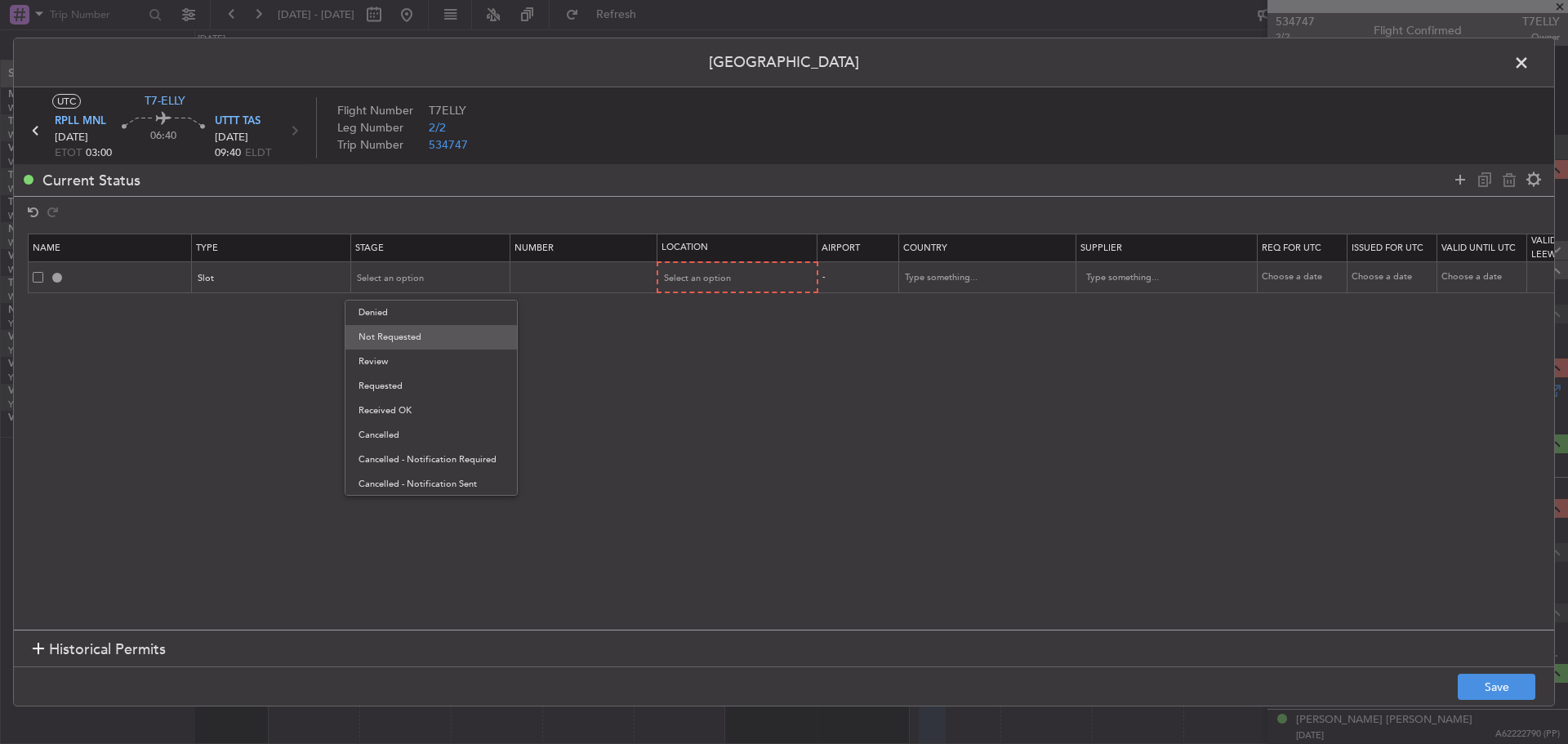
click at [406, 337] on span "Not Requested" at bounding box center [431, 337] width 145 height 25
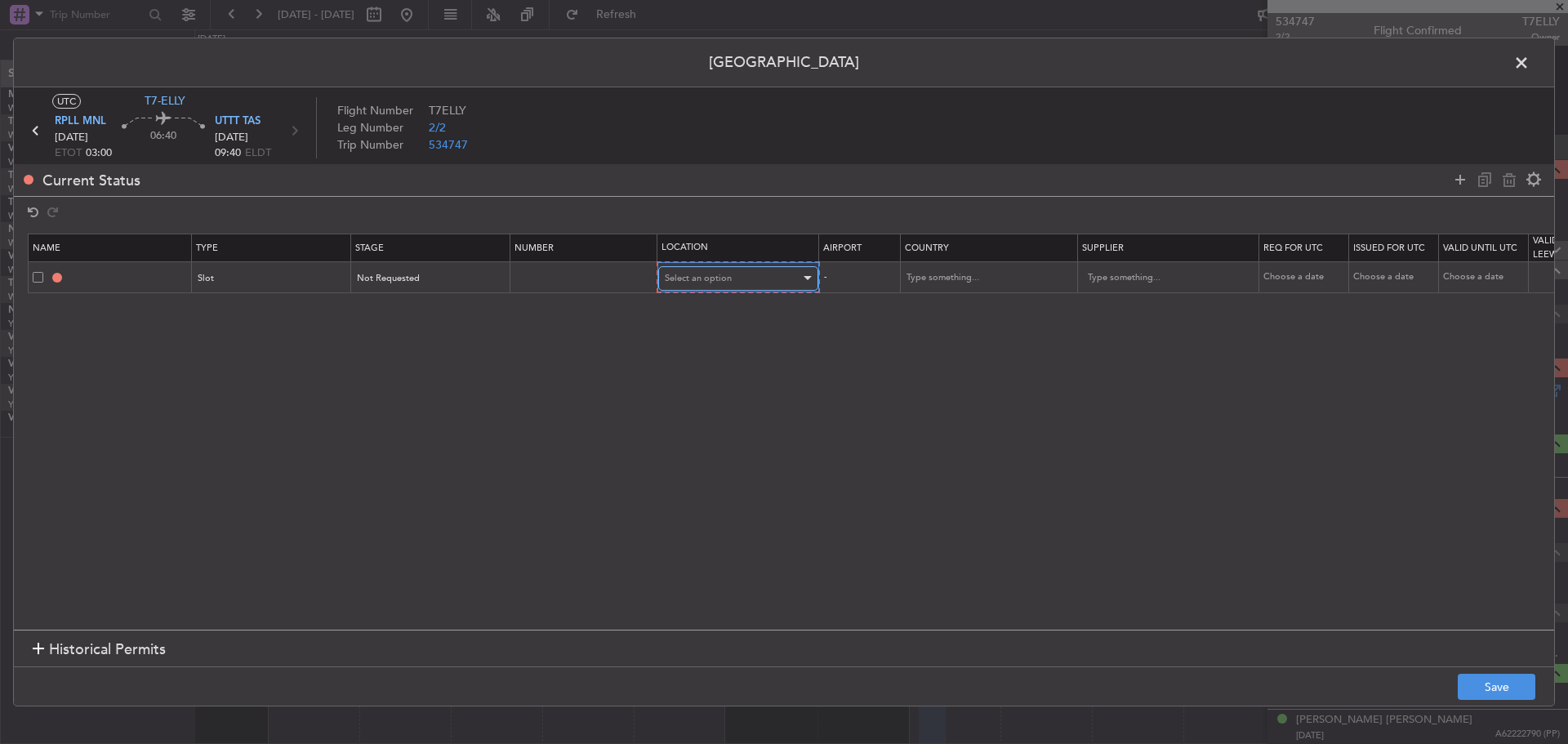
click at [693, 280] on span "Select an option" at bounding box center [699, 278] width 67 height 12
click at [706, 311] on span "Departure" at bounding box center [738, 313] width 145 height 25
click at [1456, 179] on icon at bounding box center [1461, 180] width 20 height 20
click at [226, 307] on div "Type" at bounding box center [267, 309] width 135 height 25
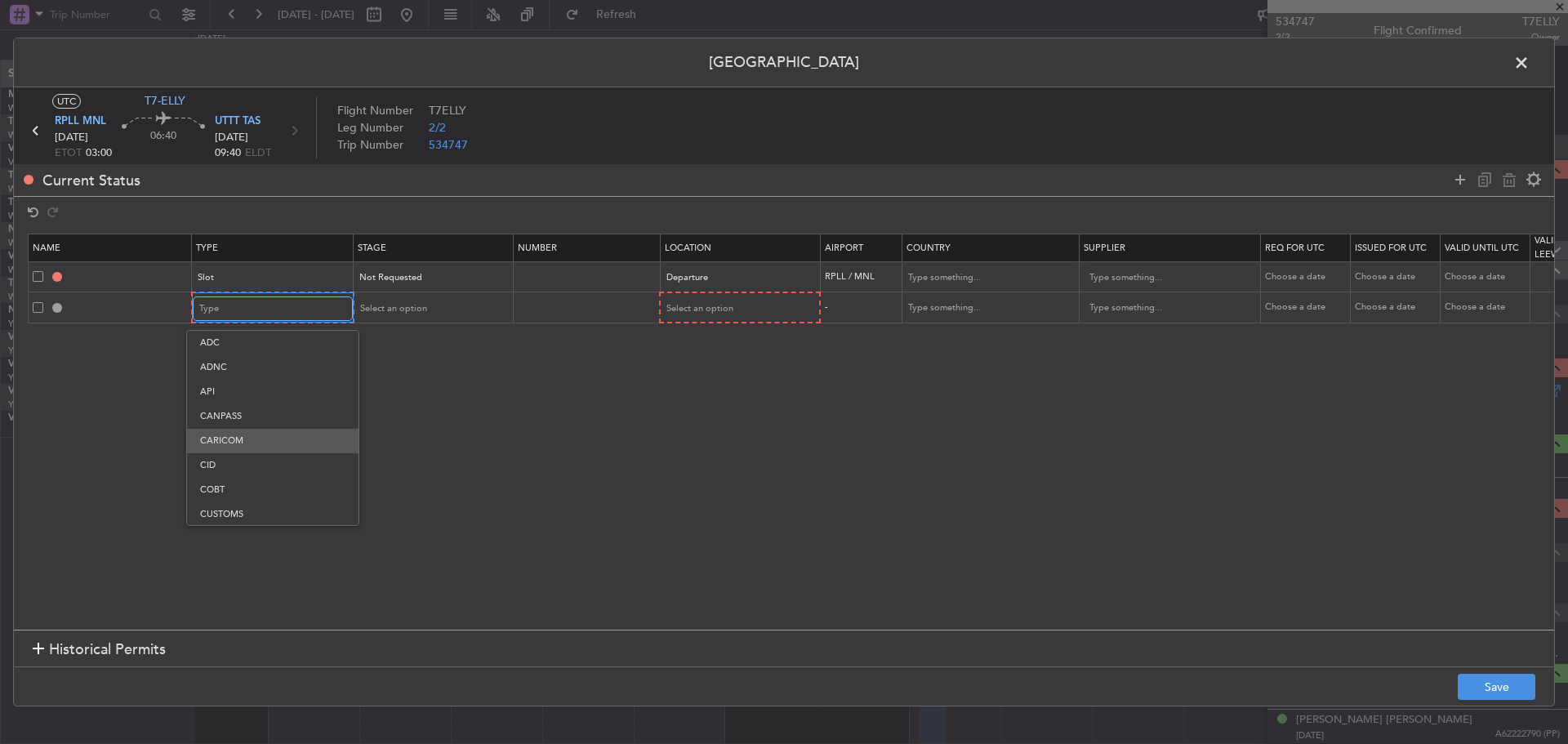
scroll to position [34, 0]
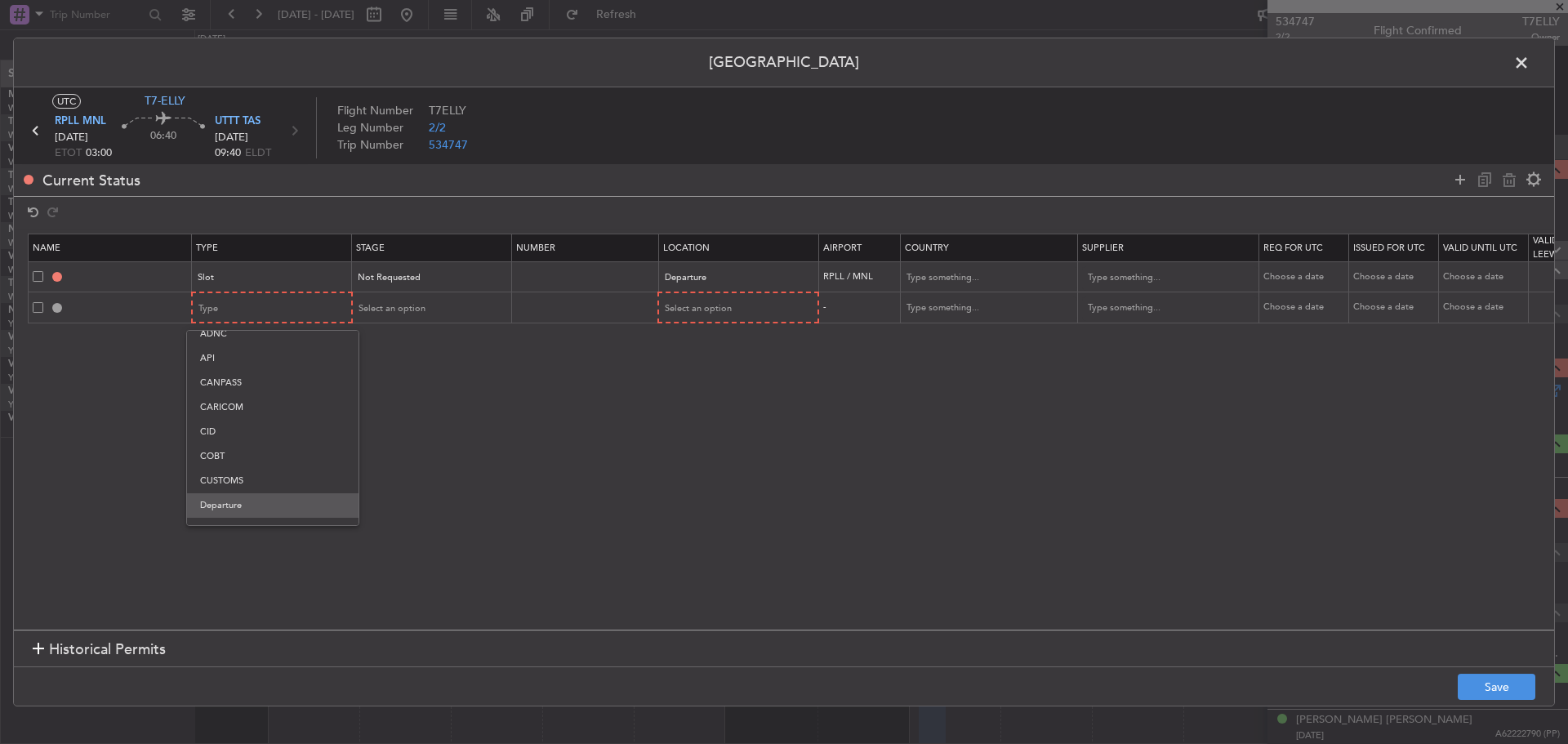
click at [236, 500] on span "Departure" at bounding box center [272, 506] width 145 height 25
click at [417, 309] on span "Select an option" at bounding box center [391, 308] width 67 height 12
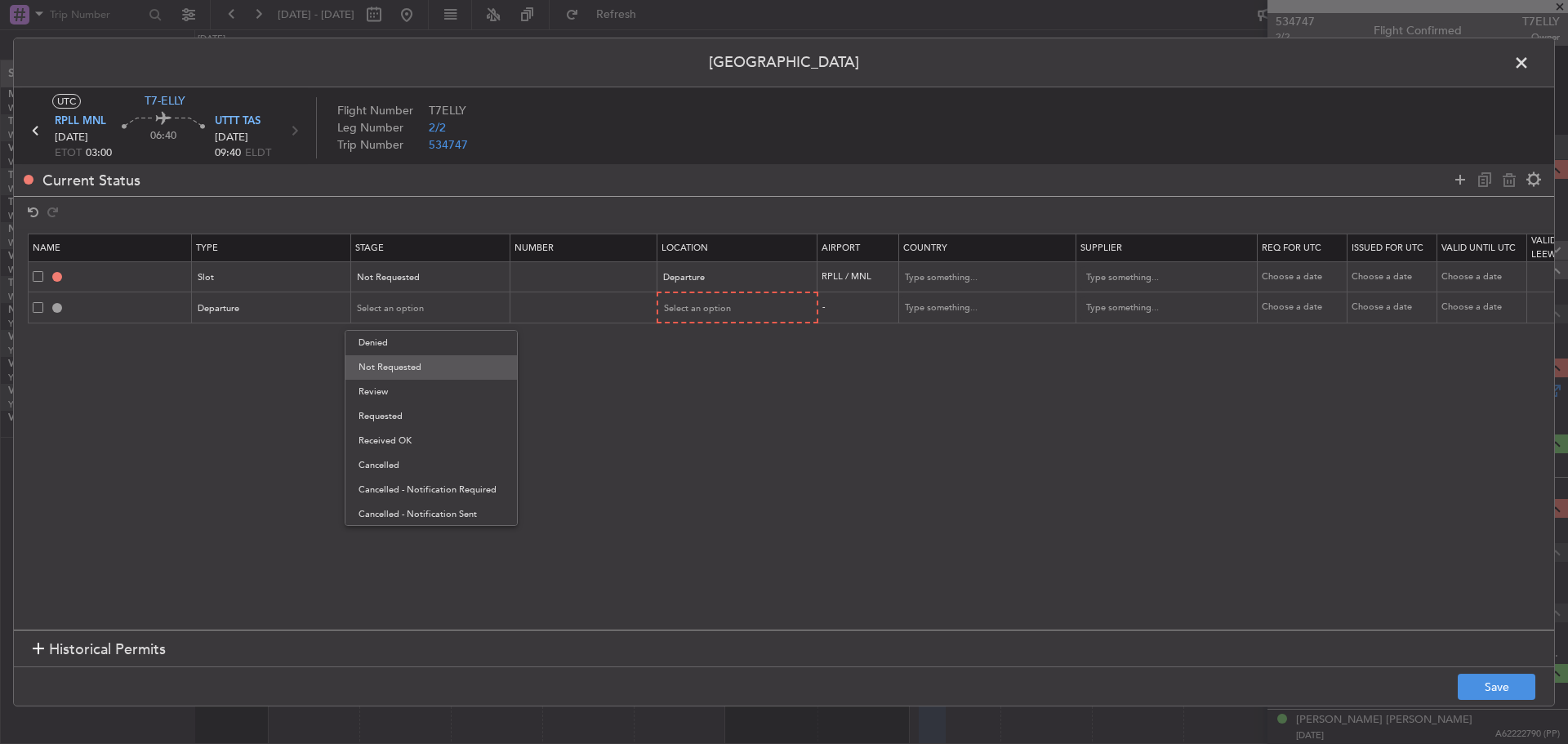
click at [415, 362] on span "Not Requested" at bounding box center [431, 367] width 145 height 25
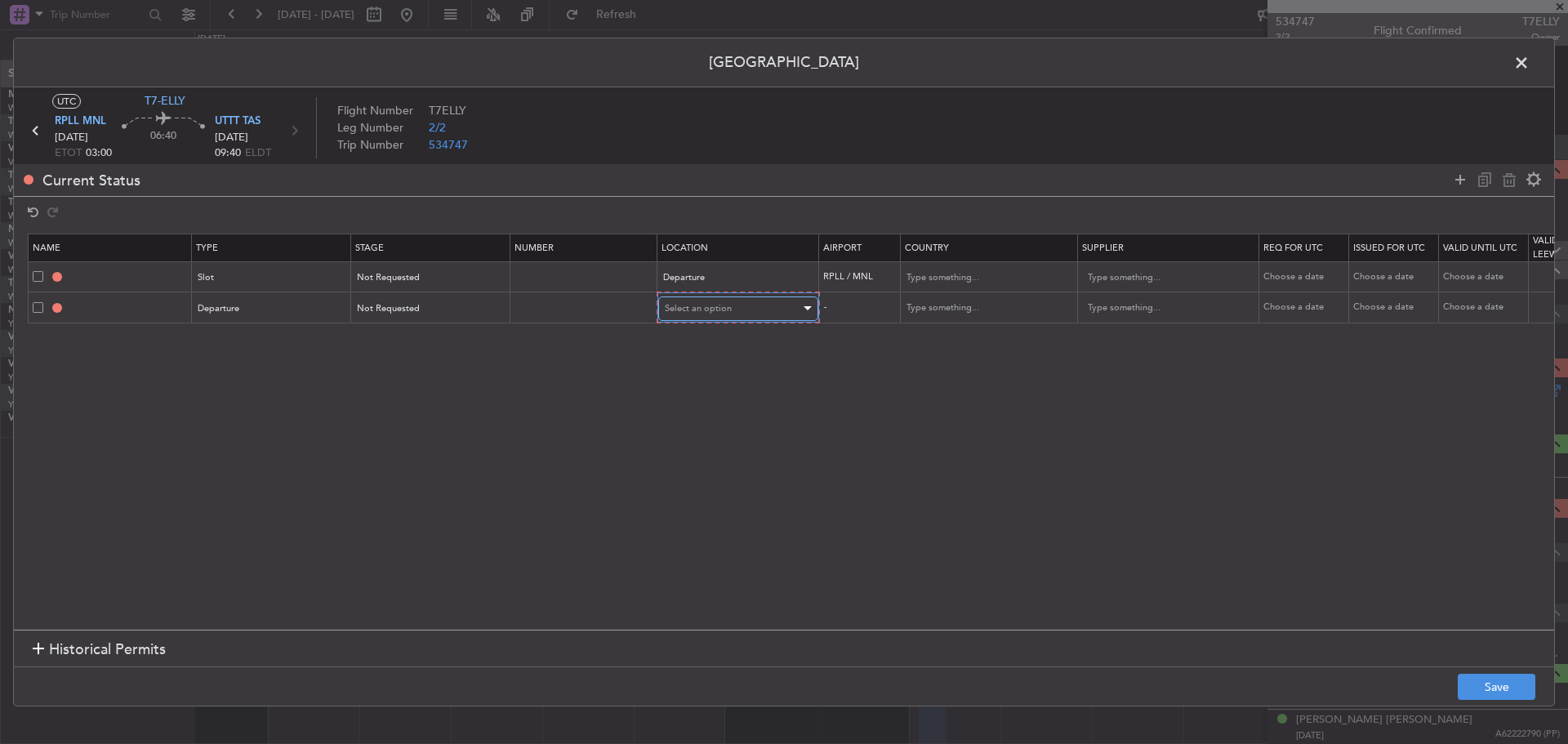
click at [720, 309] on span "Select an option" at bounding box center [699, 308] width 67 height 12
click at [737, 344] on span "Departure" at bounding box center [738, 343] width 145 height 25
click at [1491, 693] on button "Save" at bounding box center [1497, 687] width 78 height 26
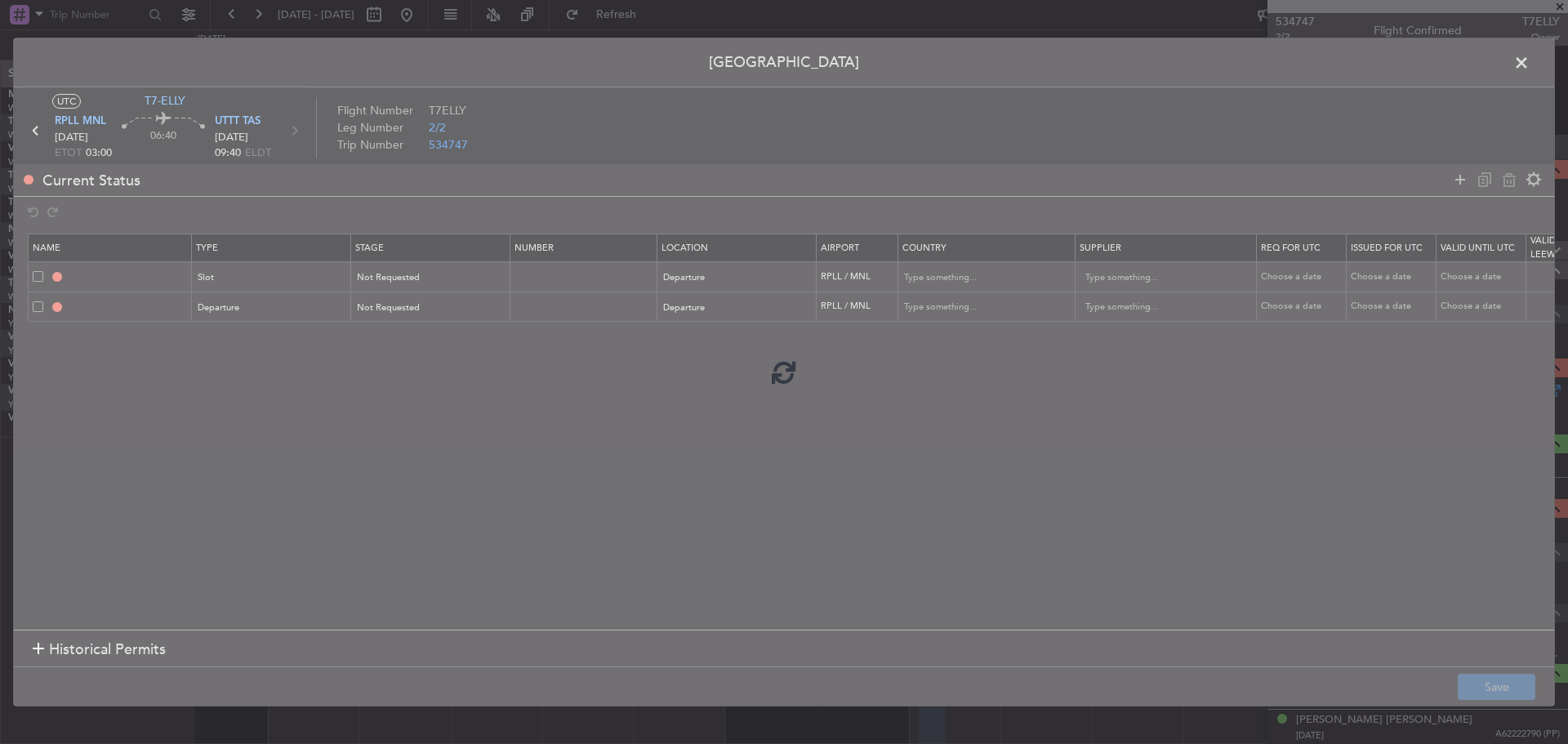
type input "RPLL DEP SLOT"
type input "Philippines"
type input "NNN"
type input "DEPARTURE"
type input "Philippines"
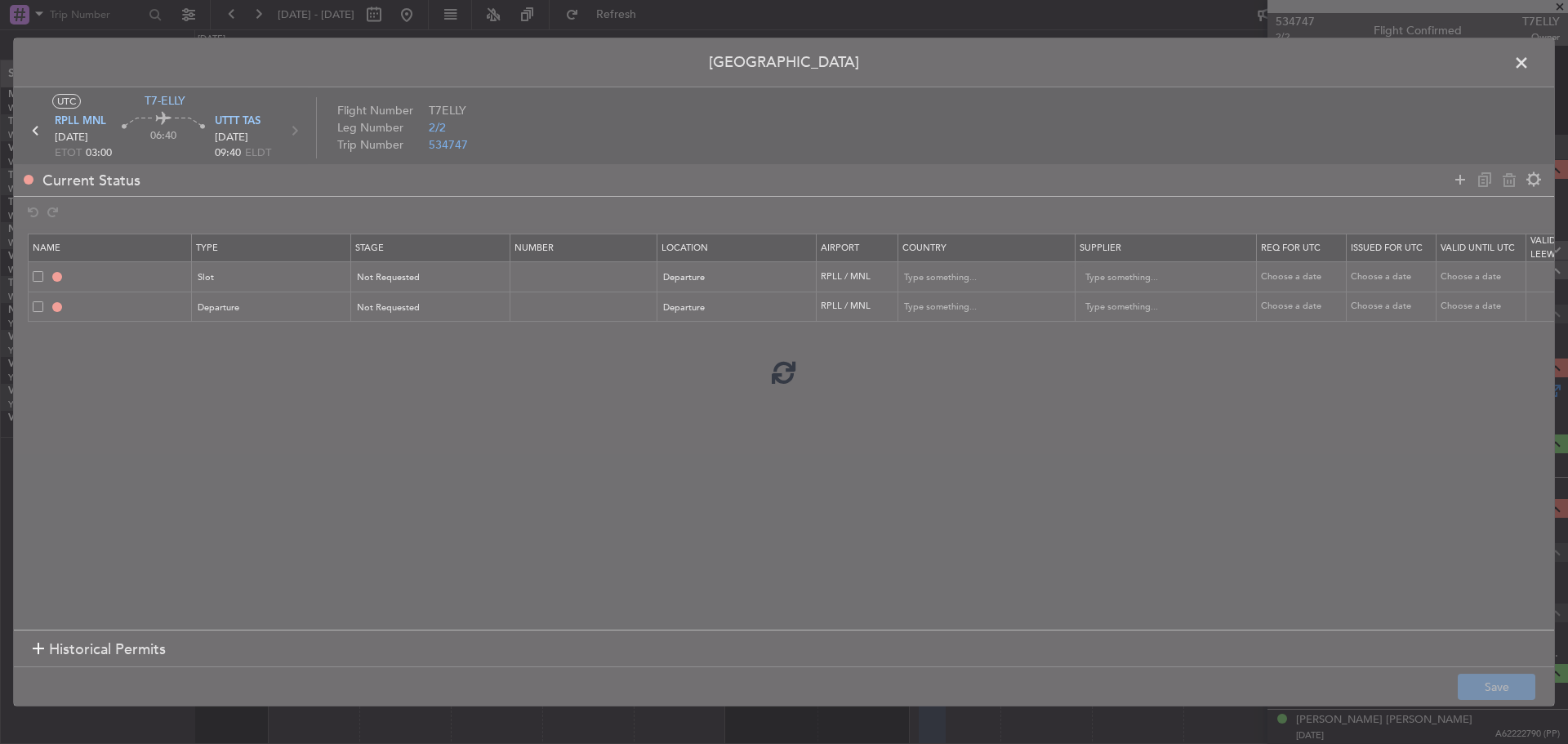
type input "NNN"
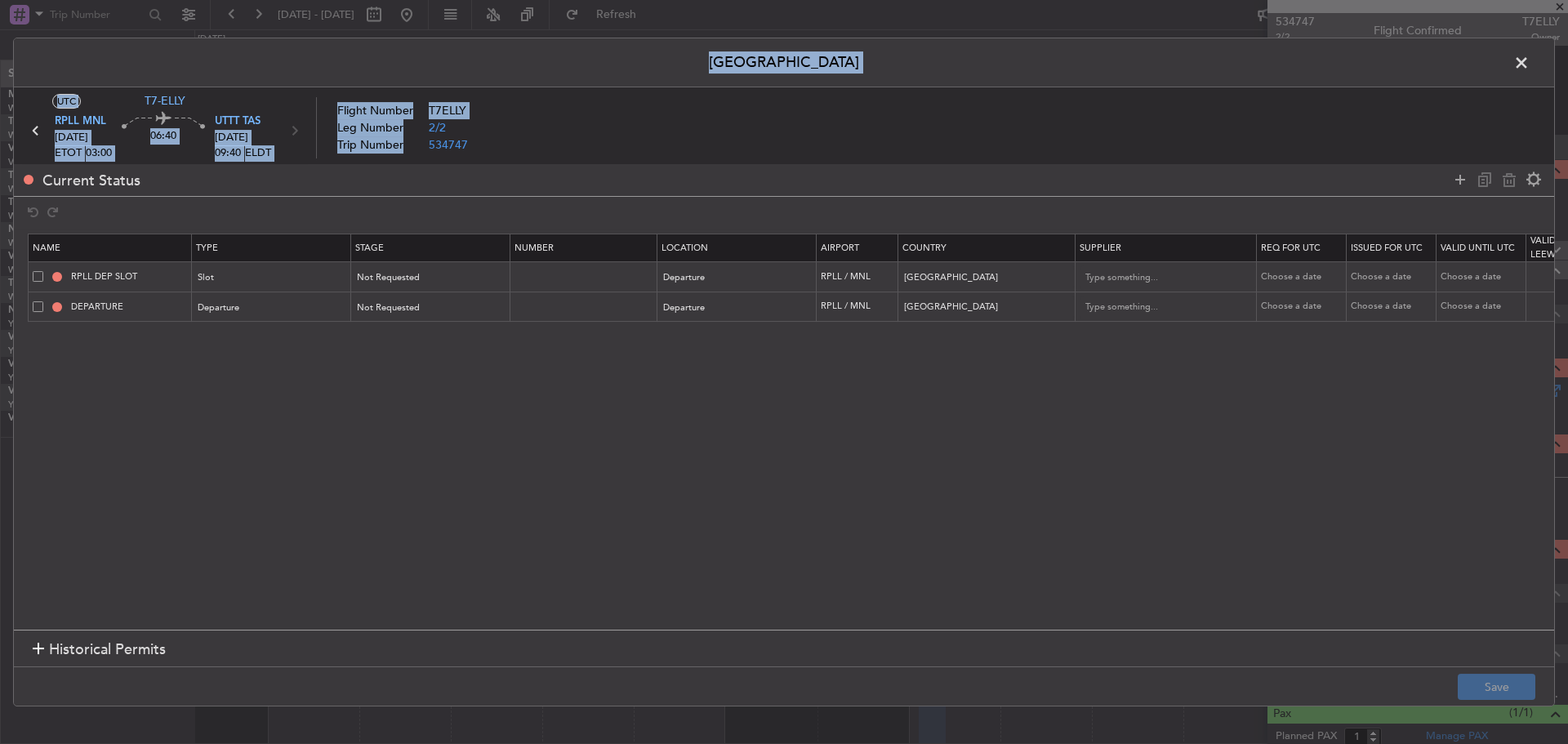
drag, startPoint x: 1518, startPoint y: 62, endPoint x: 1269, endPoint y: 167, distance: 270.2
click at [1269, 167] on div "Permit Center UTC T7-ELLY RPLL MNL 25/08/2025 ETOT 03:00 06:40 UTTT TAS 25/08/2…" at bounding box center [784, 372] width 1543 height 670
click at [1085, 183] on div "Current Status" at bounding box center [784, 180] width 1541 height 32
click at [296, 470] on section "Name Type Stage Number Location Airport Country Supplier Req For Utc Issued For…" at bounding box center [784, 430] width 1541 height 400
click at [36, 130] on icon at bounding box center [36, 130] width 21 height 21
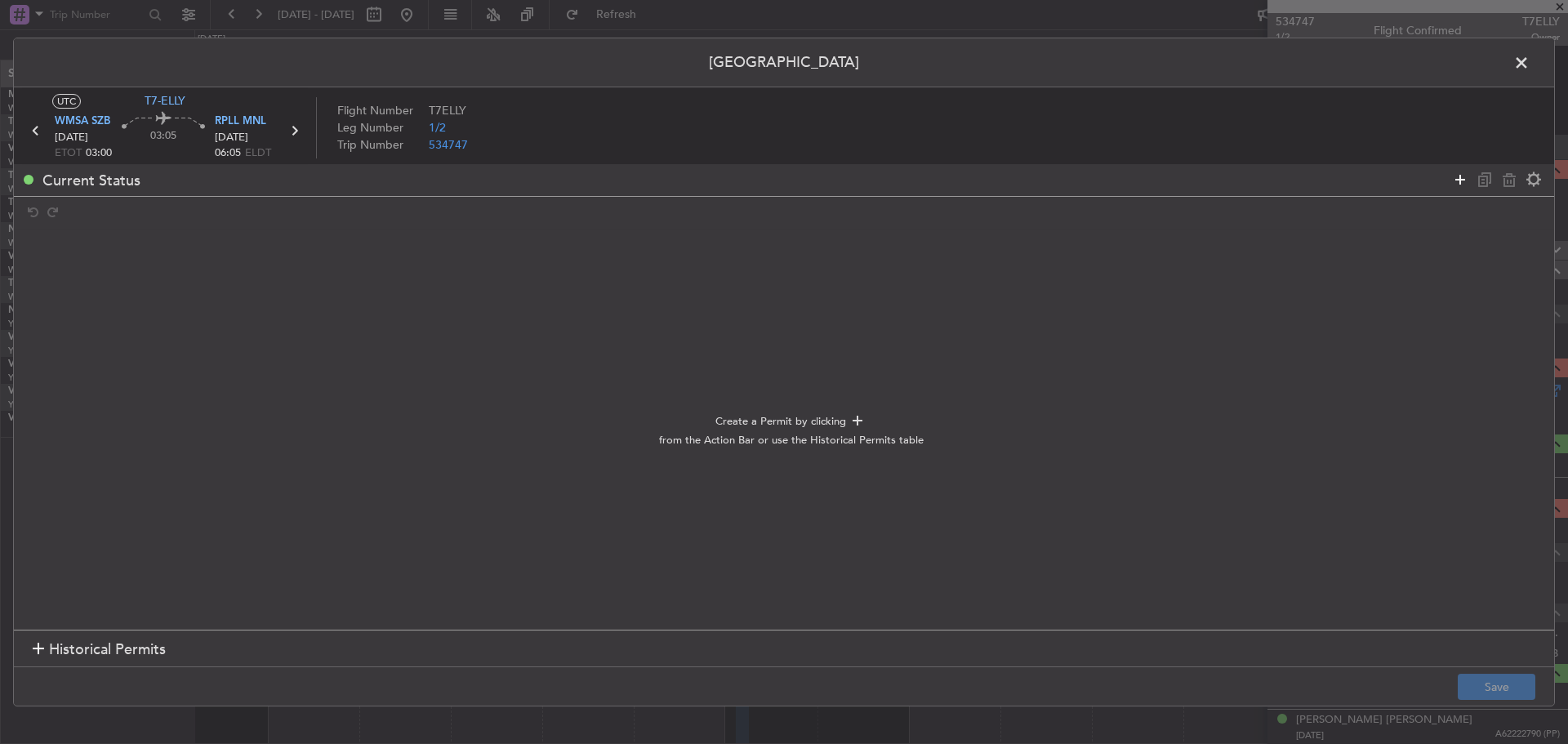
click at [1457, 177] on icon at bounding box center [1461, 180] width 20 height 20
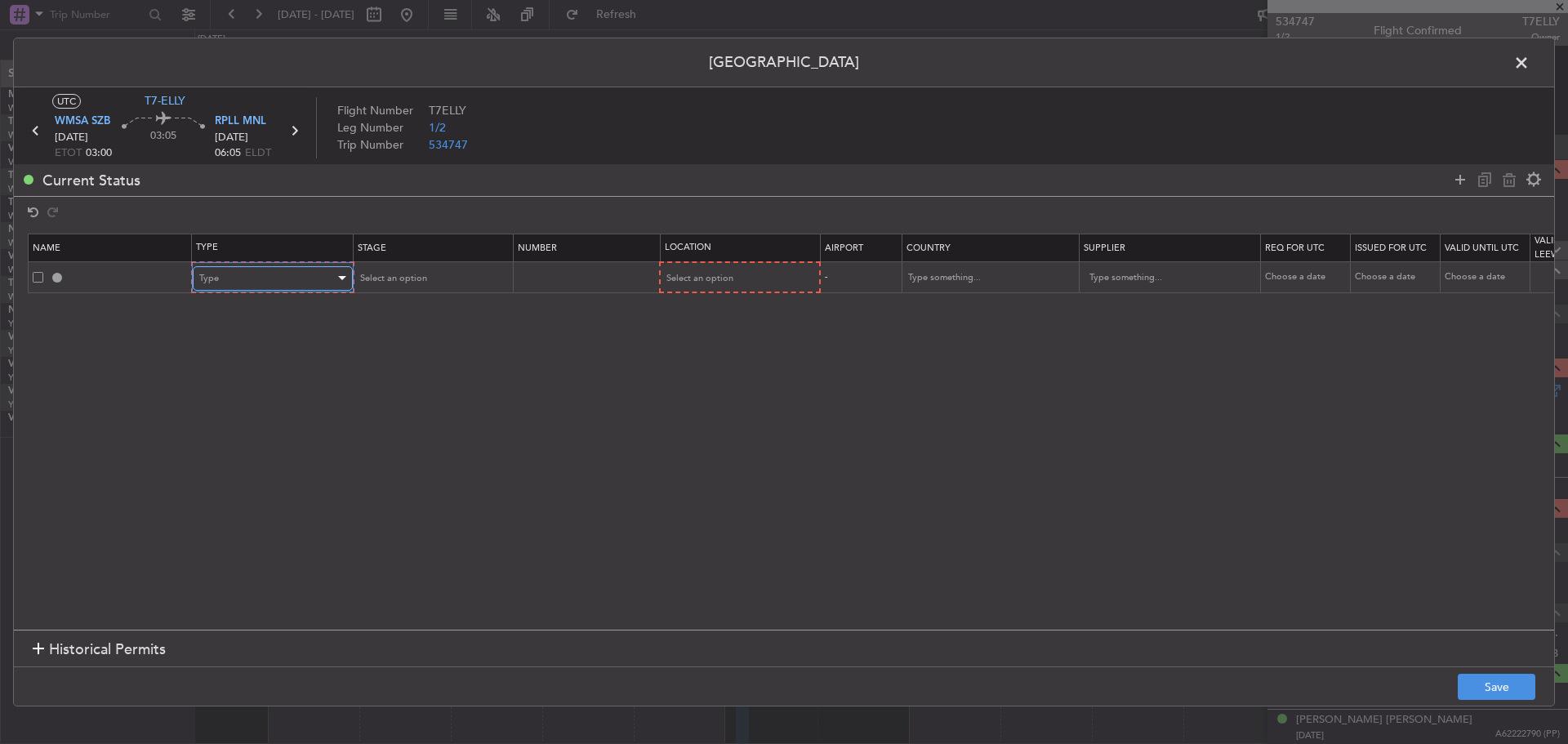
click at [290, 283] on div "Type" at bounding box center [267, 279] width 135 height 25
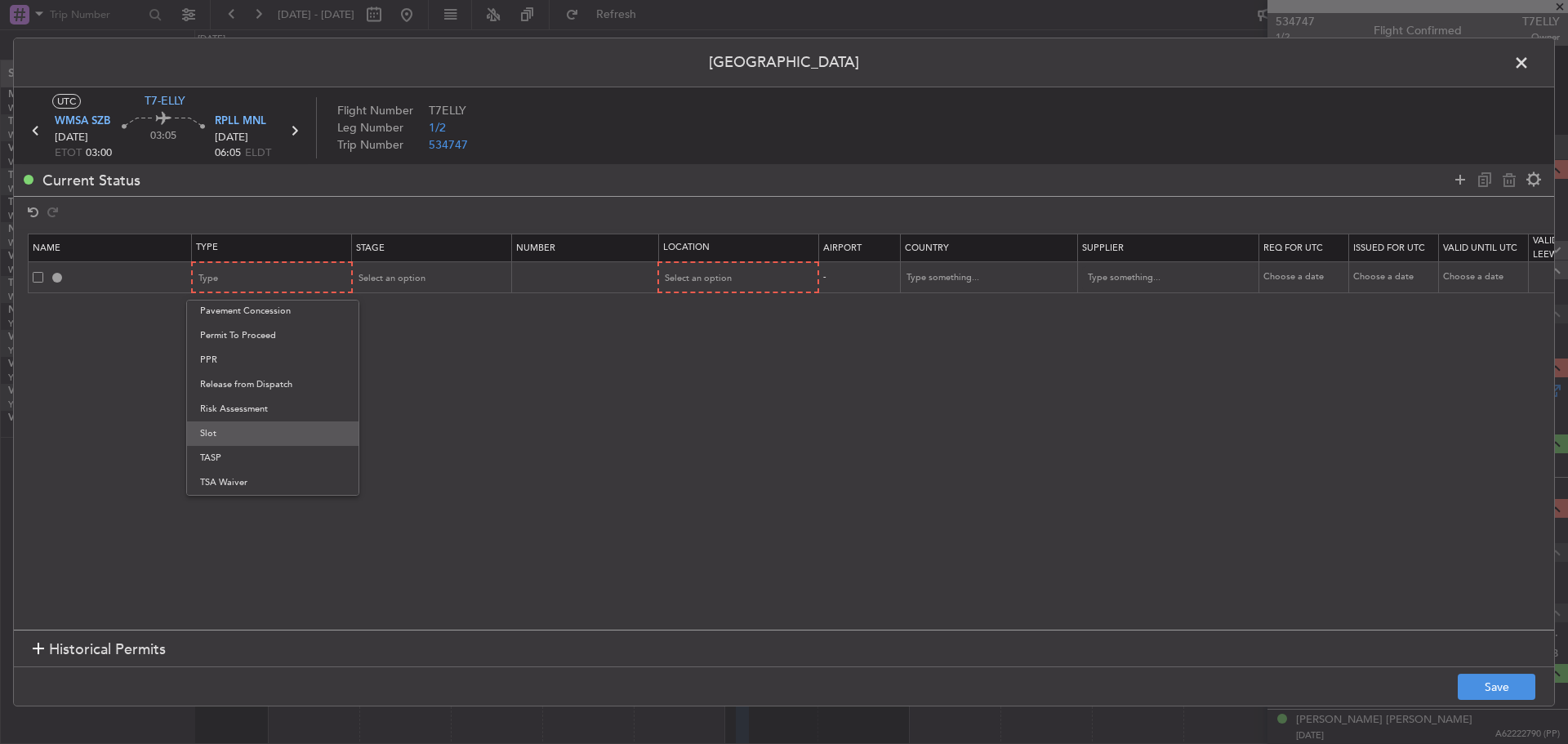
click at [260, 438] on span "Slot" at bounding box center [272, 434] width 145 height 25
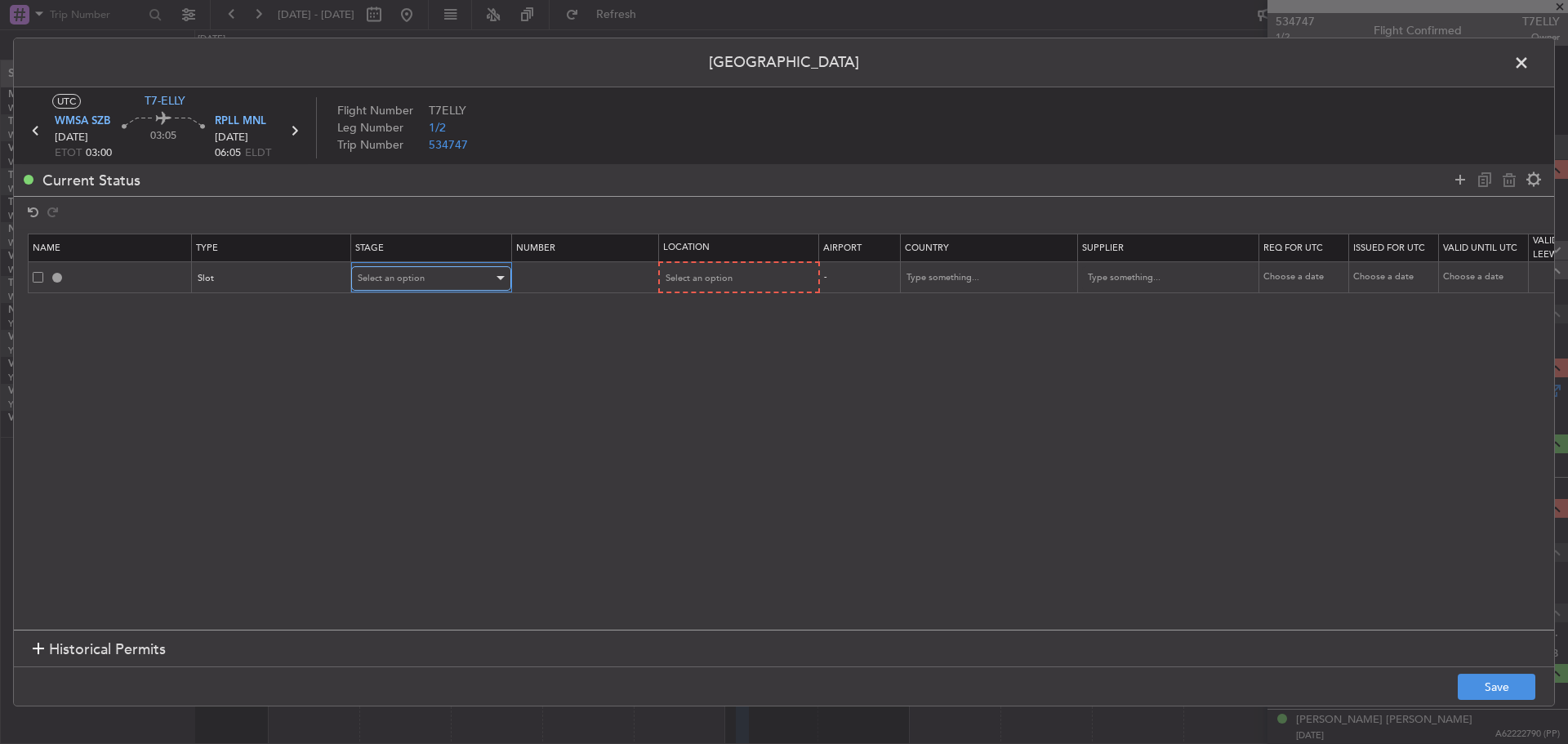
click at [405, 285] on div "Select an option" at bounding box center [425, 279] width 135 height 25
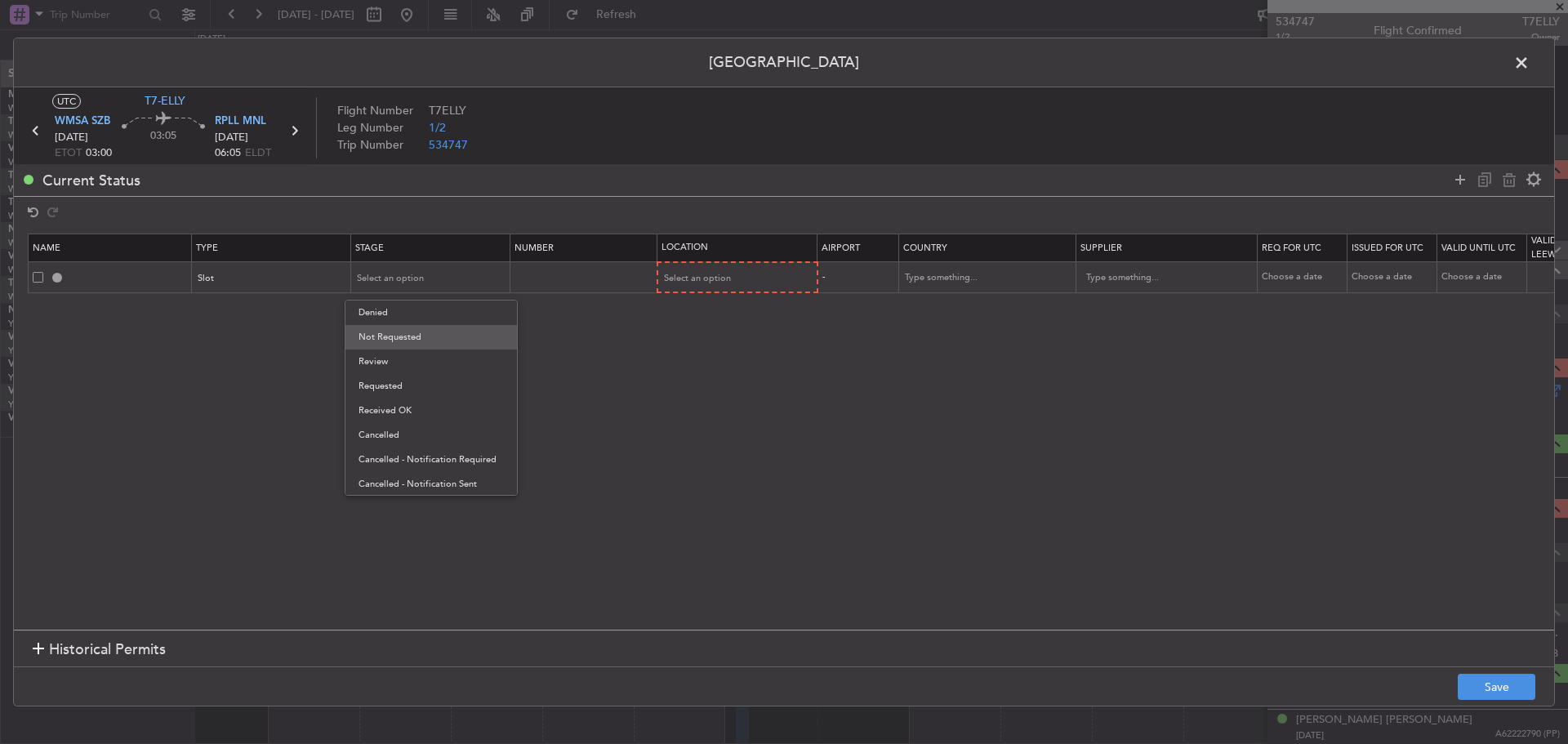
click at [407, 331] on span "Not Requested" at bounding box center [431, 337] width 145 height 25
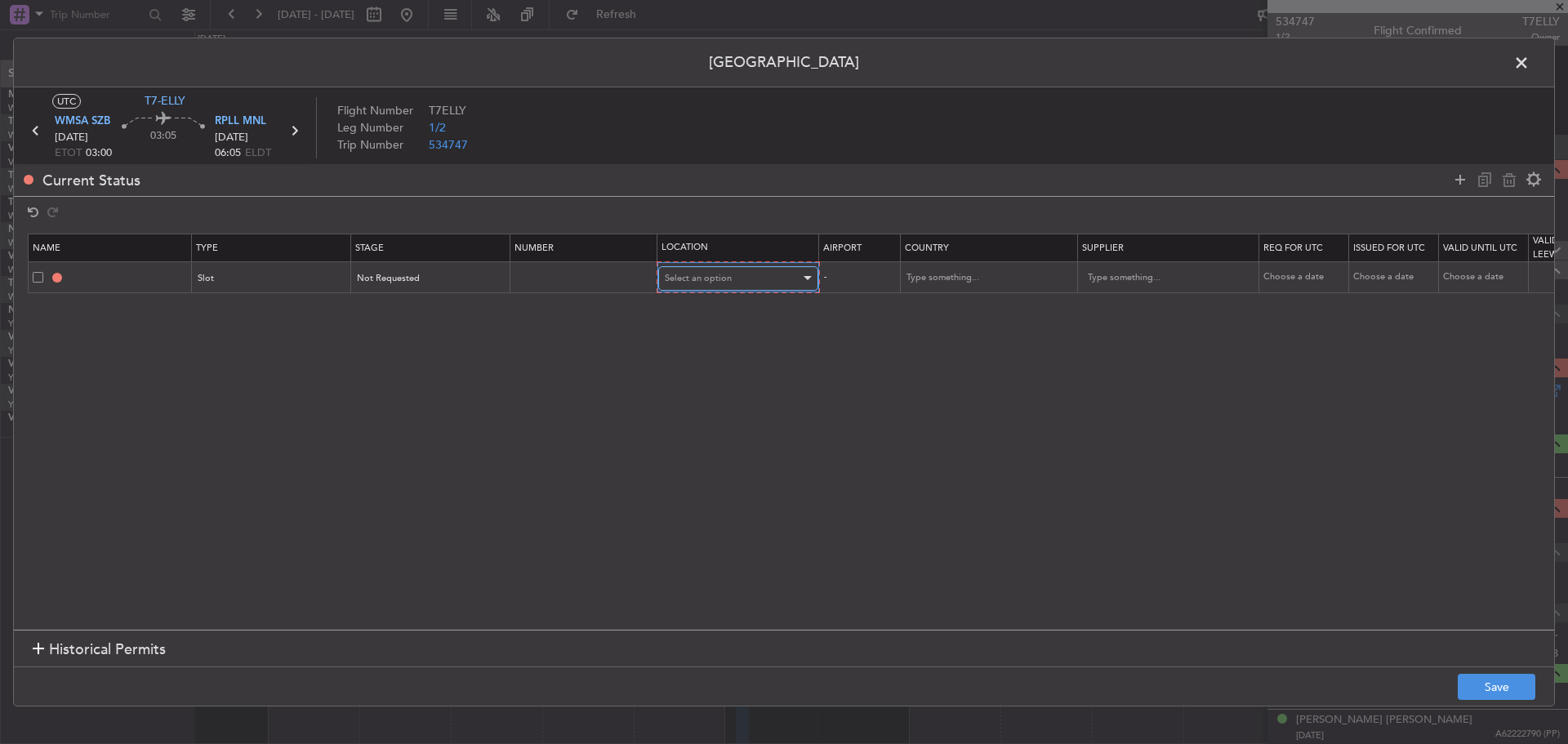
click at [719, 276] on span "Select an option" at bounding box center [699, 278] width 67 height 12
click at [729, 366] on span "Arrival" at bounding box center [738, 362] width 145 height 25
click at [1465, 187] on icon at bounding box center [1461, 180] width 20 height 20
click at [305, 312] on div "Type" at bounding box center [267, 309] width 135 height 25
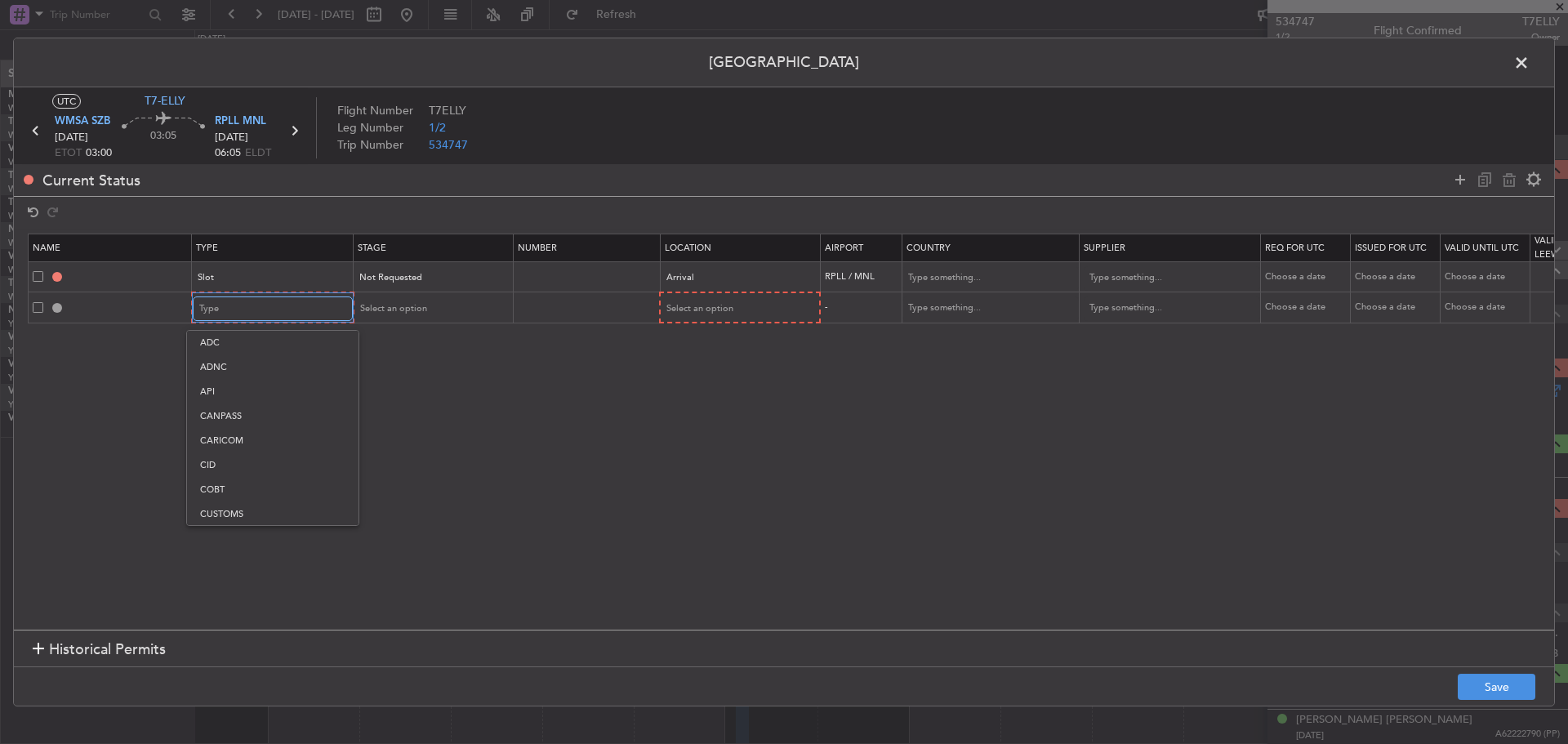
scroll to position [249, 0]
click at [262, 491] on span "Landing" at bounding box center [272, 486] width 145 height 25
click at [390, 308] on span "Select an option" at bounding box center [391, 308] width 67 height 12
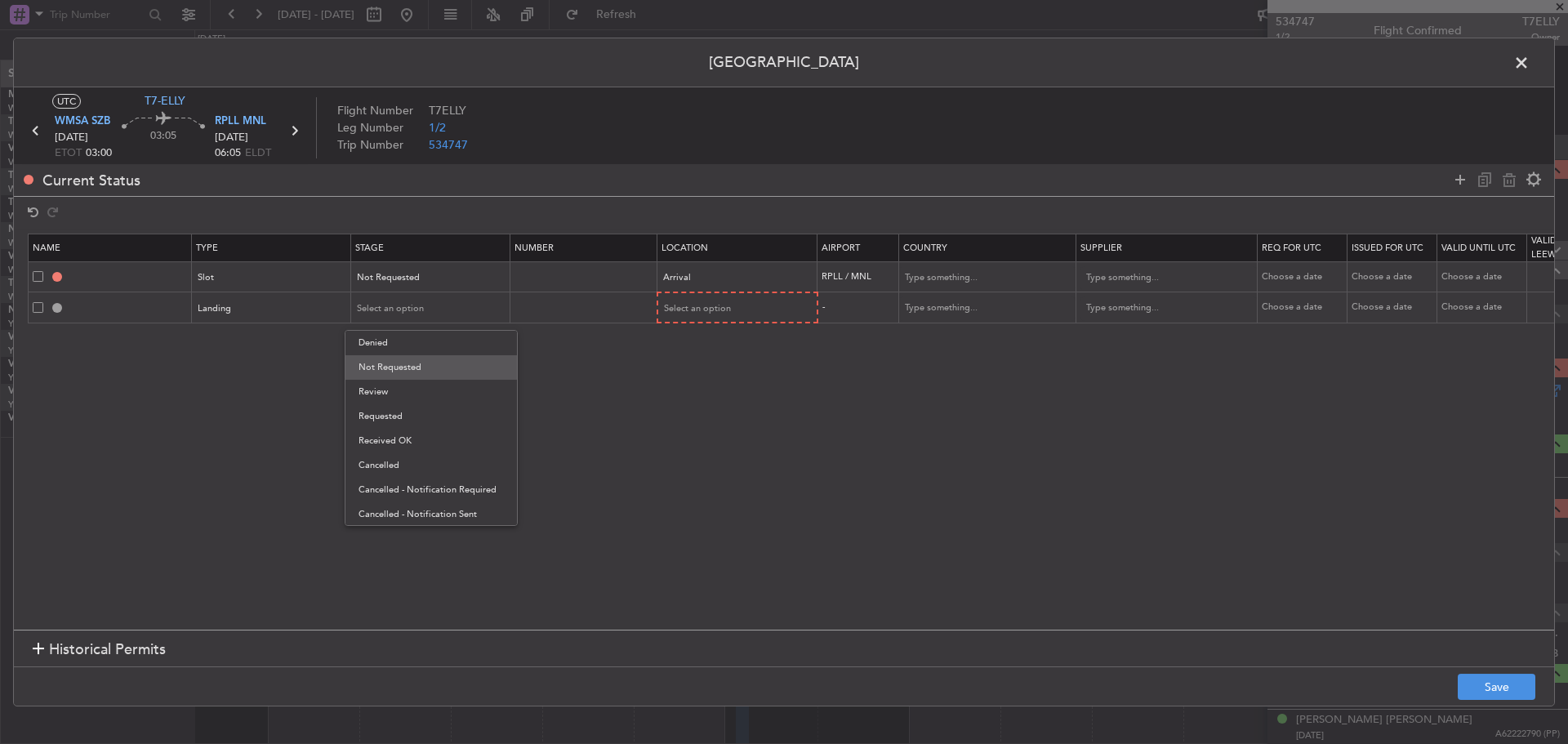
click at [376, 362] on span "Not Requested" at bounding box center [431, 367] width 145 height 25
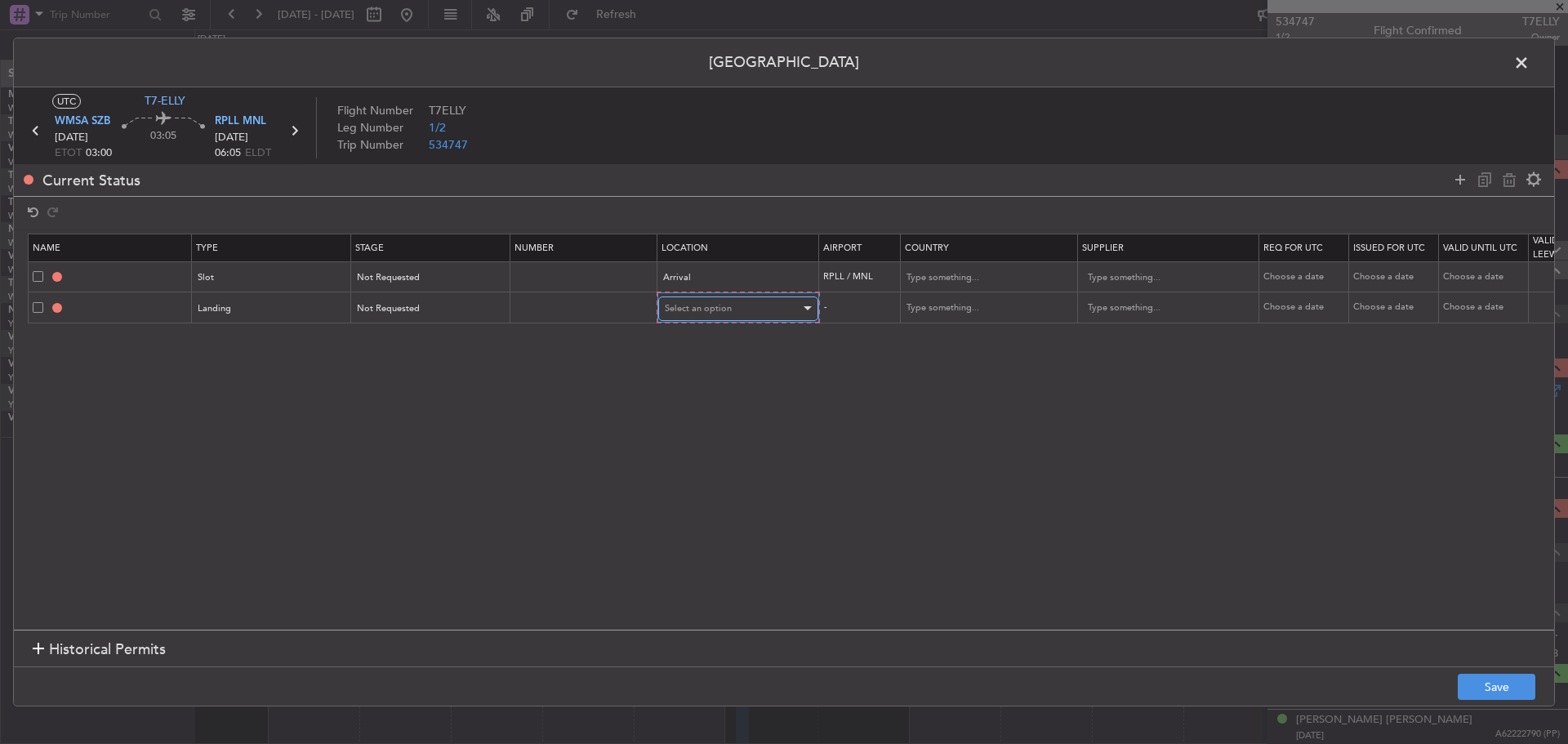
click at [677, 308] on span "Select an option" at bounding box center [699, 308] width 67 height 12
click at [685, 395] on span "Arrival" at bounding box center [738, 392] width 145 height 25
click at [1486, 682] on button "Save" at bounding box center [1497, 687] width 78 height 26
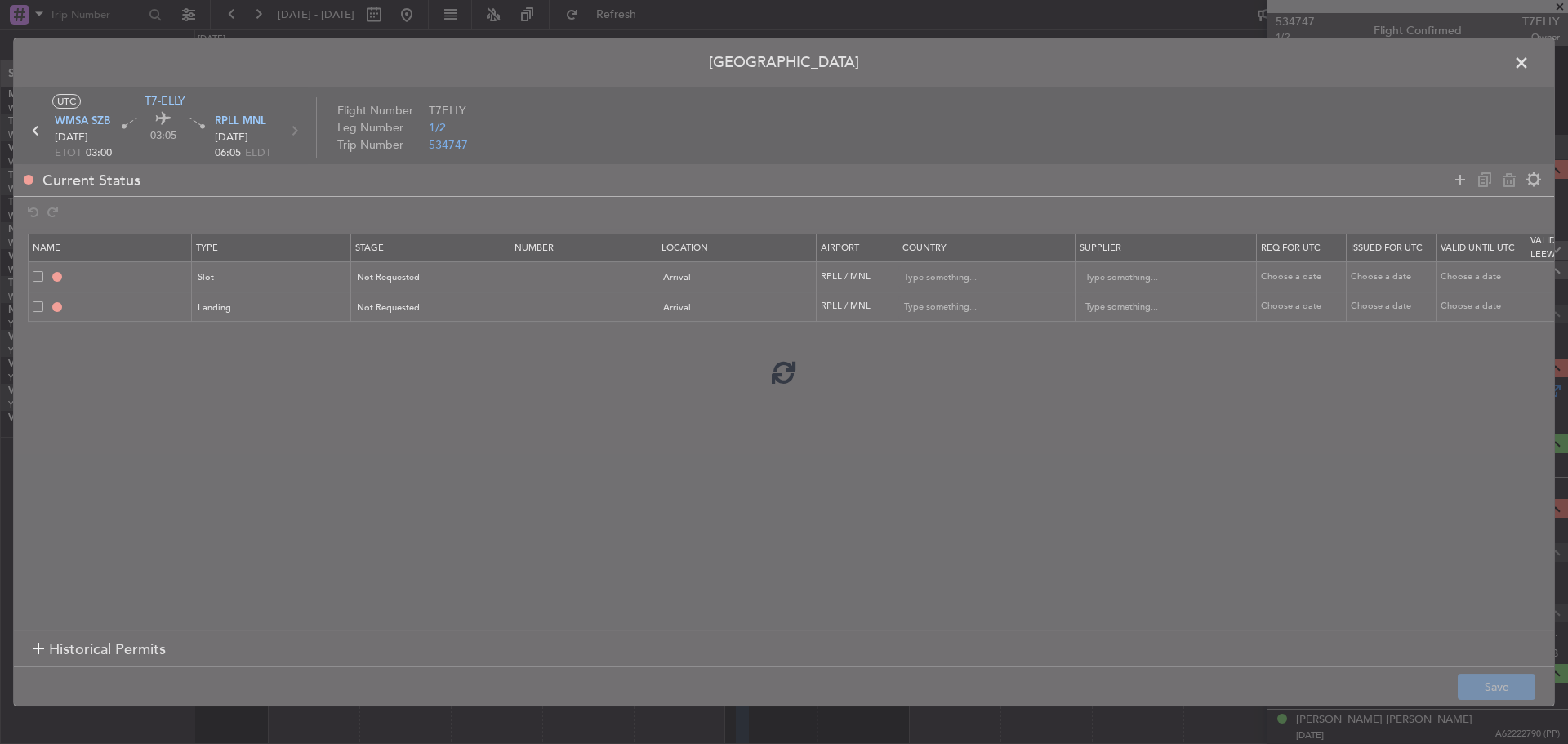
type input "RPLL ARR SLOT"
type input "Philippines"
type input "NNN"
type input "RPLL LDG"
type input "Philippines"
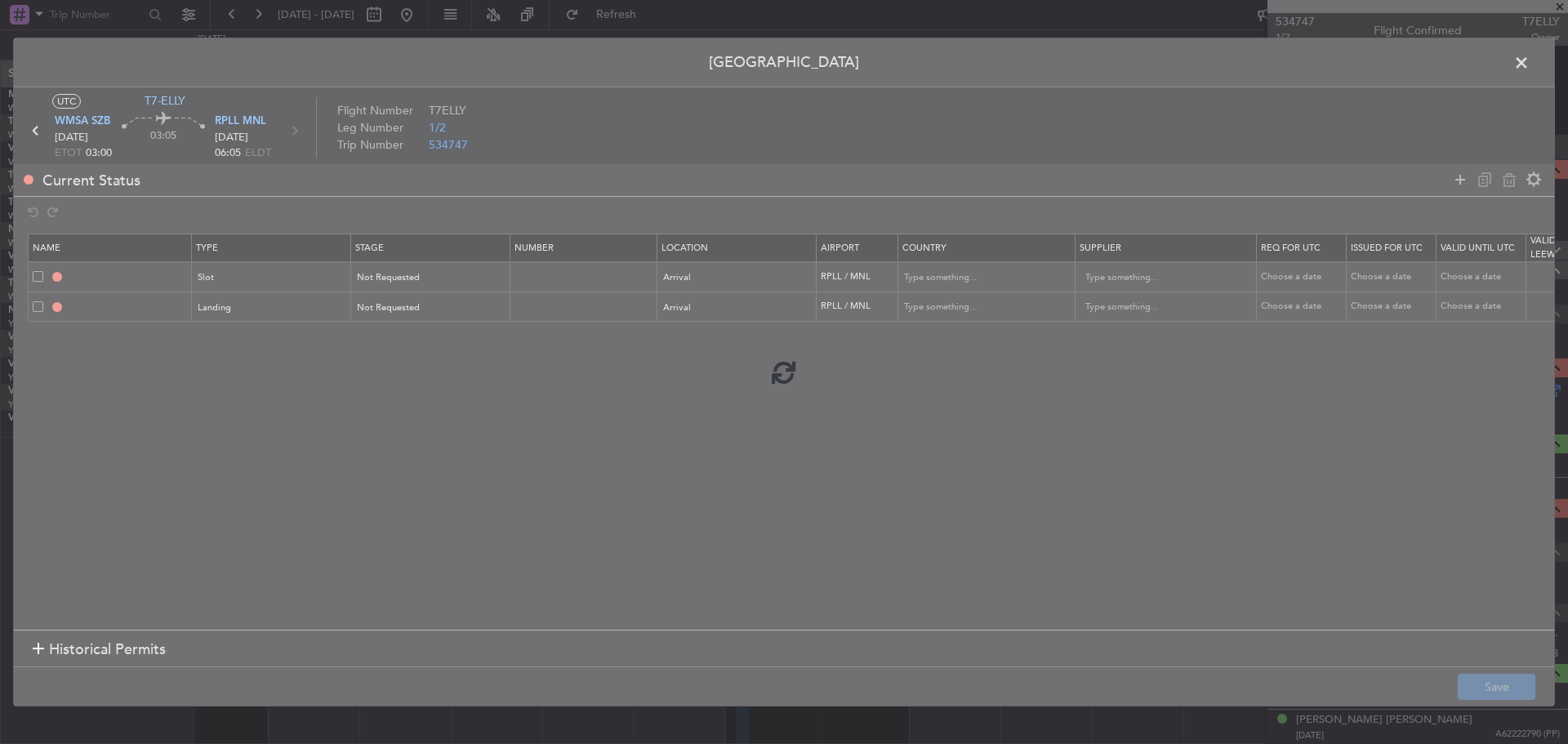
type input "NNN"
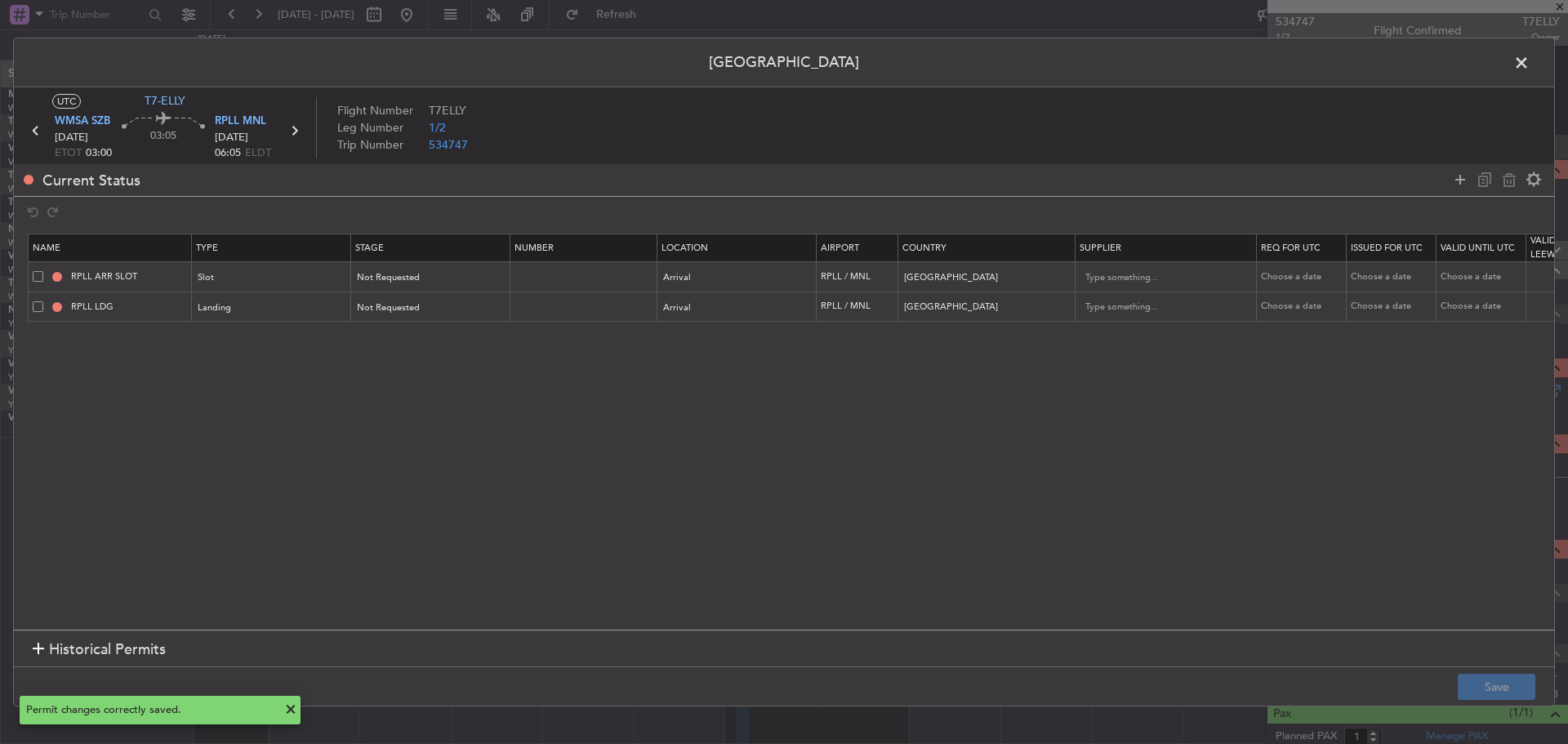
click at [1530, 63] on span at bounding box center [1530, 67] width 0 height 33
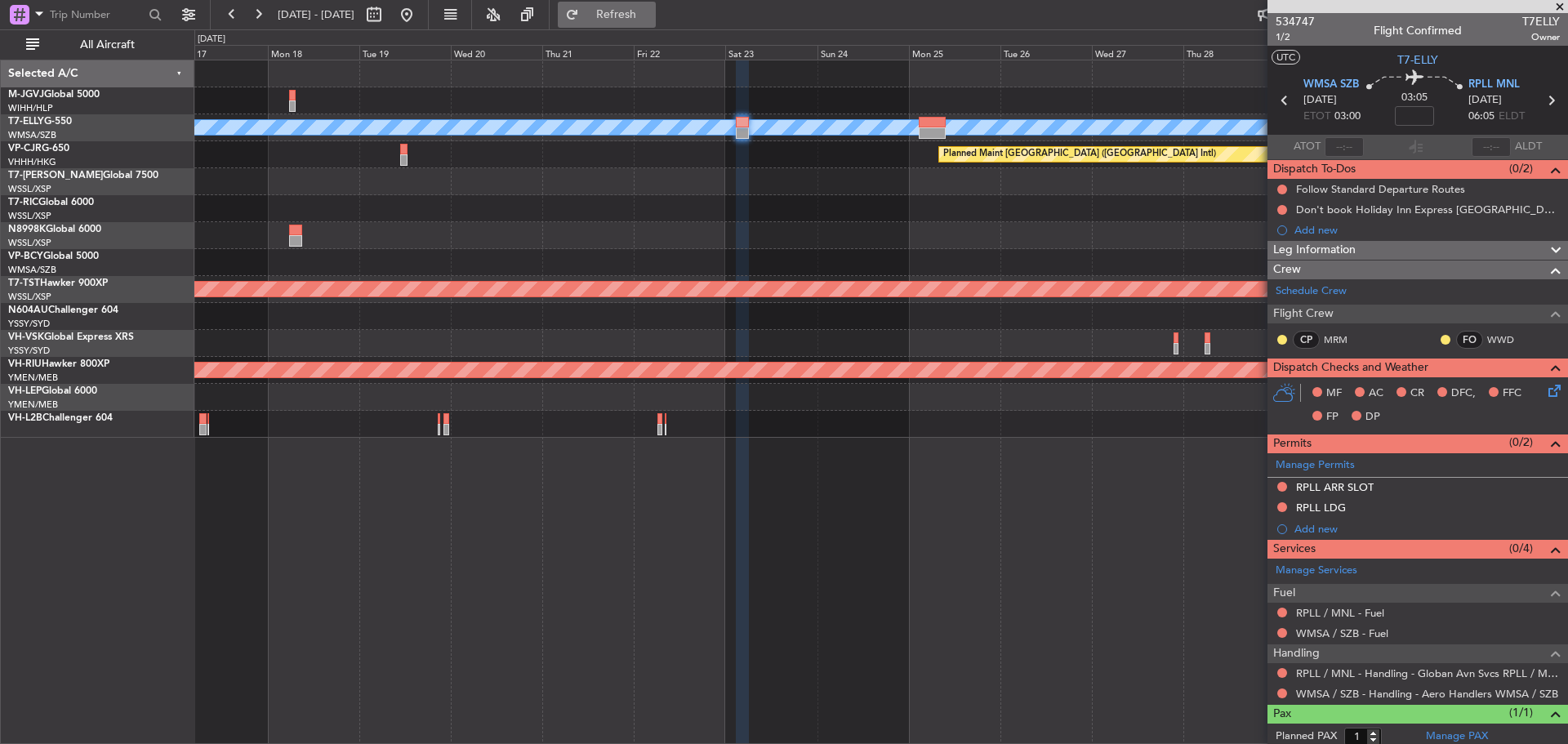
click at [651, 21] on span "Refresh" at bounding box center [617, 15] width 69 height 11
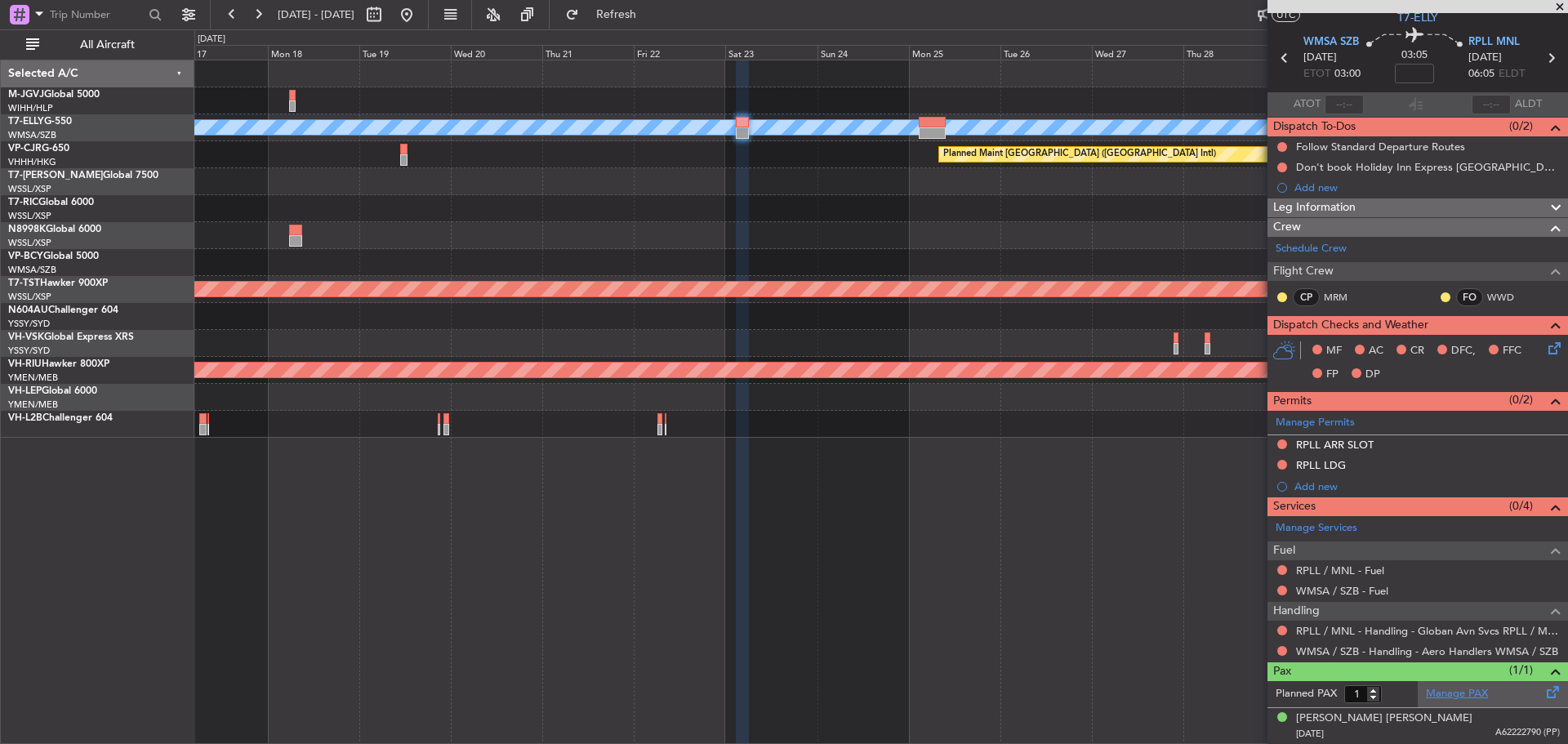
click at [1452, 692] on link "Manage PAX" at bounding box center [1457, 695] width 62 height 16
click at [612, 21] on button "Refresh" at bounding box center [607, 15] width 98 height 26
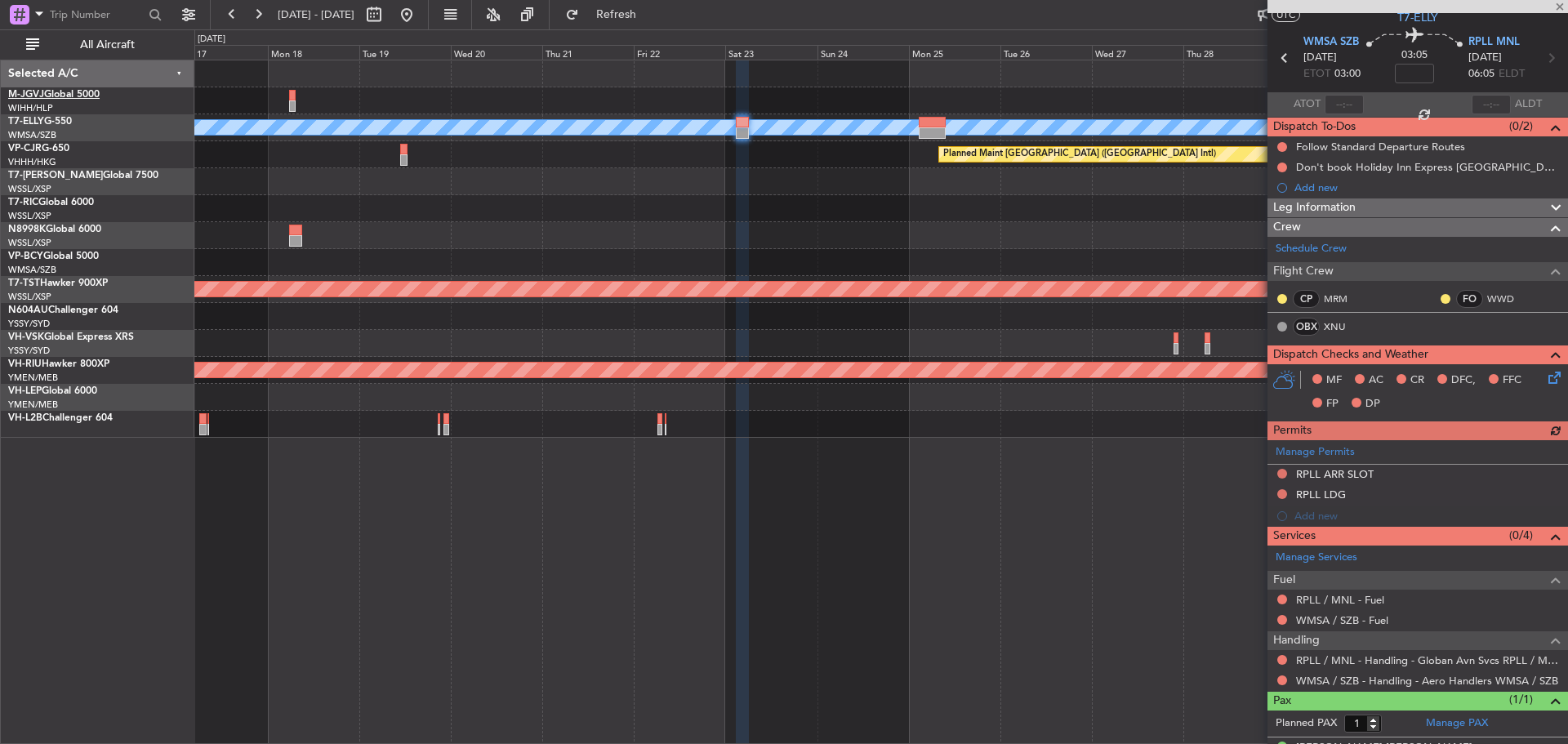
click at [68, 98] on link "M-JGVJ Global 5000" at bounding box center [54, 95] width 92 height 10
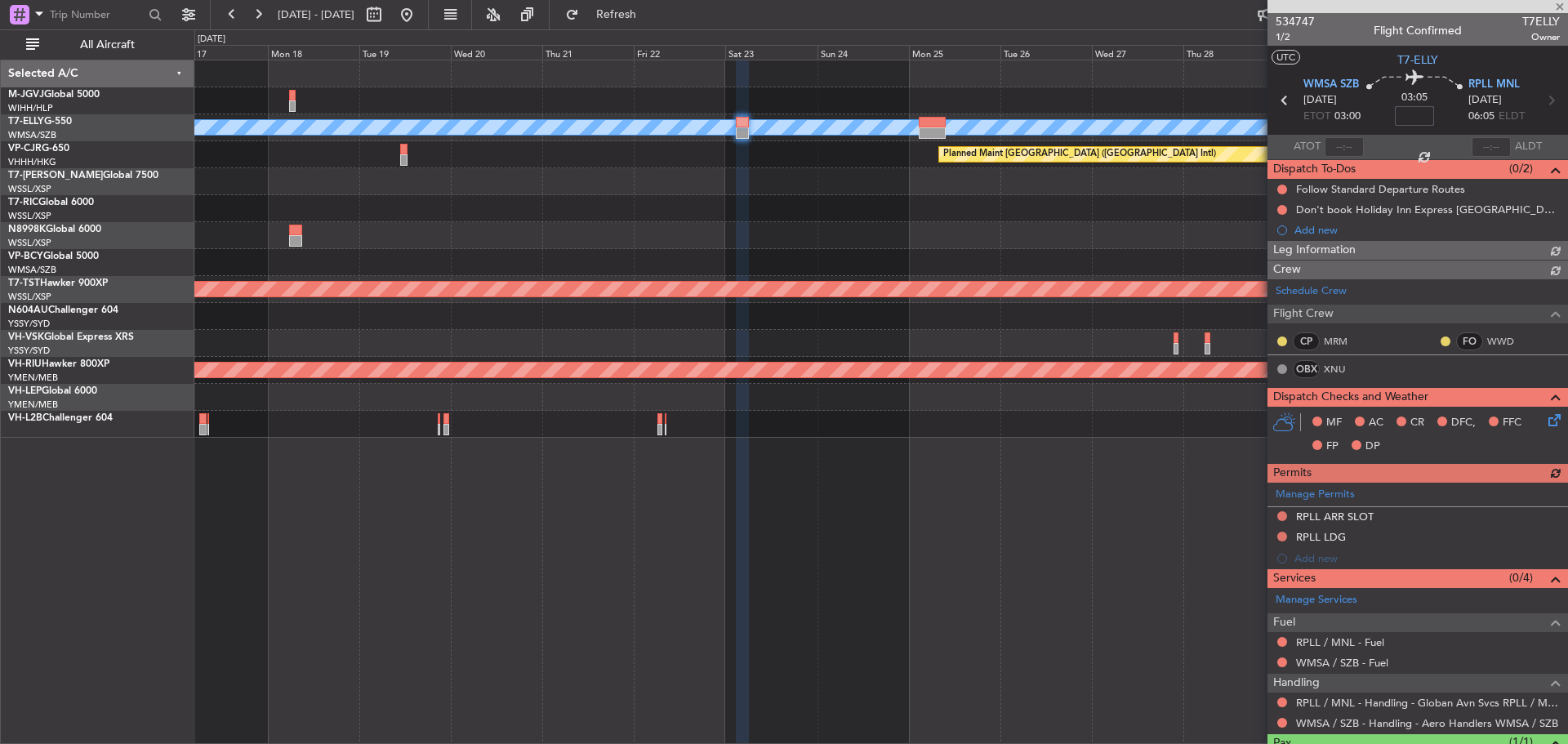
click at [1400, 116] on input at bounding box center [1415, 116] width 39 height 20
type input "+00:15"
click at [651, 18] on span "Refresh" at bounding box center [617, 15] width 69 height 11
click at [1342, 707] on link "RPLL / MNL - Handling - Globan Avn Svcs RPLL / MNL" at bounding box center [1429, 703] width 264 height 14
click at [619, 21] on button "Refresh" at bounding box center [607, 15] width 98 height 26
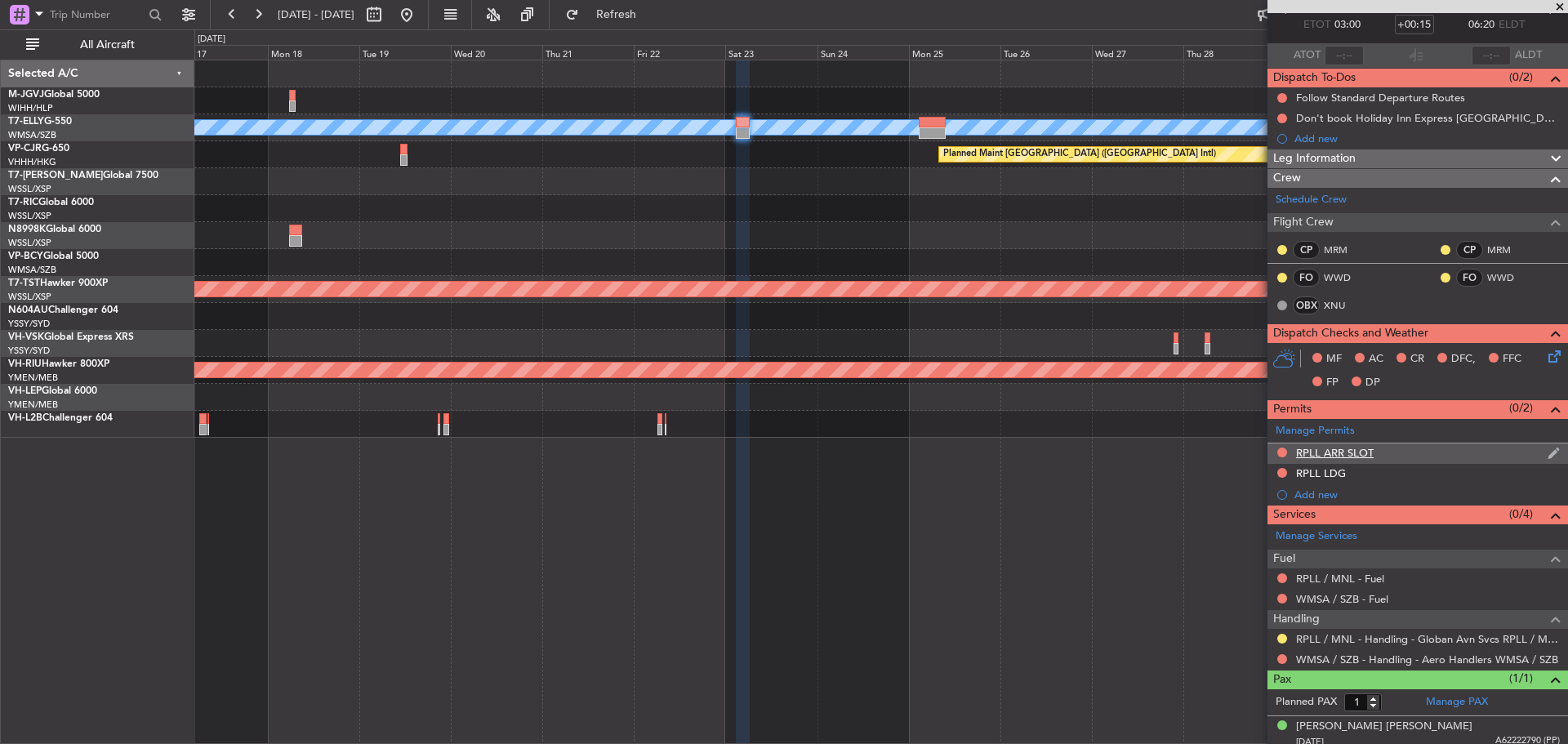
scroll to position [100, 0]
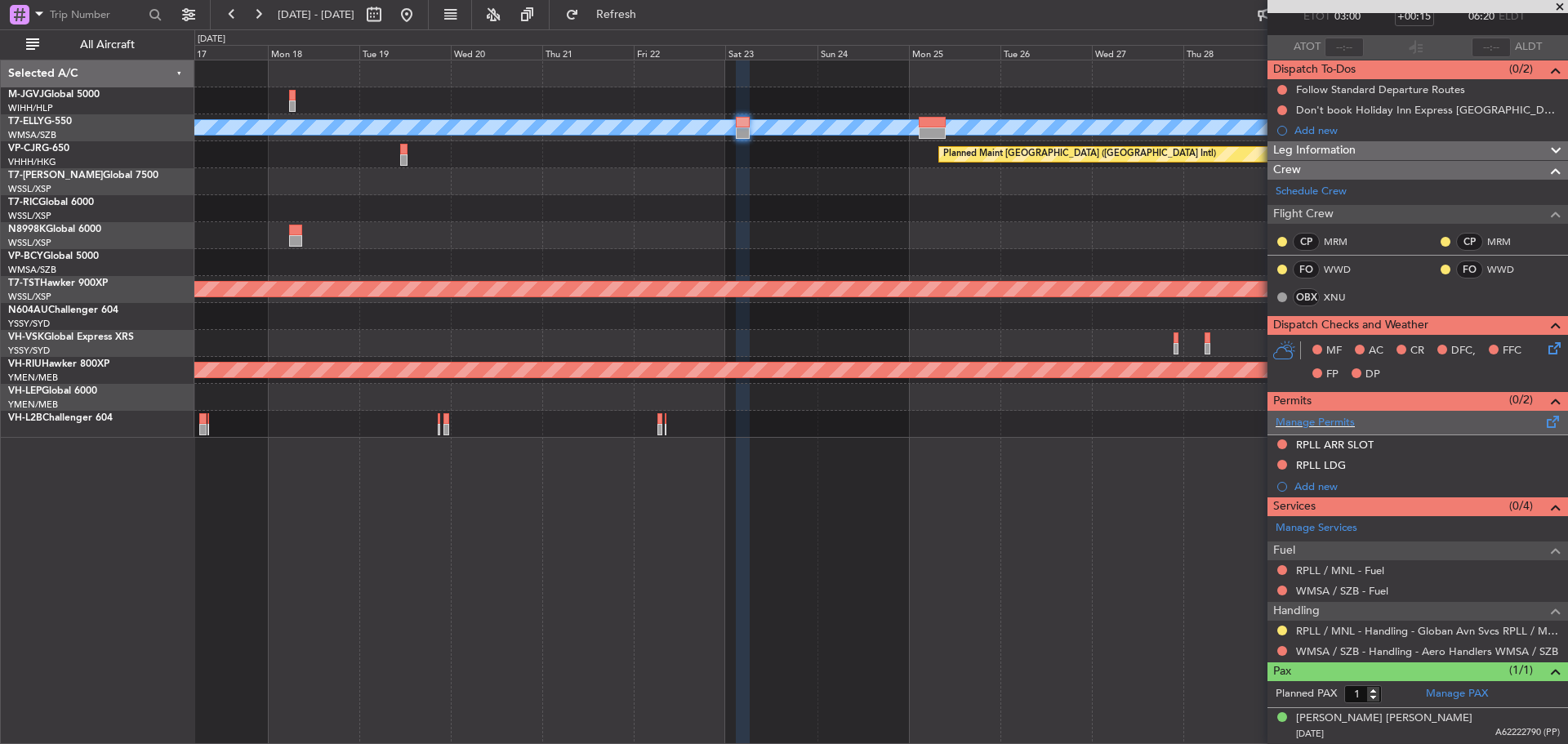
click at [1544, 424] on span at bounding box center [1554, 418] width 20 height 12
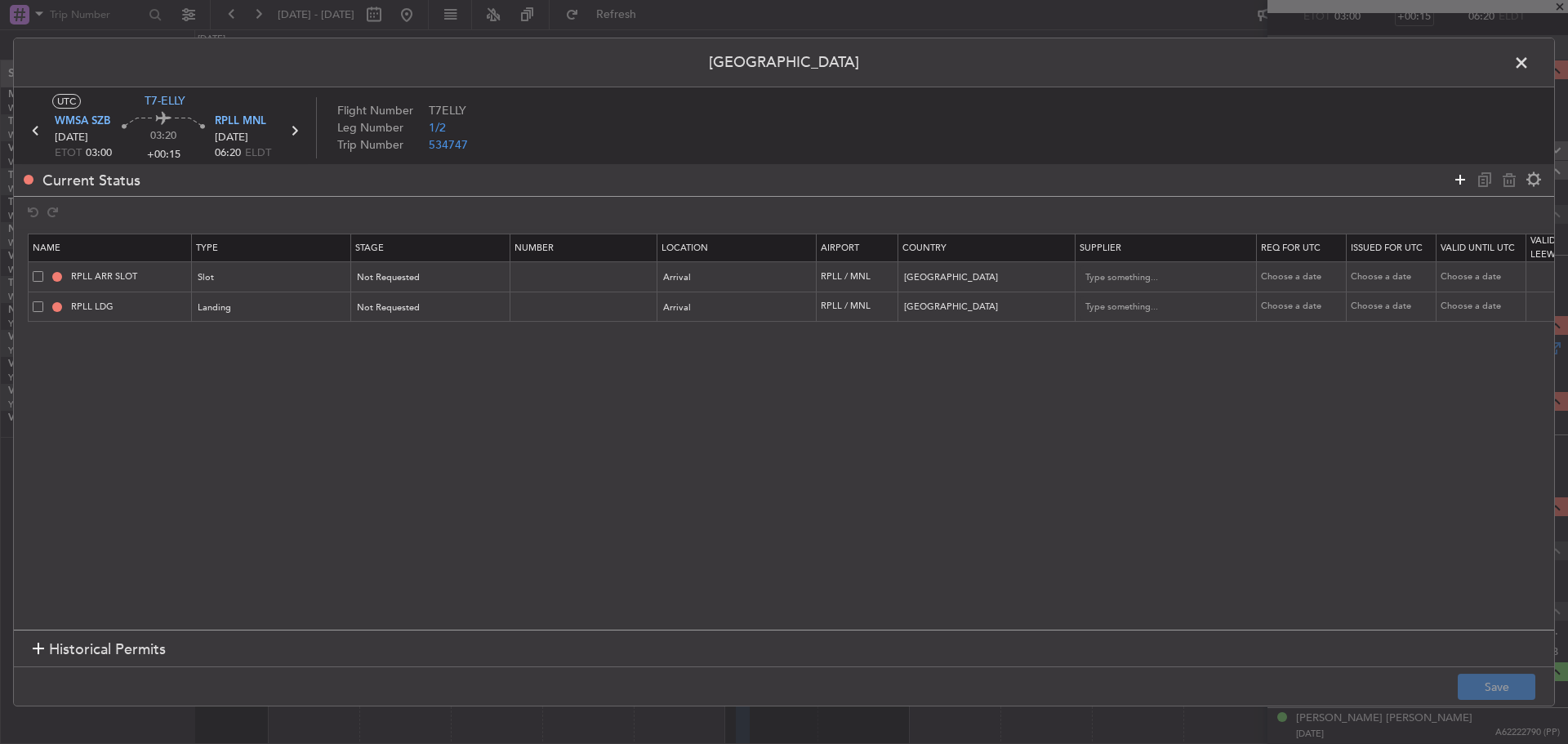
click at [1461, 185] on icon at bounding box center [1461, 180] width 20 height 20
click at [278, 340] on div "Type" at bounding box center [267, 338] width 135 height 25
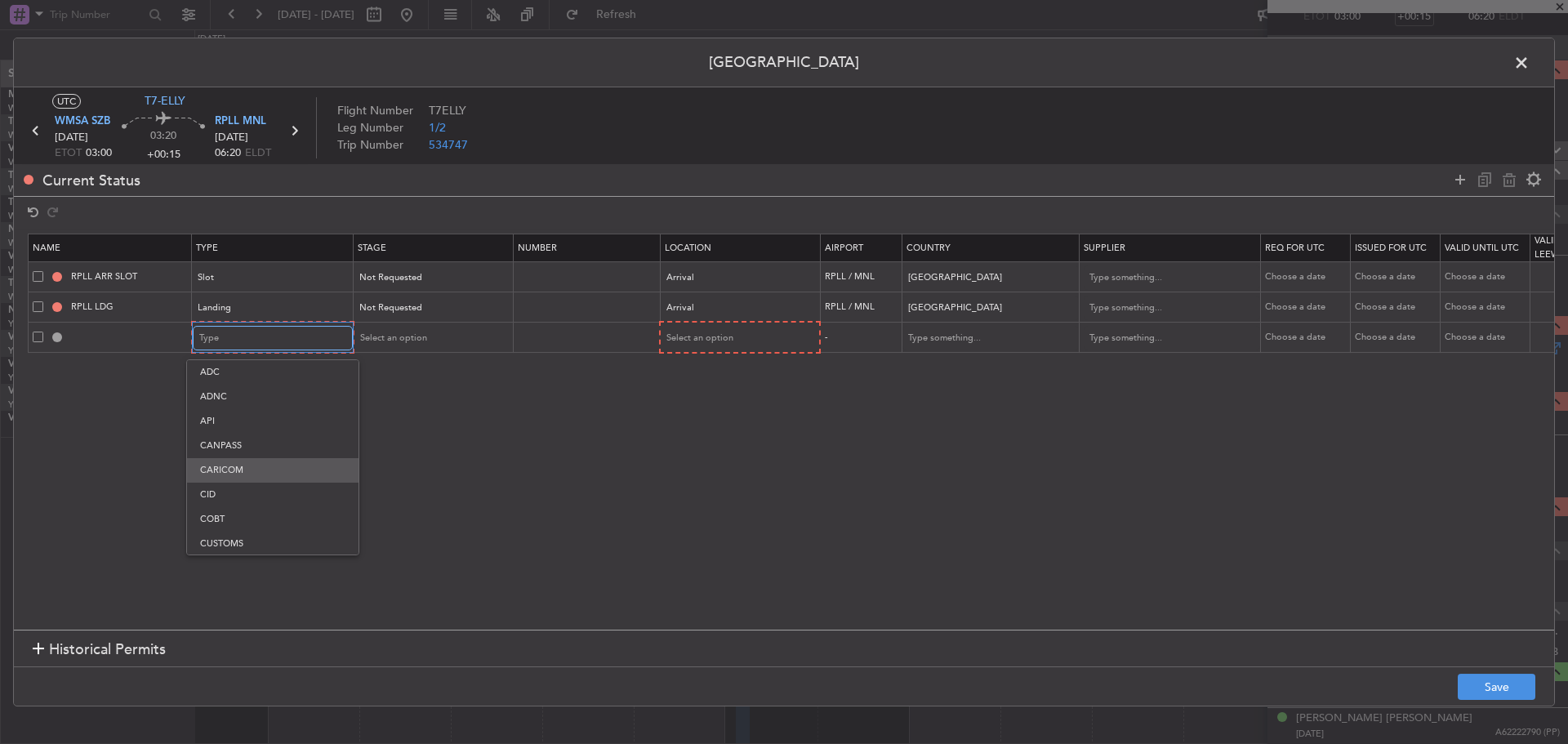
scroll to position [34, 0]
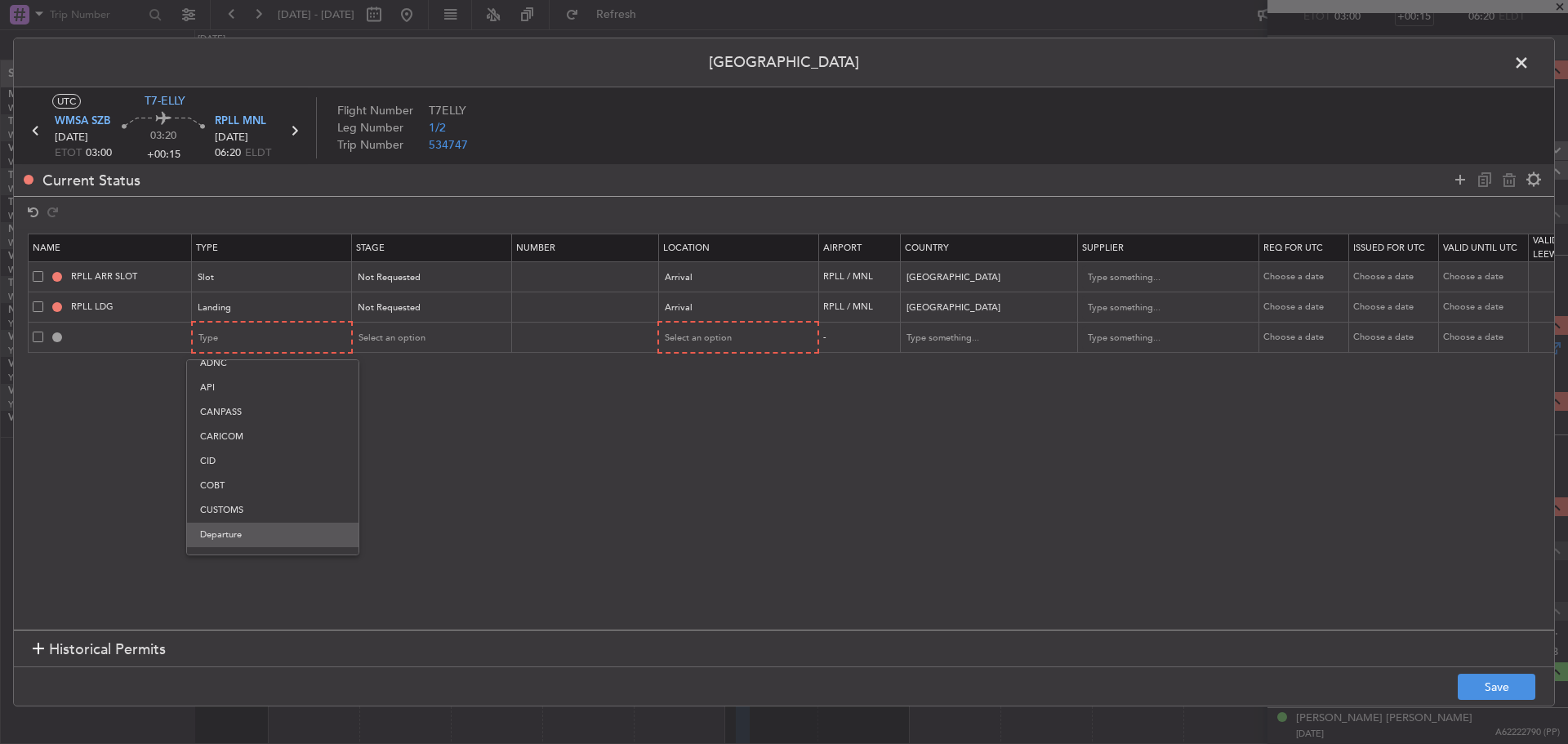
click at [254, 531] on span "Departure" at bounding box center [272, 535] width 145 height 25
click at [411, 343] on span "Select an option" at bounding box center [391, 337] width 67 height 12
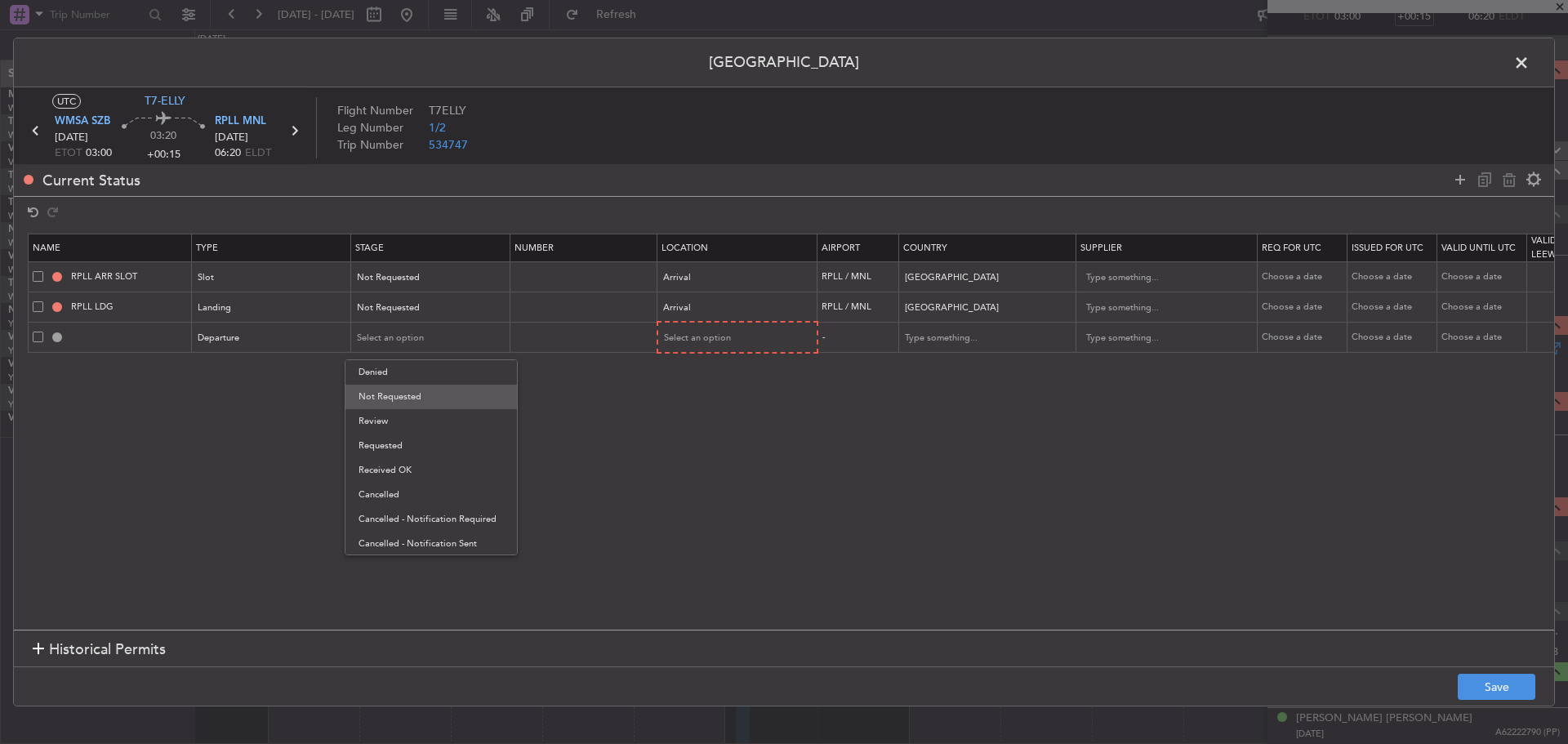
click at [418, 393] on span "Not Requested" at bounding box center [431, 397] width 145 height 25
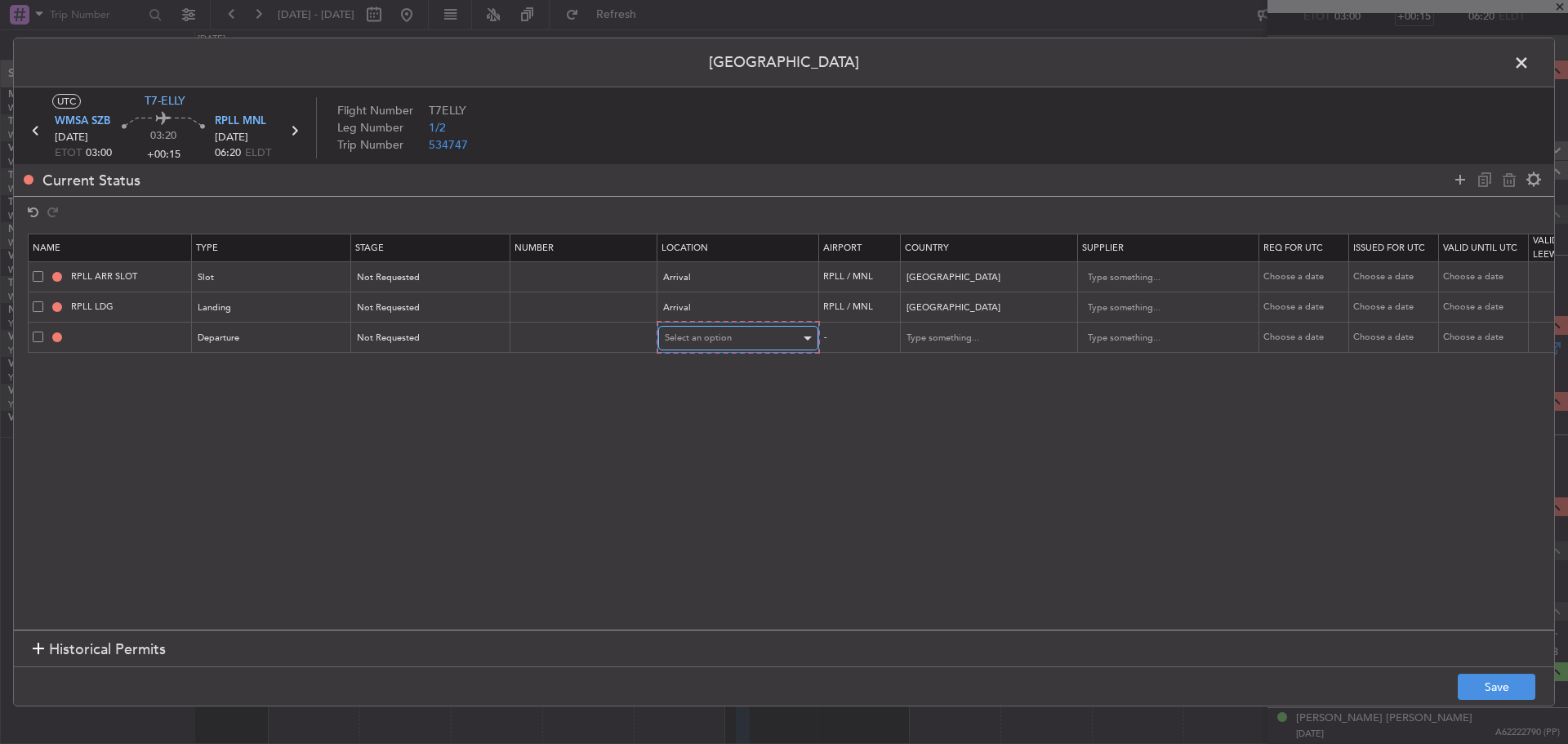
click at [697, 332] on span "Select an option" at bounding box center [699, 337] width 67 height 12
click at [703, 370] on span "Departure" at bounding box center [738, 372] width 145 height 25
drag, startPoint x: 1460, startPoint y: 178, endPoint x: 1245, endPoint y: 215, distance: 218.2
click at [1460, 179] on icon at bounding box center [1461, 180] width 20 height 20
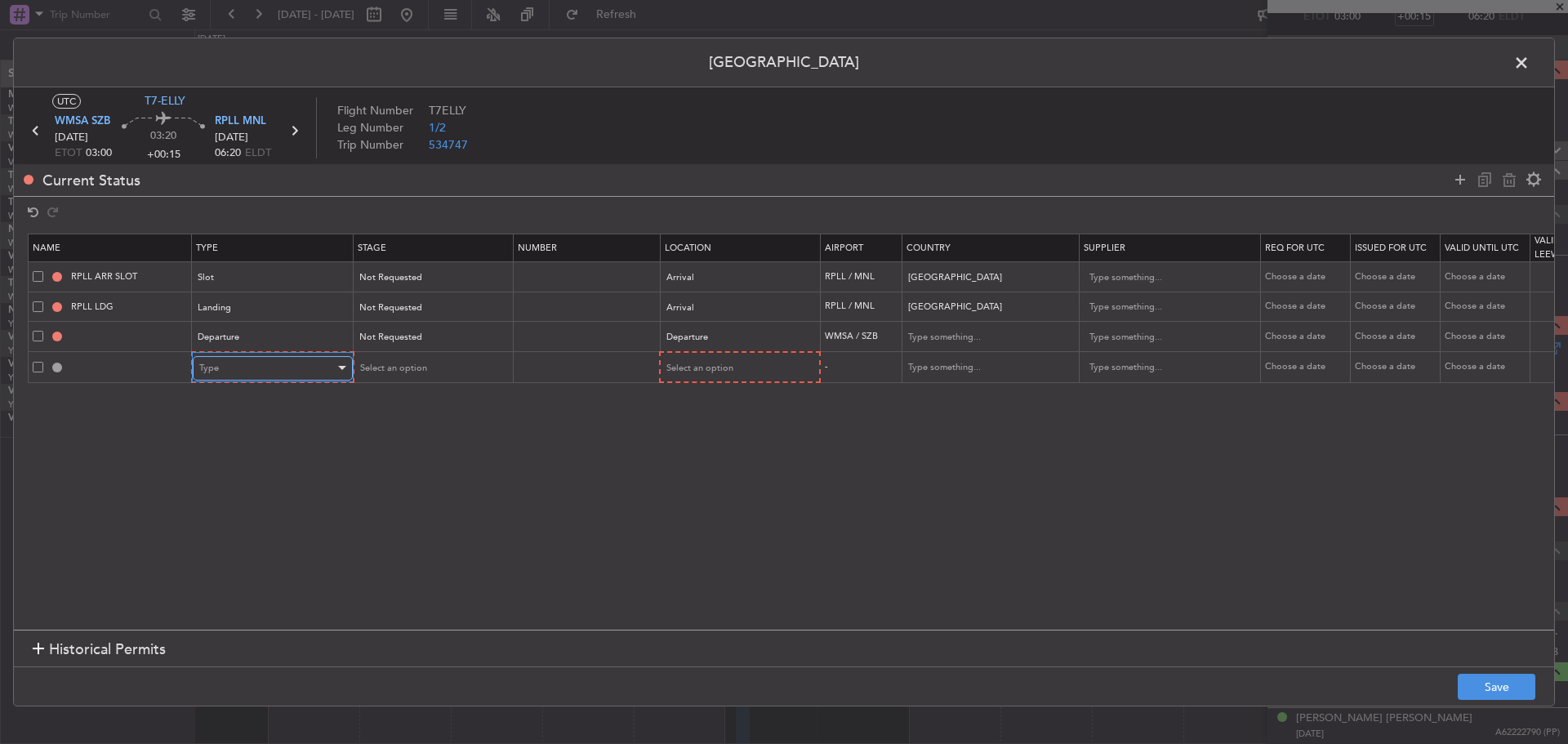
click at [291, 368] on div "Type" at bounding box center [267, 368] width 135 height 25
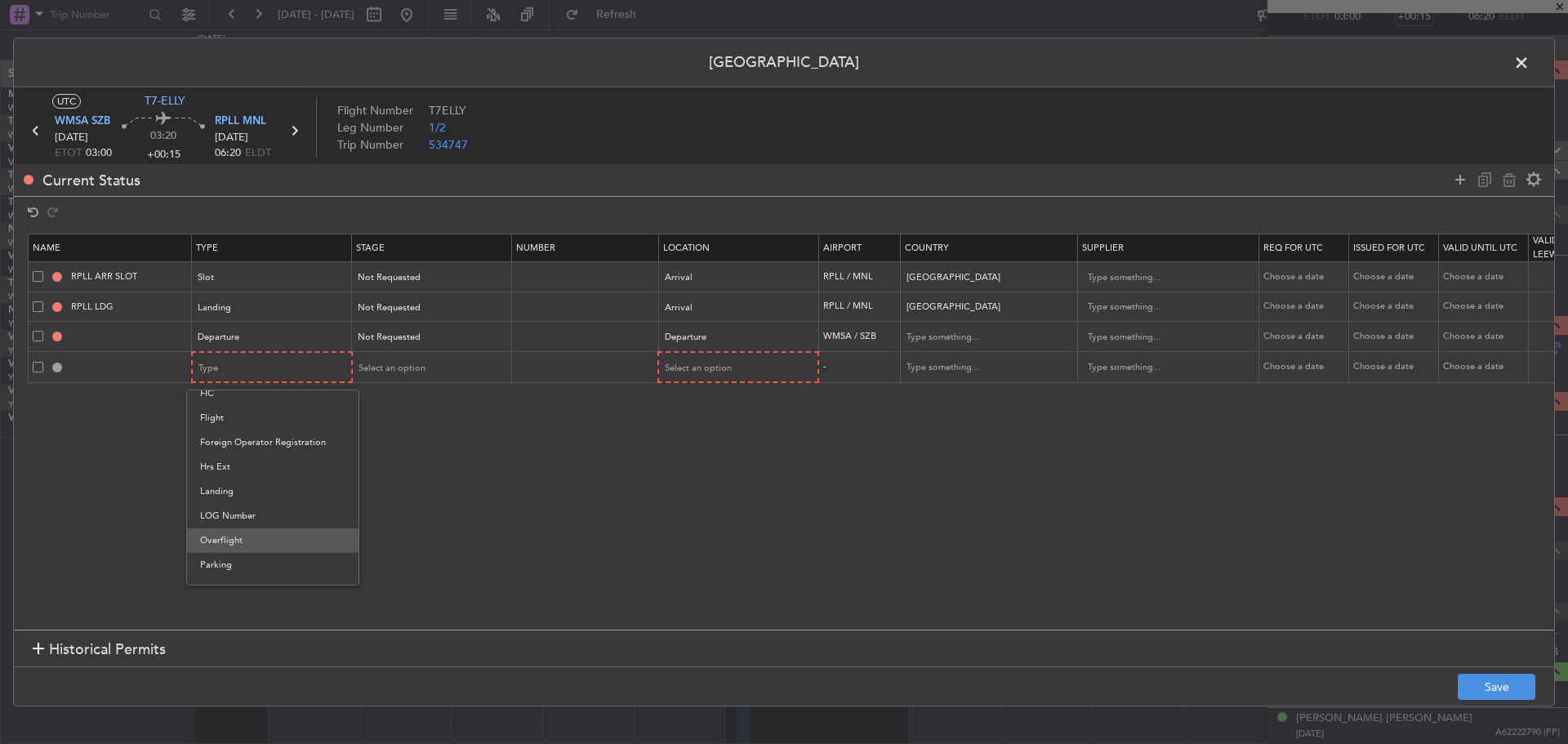
click at [246, 536] on span "Overflight" at bounding box center [272, 541] width 145 height 25
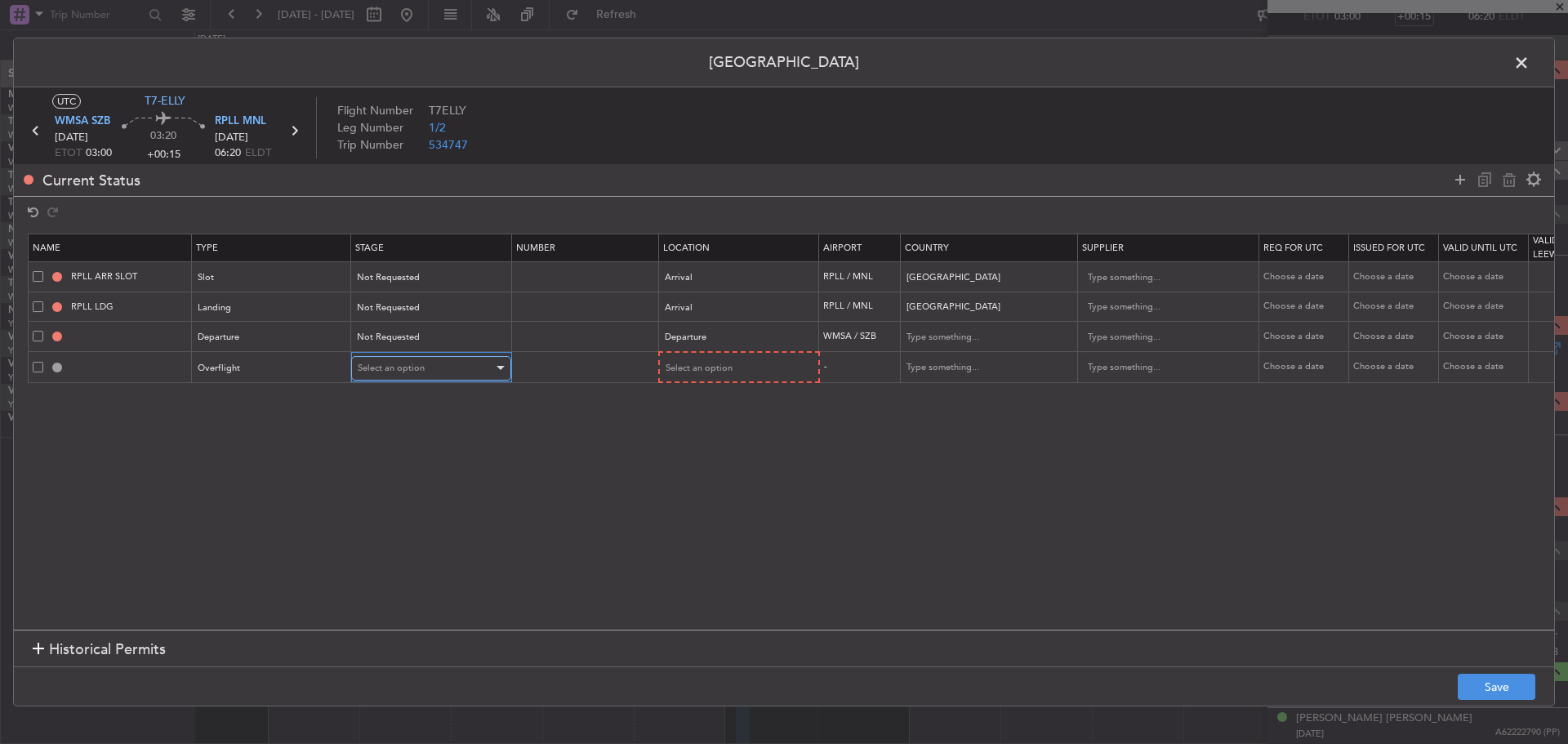
click at [381, 371] on span "Select an option" at bounding box center [391, 367] width 67 height 12
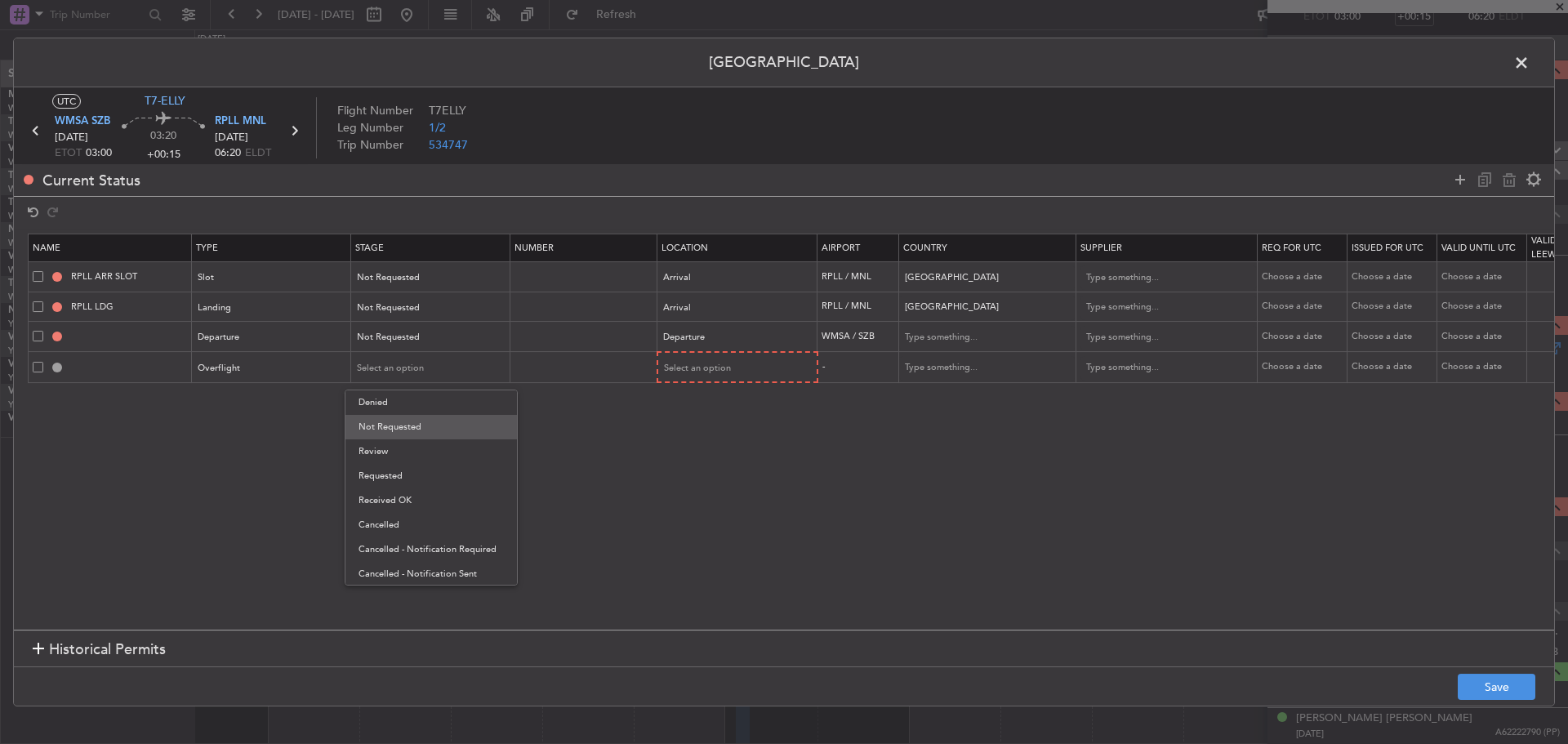
click at [393, 423] on span "Not Requested" at bounding box center [431, 427] width 145 height 25
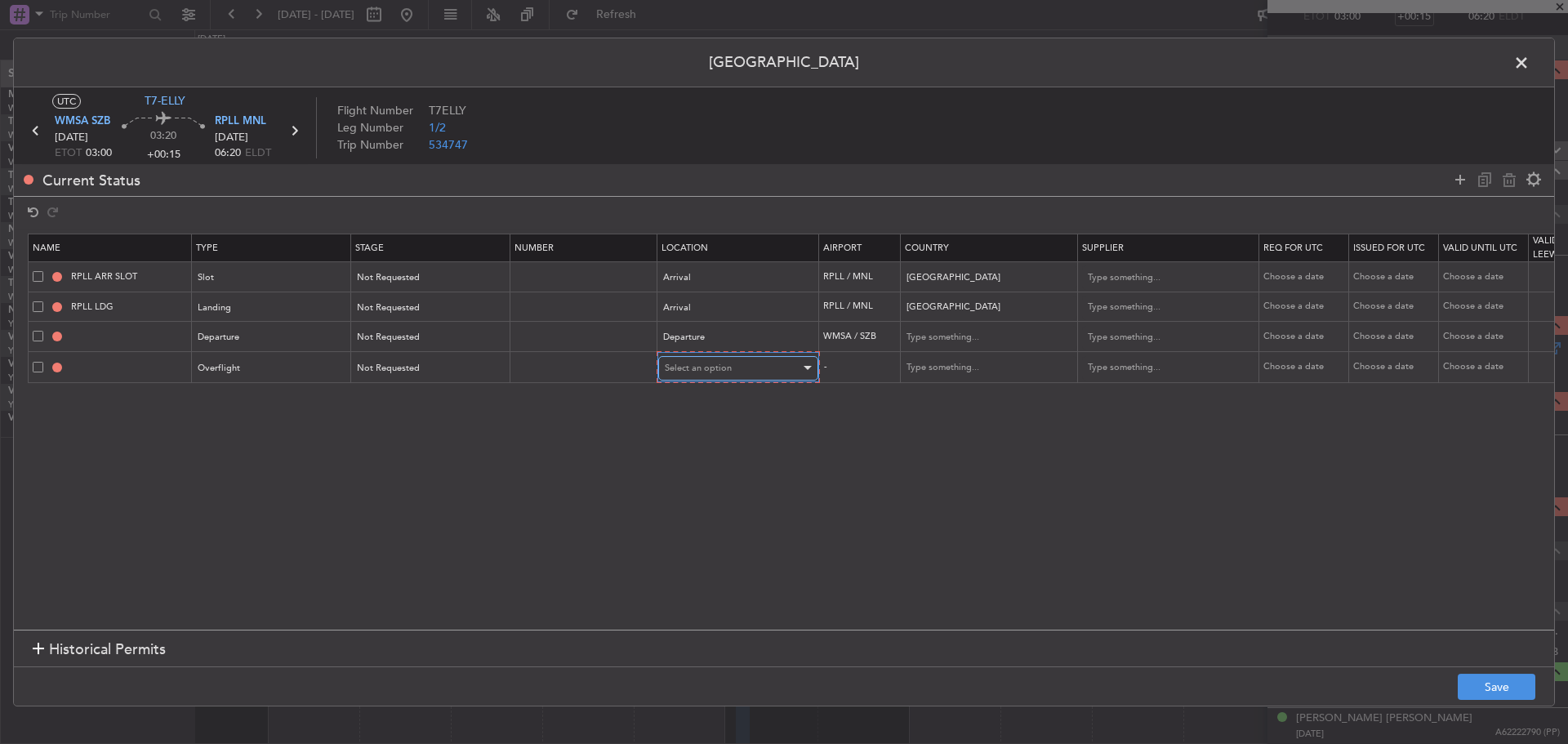
click at [690, 367] on span "Select an option" at bounding box center [699, 367] width 67 height 12
click at [692, 504] on span "Enroute" at bounding box center [738, 501] width 145 height 25
click at [928, 368] on input "text" at bounding box center [978, 367] width 147 height 25
click at [923, 445] on span "Indonesia" at bounding box center [987, 443] width 152 height 25
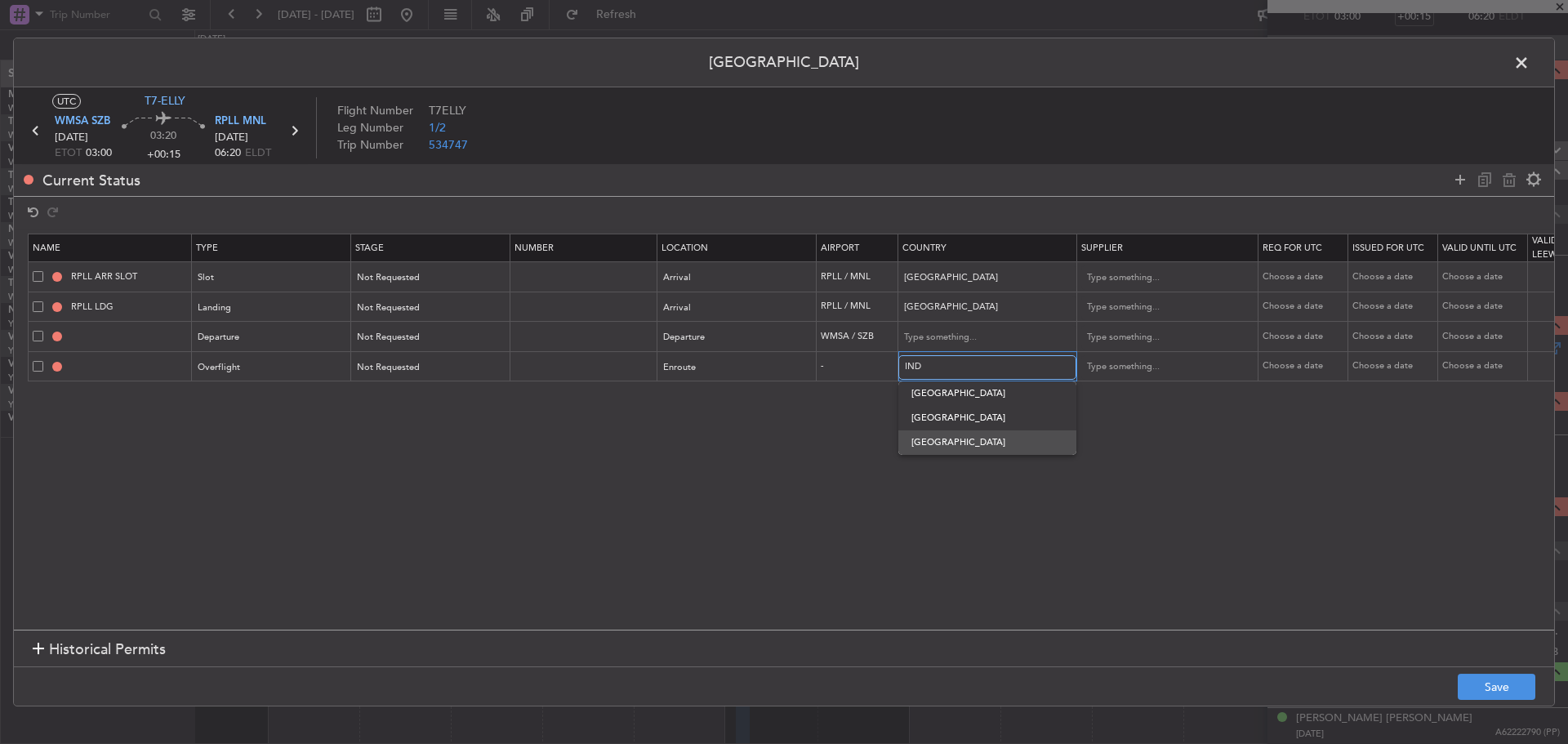
type input "Indonesia"
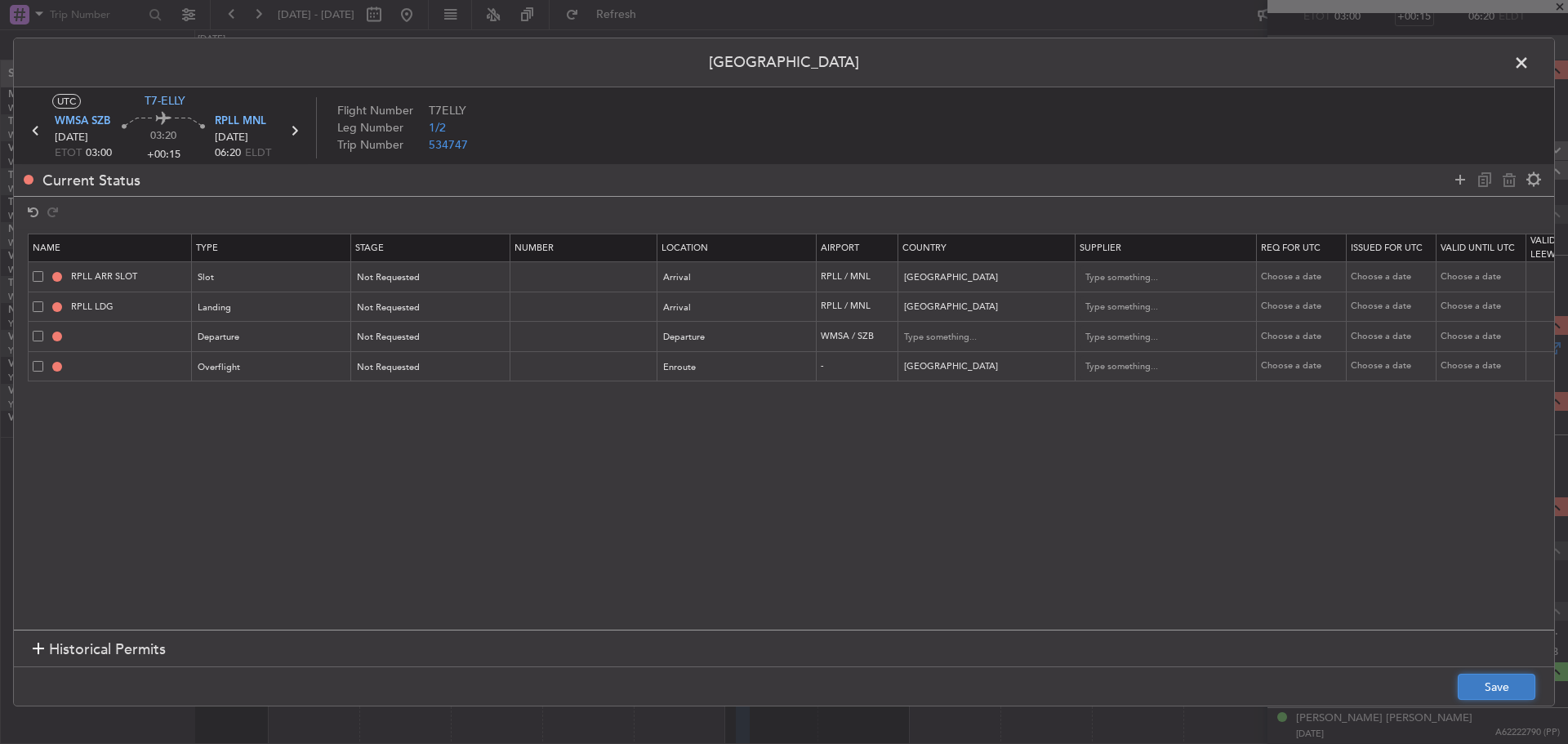
click at [1486, 688] on button "Save" at bounding box center [1497, 687] width 78 height 26
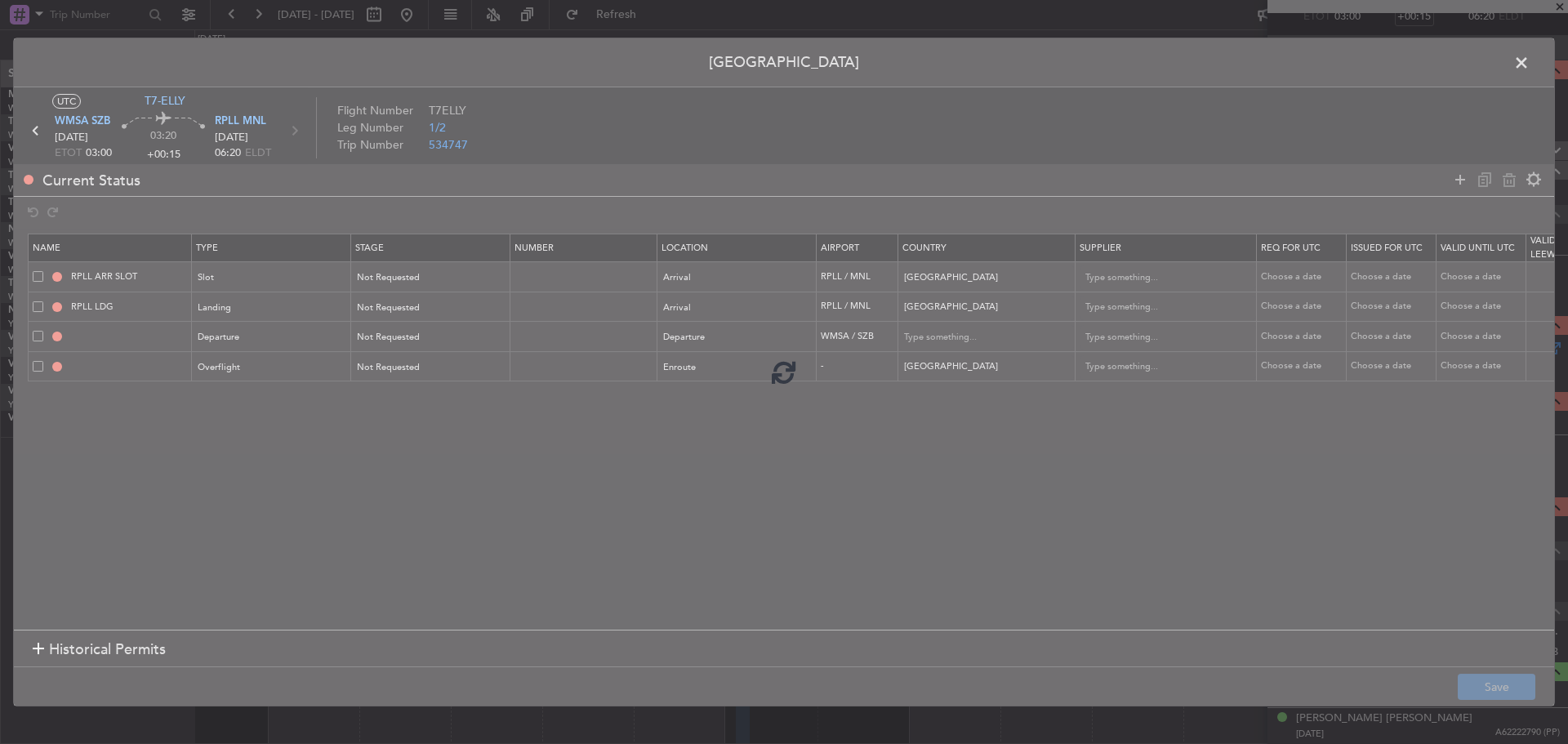
type input "DEPARTURE"
type input "Malaysia"
type input "NNN"
type input "INDONESIA OVF"
type input "NNN"
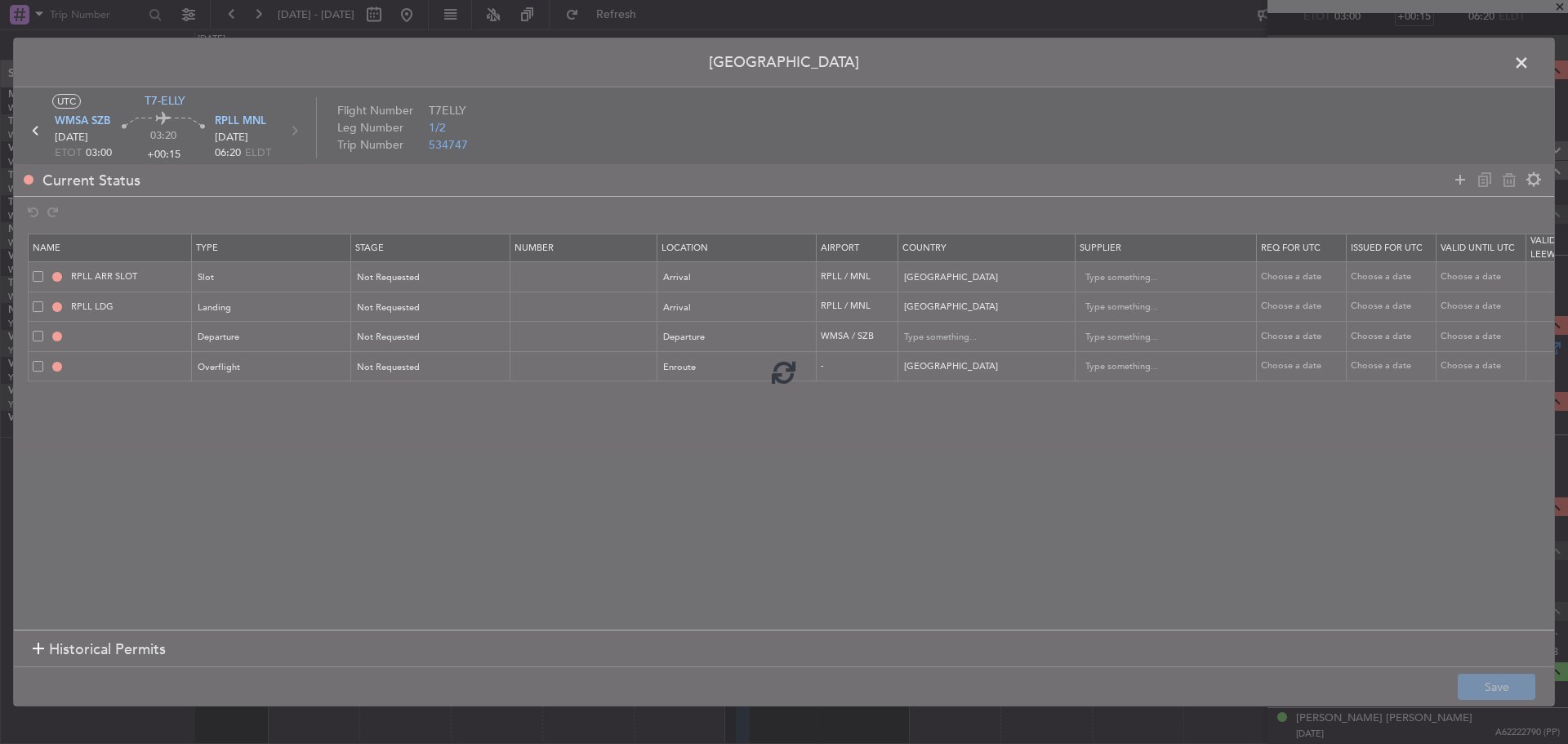
type input "2"
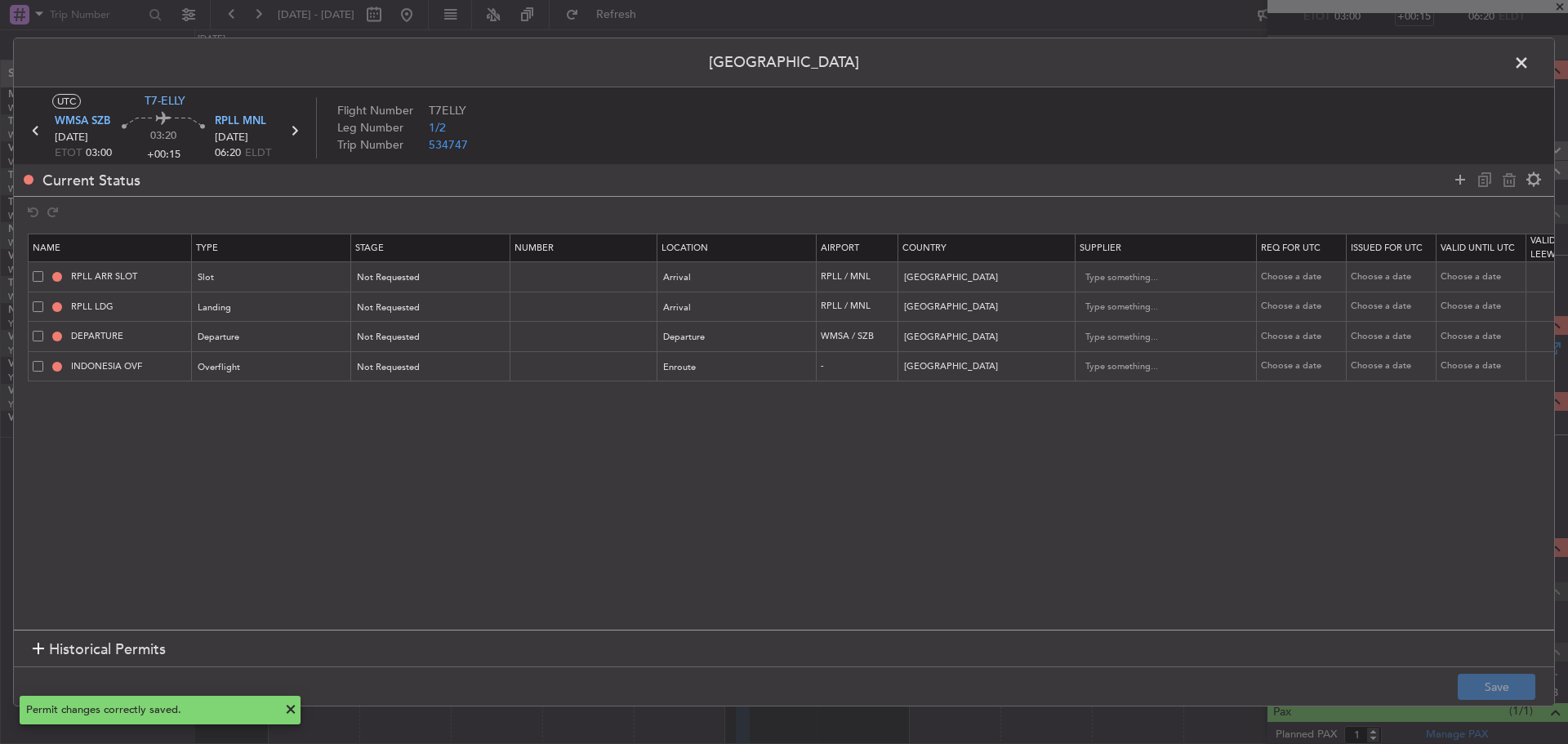
click at [1530, 62] on span at bounding box center [1530, 67] width 0 height 33
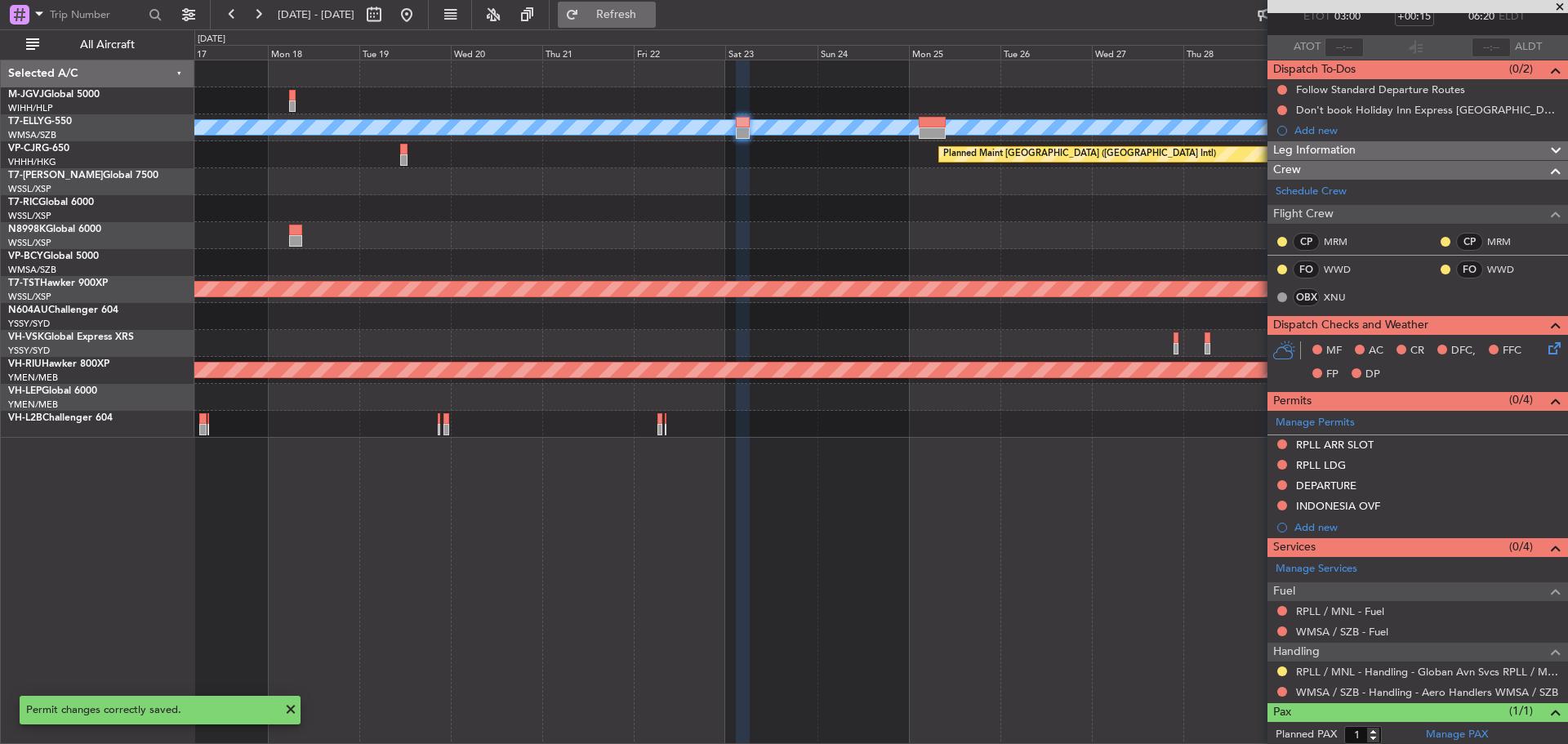
click at [651, 16] on span "Refresh" at bounding box center [617, 15] width 69 height 11
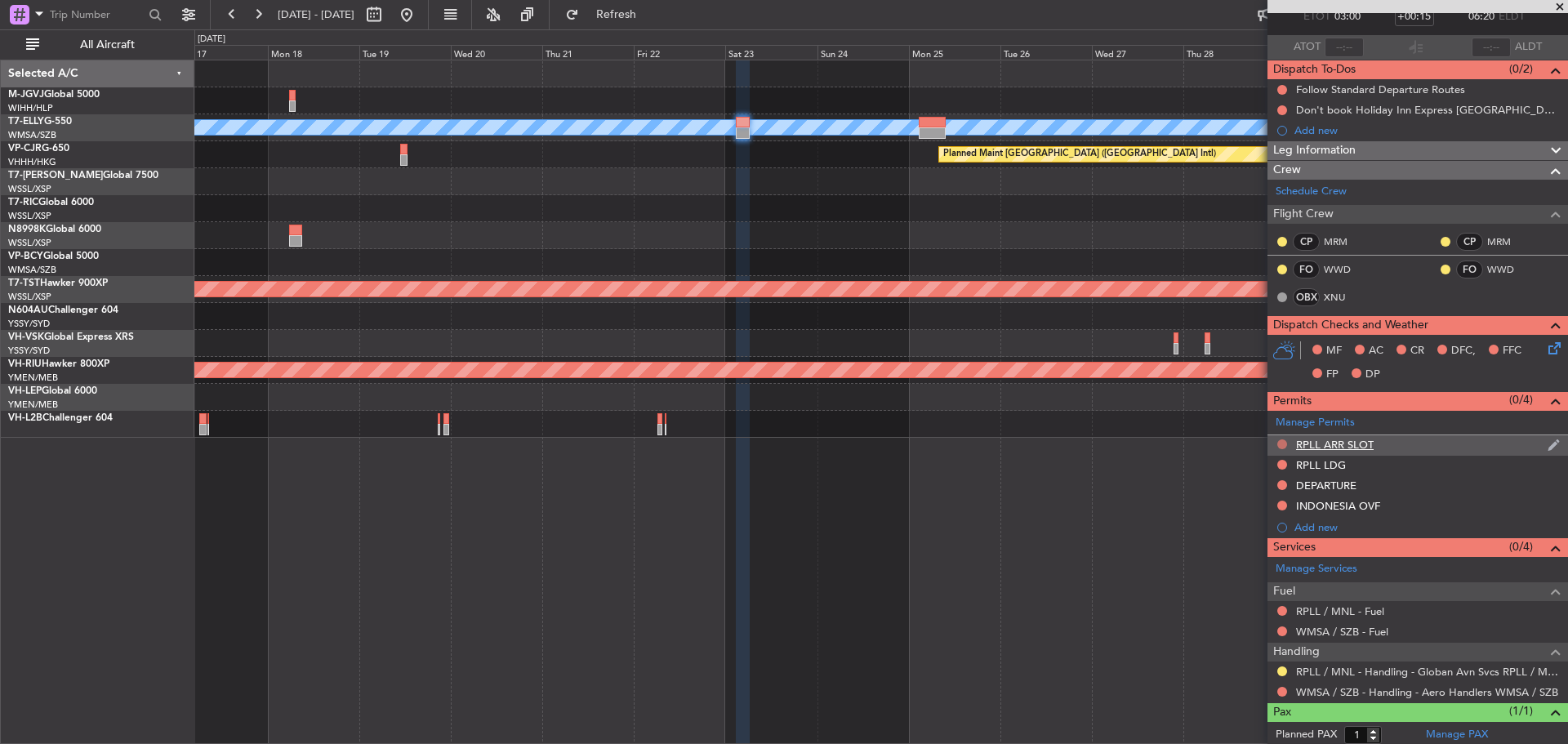
click at [1281, 443] on button at bounding box center [1283, 445] width 10 height 10
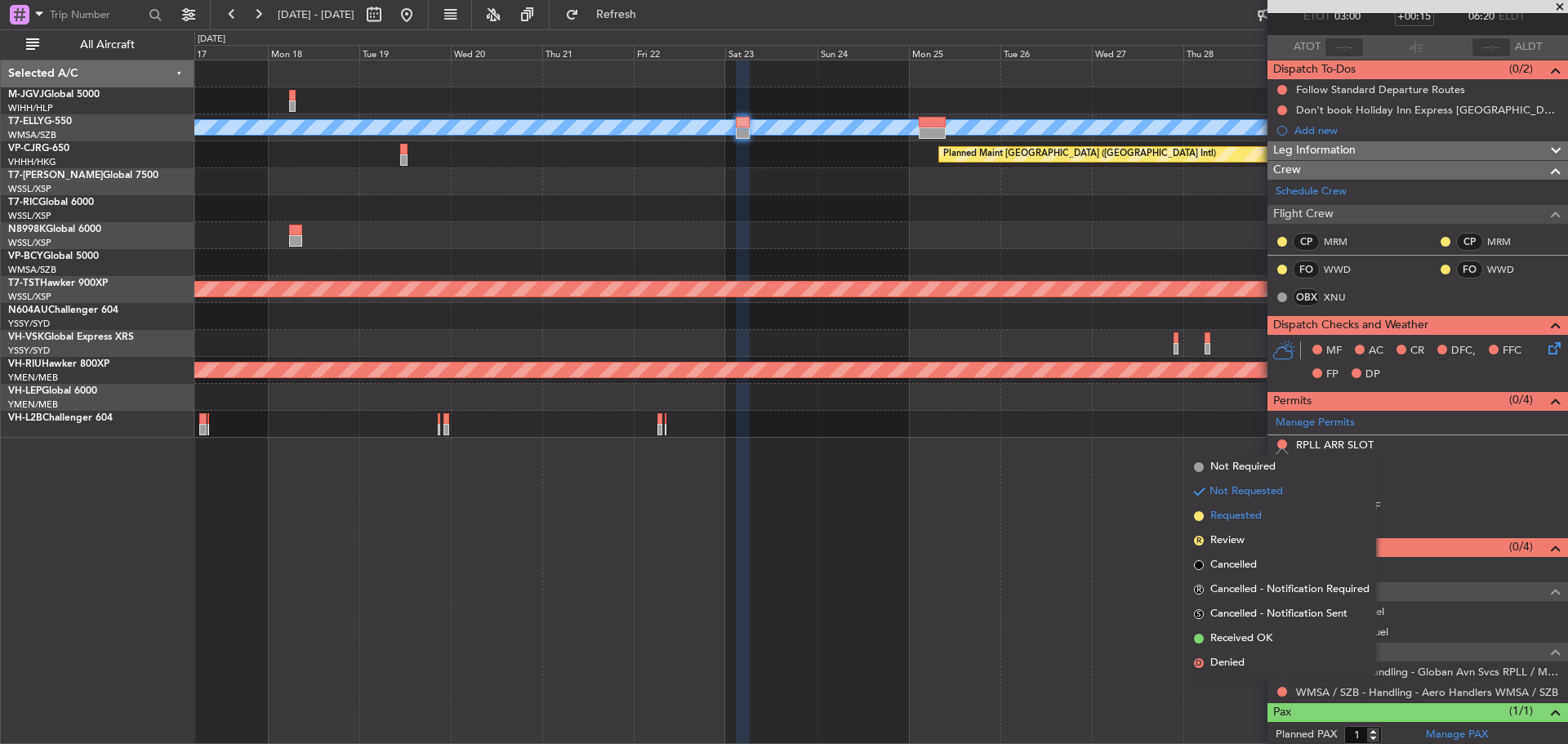
click at [1265, 511] on li "Requested" at bounding box center [1282, 517] width 189 height 25
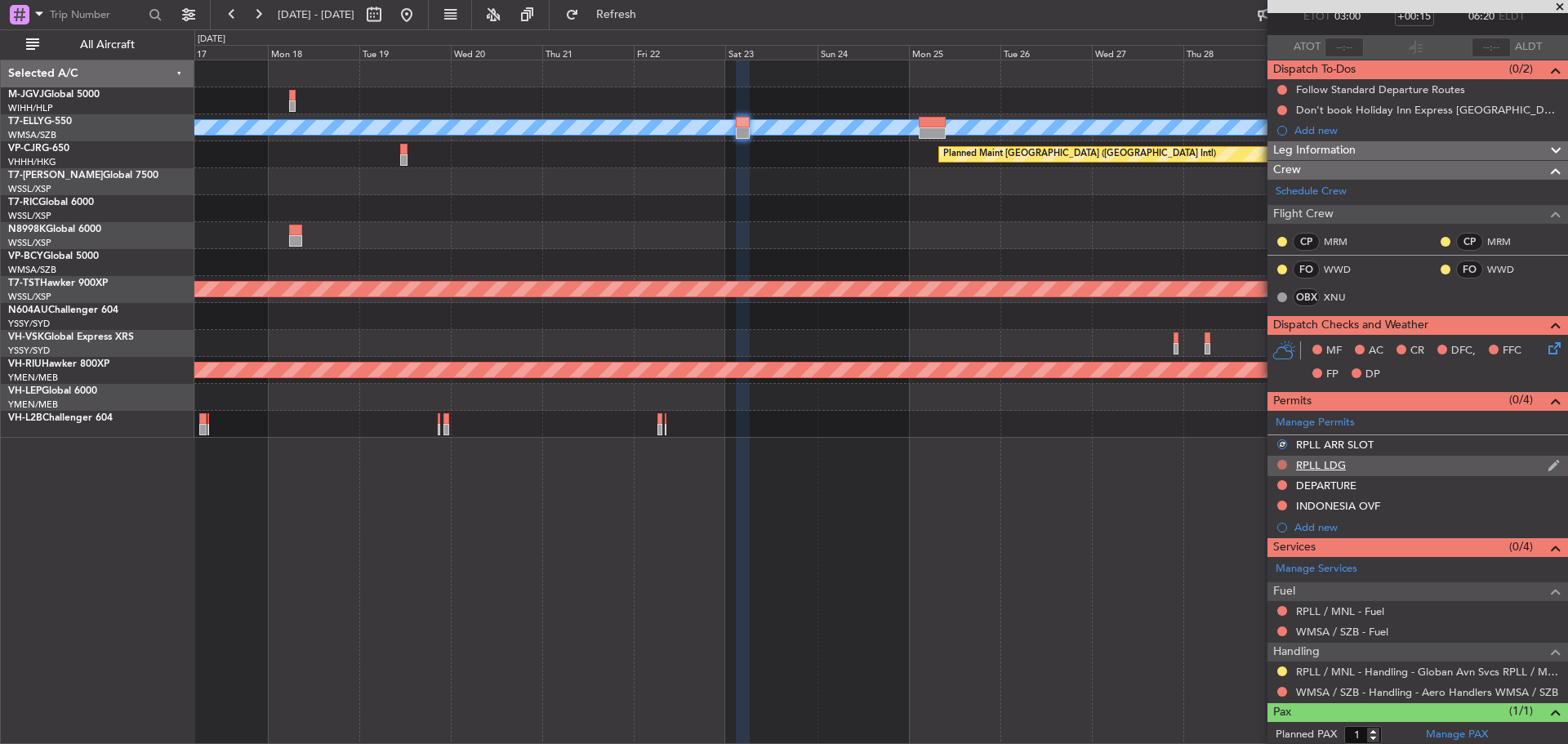
click at [1283, 463] on button at bounding box center [1283, 465] width 10 height 10
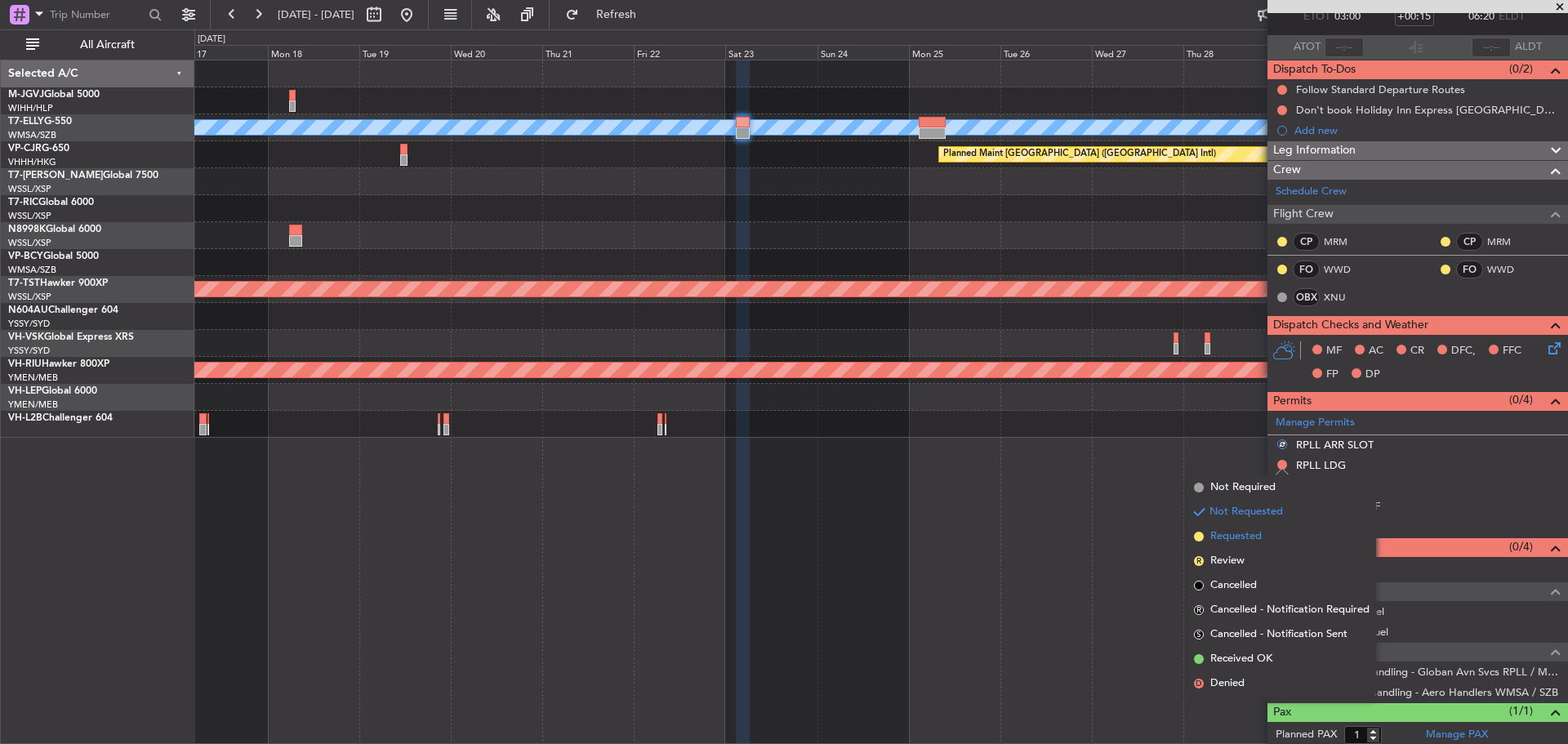
click at [1271, 536] on li "Requested" at bounding box center [1282, 536] width 189 height 25
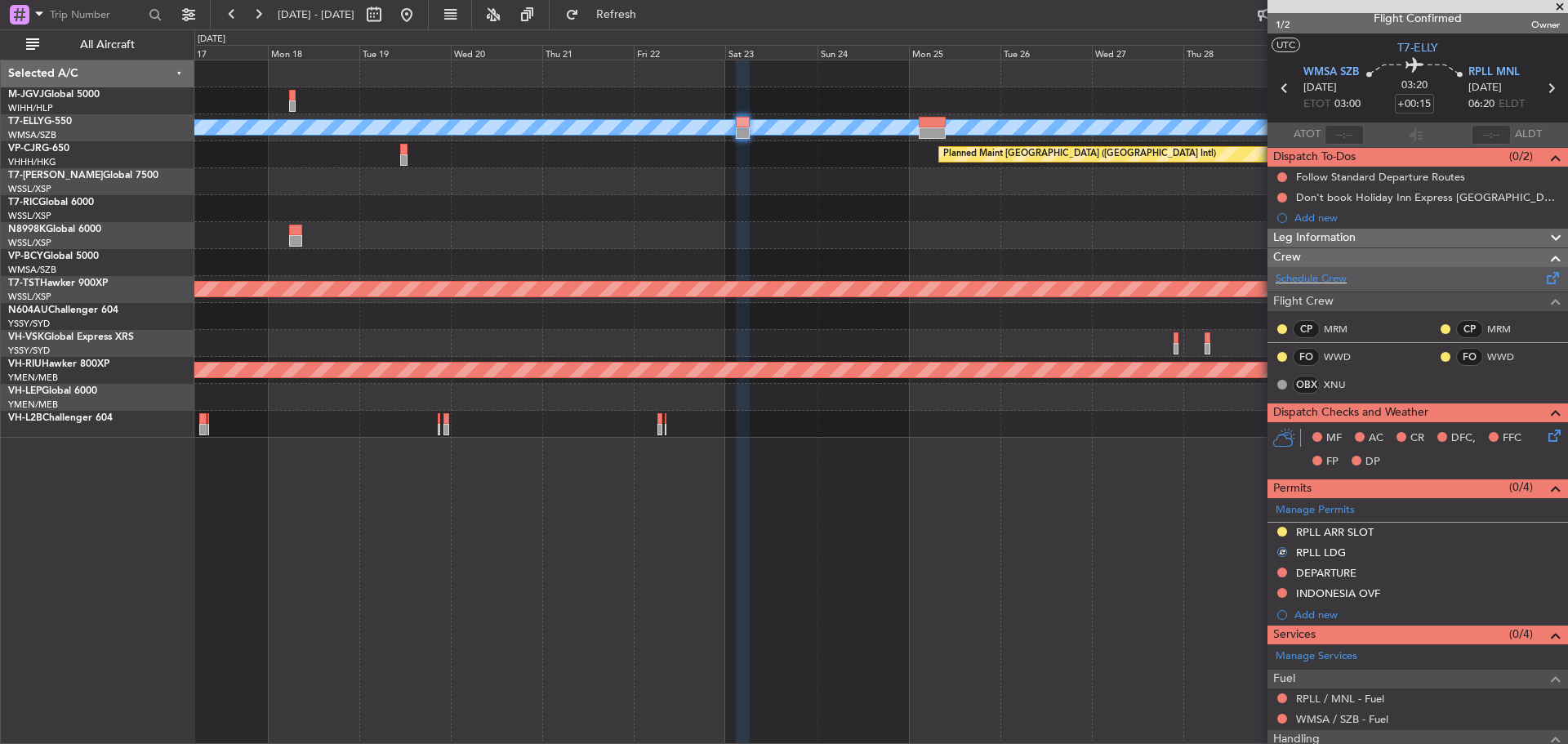
scroll to position [0, 0]
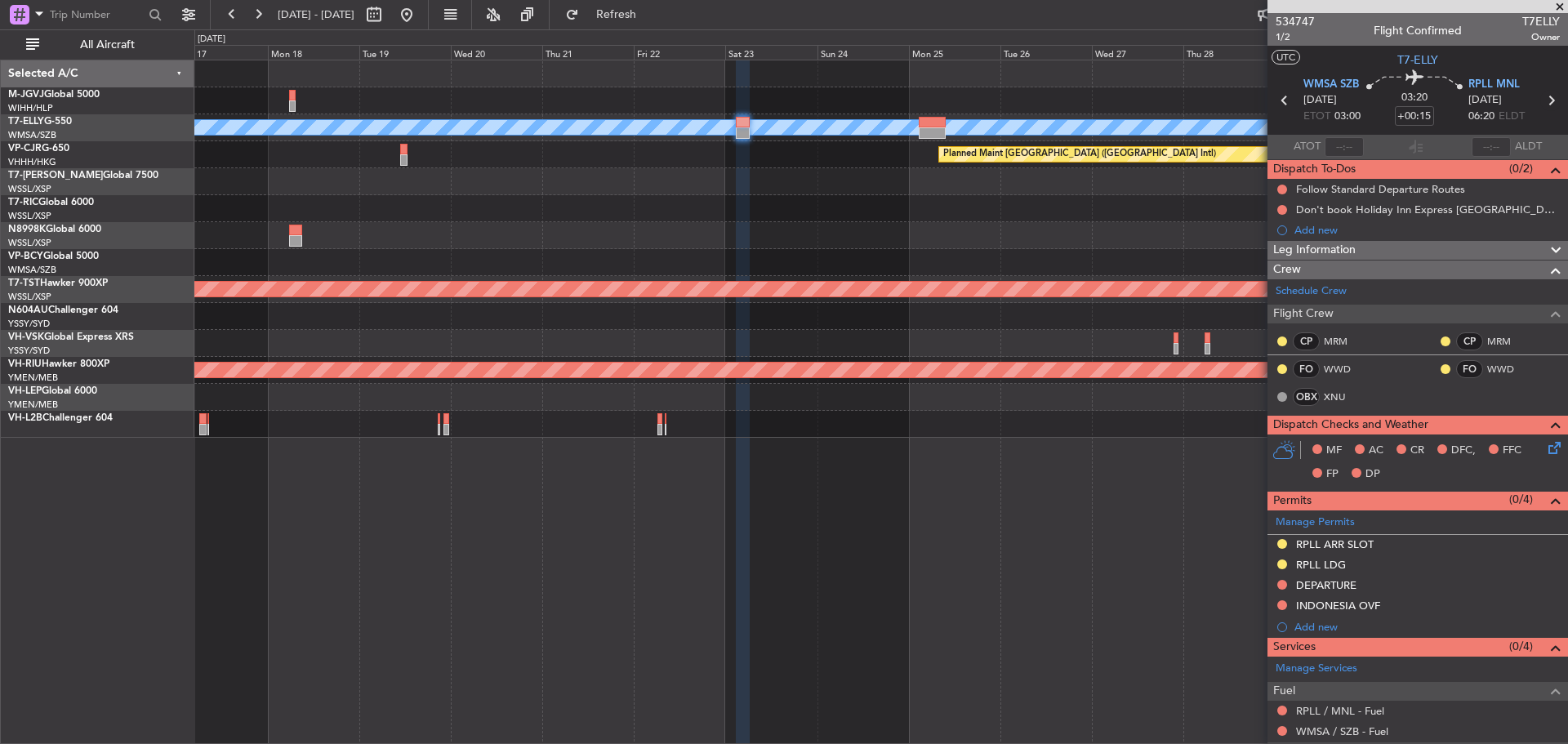
click at [1543, 101] on icon at bounding box center [1552, 101] width 21 height 21
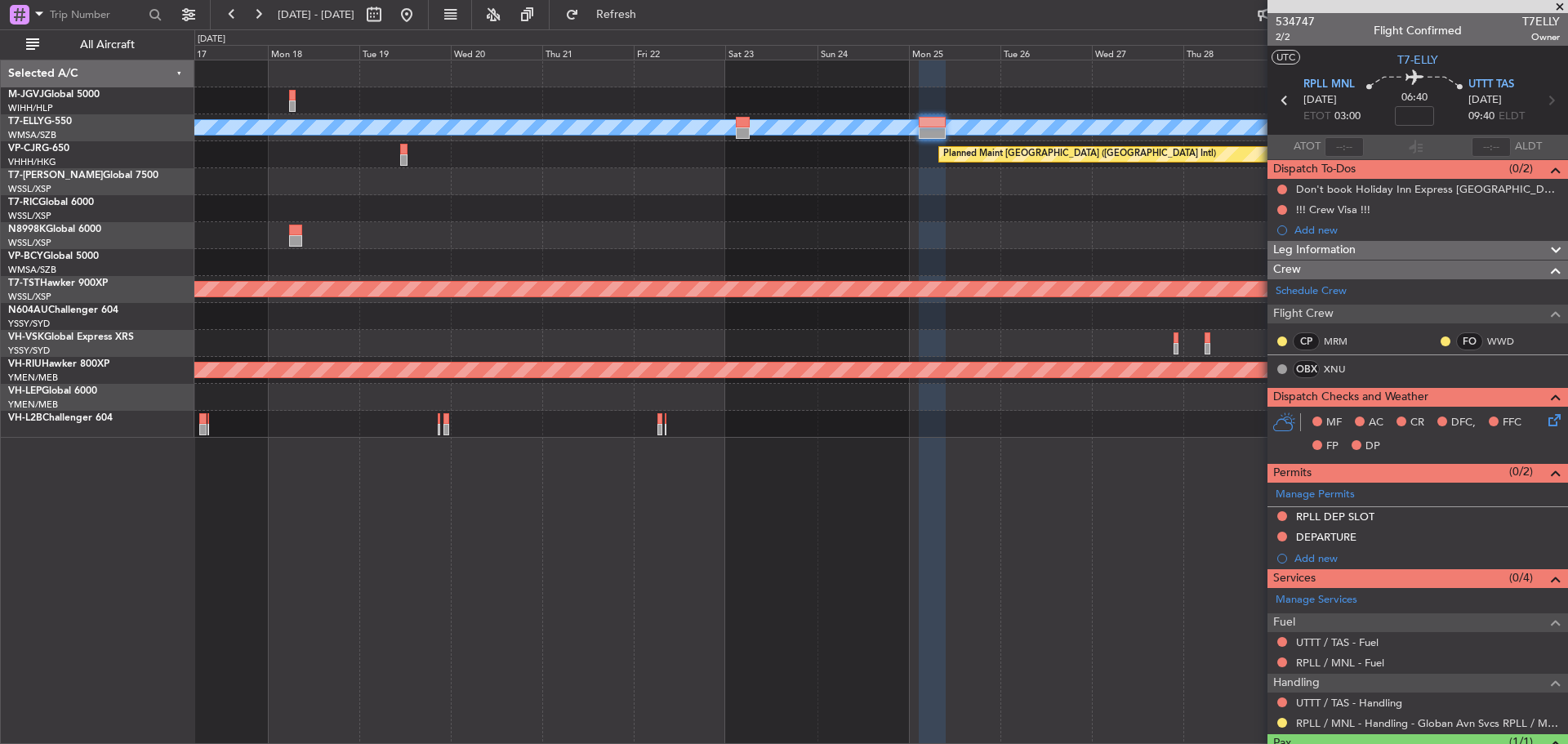
click at [1283, 514] on button at bounding box center [1283, 517] width 10 height 10
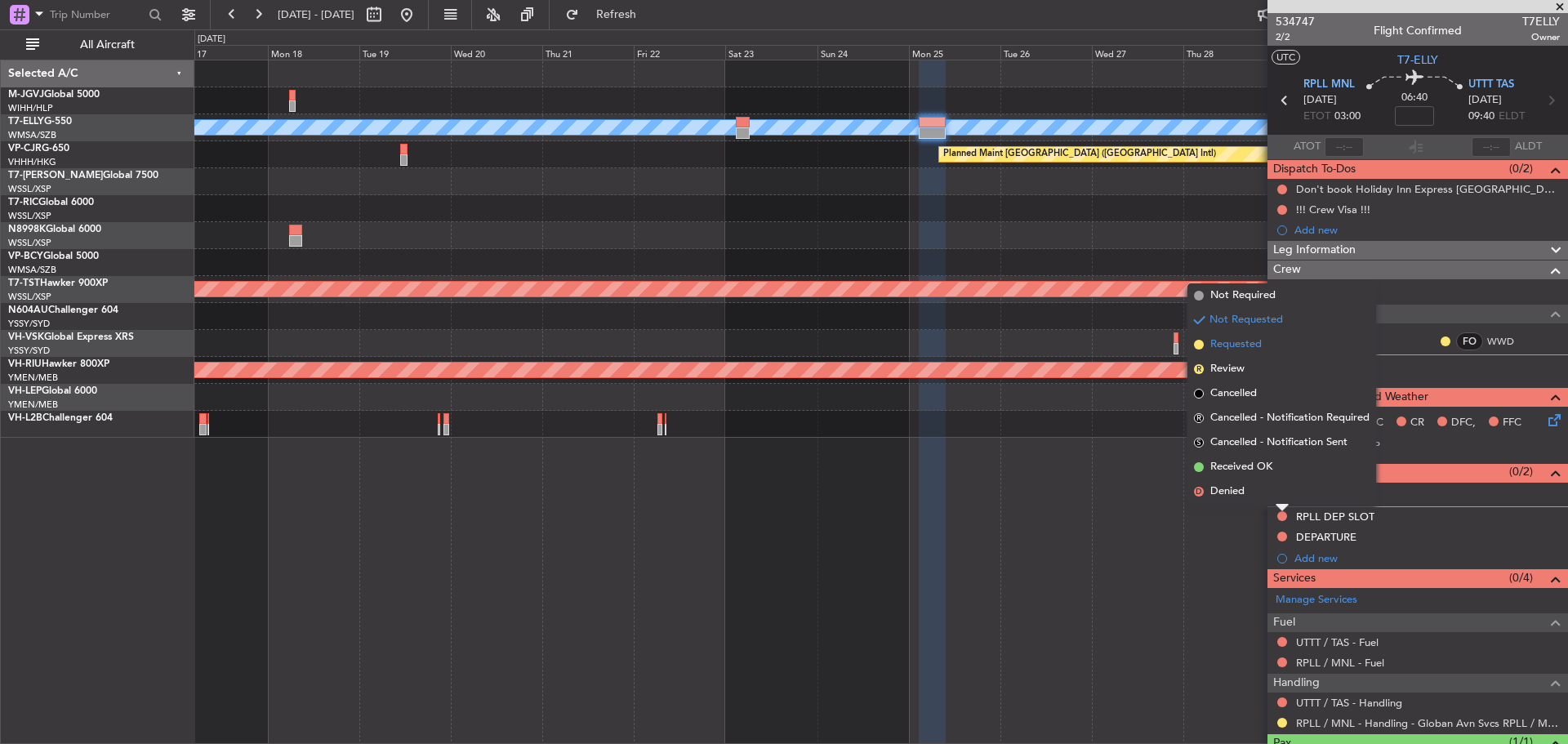
click at [1264, 349] on li "Requested" at bounding box center [1282, 345] width 189 height 25
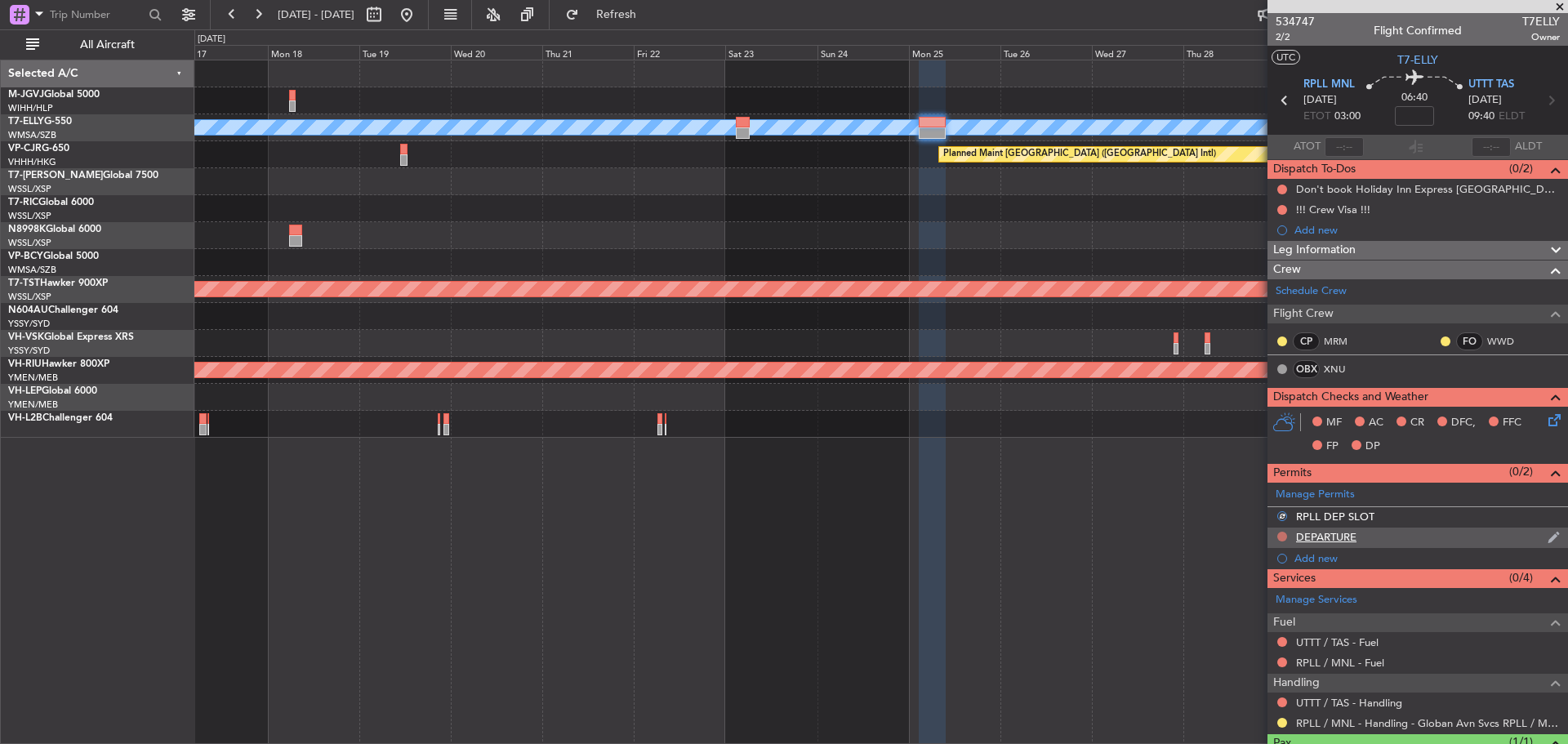
click at [1280, 533] on button at bounding box center [1283, 536] width 10 height 10
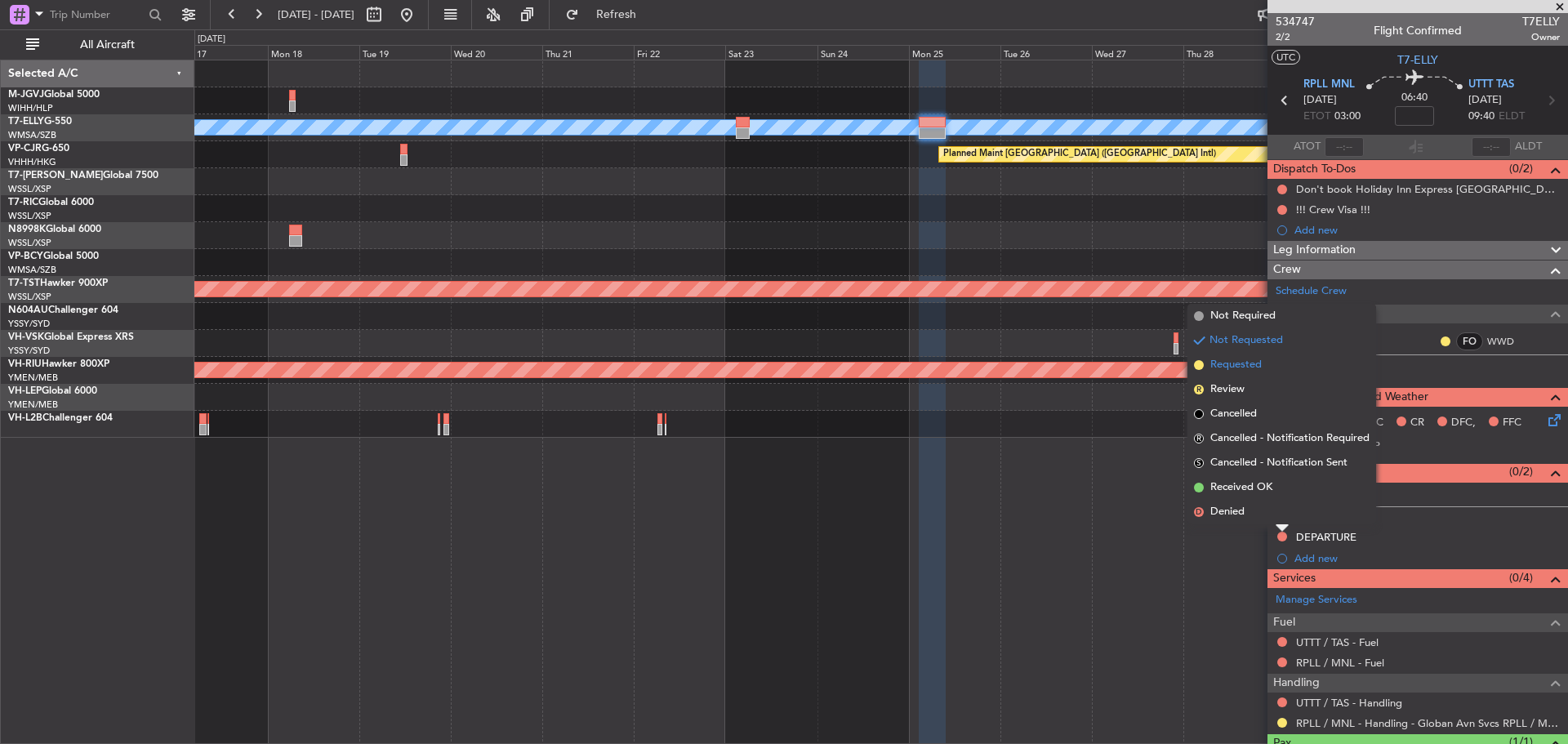
click at [1255, 366] on span "Requested" at bounding box center [1236, 365] width 52 height 16
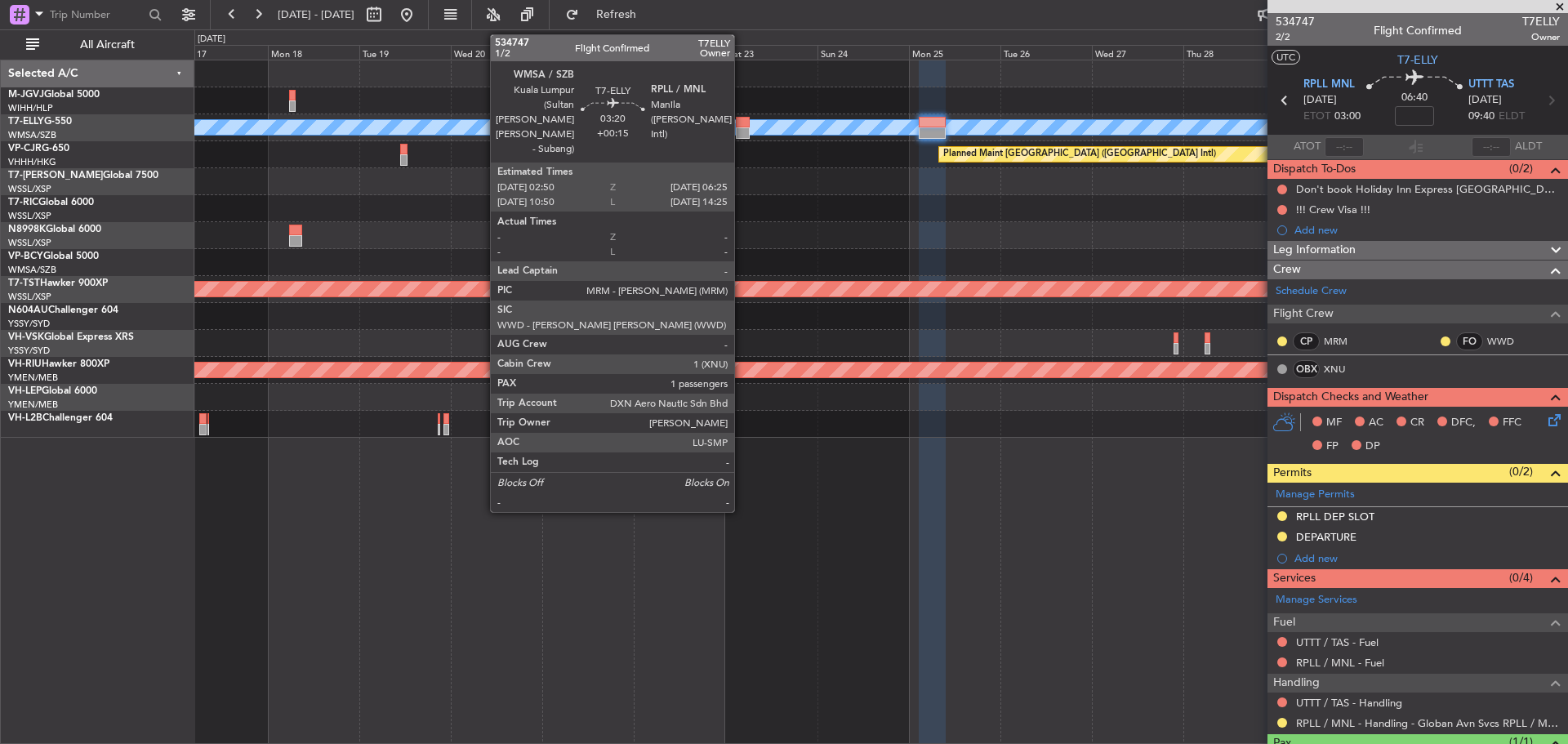
click at [741, 125] on div at bounding box center [742, 122] width 14 height 11
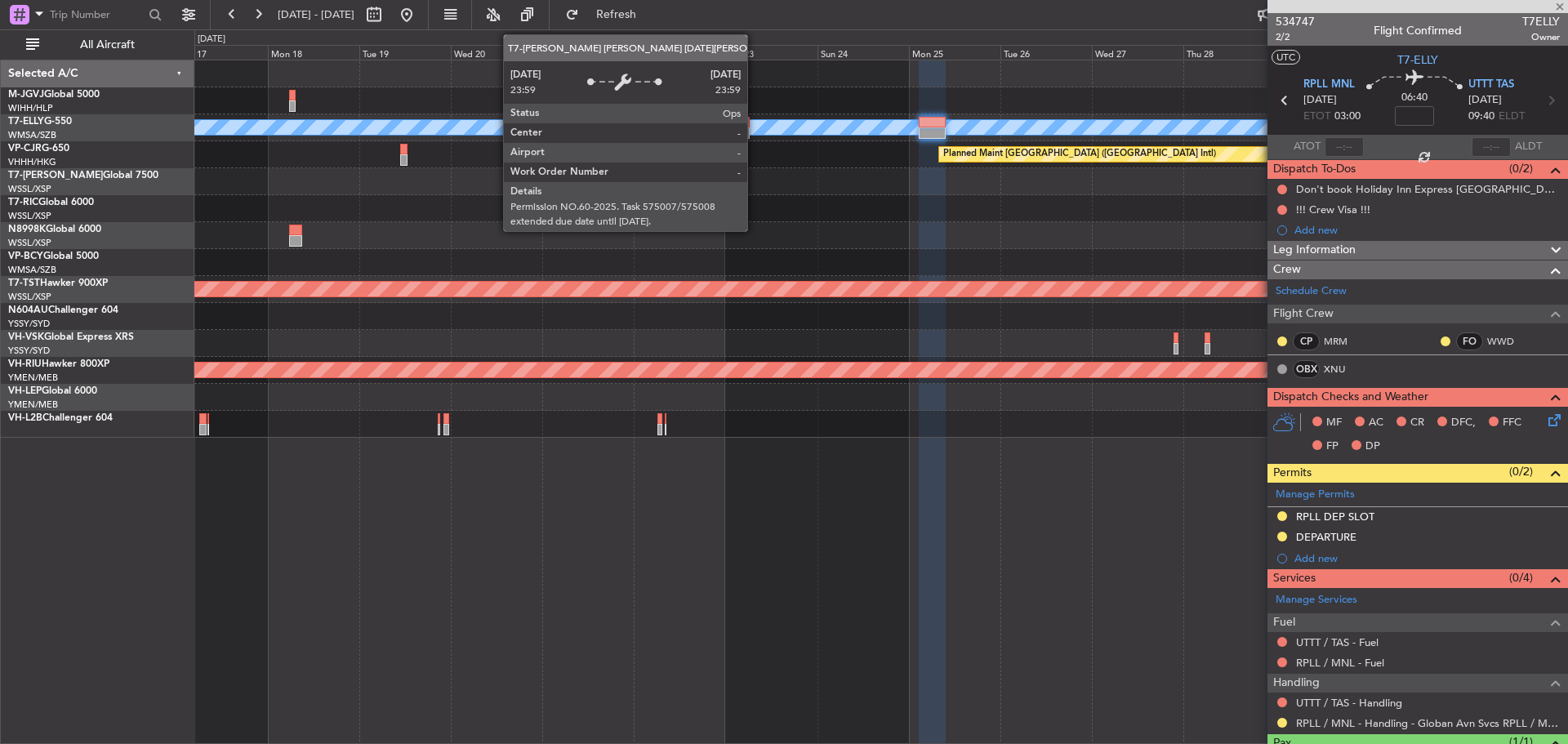
type input "+00:15"
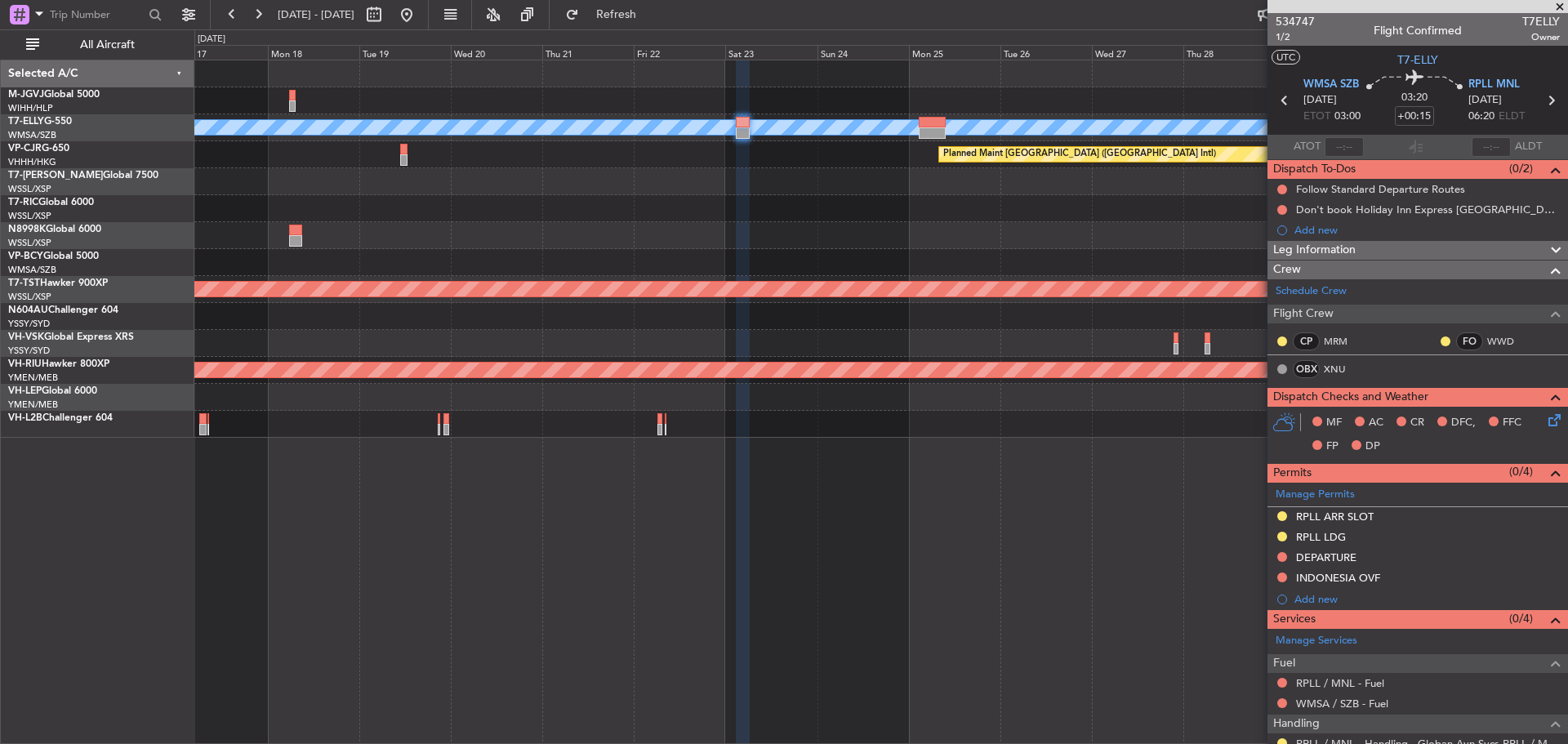
click at [1546, 98] on icon at bounding box center [1552, 101] width 21 height 21
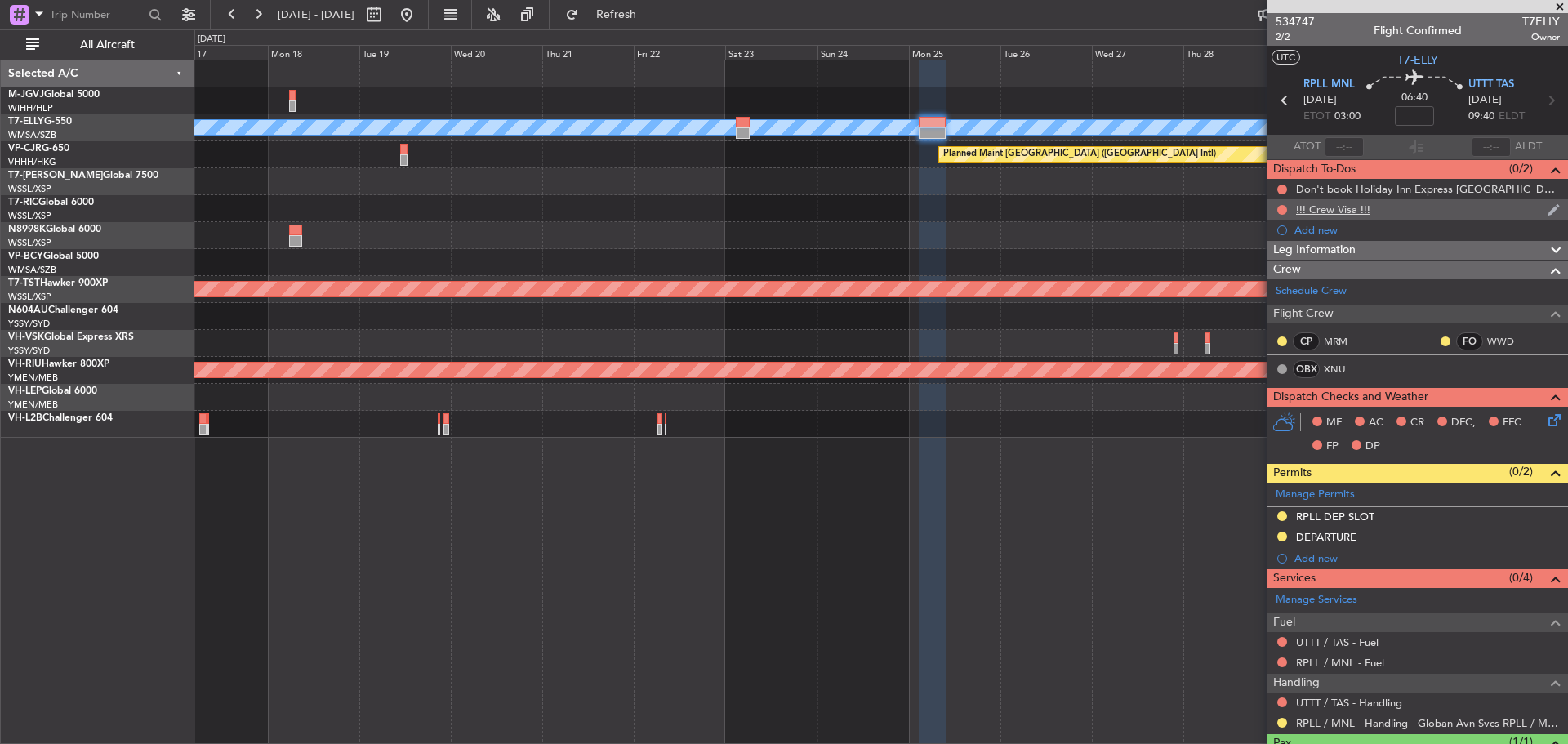
click at [1315, 208] on div "!!! Crew Visa !!!" at bounding box center [1333, 209] width 75 height 14
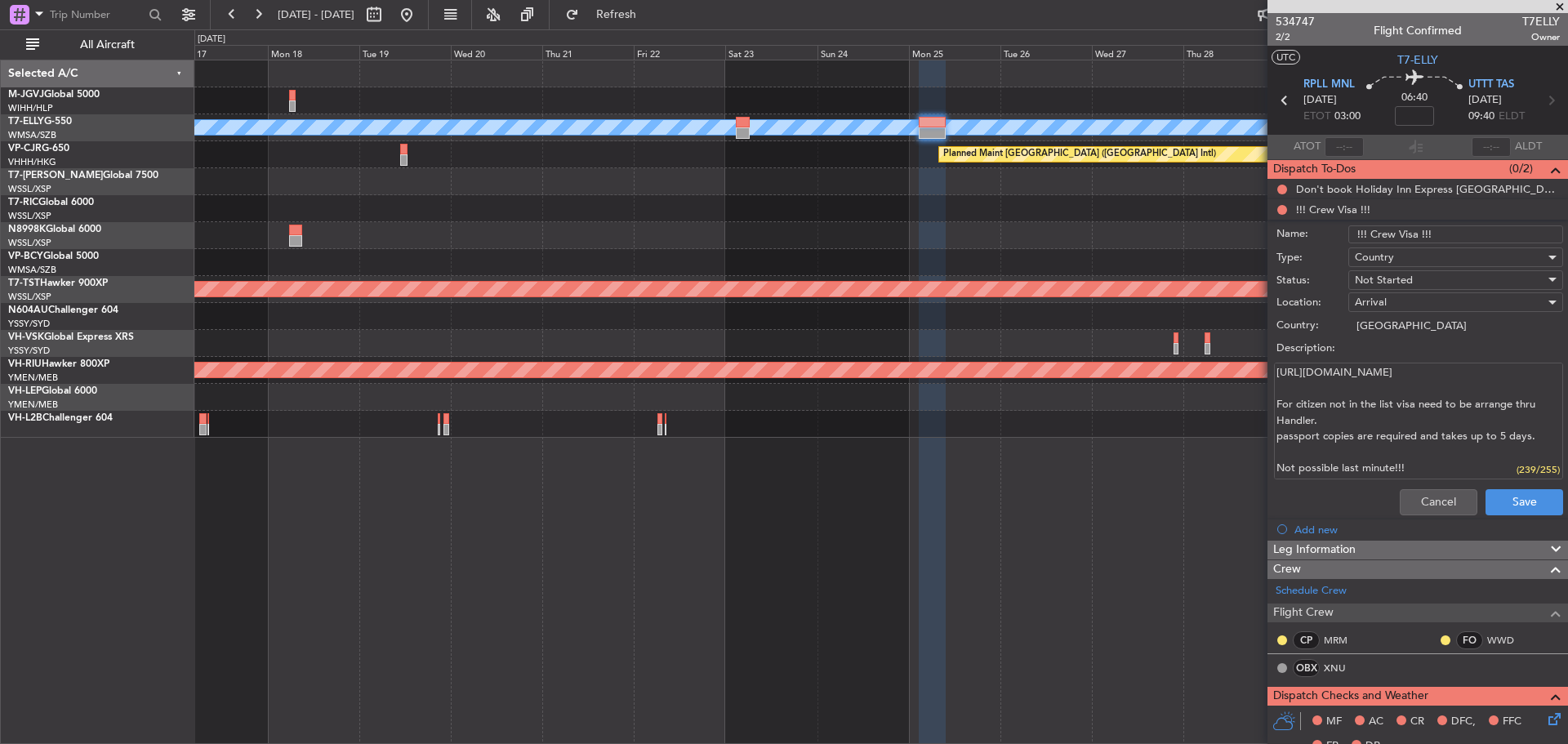
scroll to position [82, 0]
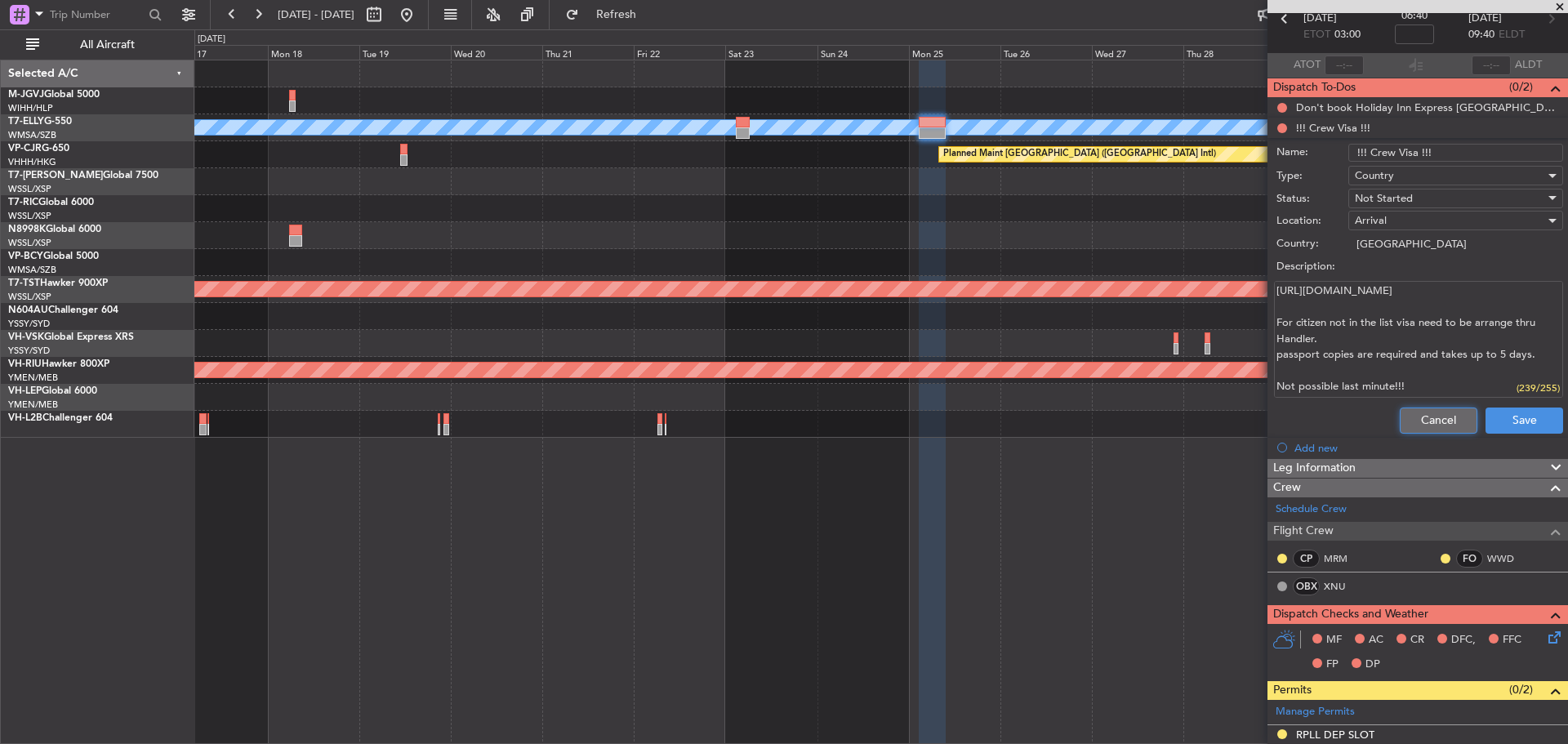
click at [1418, 422] on button "Cancel" at bounding box center [1438, 421] width 78 height 26
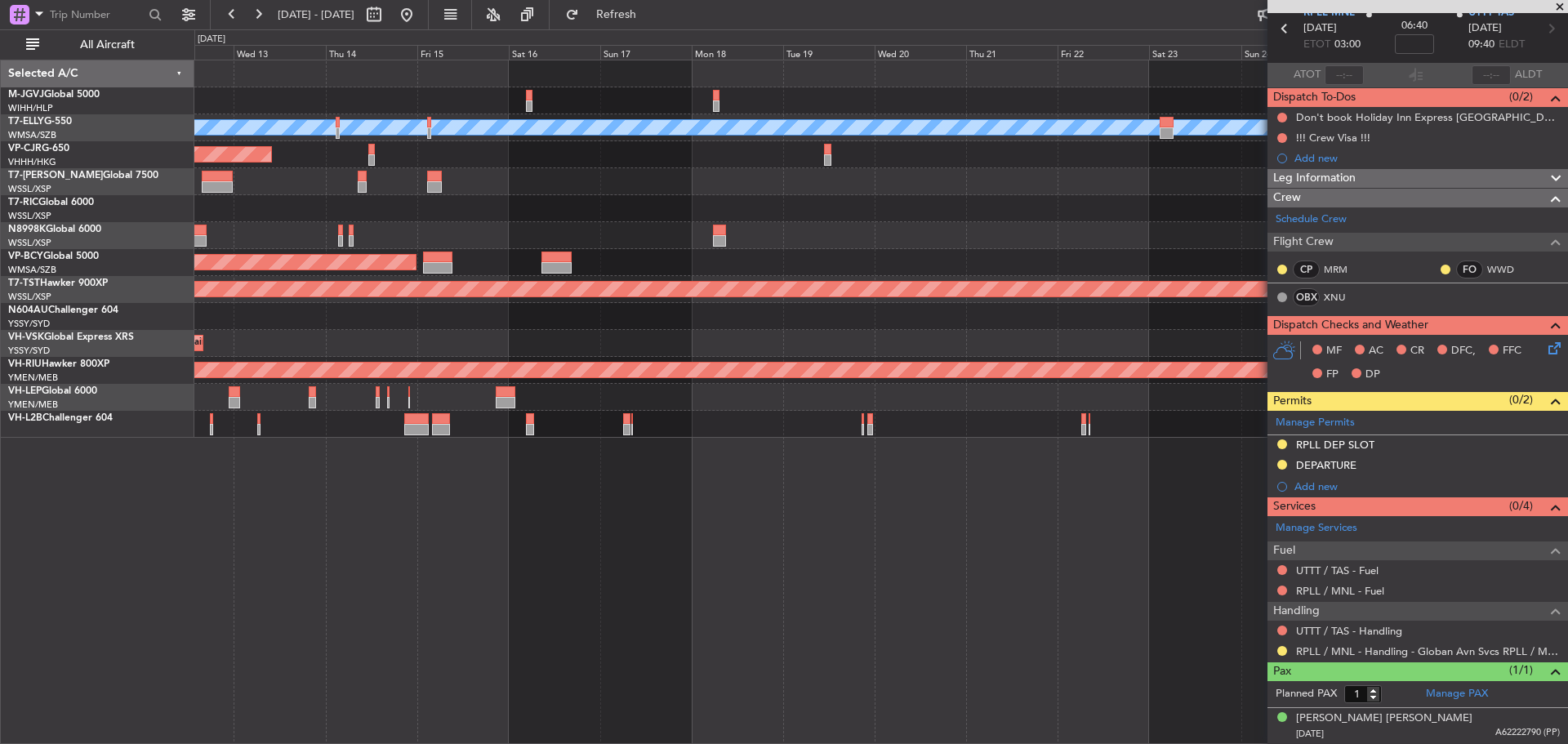
click at [1008, 221] on div at bounding box center [881, 208] width 1373 height 27
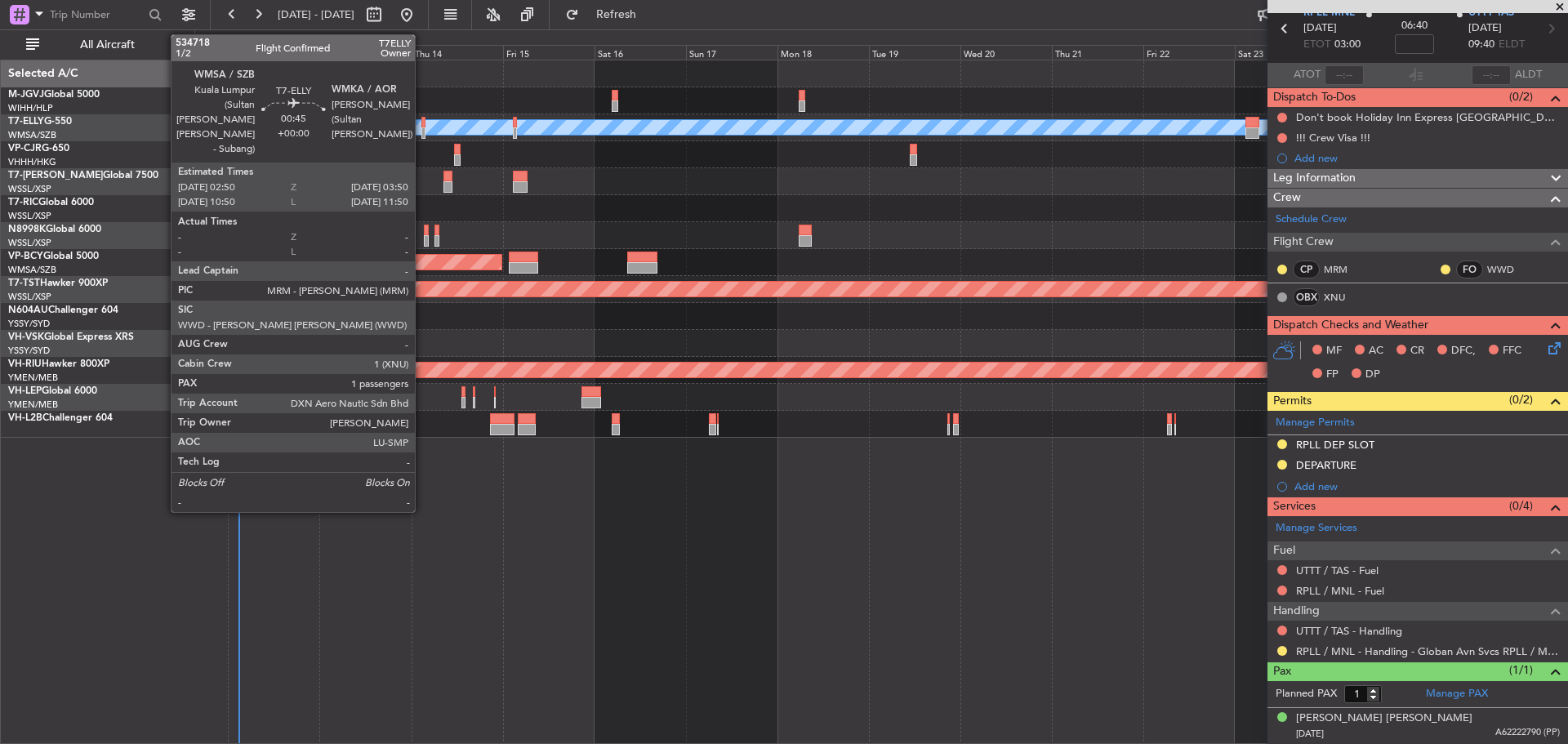
click at [422, 128] on div at bounding box center [423, 133] width 4 height 11
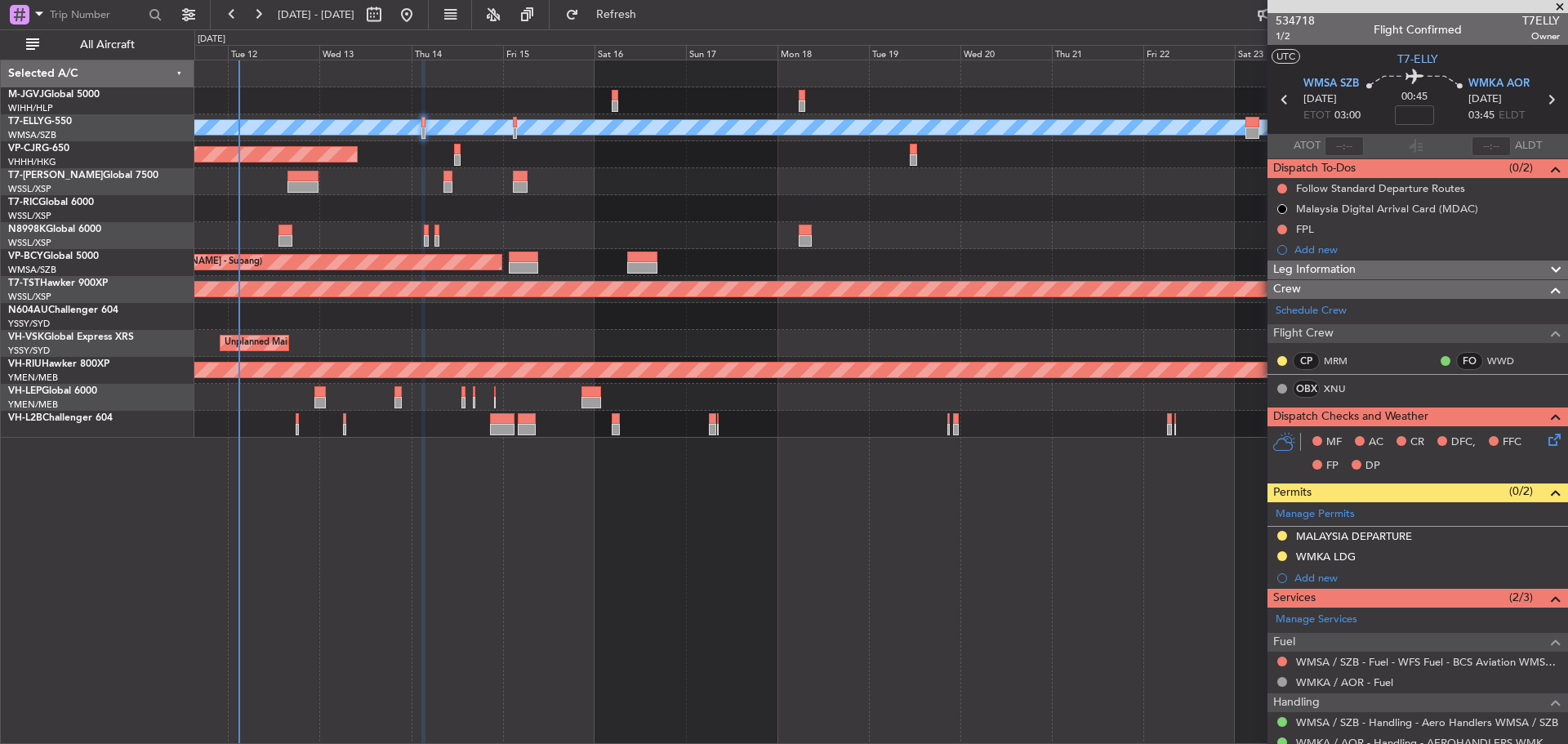
scroll to position [0, 0]
click at [1541, 103] on icon at bounding box center [1552, 101] width 21 height 21
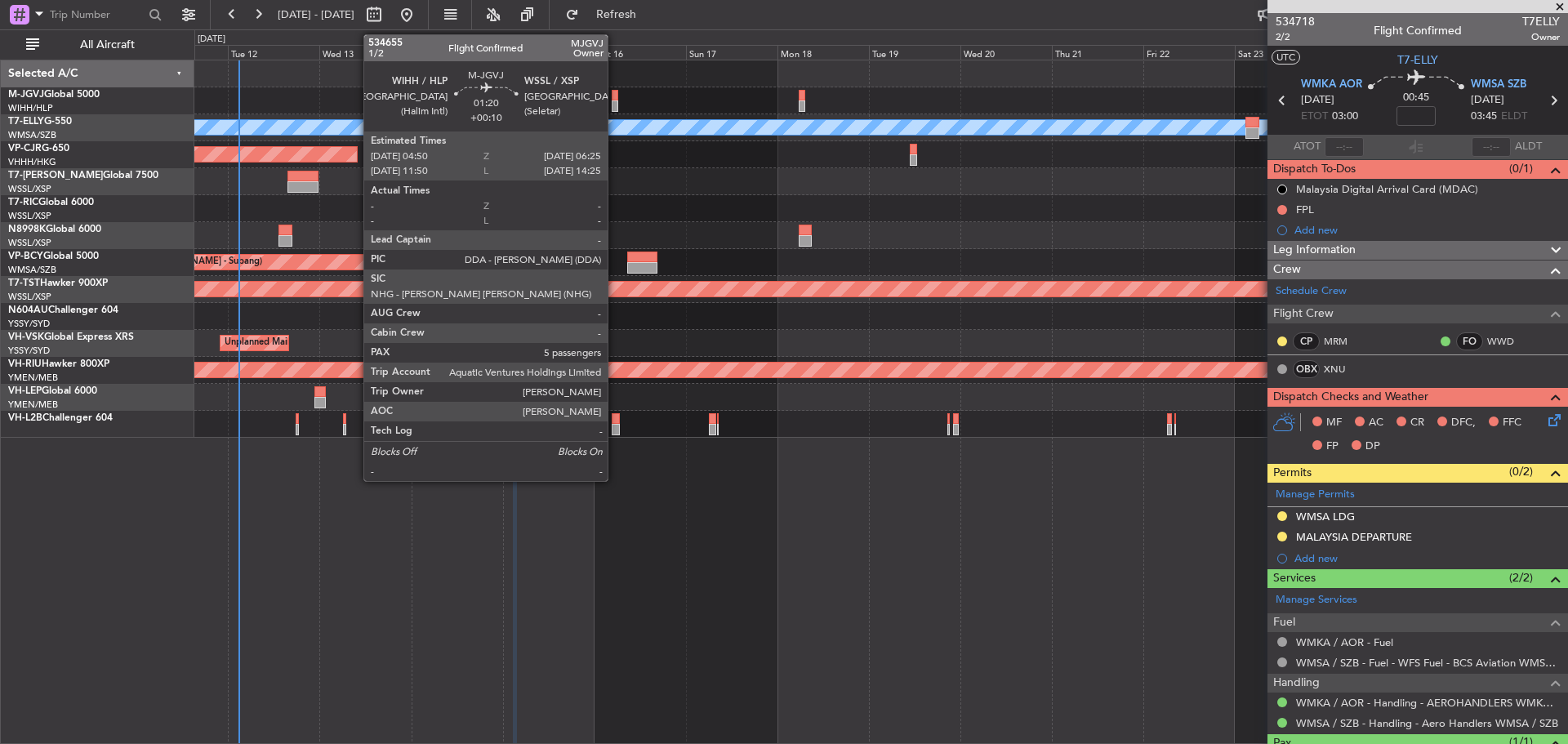
click at [615, 103] on div at bounding box center [615, 107] width 7 height 11
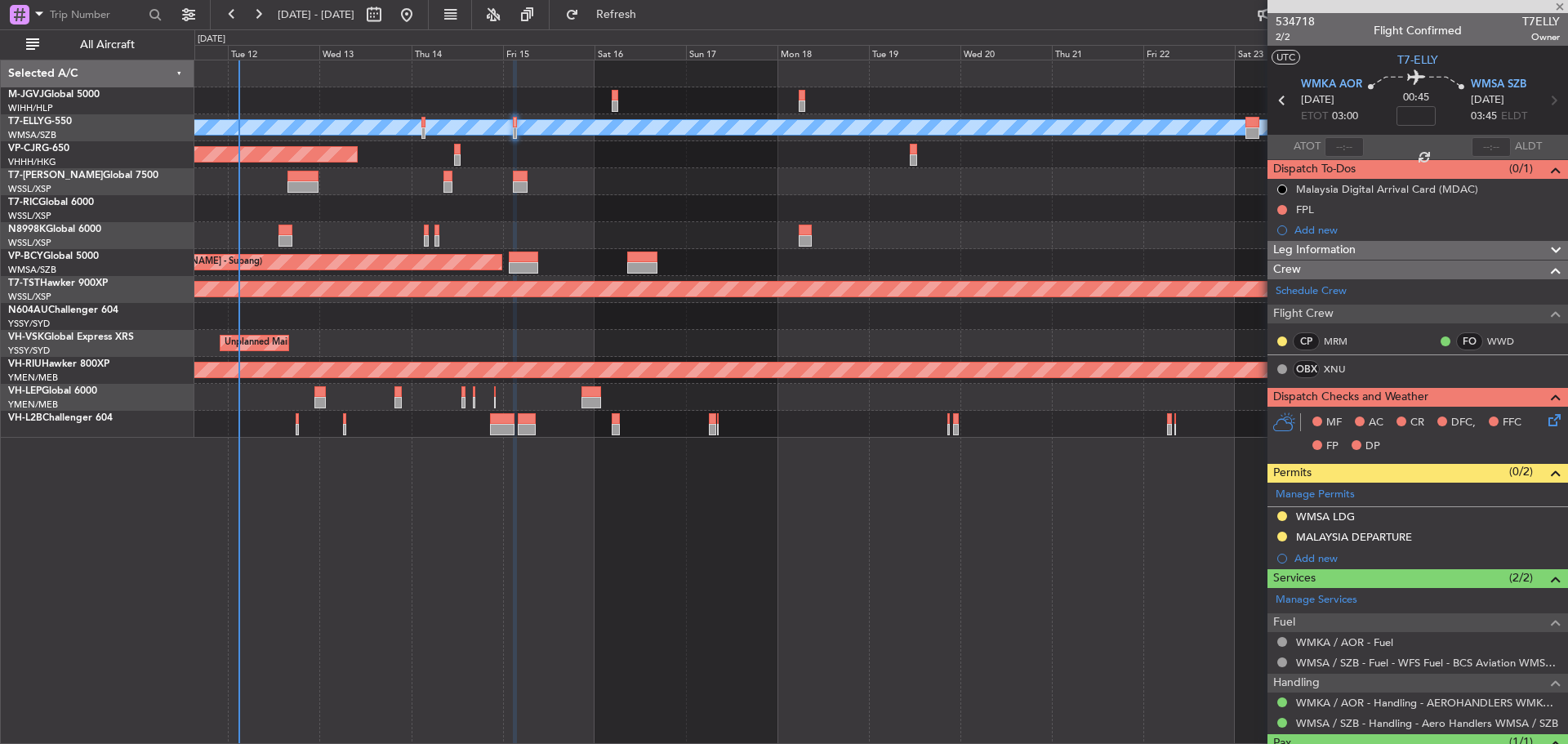
type input "+00:10"
type input "5"
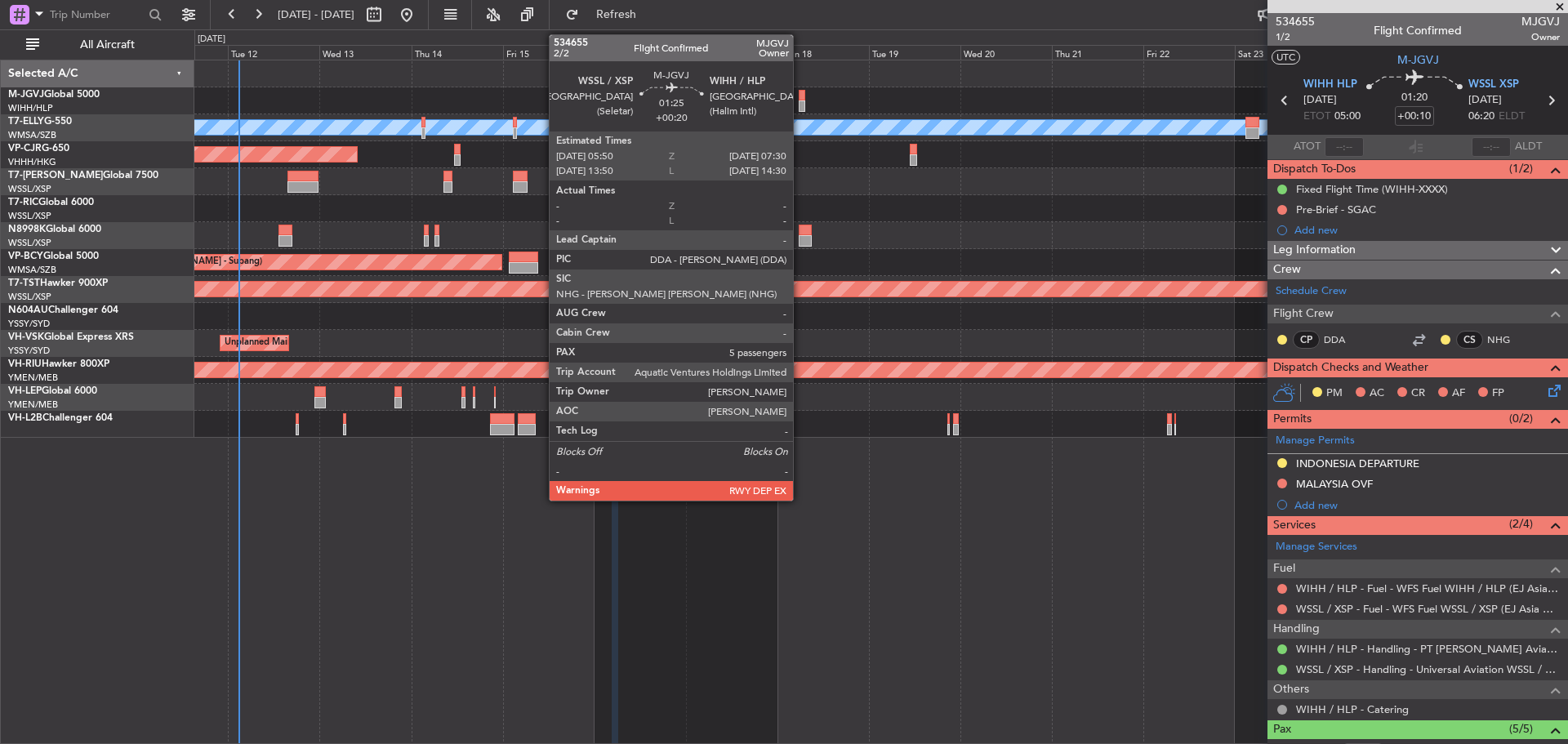
click at [800, 106] on div at bounding box center [802, 107] width 7 height 11
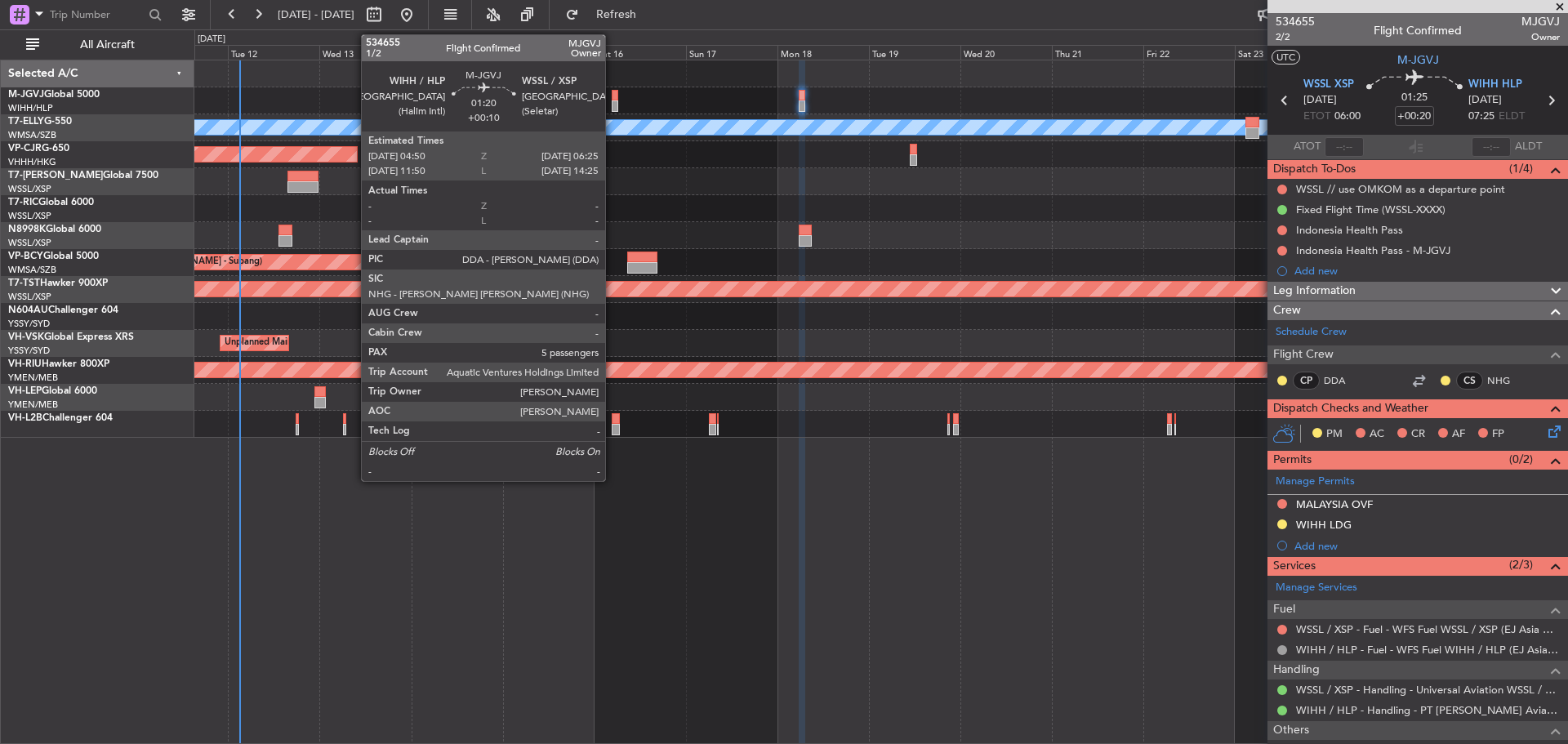
click at [613, 108] on div at bounding box center [615, 107] width 7 height 11
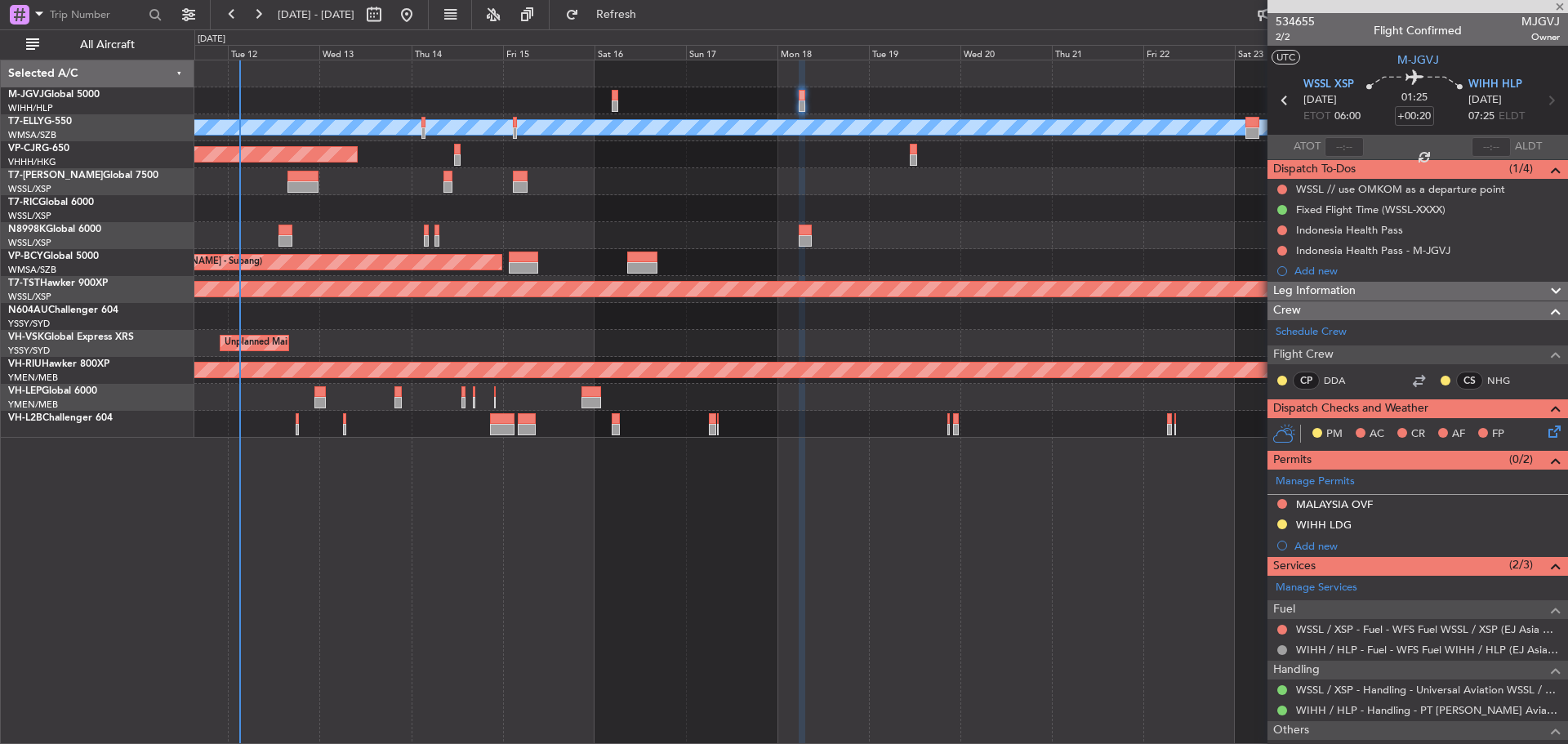
type input "+00:10"
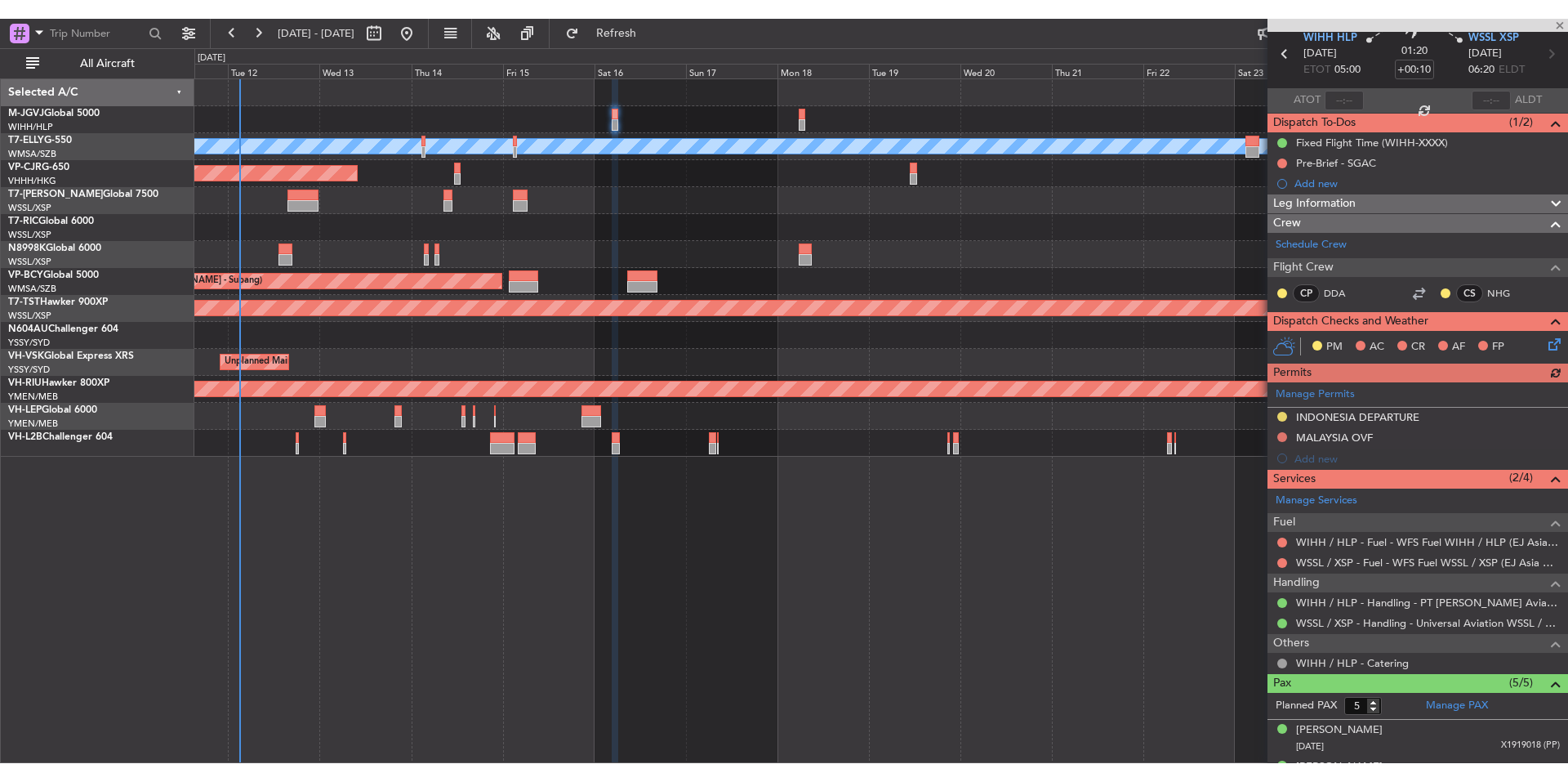
scroll to position [205, 0]
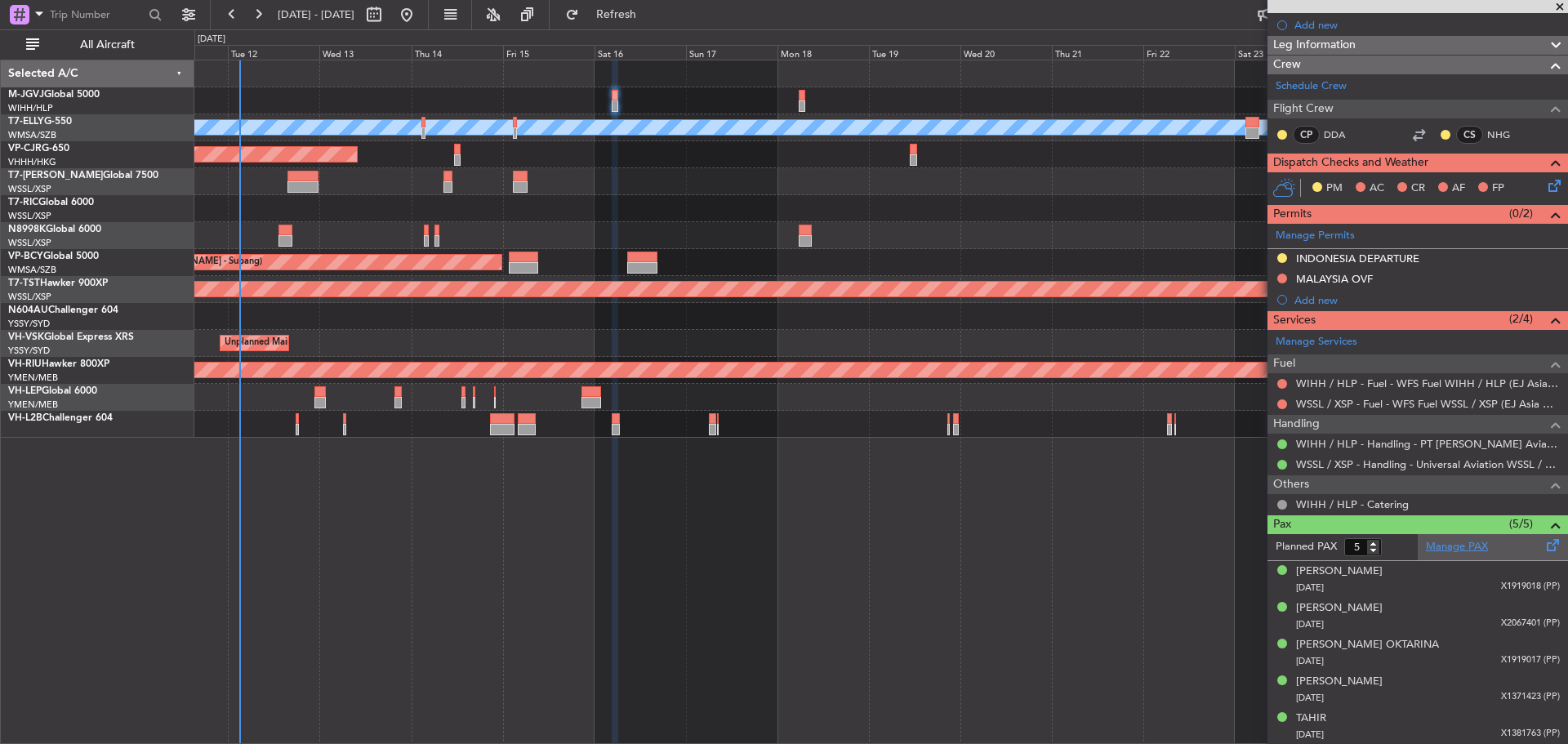
click at [1456, 546] on link "Manage PAX" at bounding box center [1457, 547] width 62 height 16
click at [649, 14] on span "Refresh" at bounding box center [617, 15] width 69 height 11
type input "6"
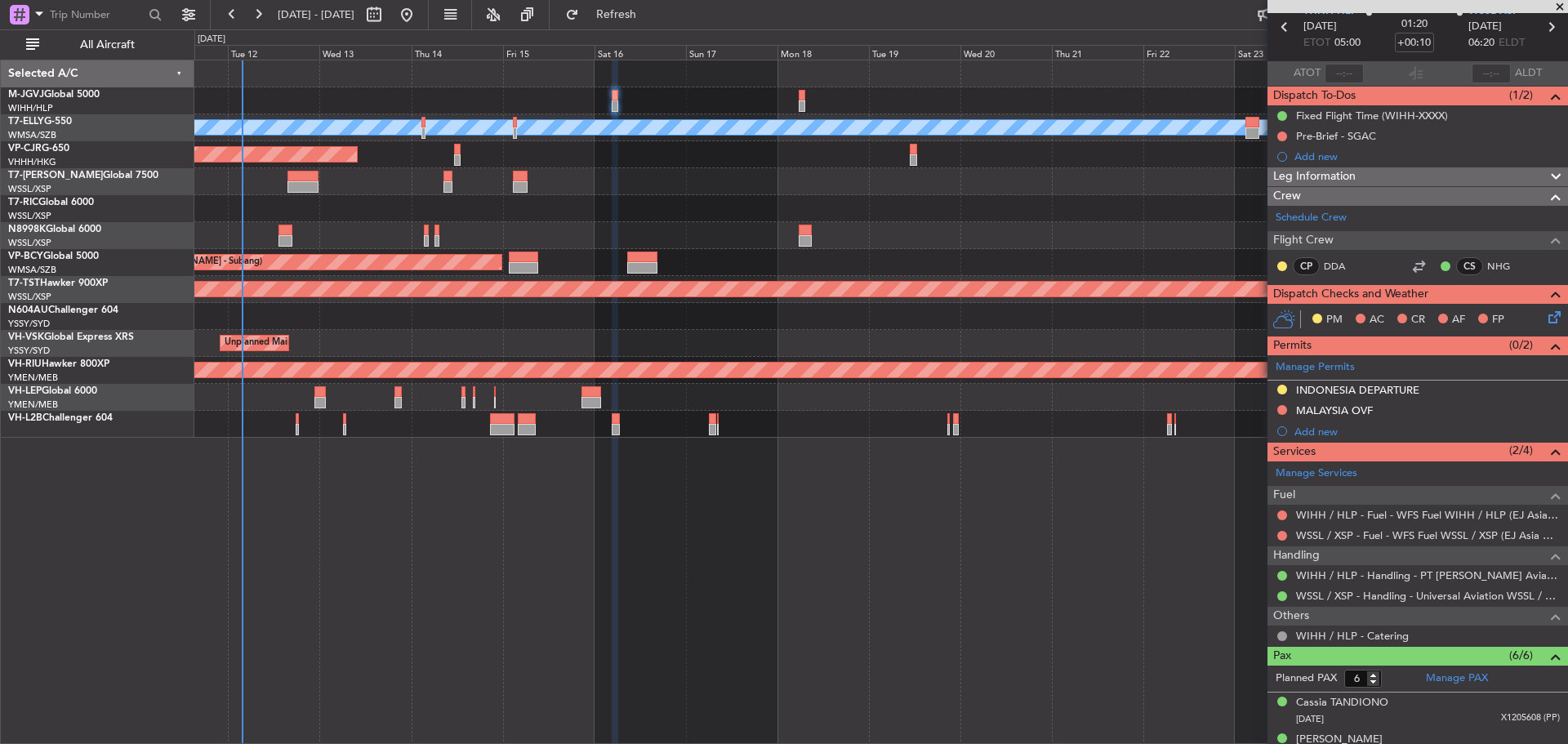
scroll to position [0, 0]
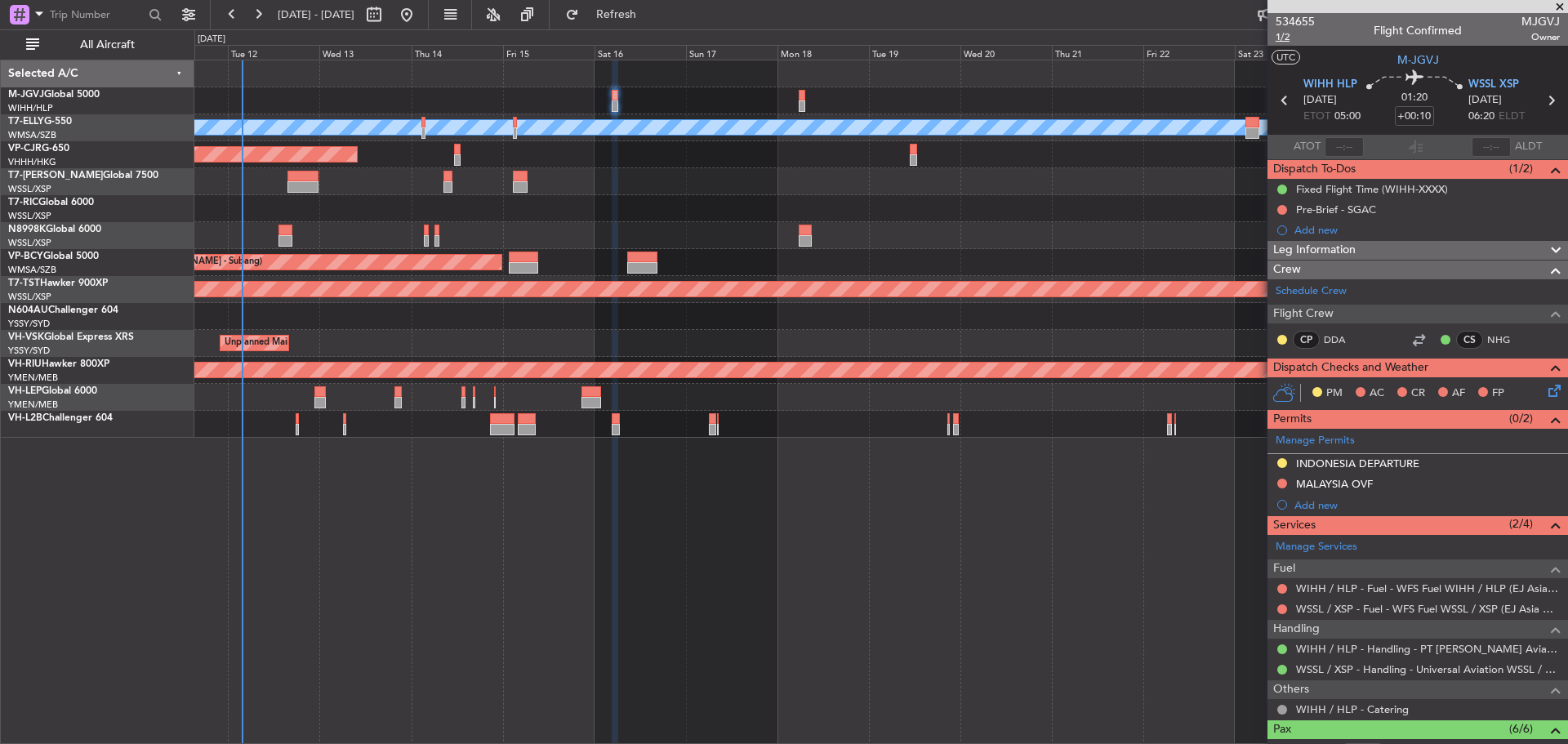
click at [1282, 40] on span "1/2" at bounding box center [1296, 37] width 39 height 14
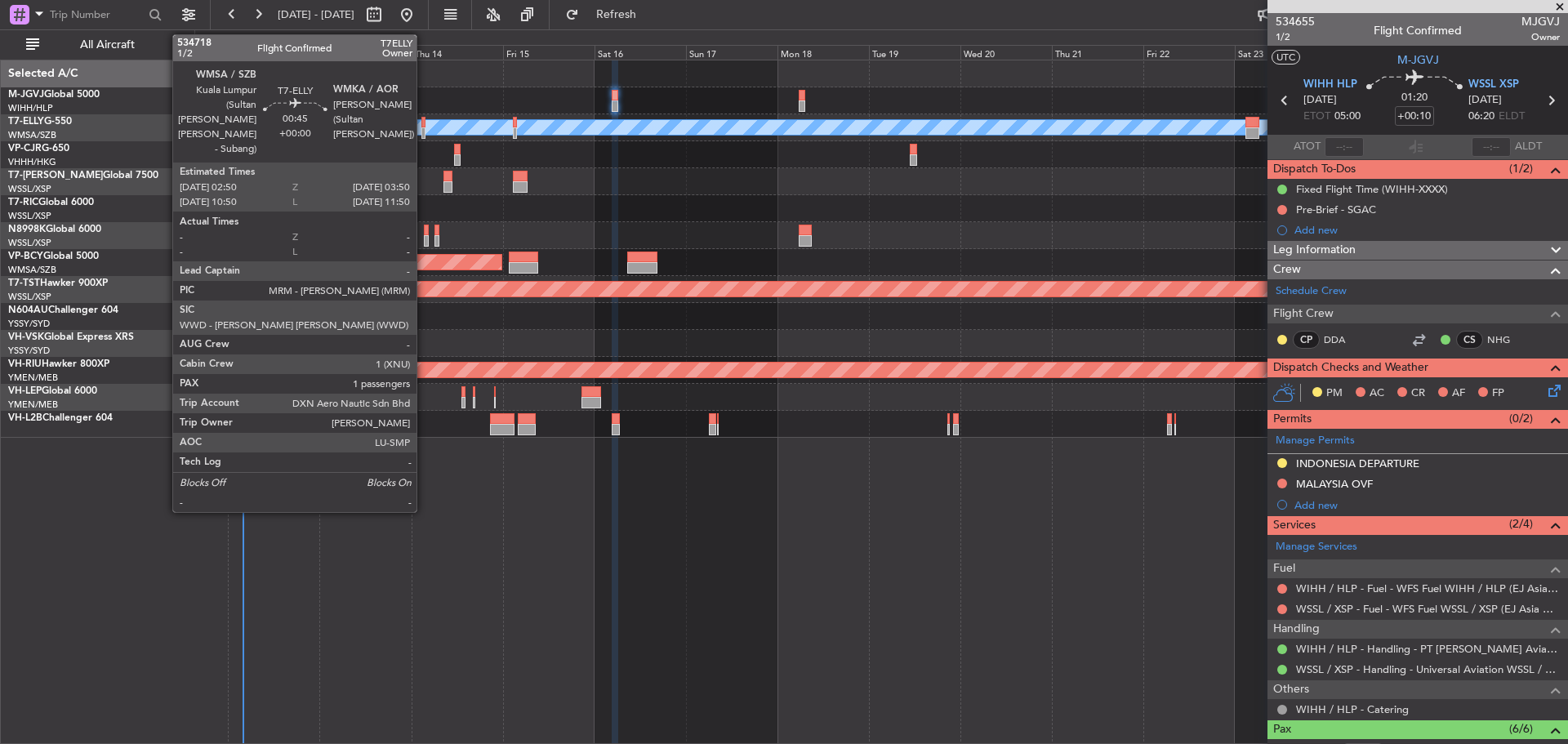
click at [424, 131] on div at bounding box center [423, 133] width 4 height 11
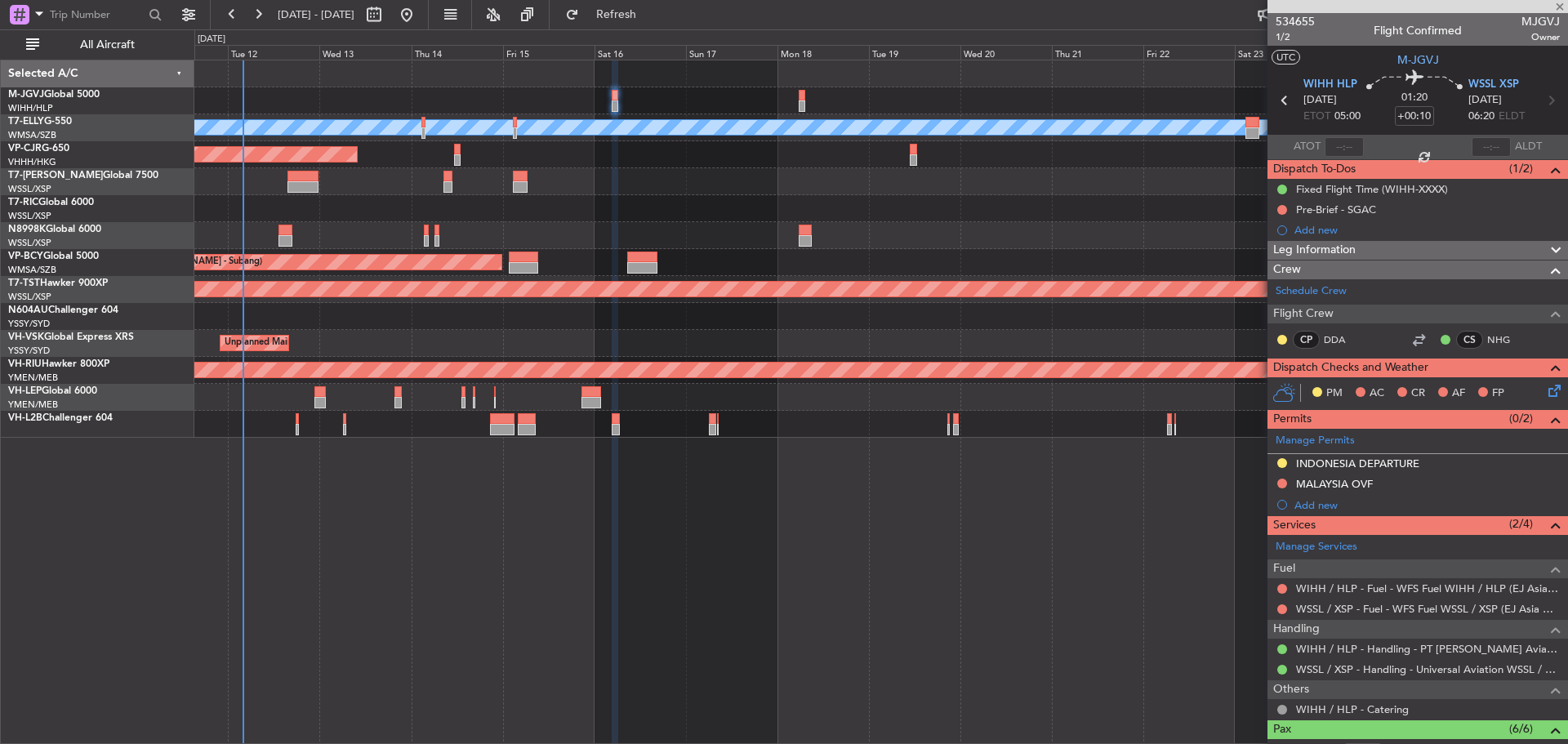
type input "1"
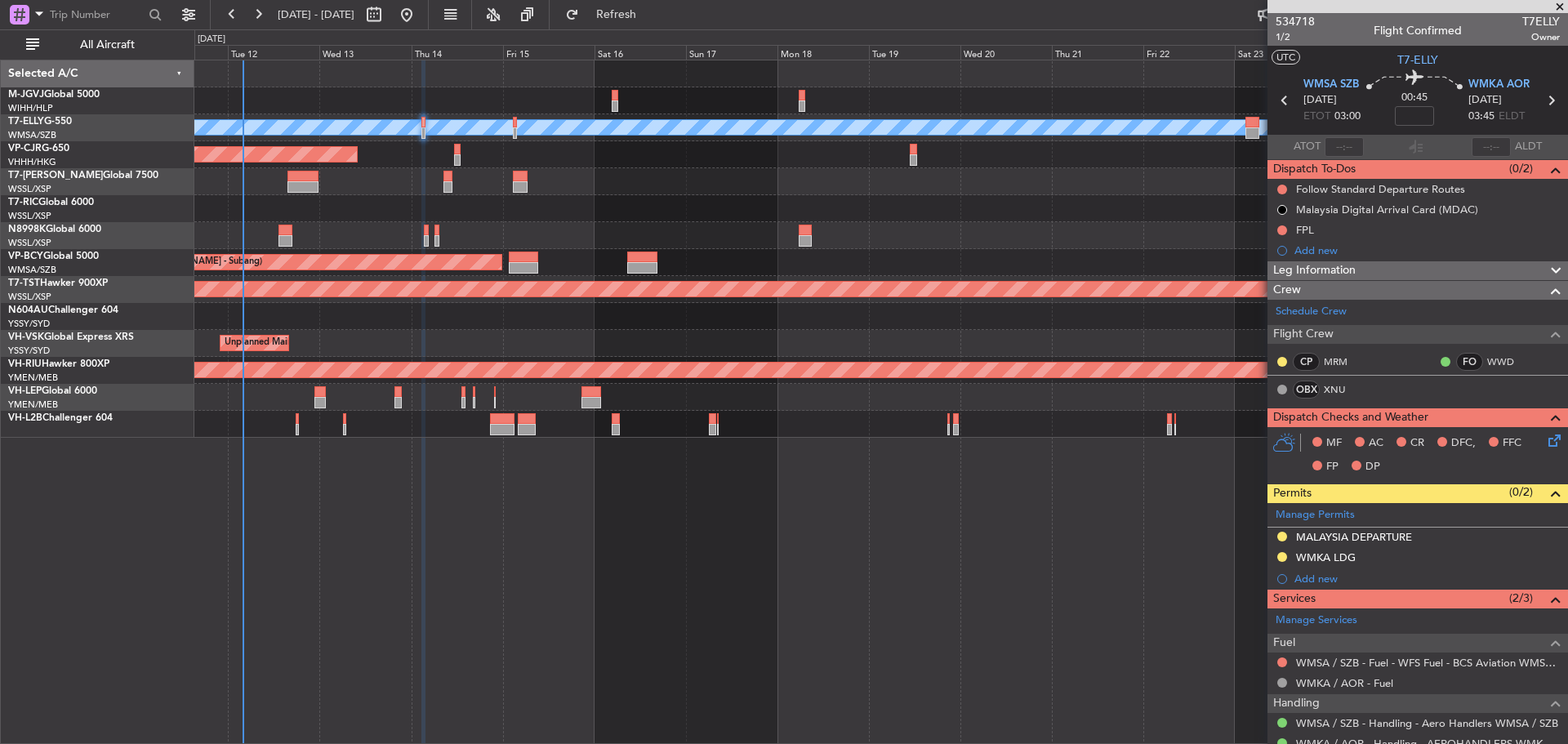
click at [1108, 519] on div "MEL AOG Maint Granada (Federico Garcia Lorca) Planned Maint Hong Kong (Hong Kon…" at bounding box center [881, 402] width 1374 height 685
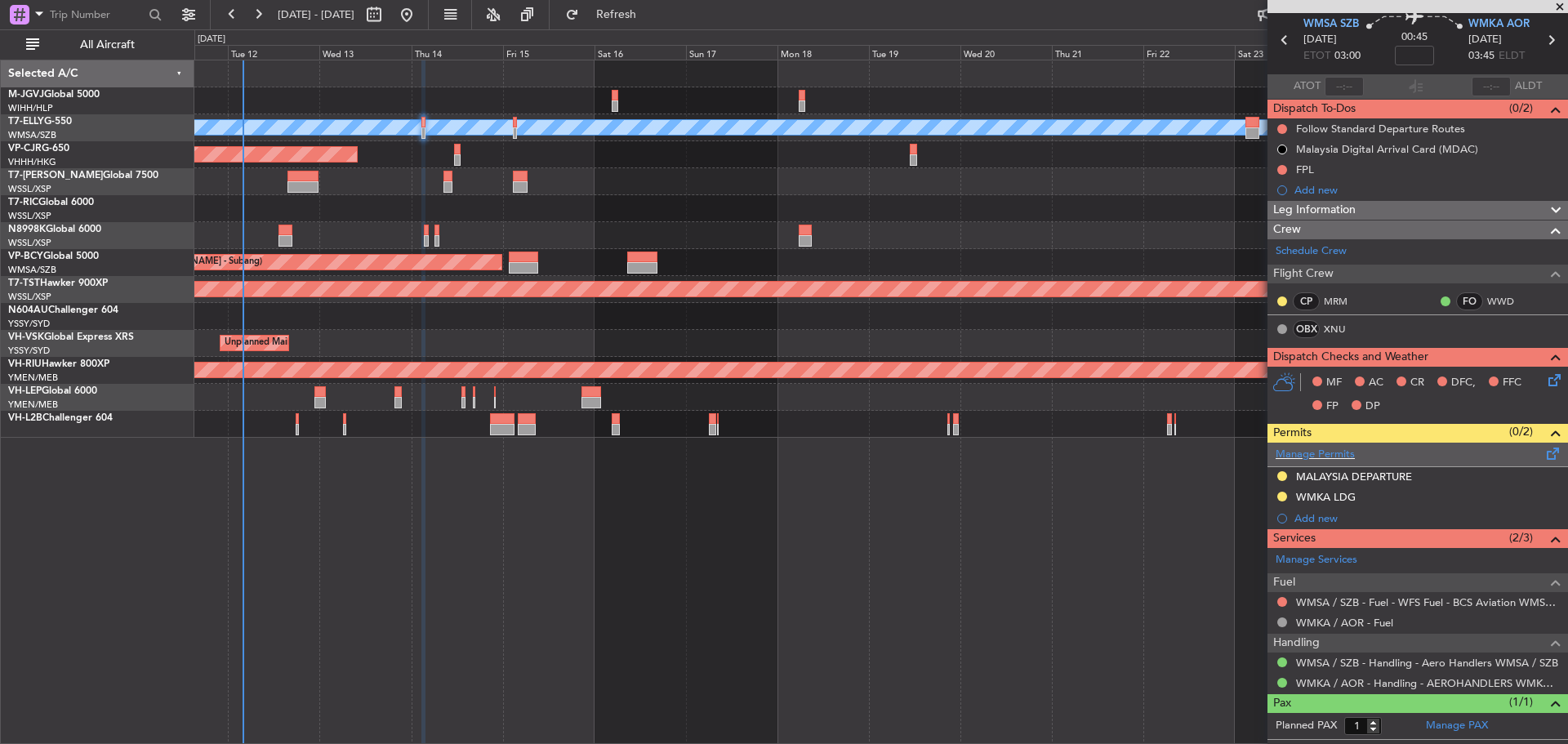
scroll to position [93, 0]
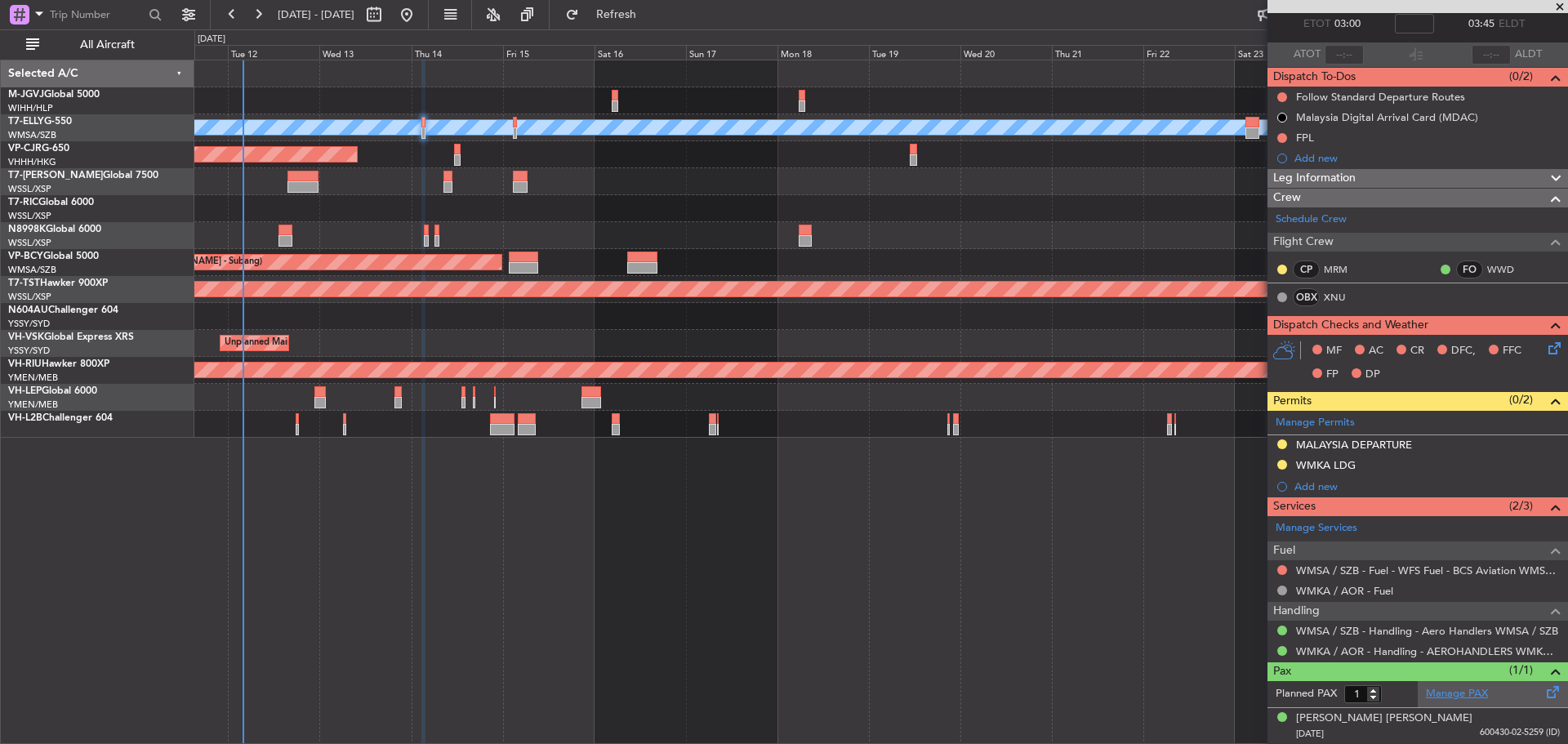
click at [1470, 692] on link "Manage PAX" at bounding box center [1457, 695] width 62 height 16
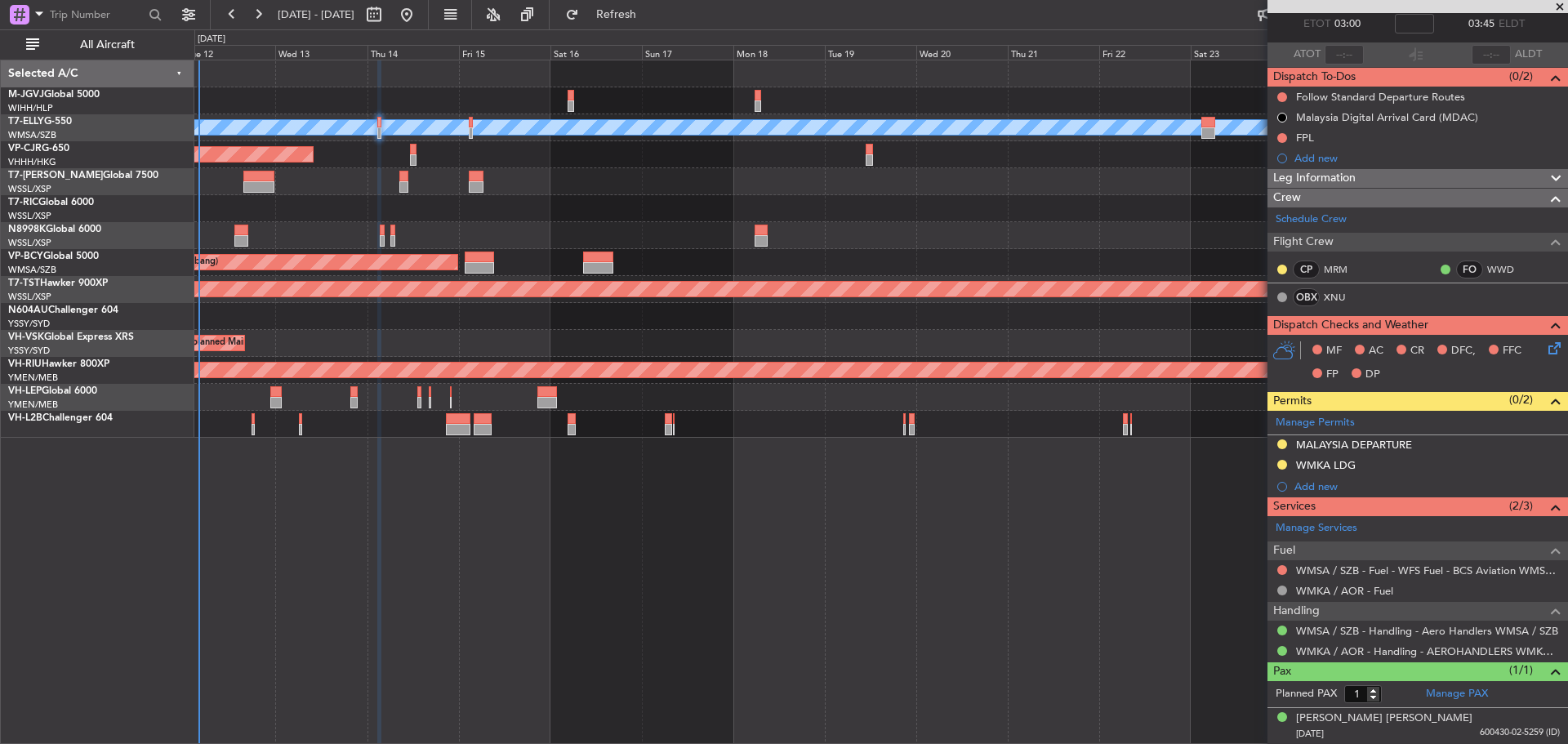
click at [613, 219] on div at bounding box center [881, 208] width 1373 height 27
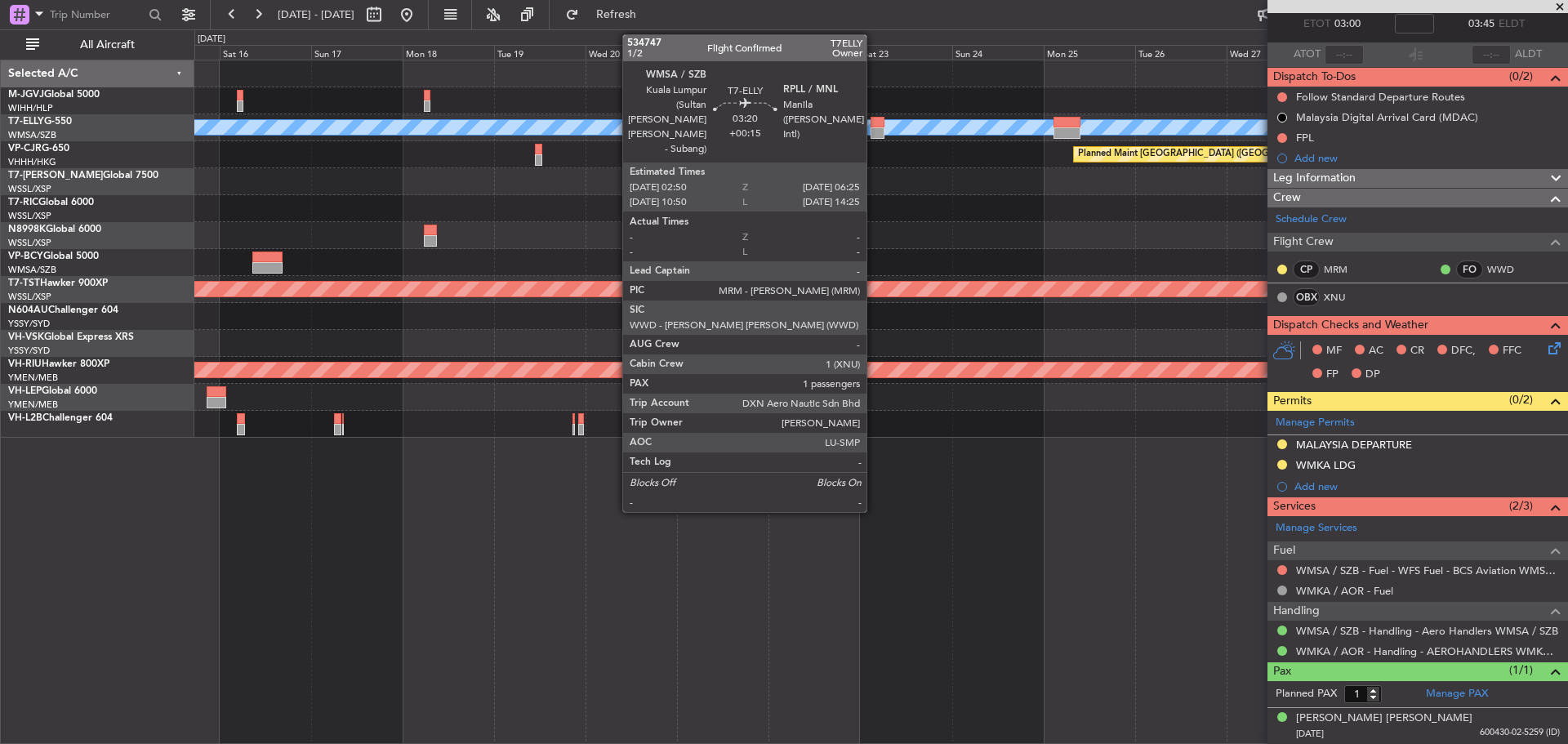
click at [874, 132] on div at bounding box center [877, 133] width 14 height 11
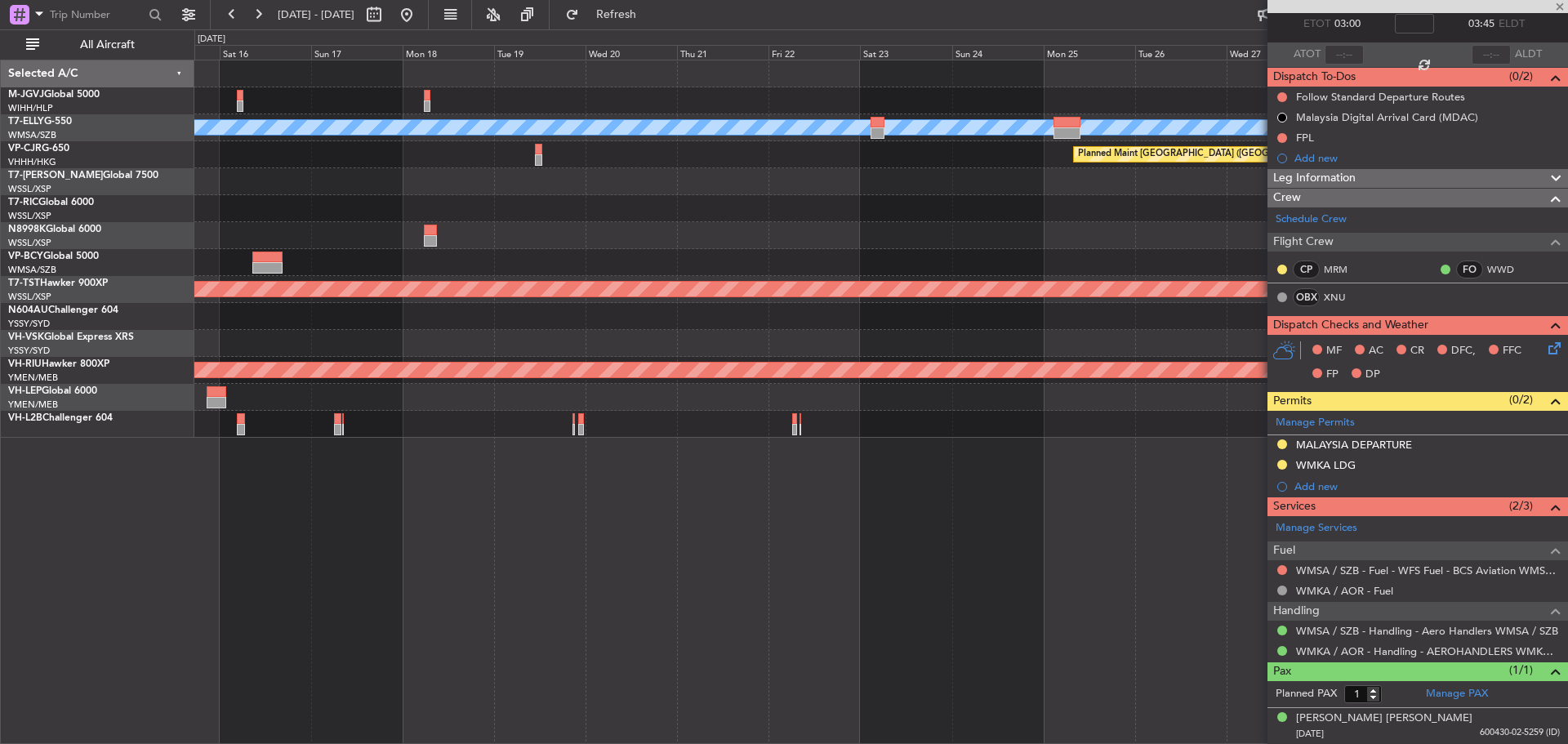
type input "+00:15"
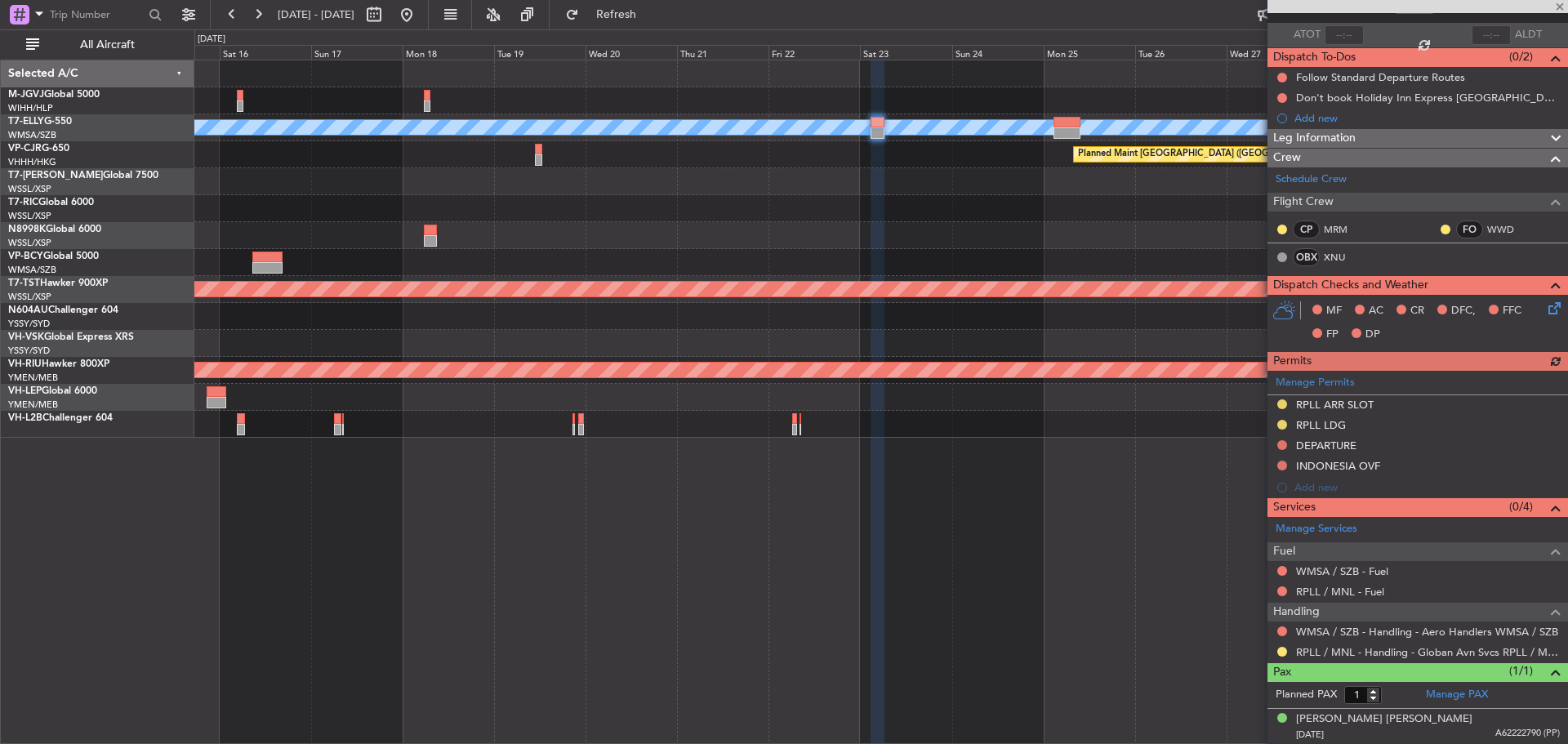
scroll to position [112, 0]
click at [1507, 699] on div "Manage PAX" at bounding box center [1493, 695] width 150 height 26
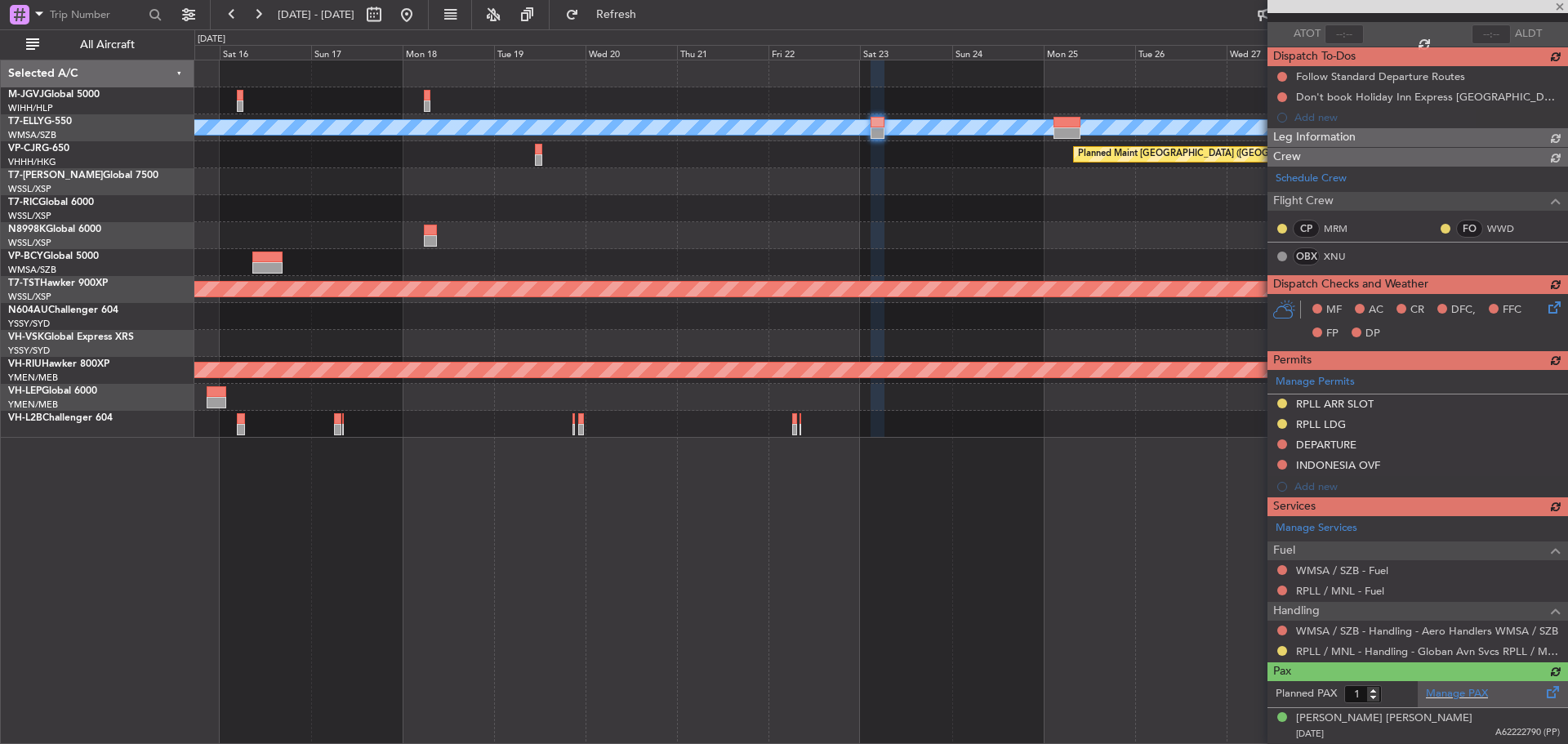
type input "6"
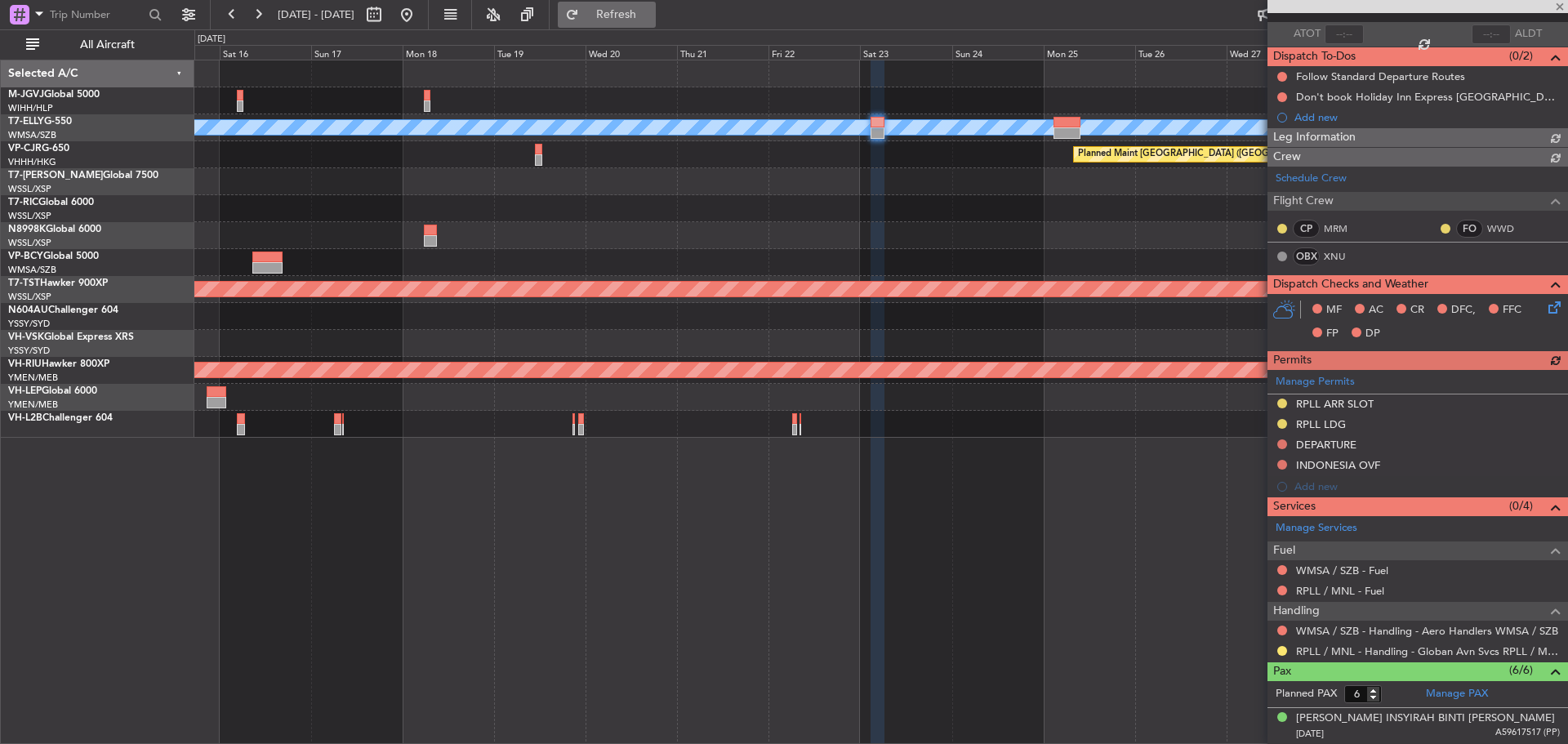
click at [651, 14] on span "Refresh" at bounding box center [617, 15] width 69 height 11
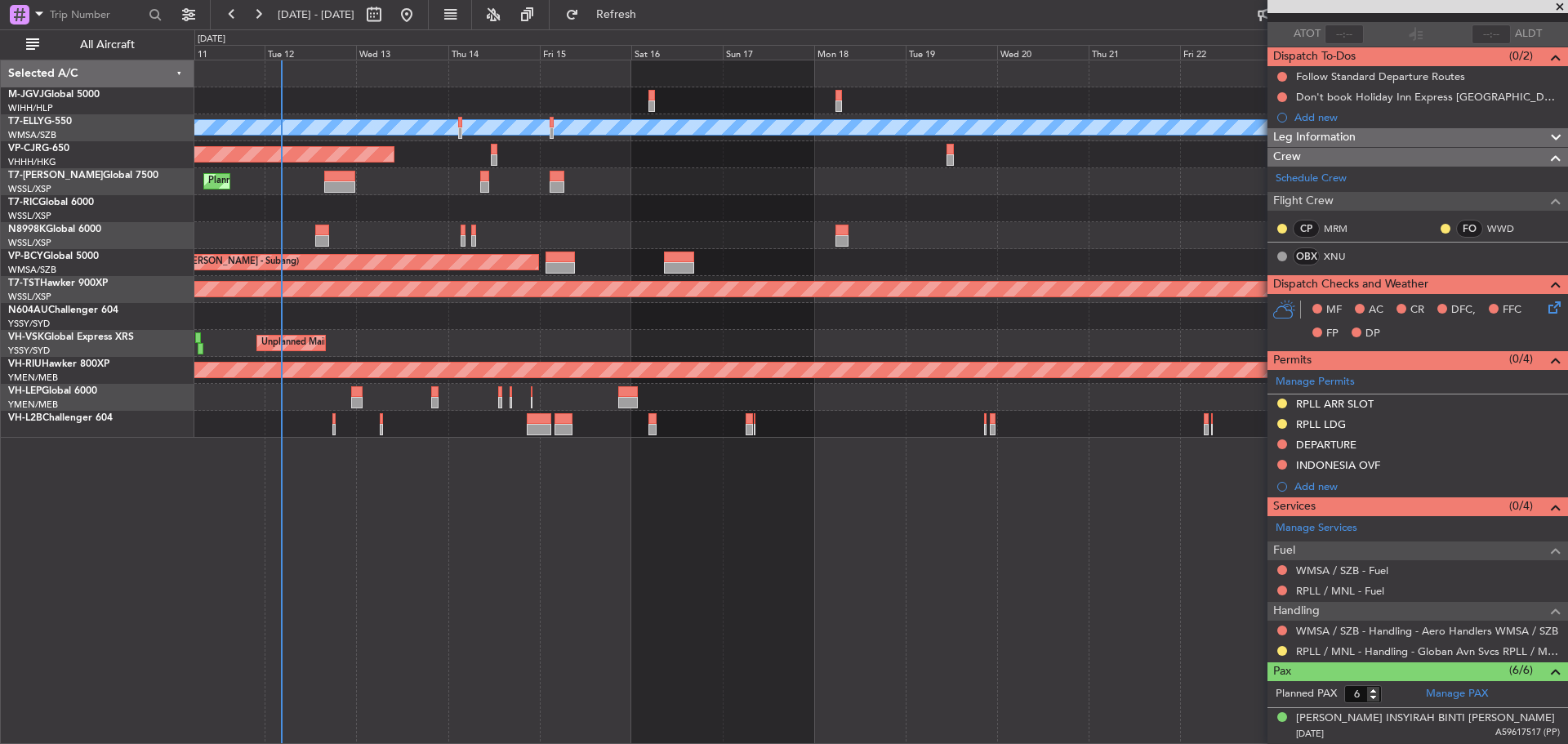
click at [928, 502] on div "MEL AOG Maint Granada (Federico Garcia Lorca) Planned Maint Hong Kong (Hong Kon…" at bounding box center [881, 402] width 1374 height 685
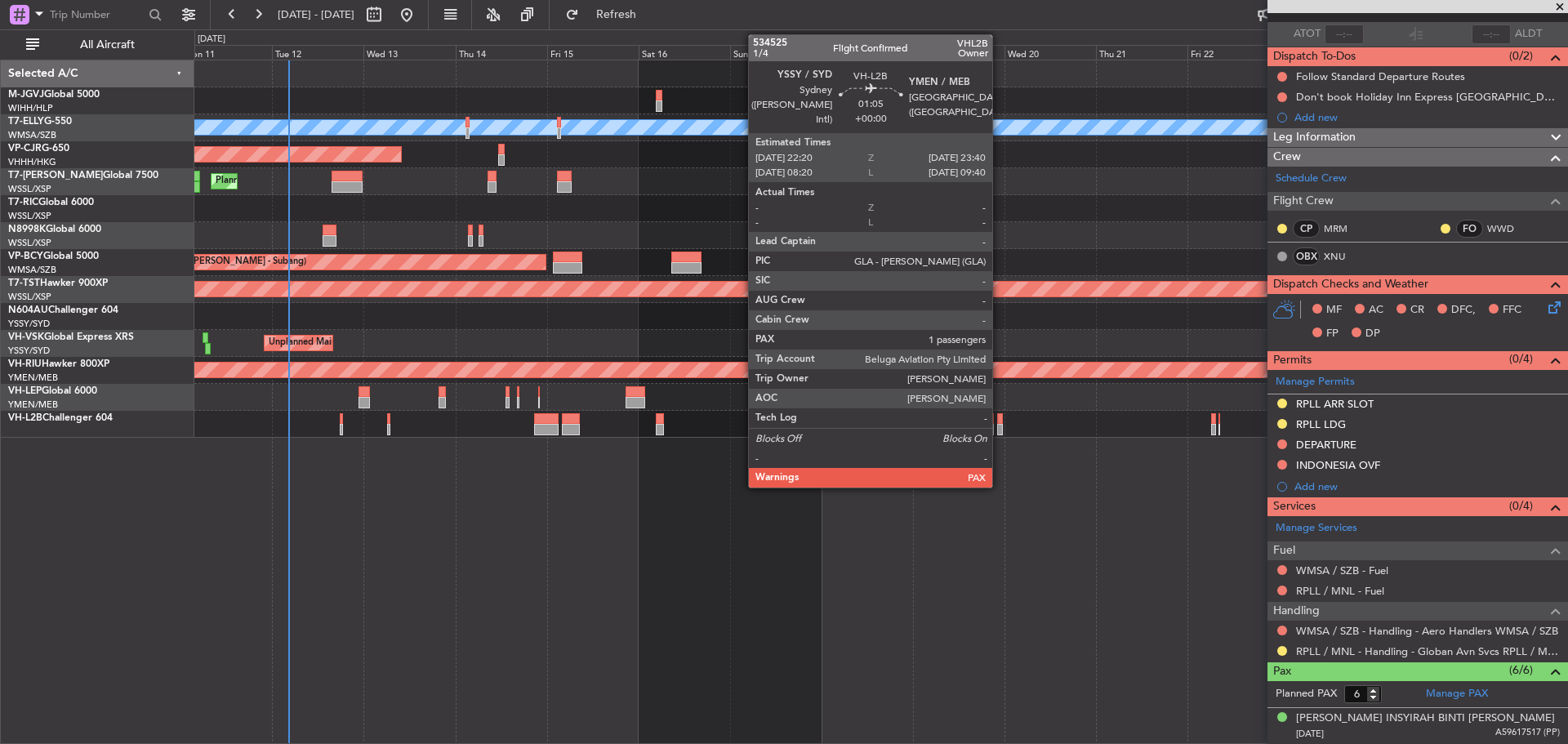
click at [1000, 434] on div at bounding box center [1000, 430] width 6 height 11
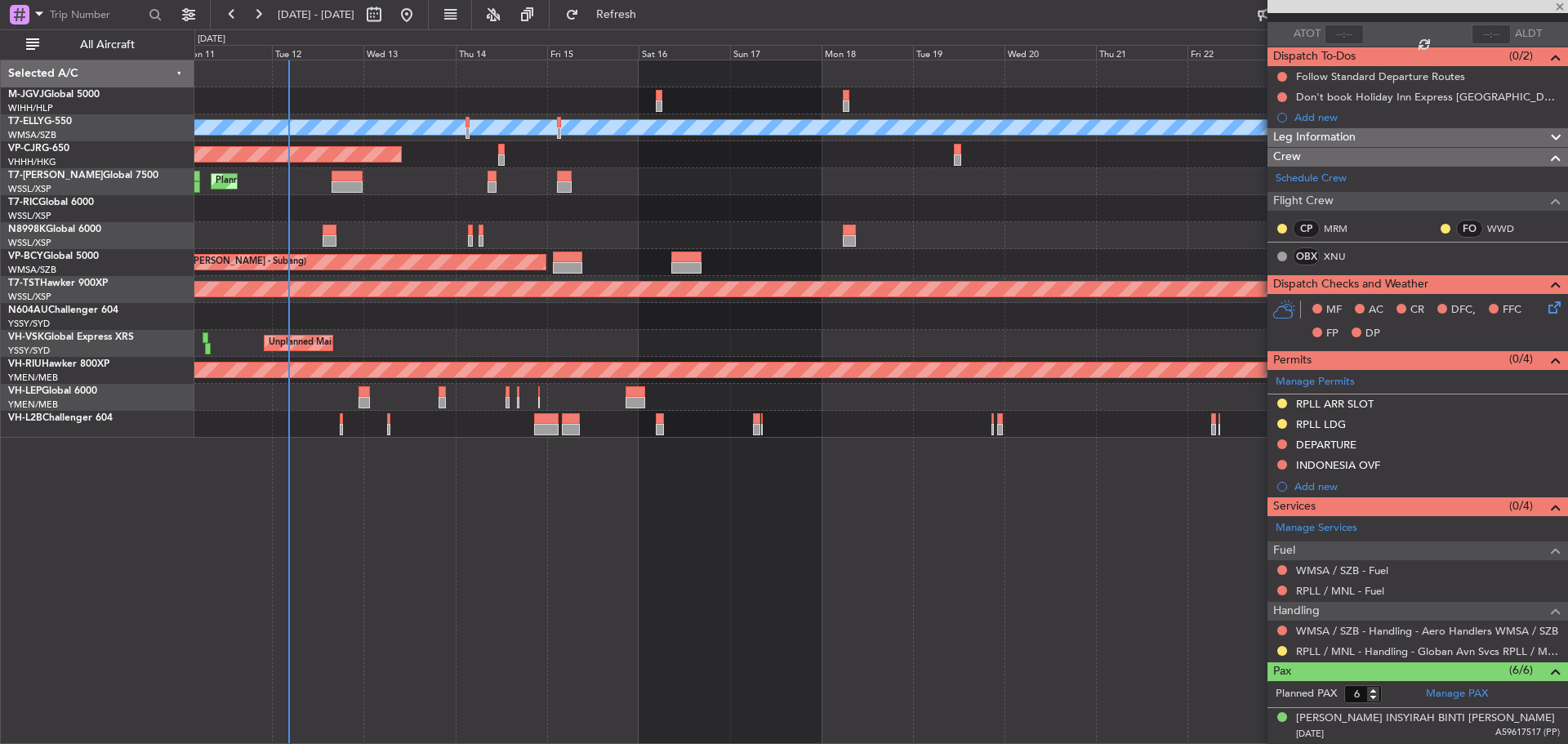
type input "1"
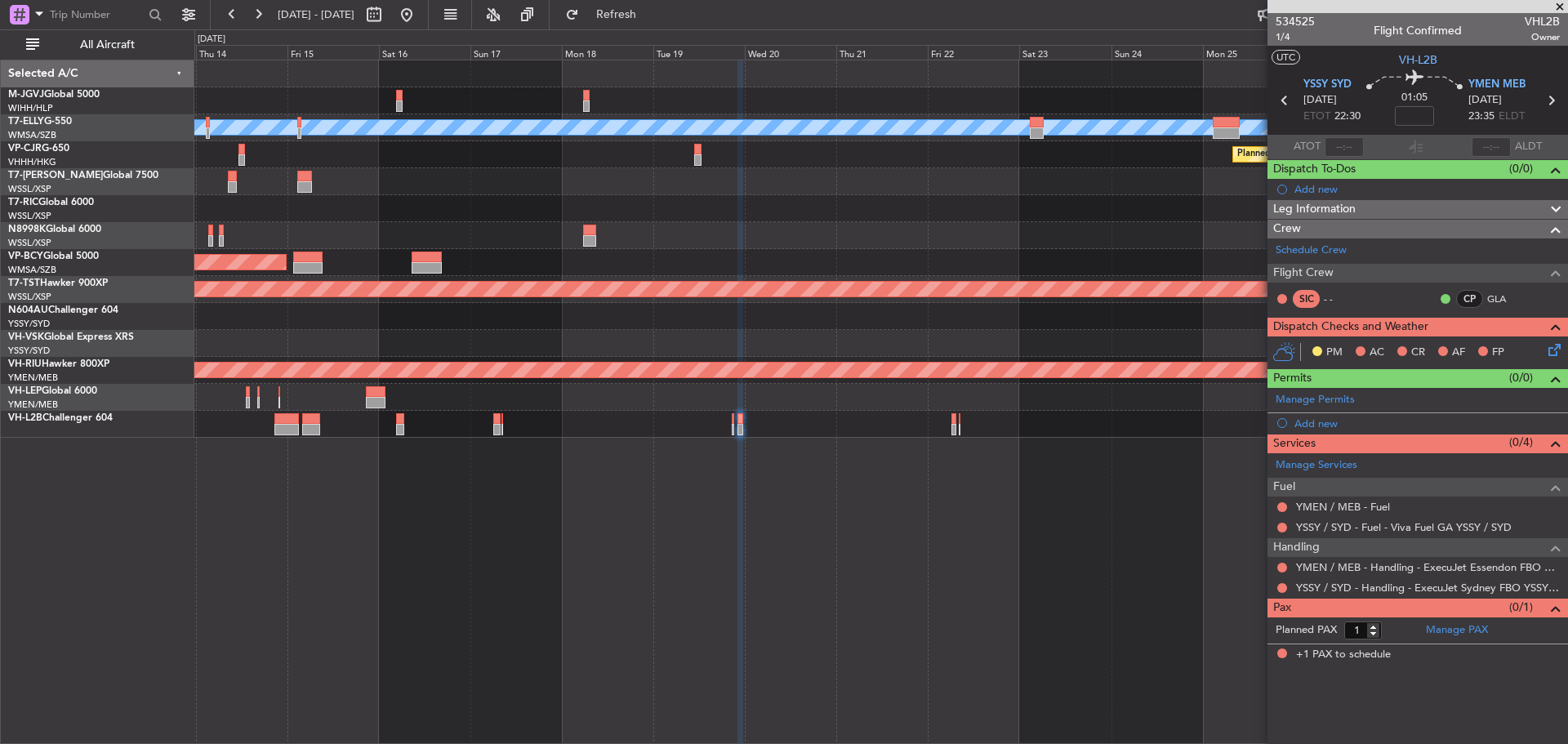
click at [823, 505] on div "MEL Planned Maint Hong Kong (Hong Kong Intl) Planned Maint Hong Kong (Hong Kong…" at bounding box center [881, 402] width 1374 height 685
click at [605, 427] on div at bounding box center [881, 424] width 1373 height 27
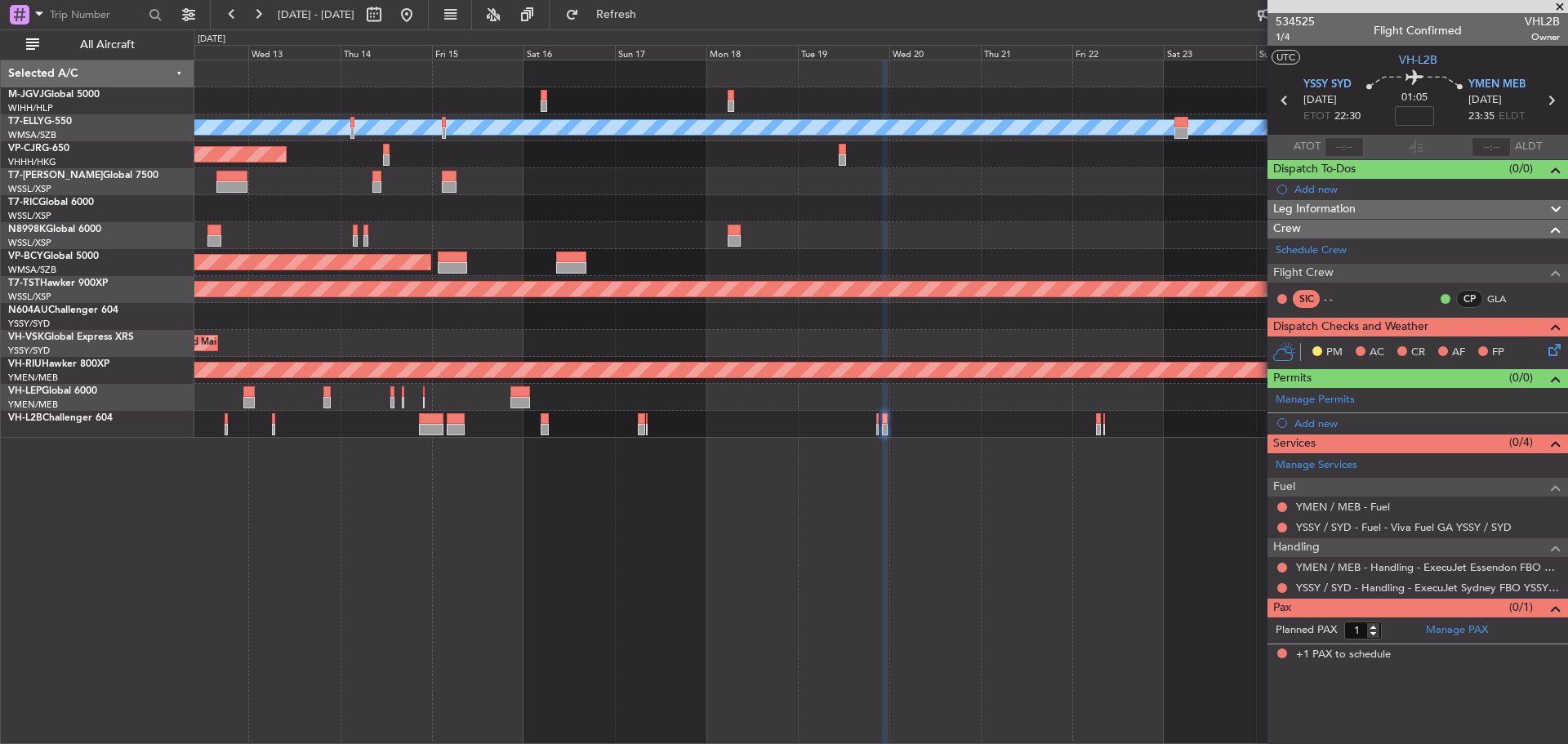
click at [909, 456] on div "MEL Planned Maint Hong Kong (Hong Kong Intl) Planned Maint Hong Kong (Hong Kong…" at bounding box center [881, 402] width 1374 height 685
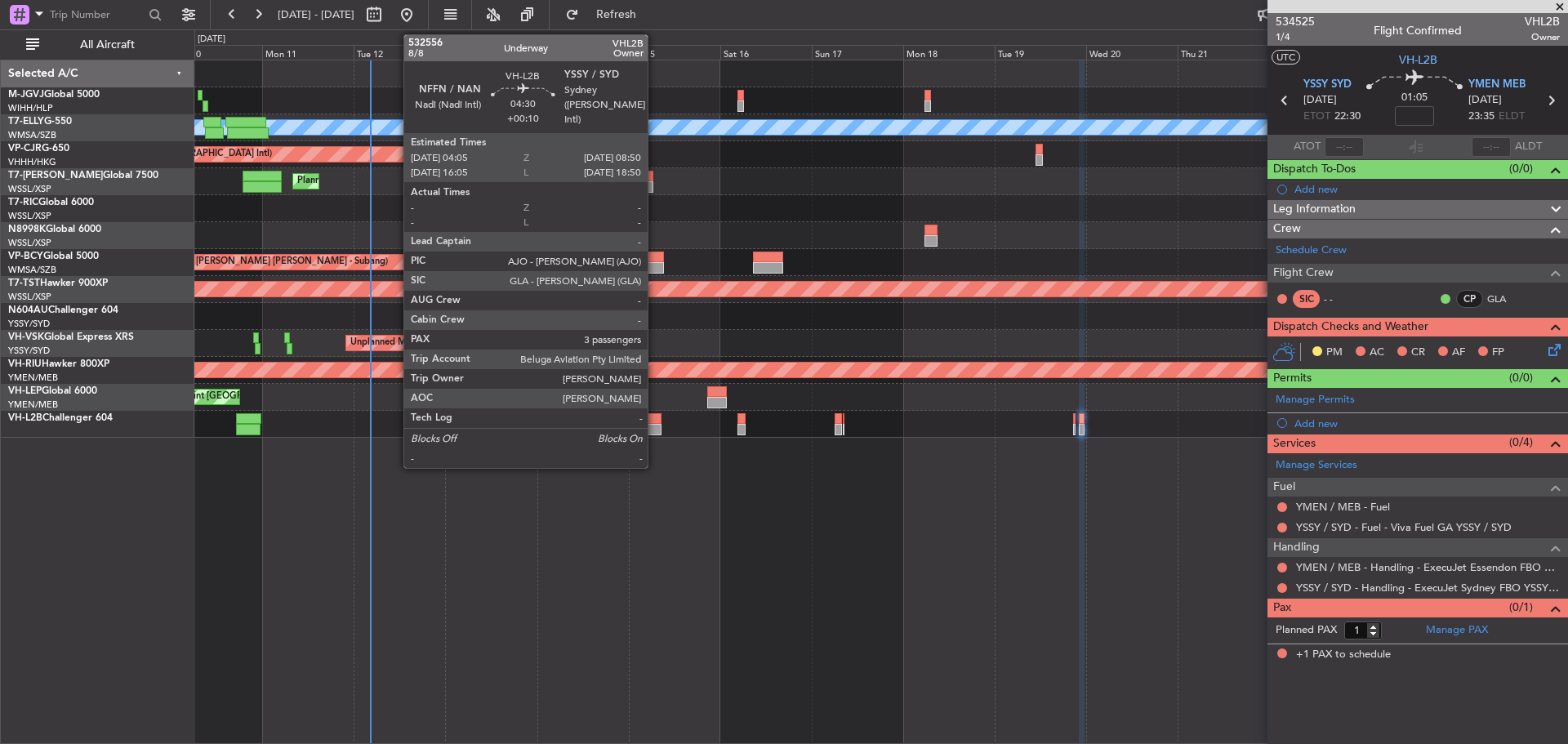
click at [655, 427] on div at bounding box center [653, 430] width 19 height 11
type input "+00:10"
type input "3"
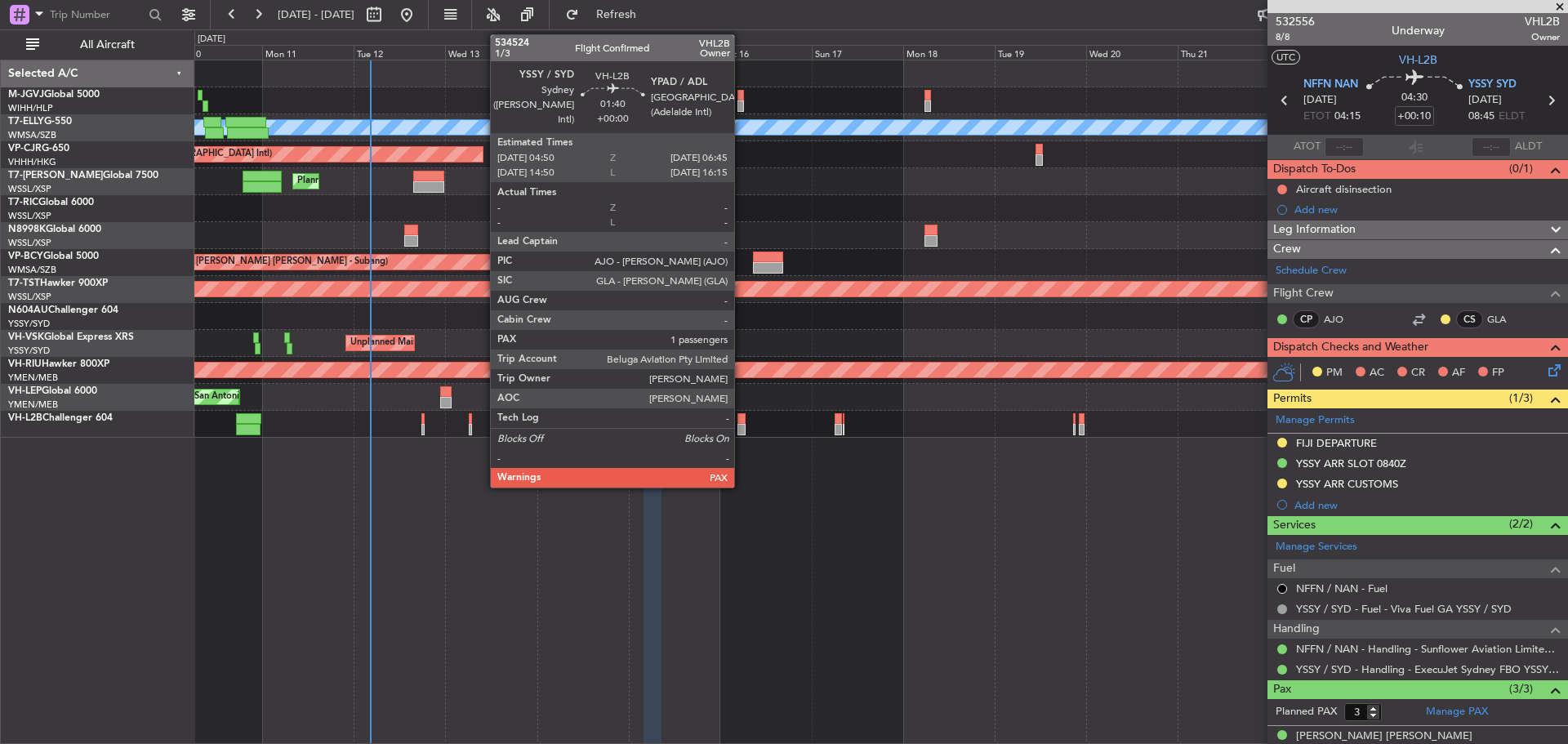
click at [741, 424] on div at bounding box center [741, 430] width 7 height 11
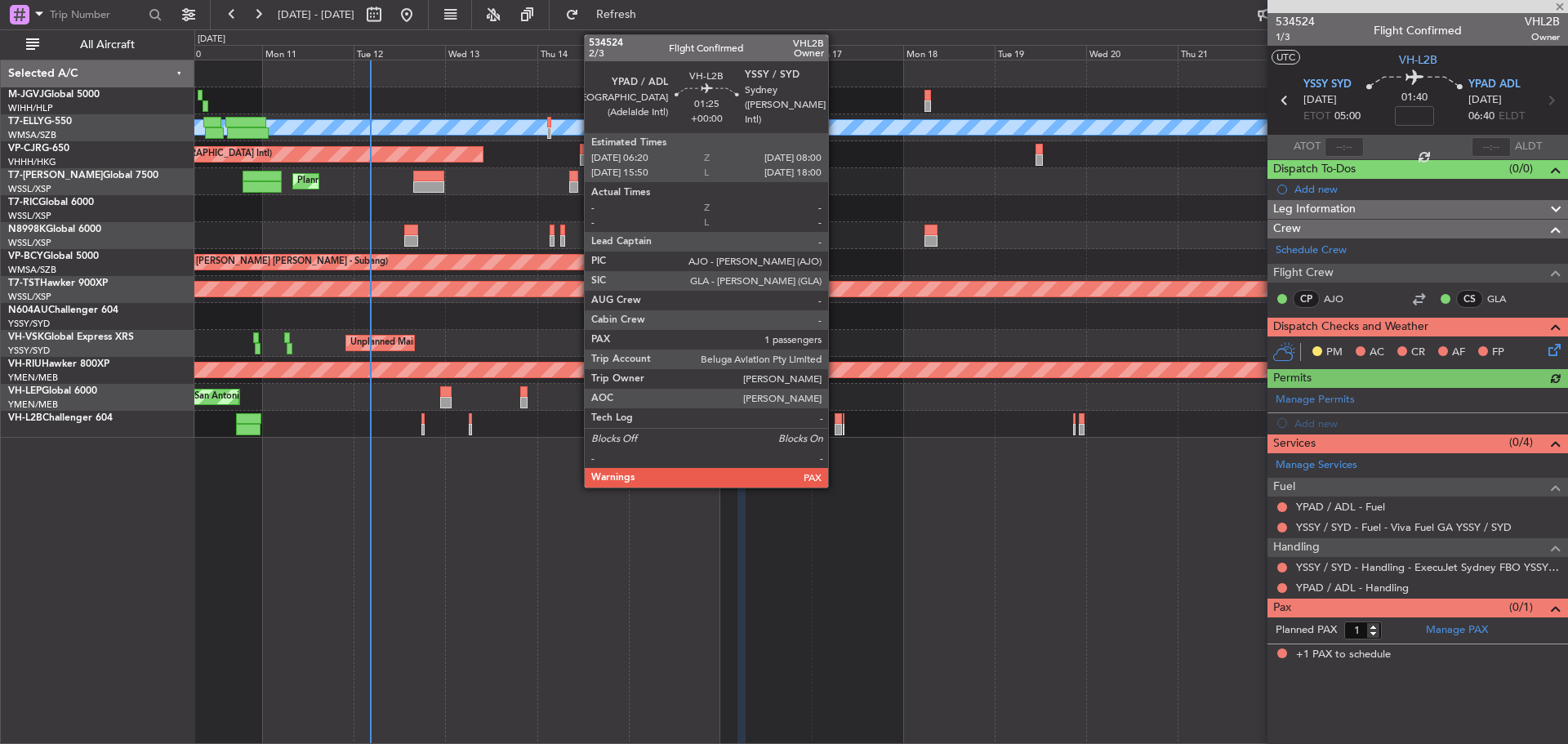
click at [836, 429] on div at bounding box center [838, 430] width 7 height 11
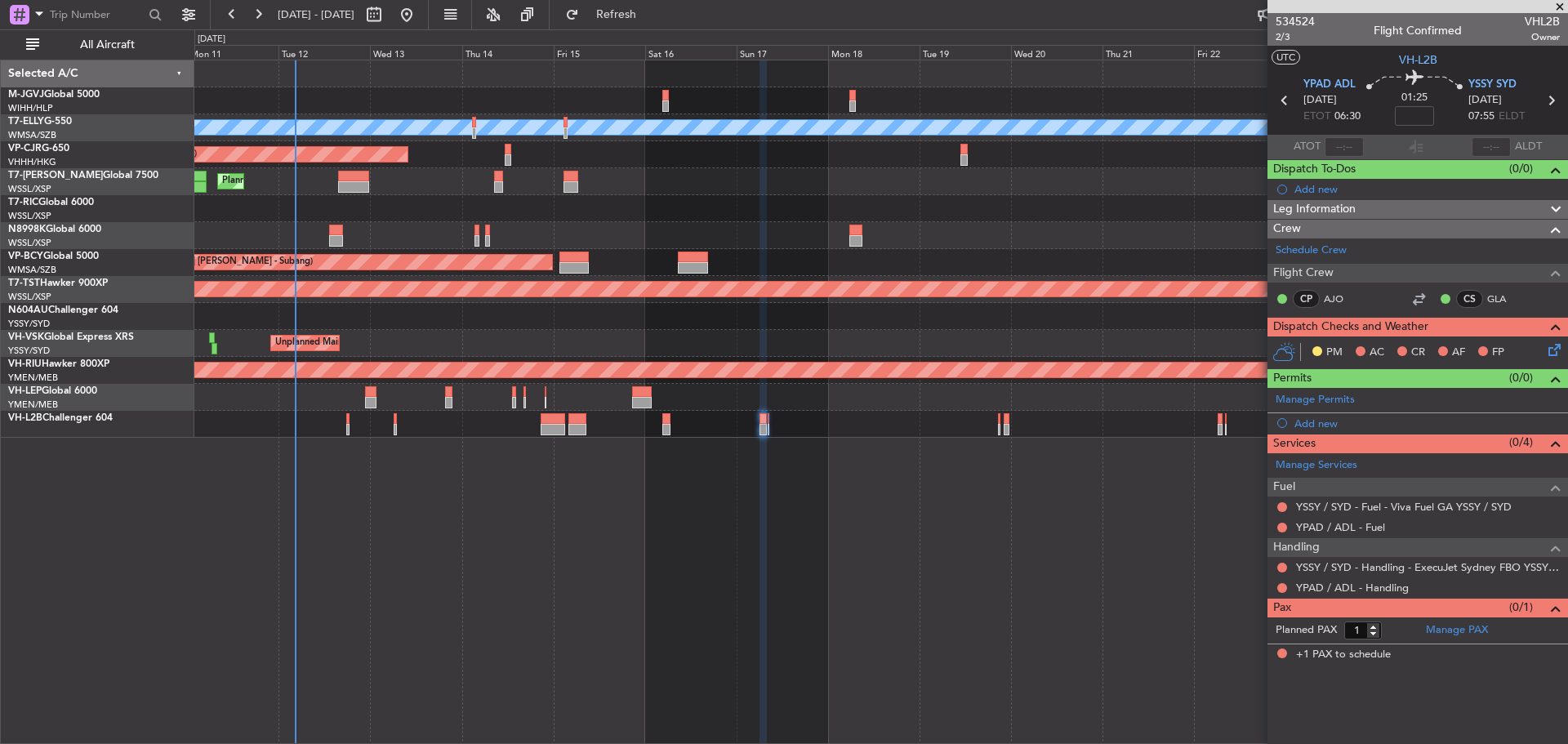
click at [849, 485] on div "MEL AOG Maint Granada (Federico Garcia Lorca) Planned Maint Hong Kong (Hong Kon…" at bounding box center [881, 402] width 1374 height 685
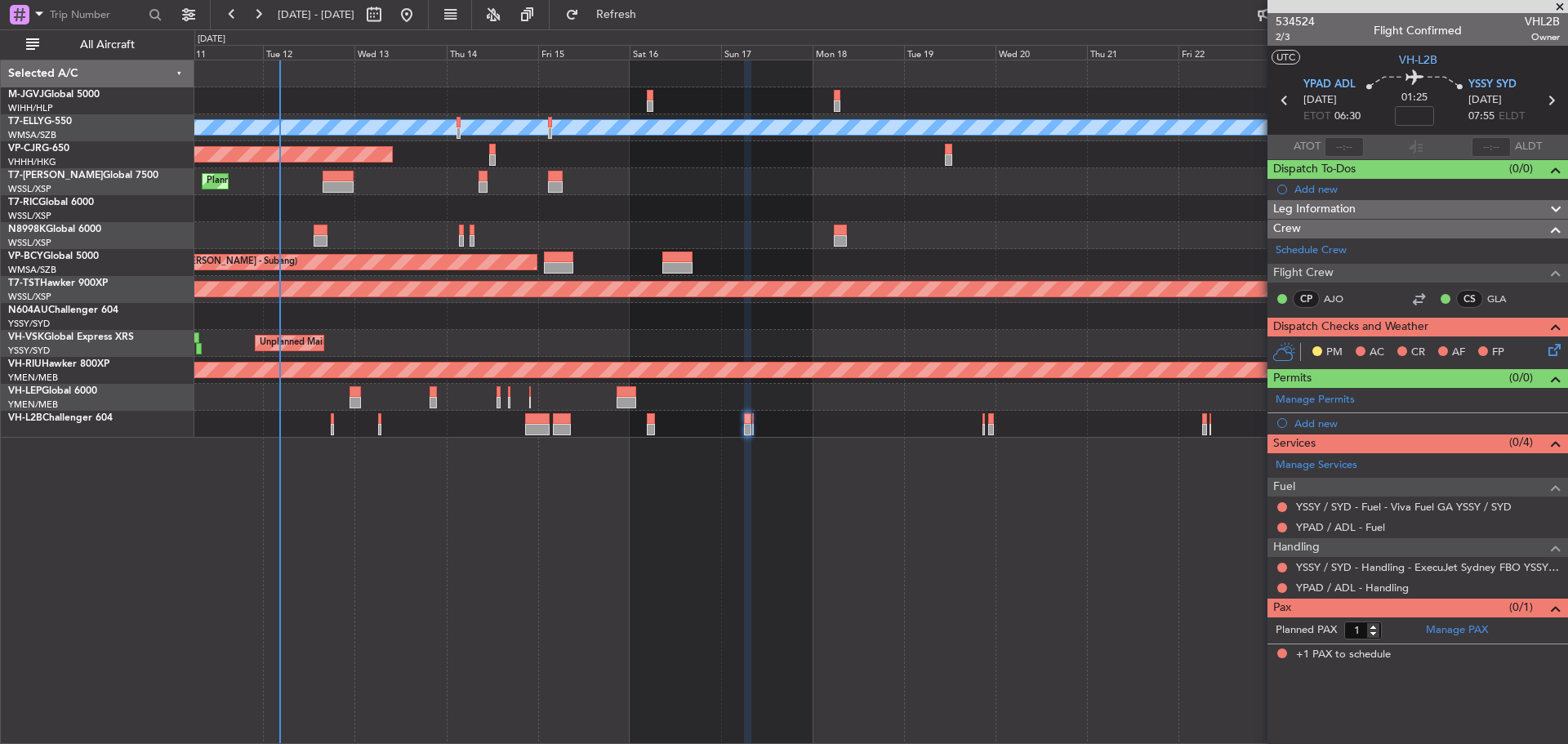
click at [823, 423] on div at bounding box center [881, 424] width 1373 height 27
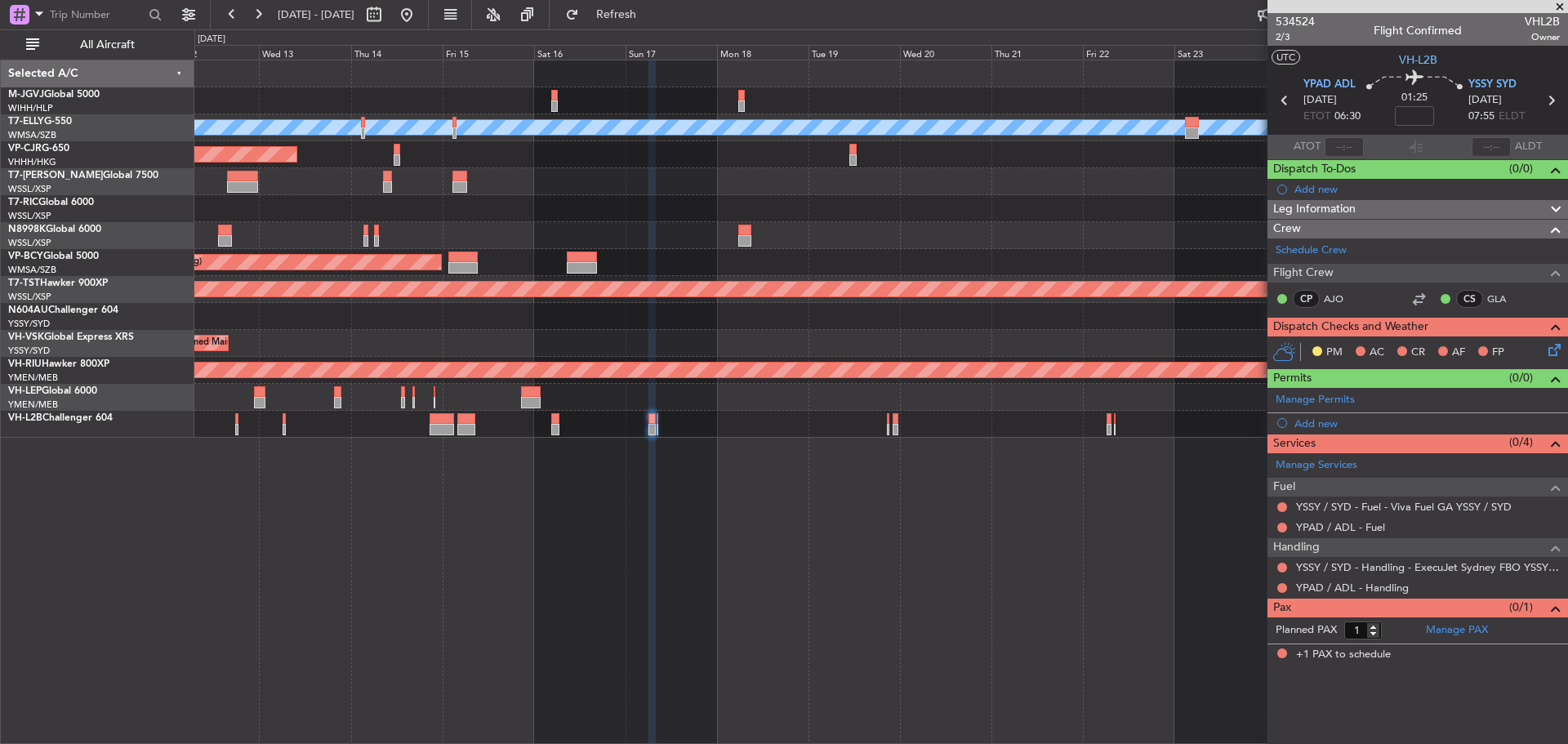
click at [786, 431] on div at bounding box center [881, 424] width 1373 height 27
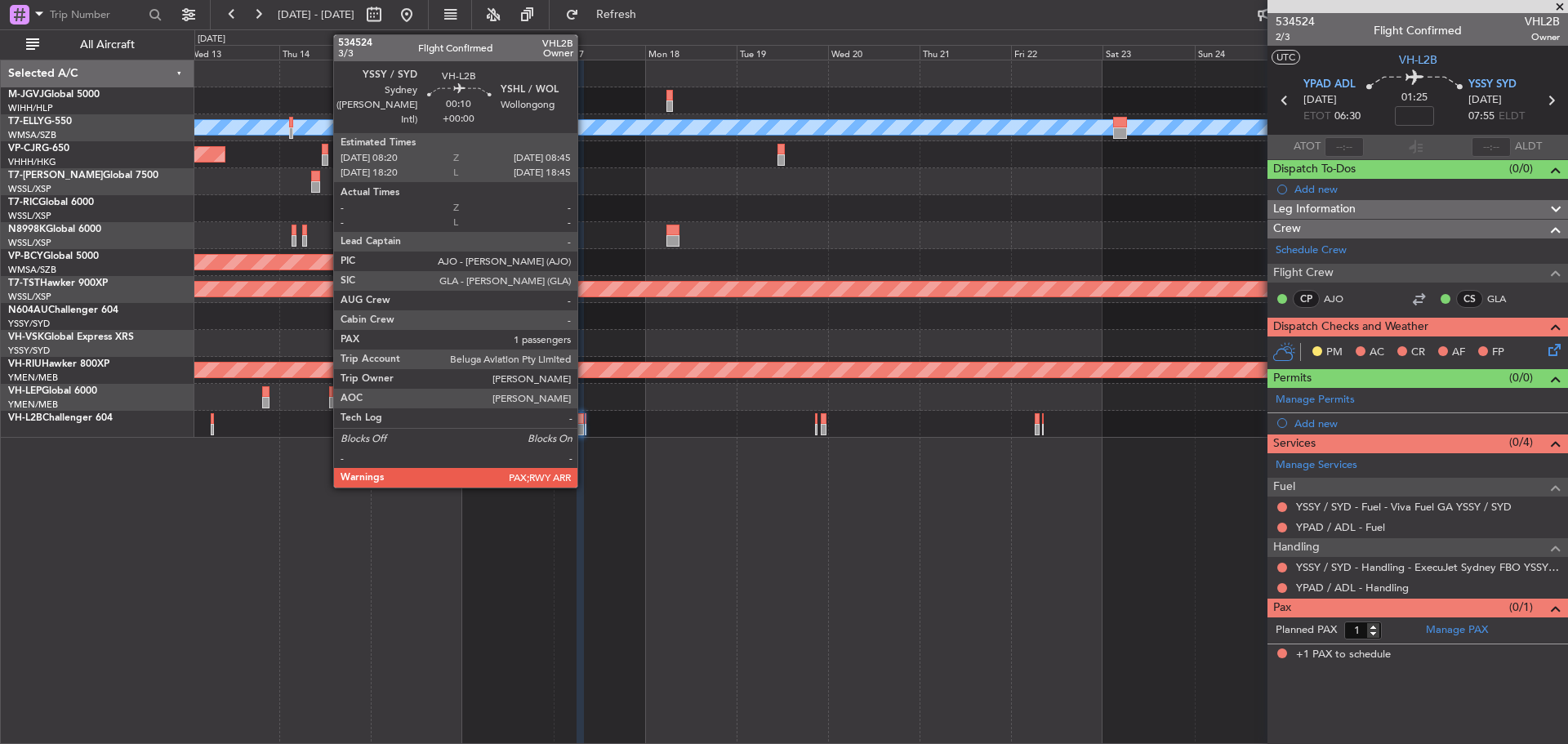
click at [585, 428] on div at bounding box center [586, 430] width 2 height 11
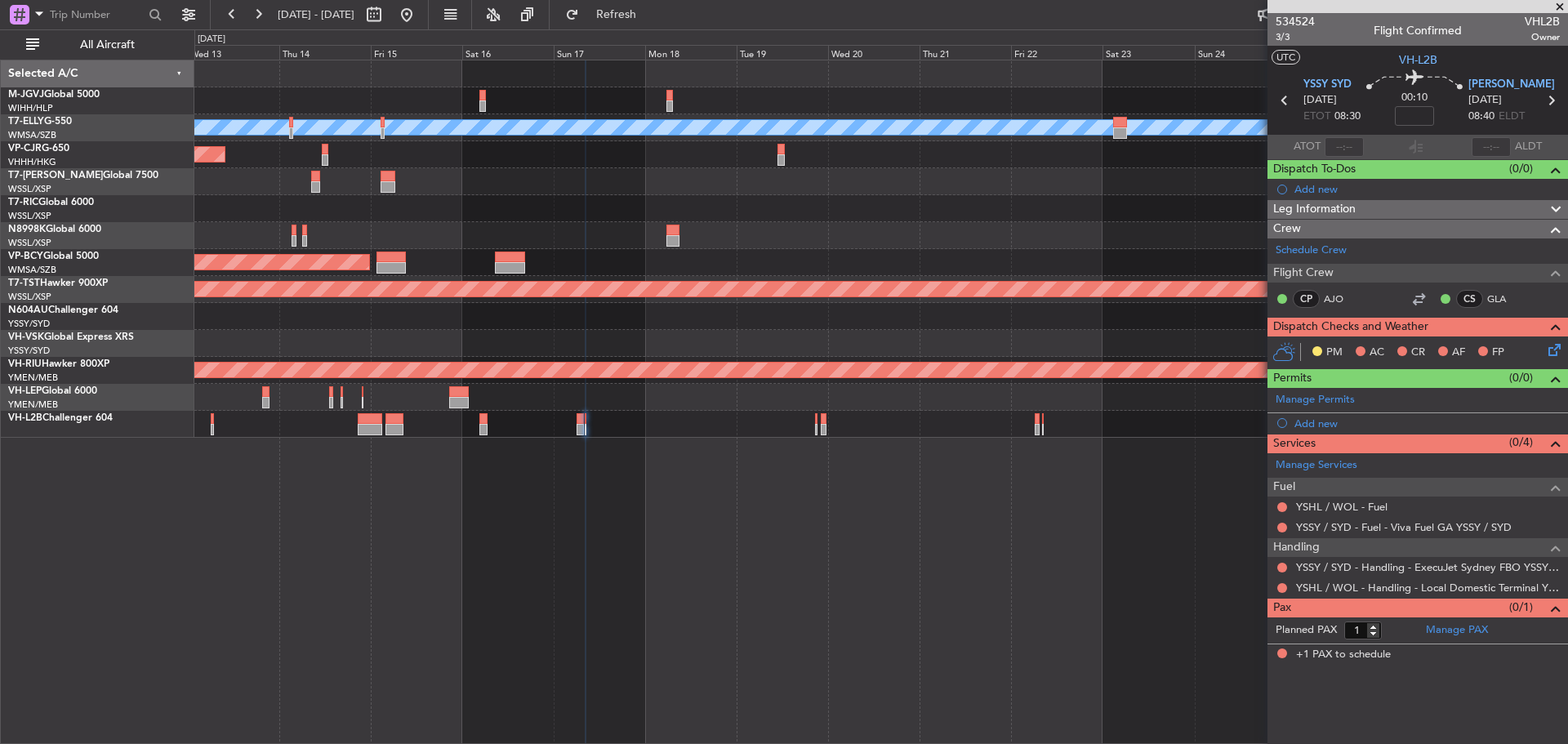
click at [711, 415] on div at bounding box center [881, 424] width 1373 height 27
click at [692, 424] on div at bounding box center [881, 424] width 1373 height 27
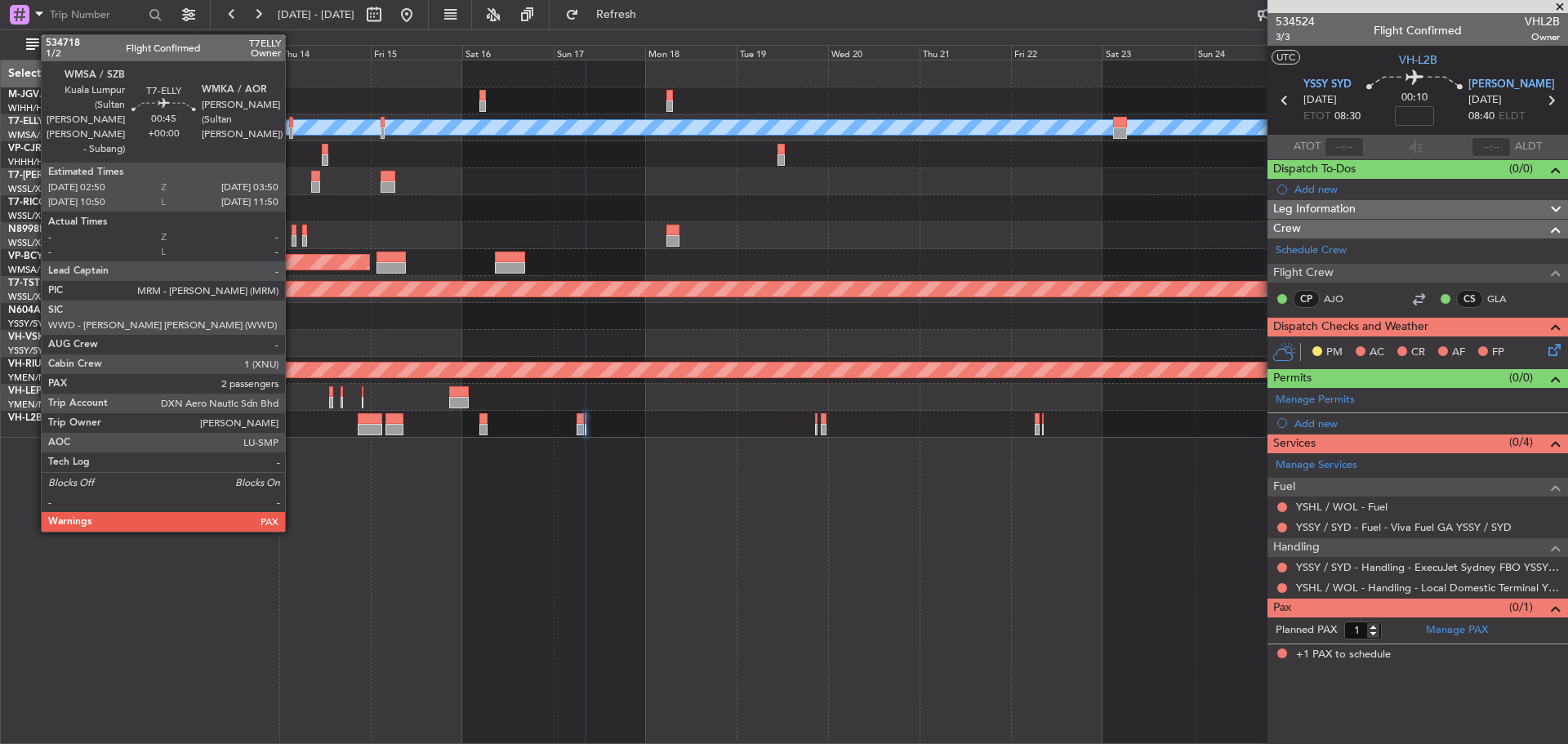
click at [293, 126] on div at bounding box center [291, 122] width 4 height 11
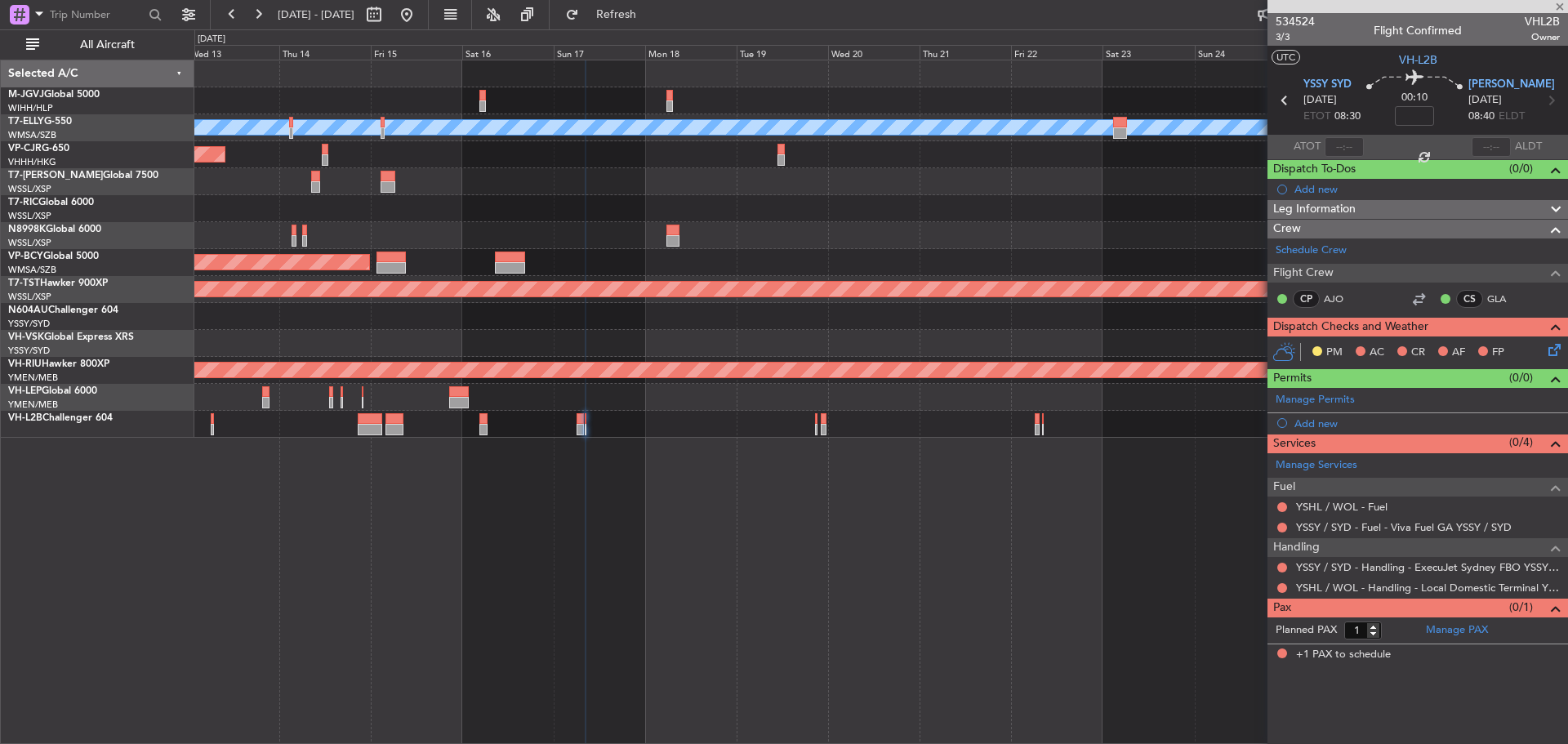
type input "2"
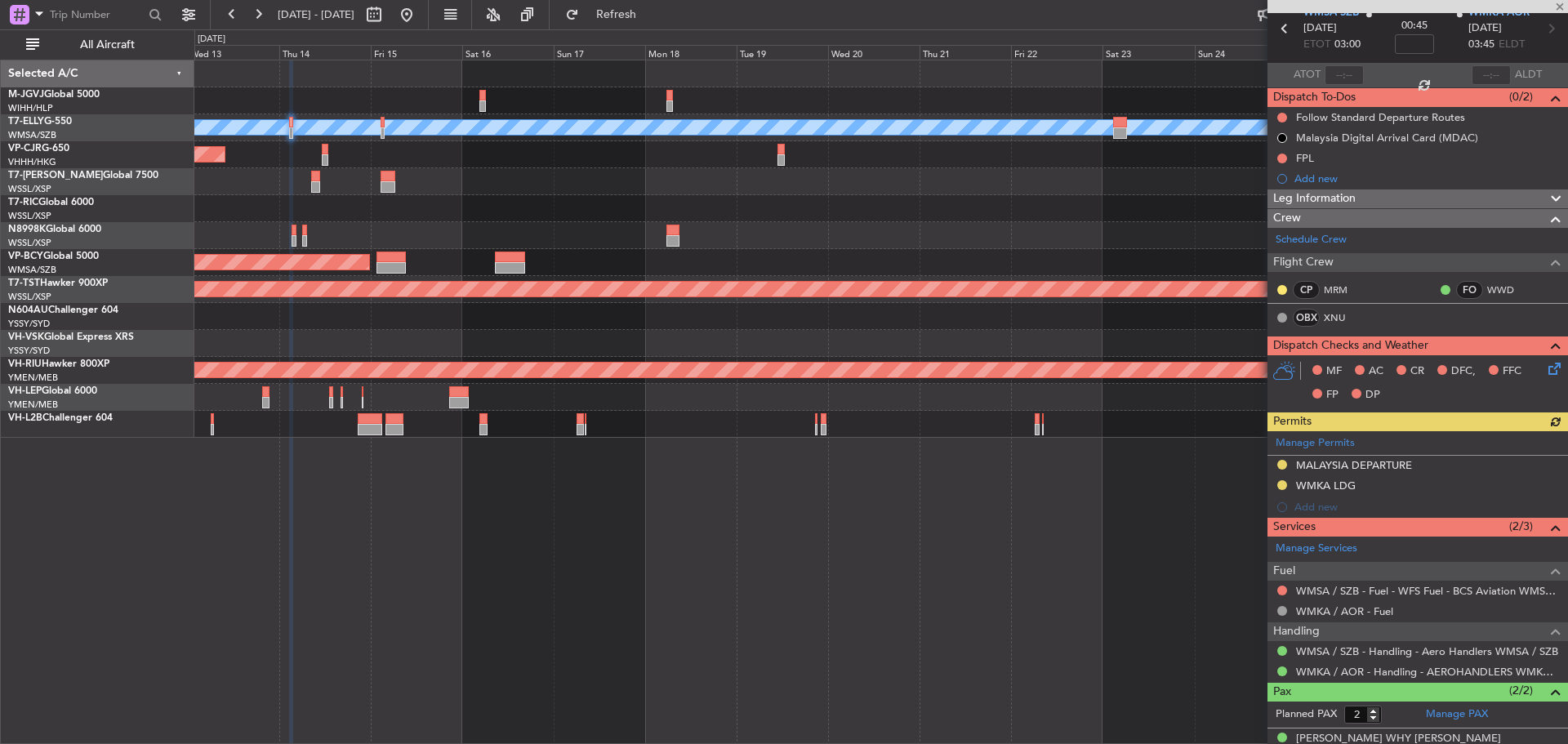
scroll to position [129, 0]
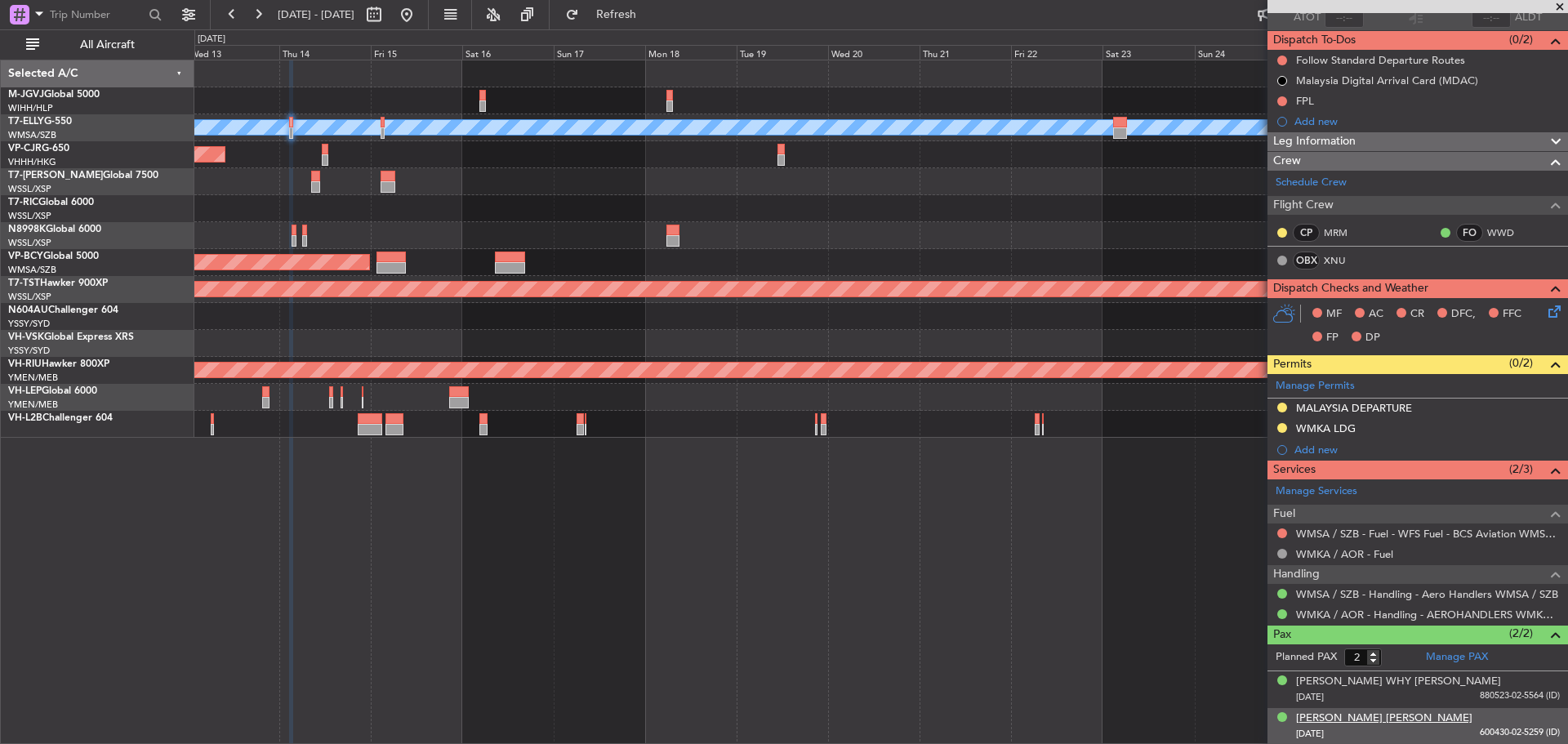
click at [1332, 716] on div "[PERSON_NAME] [PERSON_NAME]" at bounding box center [1384, 719] width 176 height 16
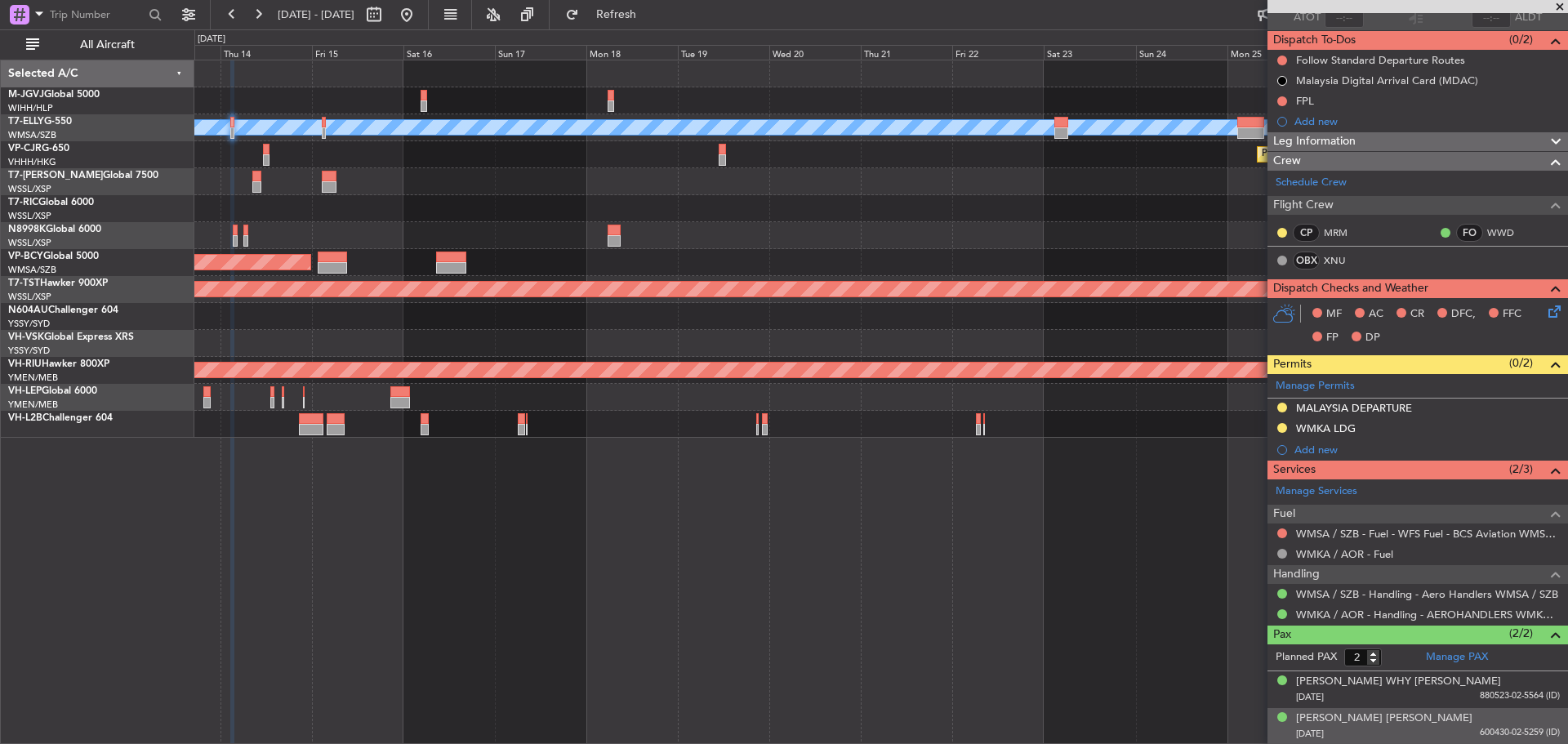
click at [899, 198] on div at bounding box center [881, 208] width 1373 height 27
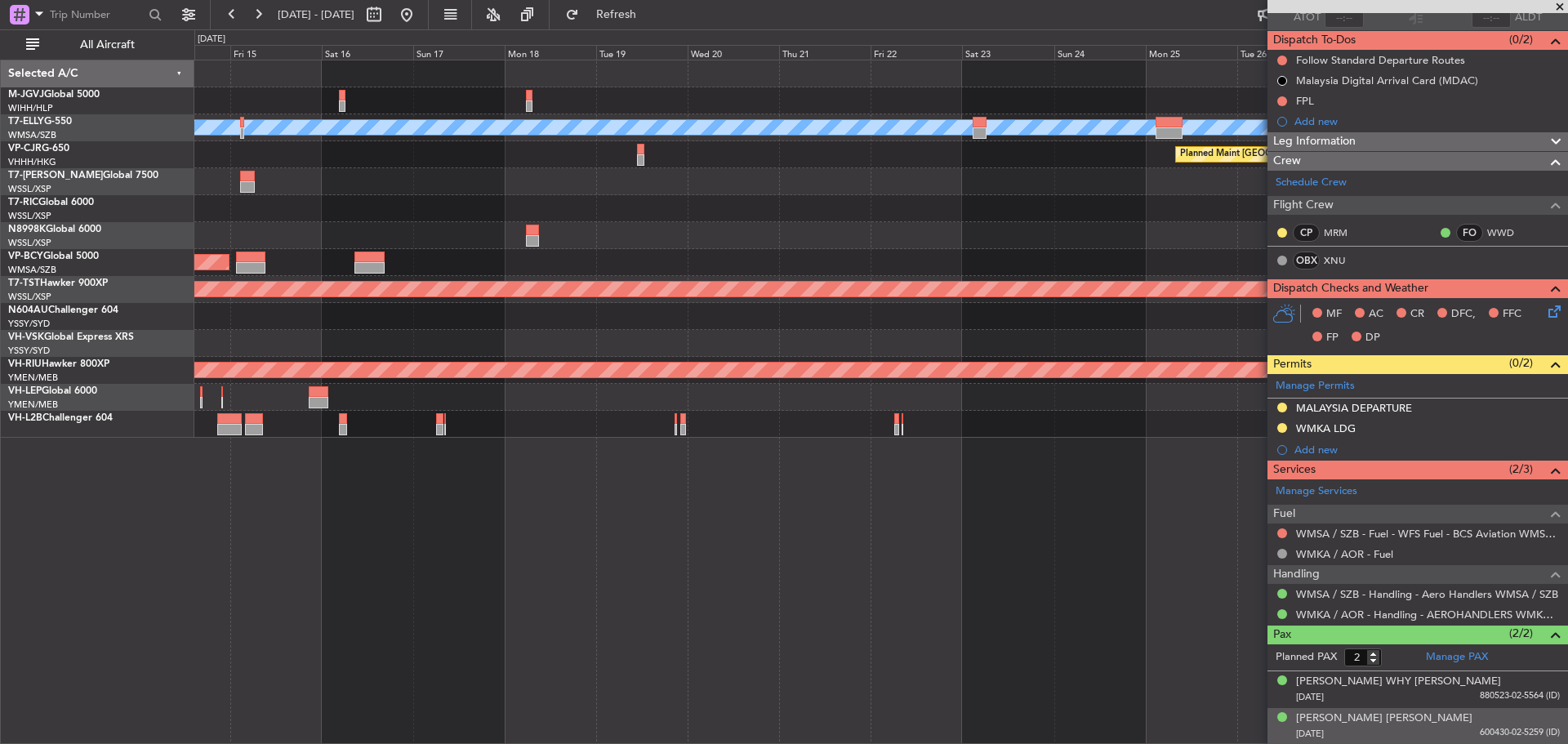
click at [742, 166] on div "Planned Maint Hong Kong (Hong Kong Intl) Planned Maint Hong Kong (Hong Kong Int…" at bounding box center [881, 154] width 1373 height 27
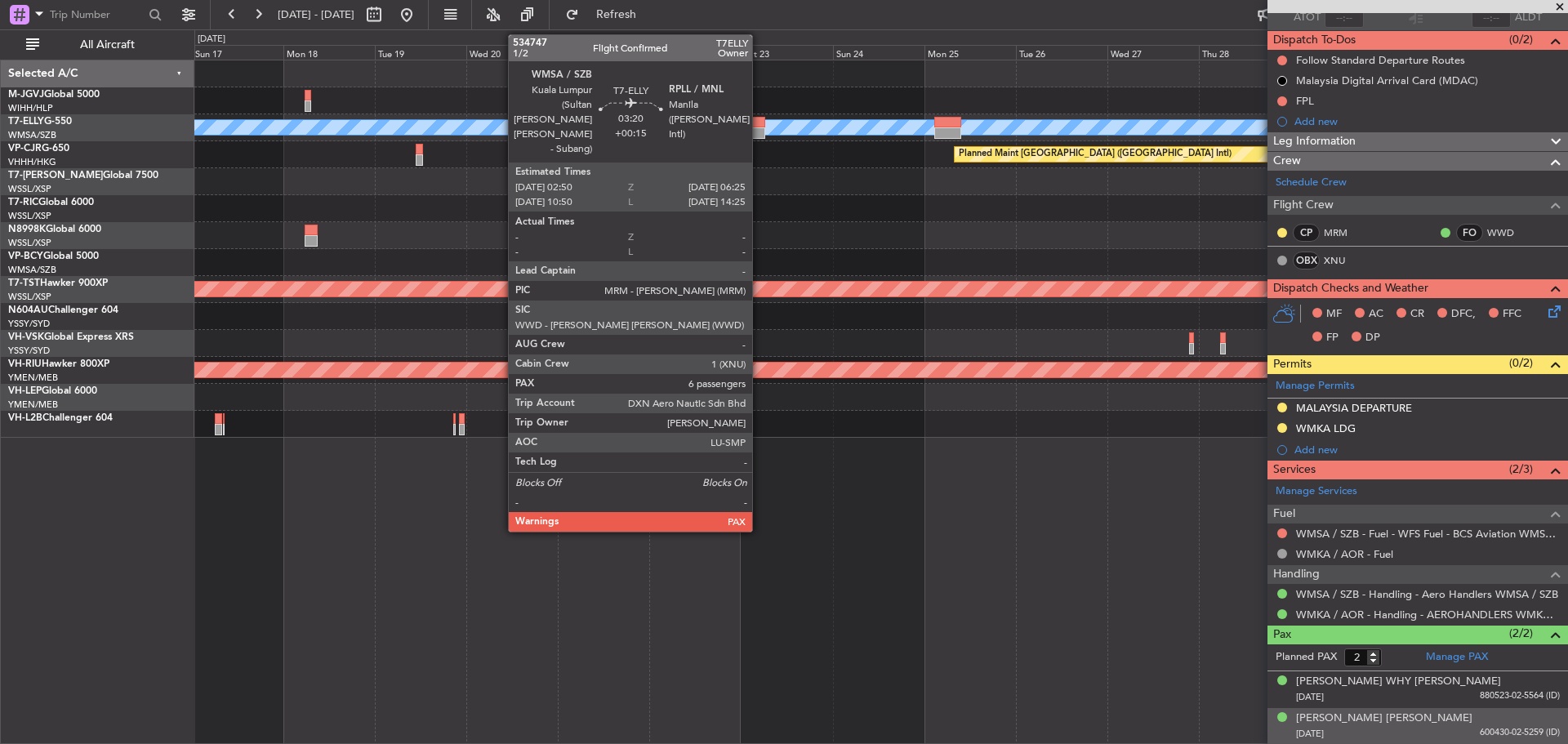
click at [759, 133] on div at bounding box center [758, 133] width 14 height 11
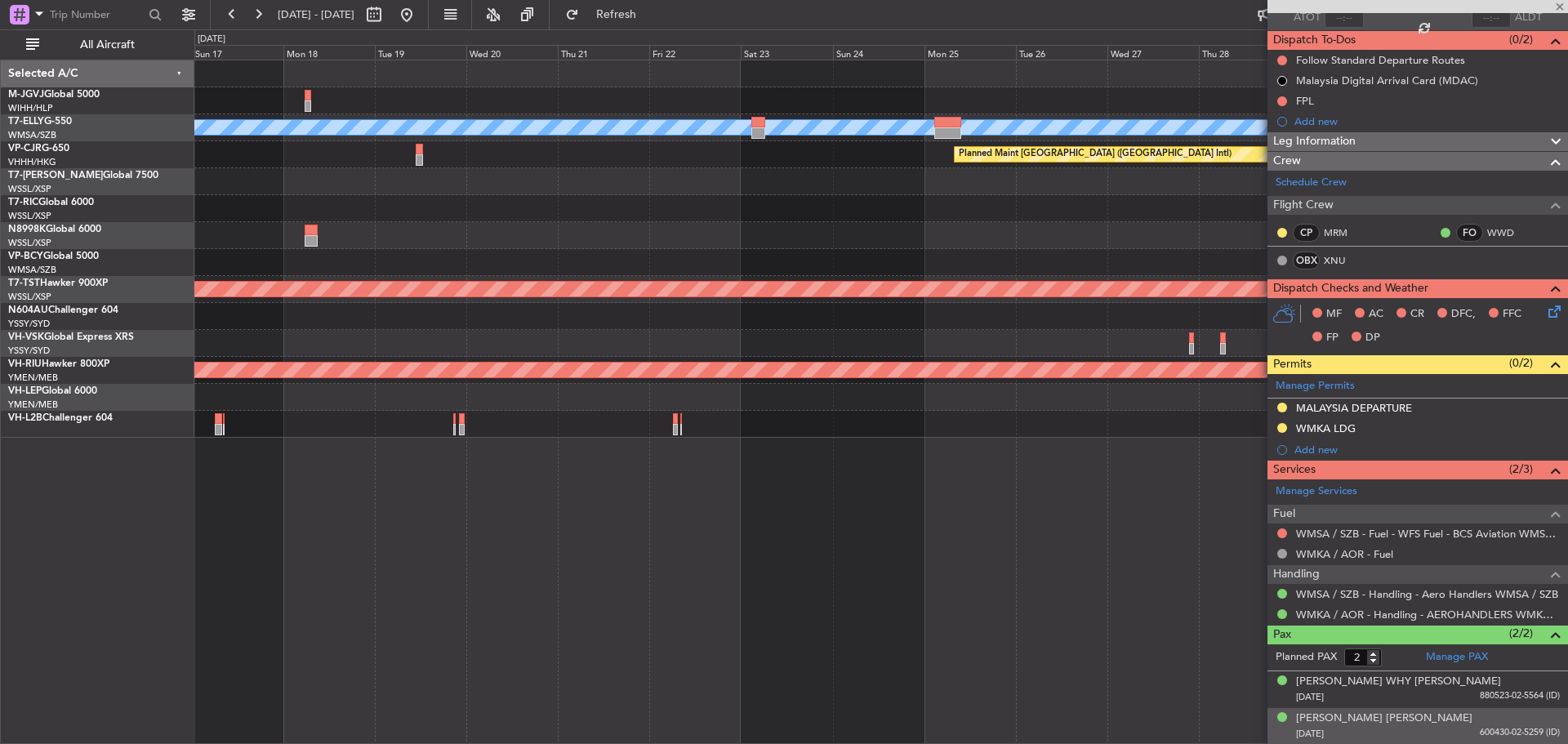
type input "+00:15"
type input "6"
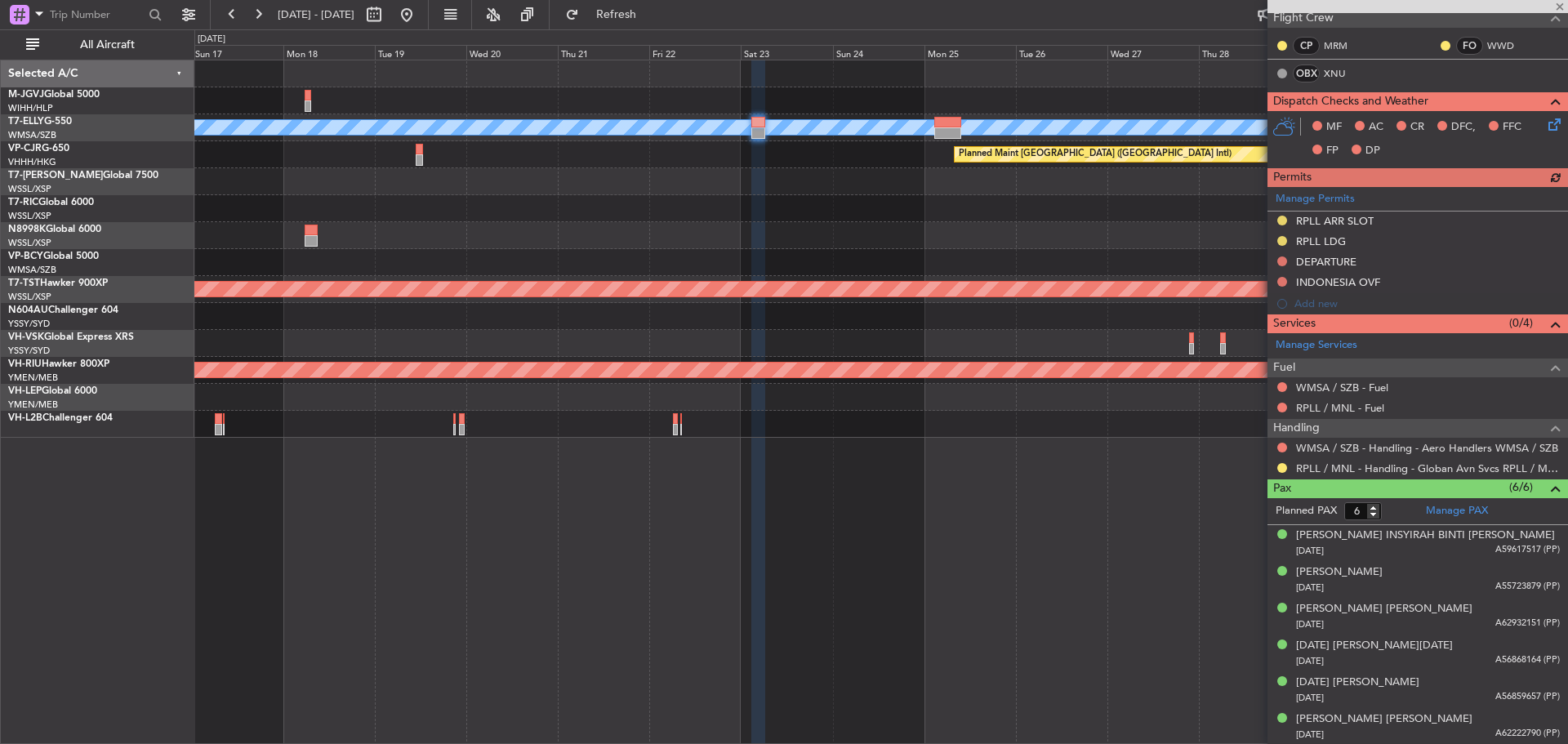
scroll to position [297, 0]
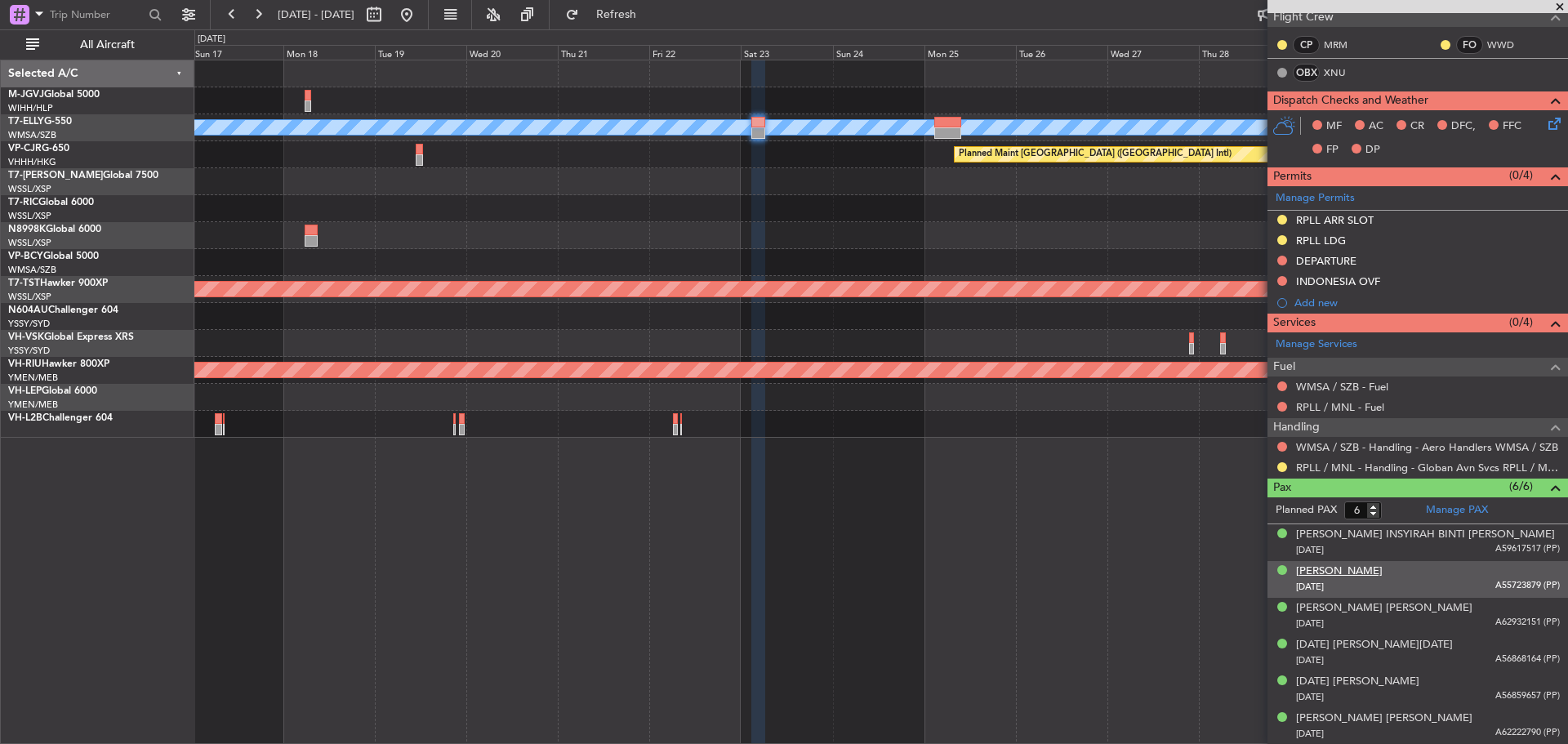
click at [1383, 571] on div "AWANG HAZARUL FAEEZ BIN AWANG HAMZAH" at bounding box center [1340, 572] width 87 height 16
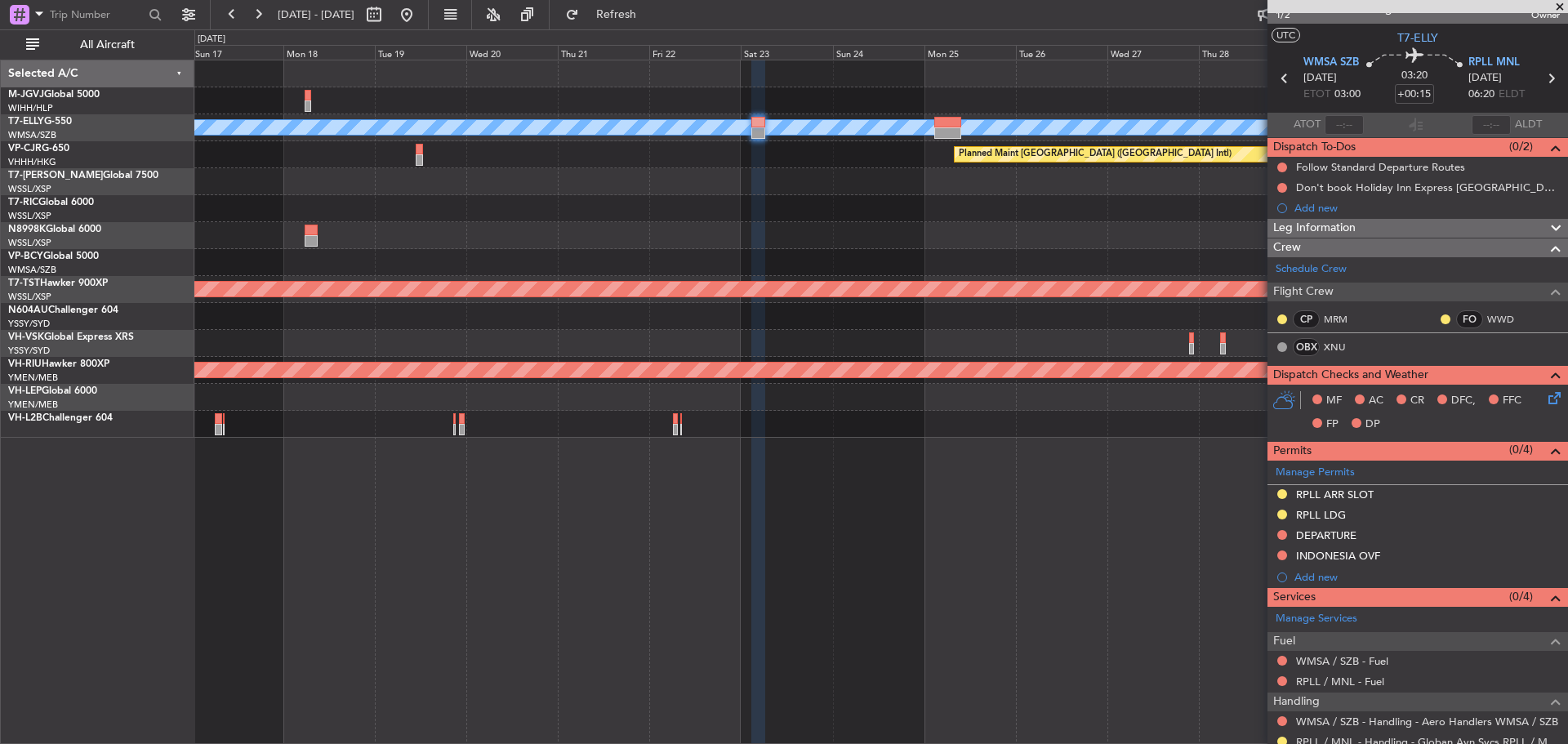
scroll to position [0, 0]
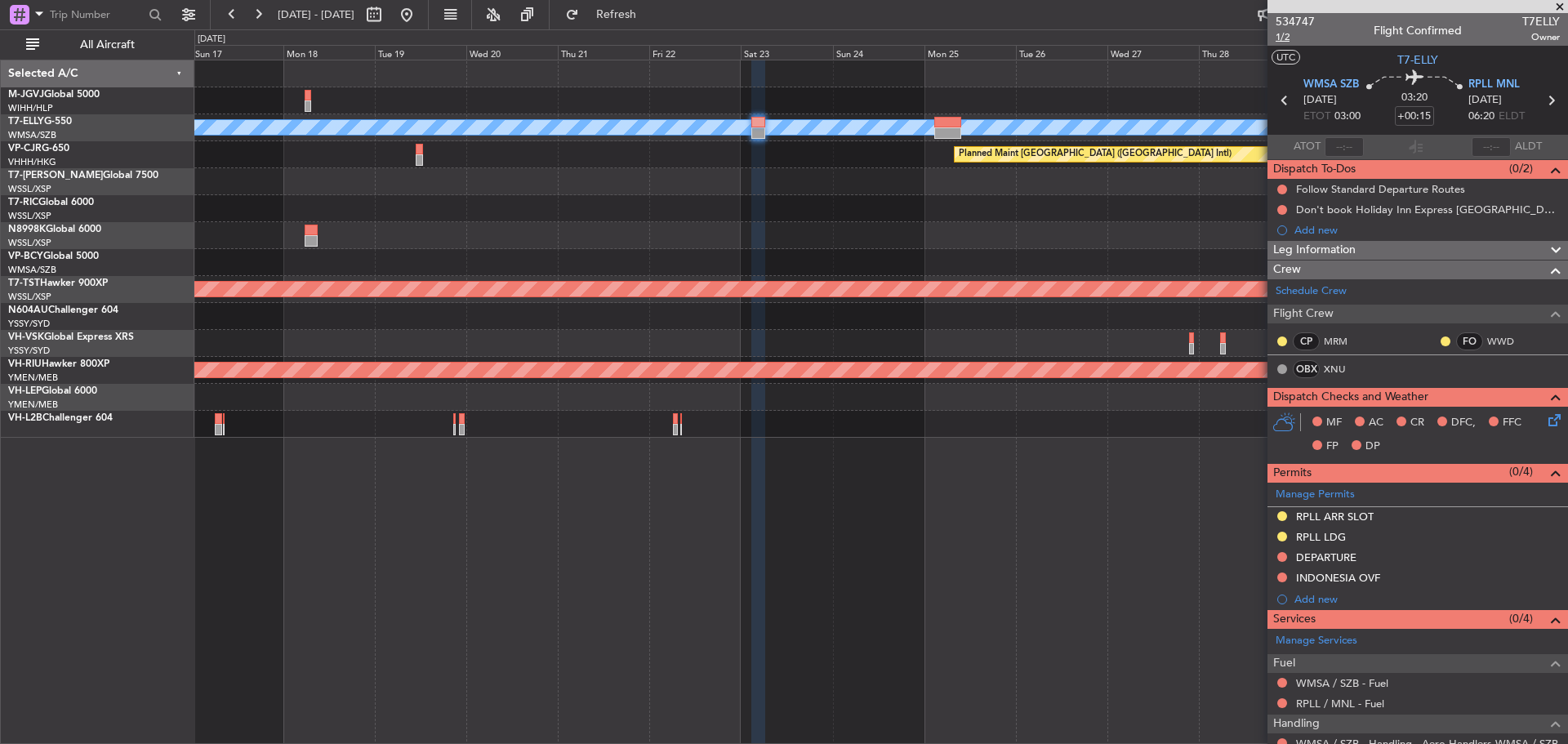
click at [1284, 41] on span "1/2" at bounding box center [1296, 37] width 39 height 14
click at [1329, 340] on link "MRM" at bounding box center [1342, 341] width 37 height 15
